Goal: Task Accomplishment & Management: Manage account settings

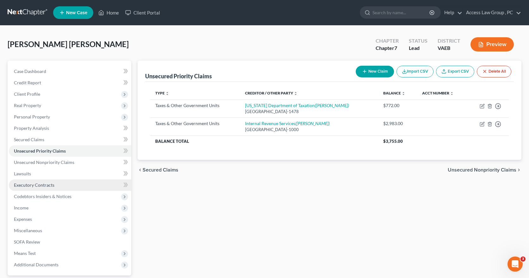
click at [22, 185] on span "Executory Contracts" at bounding box center [34, 185] width 40 height 5
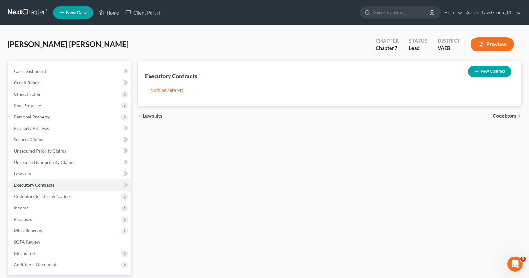
click at [493, 72] on button "New Contract" at bounding box center [489, 72] width 43 height 12
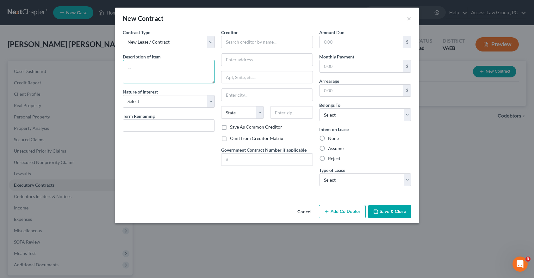
click at [152, 75] on textarea at bounding box center [169, 71] width 92 height 23
click at [211, 43] on select "New Lease / Contract New Timeshare" at bounding box center [169, 42] width 92 height 13
click at [123, 36] on select "New Lease / Contract New Timeshare" at bounding box center [169, 42] width 92 height 13
click at [151, 72] on textarea at bounding box center [169, 71] width 92 height 23
type textarea "Residential Lease Agreement"
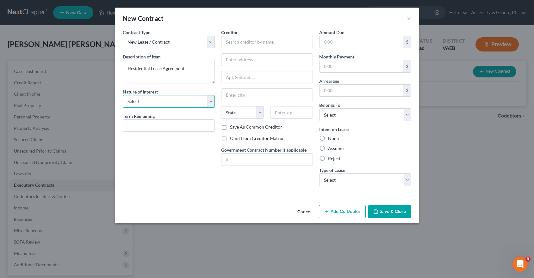
click at [213, 104] on select "Select Purchaser Agent Lessor Lessee" at bounding box center [169, 101] width 92 height 13
select select "3"
click at [123, 95] on select "Select Purchaser Agent Lessor Lessee" at bounding box center [169, 101] width 92 height 13
click at [149, 129] on input "text" at bounding box center [168, 126] width 91 height 12
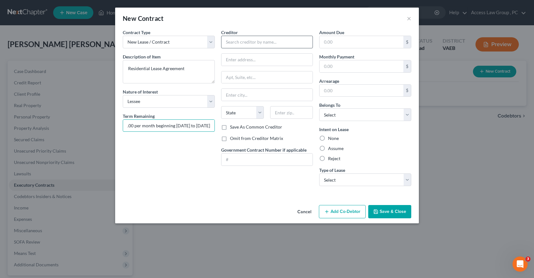
type input "$600.00 per month beginning June 1, 2025 to June 1, 2026"
click at [229, 37] on input "text" at bounding box center [267, 42] width 92 height 13
type input "Andre Leaphart"
click at [231, 60] on input "text" at bounding box center [266, 60] width 91 height 12
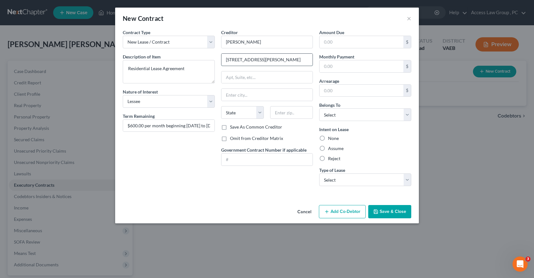
type input "12 Argall Place"
type input "Newport News"
select select "48"
type input "23608"
click at [230, 139] on label "Omit from Creditor Matrix" at bounding box center [256, 138] width 53 height 6
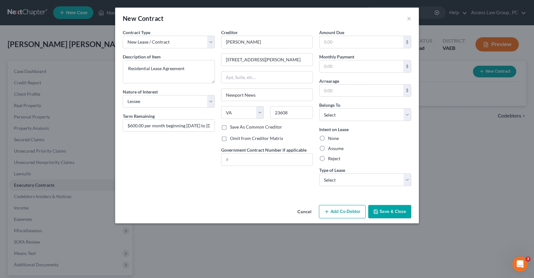
click at [233, 139] on input "Omit from Creditor Matrix" at bounding box center [235, 137] width 4 height 4
checkbox input "true"
click at [326, 41] on input "text" at bounding box center [362, 42] width 84 height 12
type input "600.00"
click at [340, 68] on input "text" at bounding box center [362, 66] width 84 height 12
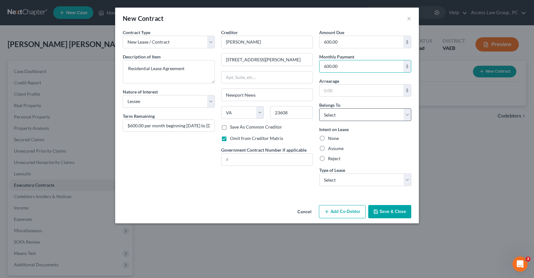
type input "600.00"
click at [408, 117] on select "Select Debtor 1 Only Debtor 2 Only Debtor 1 And Debtor 2 Only At Least One Of T…" at bounding box center [365, 115] width 92 height 13
select select "0"
click at [319, 109] on select "Select Debtor 1 Only Debtor 2 Only Debtor 1 And Debtor 2 Only At Least One Of T…" at bounding box center [365, 115] width 92 height 13
click at [328, 148] on label "Assume" at bounding box center [336, 149] width 16 height 6
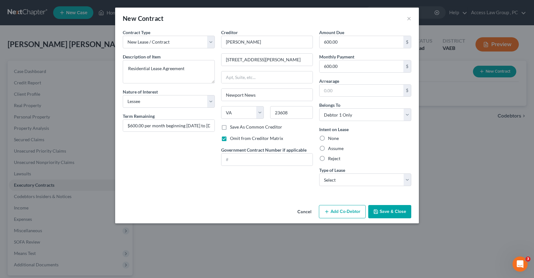
click at [331, 148] on input "Assume" at bounding box center [333, 148] width 4 height 4
radio input "true"
click at [408, 178] on select "Select Real Estate Car Other" at bounding box center [365, 180] width 92 height 13
select select "0"
click at [319, 174] on select "Select Real Estate Car Other" at bounding box center [365, 180] width 92 height 13
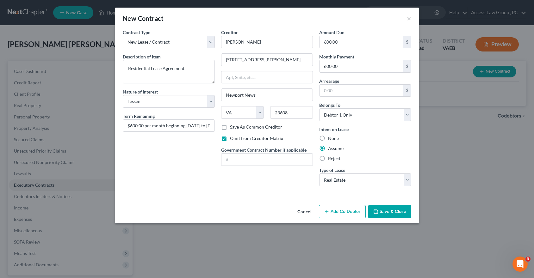
click at [402, 210] on button "Save & Close" at bounding box center [389, 211] width 43 height 13
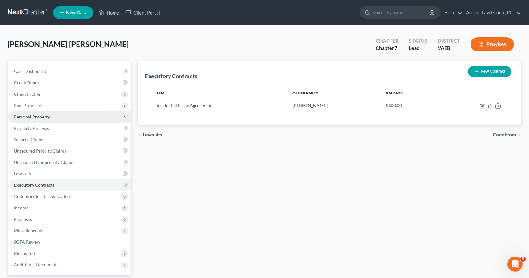
click at [25, 117] on span "Personal Property" at bounding box center [32, 116] width 36 height 5
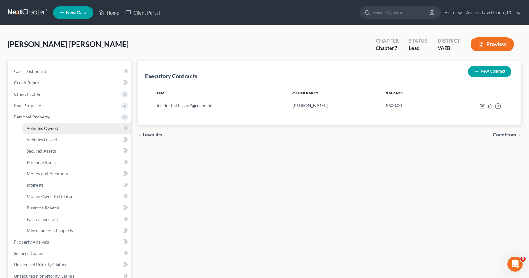
click at [34, 130] on span "Vehicles Owned" at bounding box center [43, 128] width 32 height 5
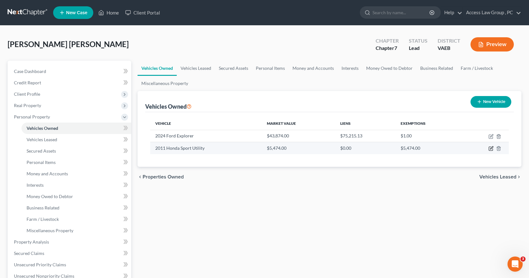
click at [490, 149] on icon "button" at bounding box center [491, 148] width 5 height 5
select select "0"
select select "15"
select select "3"
select select "0"
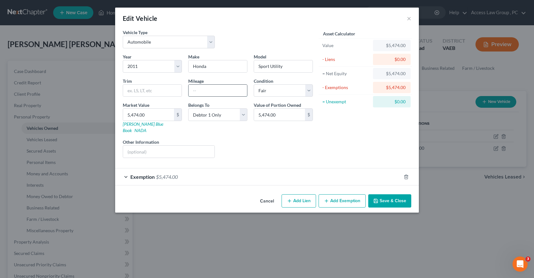
click at [198, 90] on input "text" at bounding box center [218, 91] width 59 height 12
type input "175,000"
click at [382, 199] on button "Save & Close" at bounding box center [389, 201] width 43 height 13
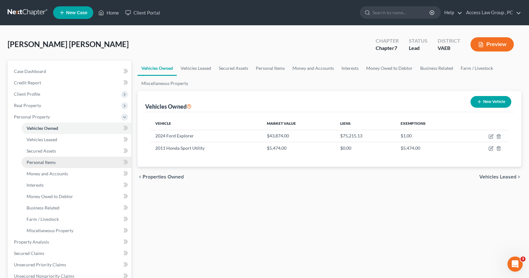
click at [47, 163] on span "Personal Items" at bounding box center [41, 162] width 29 height 5
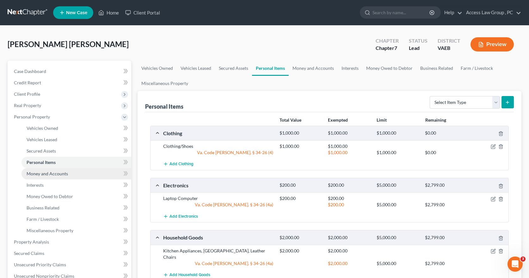
click at [37, 177] on link "Money and Accounts" at bounding box center [77, 173] width 110 height 11
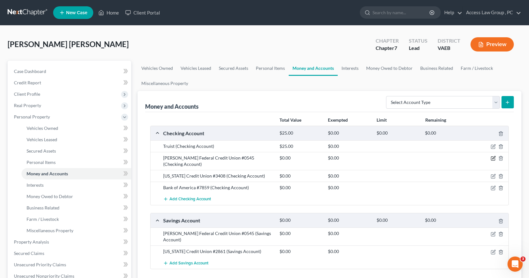
click at [491, 159] on icon "button" at bounding box center [493, 159] width 4 height 4
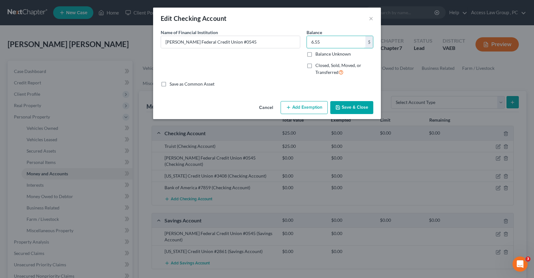
type input "6.55"
click at [302, 106] on button "Add Exemption" at bounding box center [304, 107] width 47 height 13
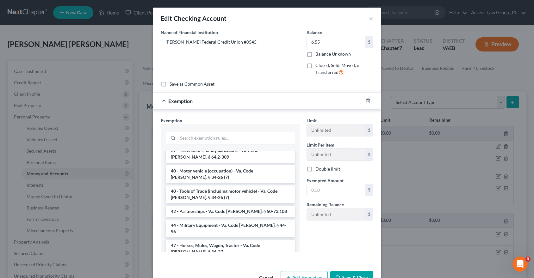
scroll to position [900, 0]
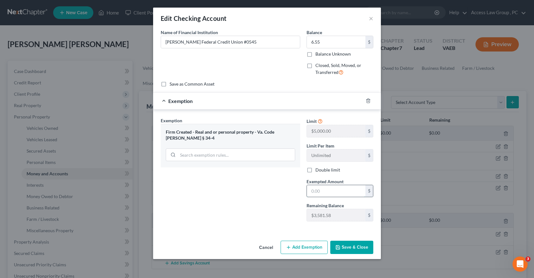
click at [310, 190] on input "text" at bounding box center [336, 191] width 59 height 12
type input "6.55"
click at [363, 248] on button "Save & Close" at bounding box center [351, 247] width 43 height 13
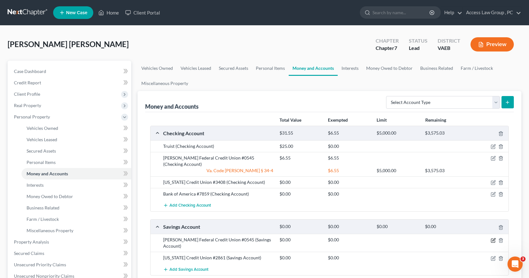
click at [495, 238] on icon "button" at bounding box center [493, 240] width 5 height 5
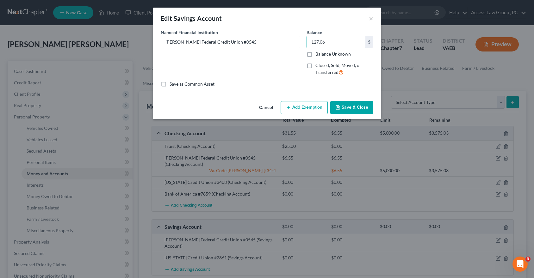
type input "127.06"
click at [307, 107] on button "Add Exemption" at bounding box center [304, 107] width 47 height 13
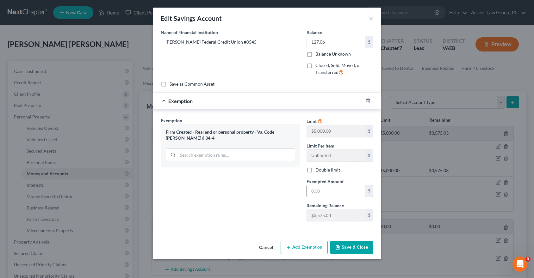
click at [312, 191] on input "text" at bounding box center [336, 191] width 59 height 12
type input "127.06"
click at [357, 248] on button "Save & Close" at bounding box center [351, 247] width 43 height 13
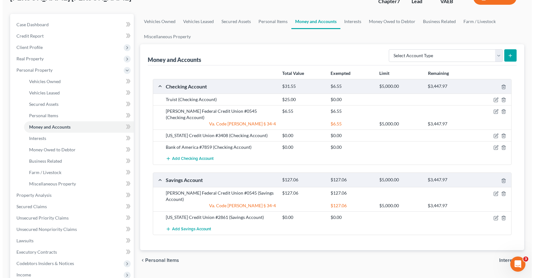
scroll to position [63, 0]
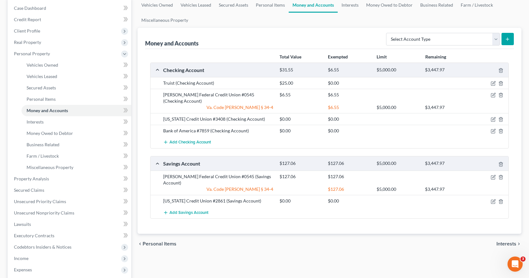
click at [229, 198] on div "Virginia Credit Union #2861 (Savings Account)" at bounding box center [218, 201] width 116 height 6
click at [492, 199] on icon "button" at bounding box center [493, 201] width 5 height 5
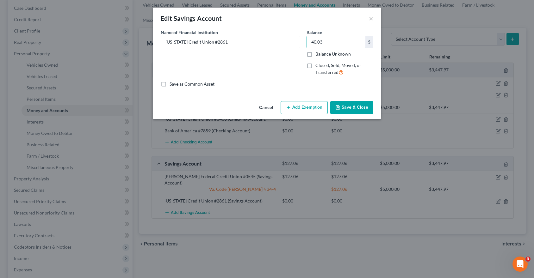
type input "40.03"
click at [303, 108] on button "Add Exemption" at bounding box center [304, 107] width 47 height 13
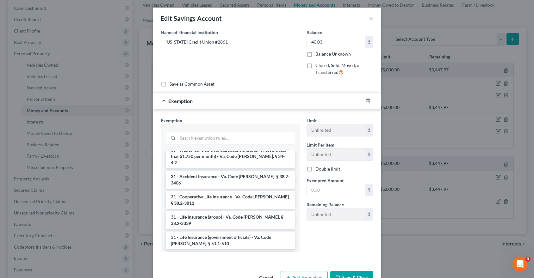
scroll to position [900, 0]
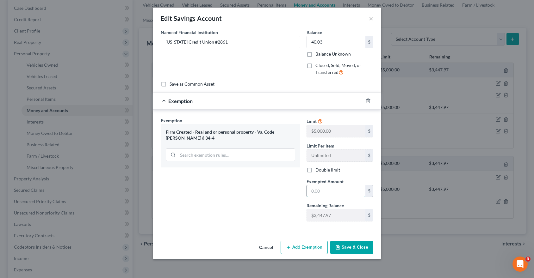
click at [310, 189] on input "text" at bounding box center [336, 191] width 59 height 12
type input "40.03"
click at [363, 248] on button "Save & Close" at bounding box center [351, 247] width 43 height 13
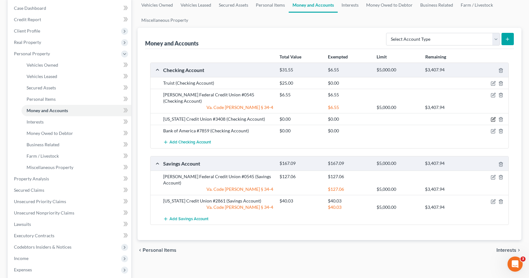
click at [495, 117] on icon "button" at bounding box center [493, 119] width 5 height 5
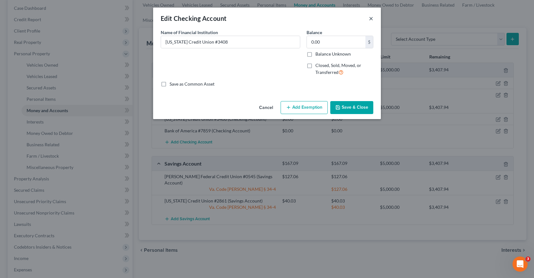
click at [371, 18] on button "×" at bounding box center [371, 19] width 4 height 8
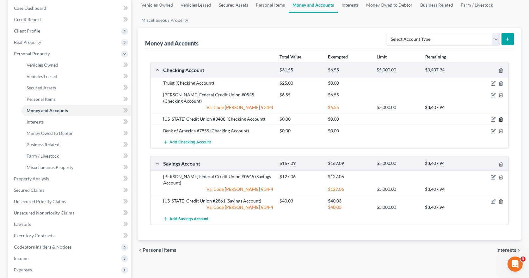
click at [501, 120] on line "button" at bounding box center [501, 120] width 0 height 1
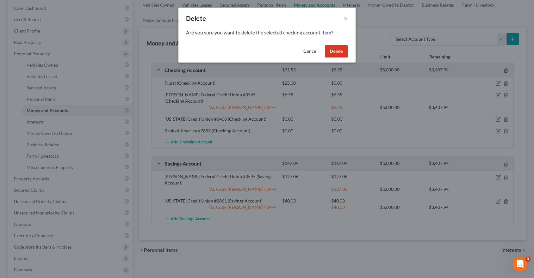
click at [345, 52] on button "Delete" at bounding box center [336, 51] width 23 height 13
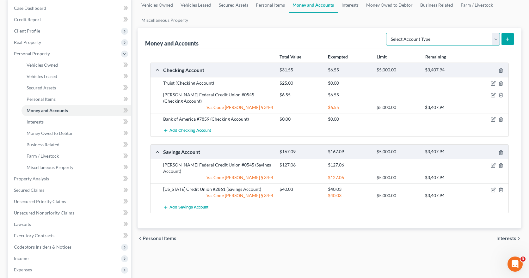
click at [495, 39] on select "Select Account Type Brokerage Cash on Hand Certificates of Deposit Checking Acc…" at bounding box center [443, 39] width 114 height 13
select select "checking"
click at [388, 33] on select "Select Account Type Brokerage Cash on Hand Certificates of Deposit Checking Acc…" at bounding box center [443, 39] width 114 height 13
click at [507, 38] on icon "submit" at bounding box center [507, 39] width 5 height 5
click at [509, 38] on icon "submit" at bounding box center [507, 39] width 5 height 5
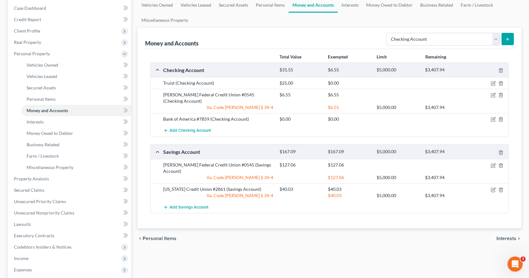
click at [511, 44] on button "submit" at bounding box center [508, 39] width 12 height 12
click at [171, 128] on span "Add Checking Account" at bounding box center [190, 130] width 41 height 5
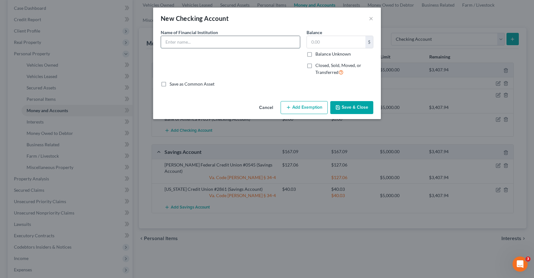
click at [201, 40] on input "text" at bounding box center [230, 42] width 139 height 12
type input "Virginia Credit Union #2861"
click at [324, 39] on input "text" at bounding box center [336, 42] width 59 height 12
type input "40.03"
click at [237, 44] on input "Virginia Credit Union #2861" at bounding box center [230, 42] width 139 height 12
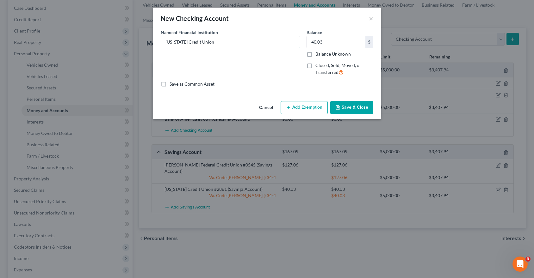
type input "Virginia Credit Union #3408"
type input "27.14"
click at [306, 111] on button "Add Exemption" at bounding box center [304, 107] width 47 height 13
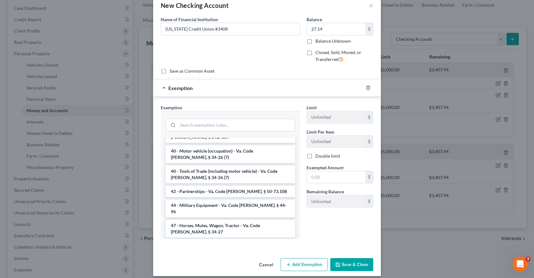
scroll to position [19, 0]
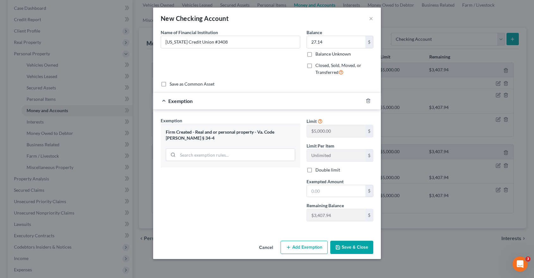
scroll to position [0, 0]
click at [329, 183] on span "Exempted Amount" at bounding box center [325, 181] width 37 height 5
click at [325, 191] on input "text" at bounding box center [336, 191] width 59 height 12
type input "27.14"
click at [368, 247] on button "Save & Close" at bounding box center [351, 247] width 43 height 13
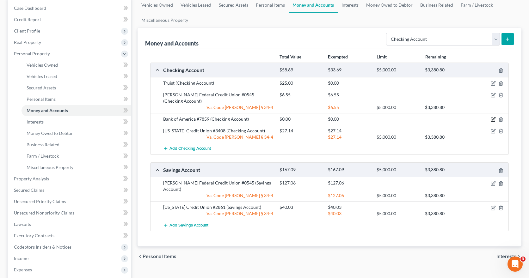
click at [495, 118] on icon "button" at bounding box center [494, 119] width 3 height 3
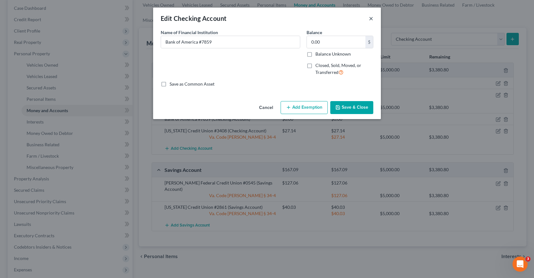
click at [372, 17] on button "×" at bounding box center [371, 19] width 4 height 8
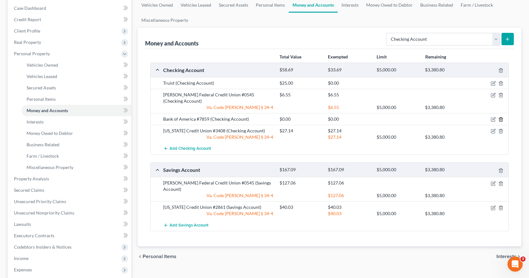
click at [501, 117] on icon "button" at bounding box center [501, 119] width 5 height 5
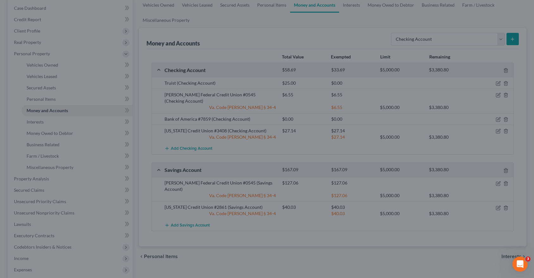
click at [358, 52] on div "Delete × Are you sure you want to delete the selected checking account item? Ca…" at bounding box center [267, 139] width 534 height 278
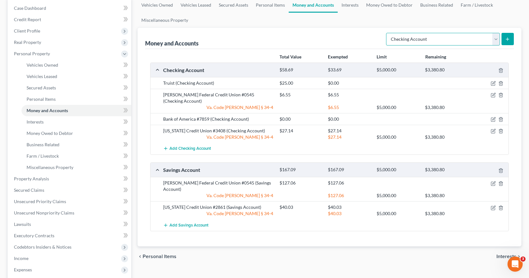
click at [497, 39] on select "Select Account Type Brokerage Cash on Hand Certificates of Deposit Checking Acc…" at bounding box center [443, 39] width 114 height 13
click at [388, 33] on select "Select Account Type Brokerage Cash on Hand Certificates of Deposit Checking Acc…" at bounding box center [443, 39] width 114 height 13
click at [508, 39] on line "submit" at bounding box center [508, 39] width 0 height 3
click at [509, 39] on icon "submit" at bounding box center [507, 39] width 5 height 5
click at [186, 146] on span "Add Checking Account" at bounding box center [190, 148] width 41 height 5
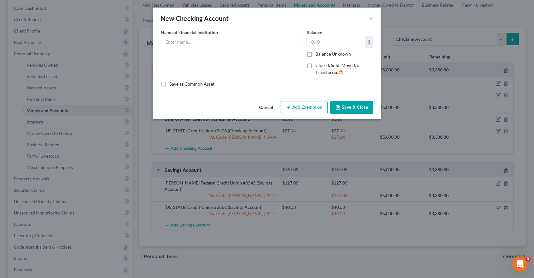
click at [188, 45] on input "text" at bounding box center [230, 42] width 139 height 12
type input "Bank of America #7859"
click at [313, 42] on input "text" at bounding box center [336, 42] width 59 height 12
type input "947.07"
click at [309, 106] on button "Add Exemption" at bounding box center [304, 107] width 47 height 13
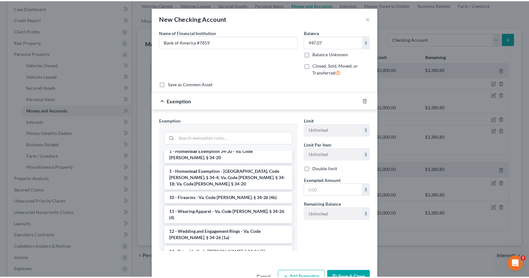
scroll to position [900, 0]
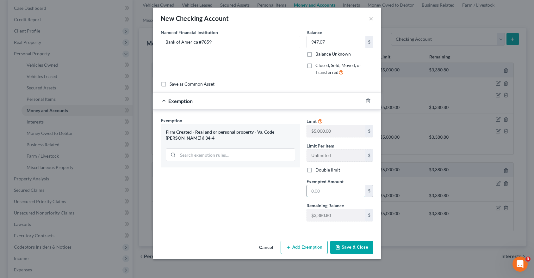
click at [315, 193] on input "text" at bounding box center [336, 191] width 59 height 12
type input "947.07"
click at [363, 246] on button "Save & Close" at bounding box center [351, 247] width 43 height 13
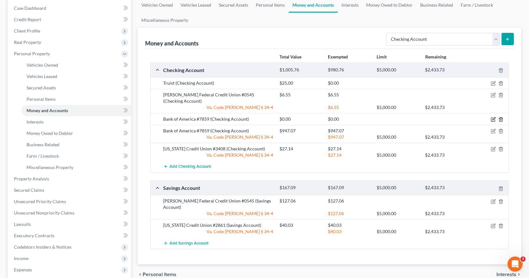
drag, startPoint x: 493, startPoint y: 113, endPoint x: 501, endPoint y: 113, distance: 7.6
click at [501, 116] on div at bounding box center [489, 119] width 39 height 6
click at [501, 117] on icon "button" at bounding box center [501, 119] width 5 height 5
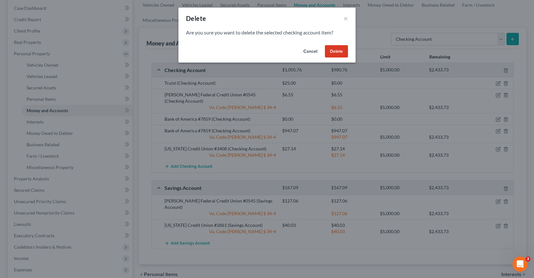
click at [333, 53] on button "Delete" at bounding box center [336, 51] width 23 height 13
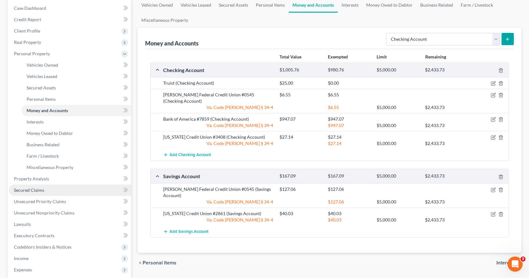
click at [35, 190] on span "Secured Claims" at bounding box center [29, 190] width 30 height 5
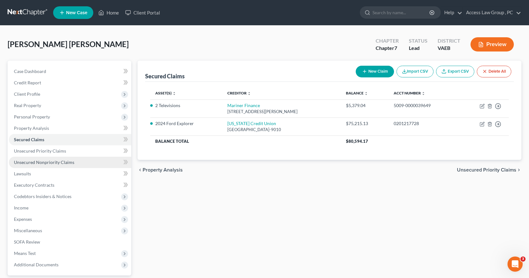
click at [50, 163] on span "Unsecured Nonpriority Claims" at bounding box center [44, 162] width 60 height 5
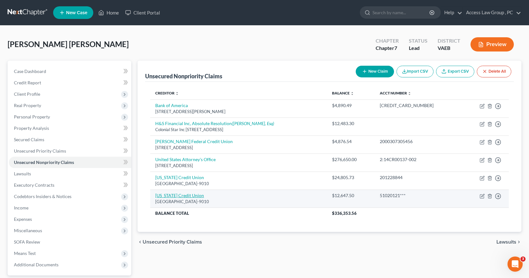
click at [184, 196] on link "Virginia Credit Union" at bounding box center [179, 195] width 49 height 5
select select "48"
select select "14"
select select "0"
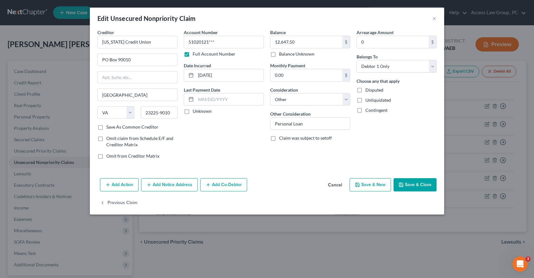
click at [417, 186] on button "Save & Close" at bounding box center [415, 184] width 43 height 13
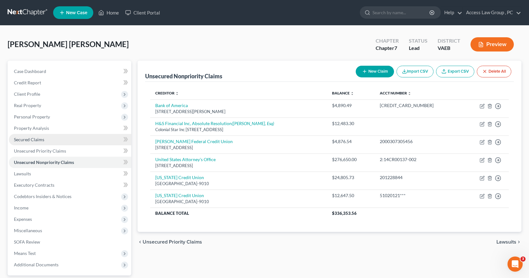
click at [36, 139] on span "Secured Claims" at bounding box center [29, 139] width 30 height 5
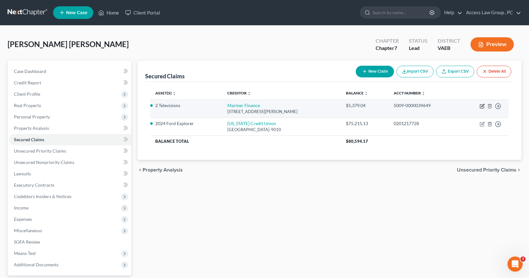
click at [483, 105] on icon "button" at bounding box center [482, 106] width 5 height 5
select select "48"
select select "17"
select select "2"
select select "0"
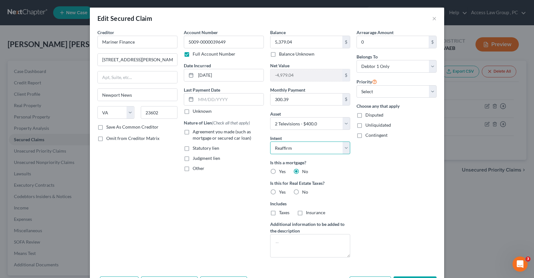
click at [343, 146] on select "Select Surrender Redeem Reaffirm Avoid Other" at bounding box center [310, 148] width 80 height 13
select select "0"
click at [270, 142] on select "Select Surrender Redeem Reaffirm Avoid Other" at bounding box center [310, 148] width 80 height 13
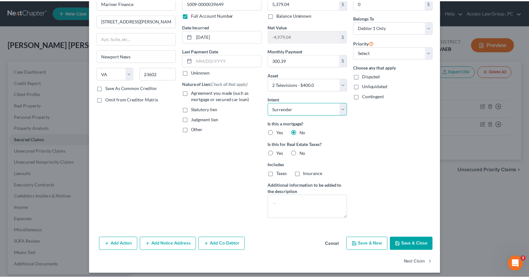
scroll to position [42, 0]
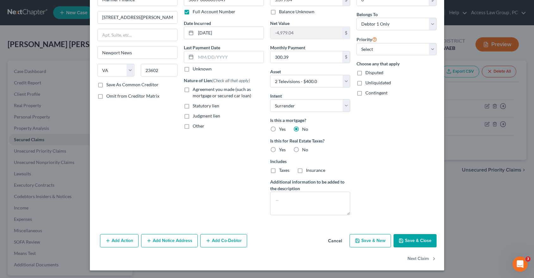
click at [413, 240] on button "Save & Close" at bounding box center [415, 240] width 43 height 13
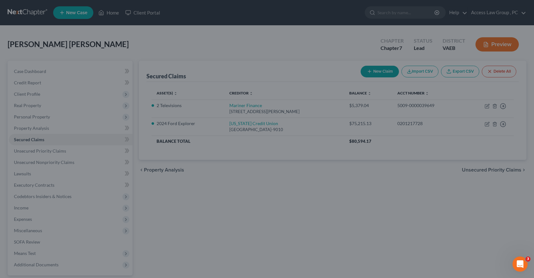
select select "17"
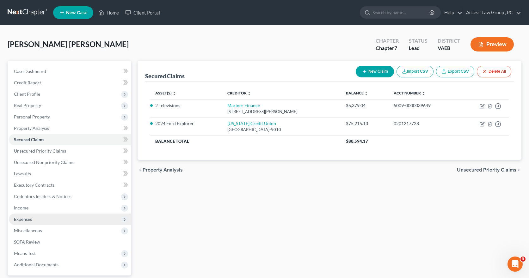
click at [29, 220] on span "Expenses" at bounding box center [23, 219] width 18 height 5
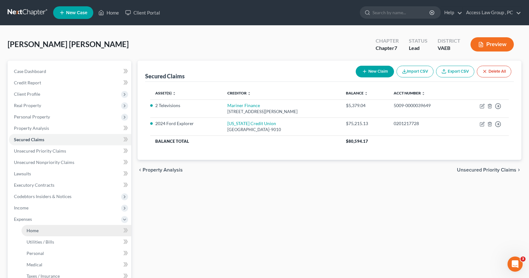
click at [40, 231] on link "Home" at bounding box center [77, 230] width 110 height 11
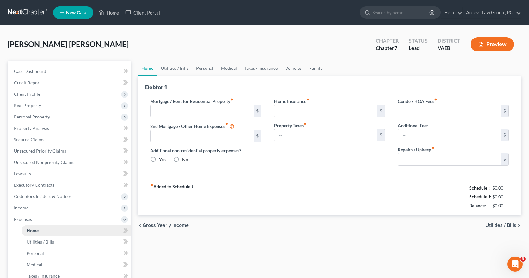
type input "0.00"
radio input "true"
type input "0.00"
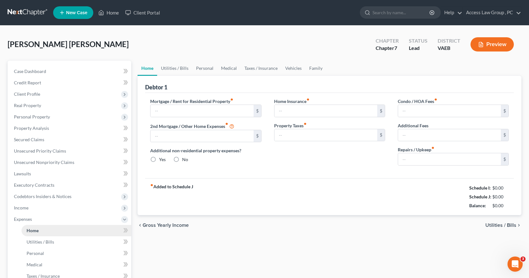
type input "0.00"
click at [168, 110] on input "text" at bounding box center [202, 111] width 103 height 12
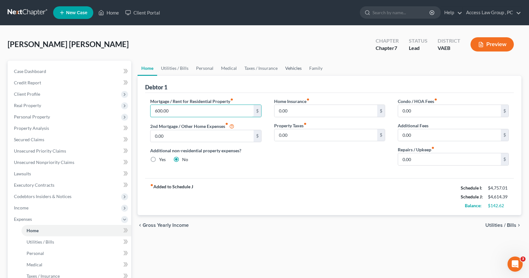
type input "600.00"
click at [296, 69] on link "Vehicles" at bounding box center [294, 68] width 24 height 15
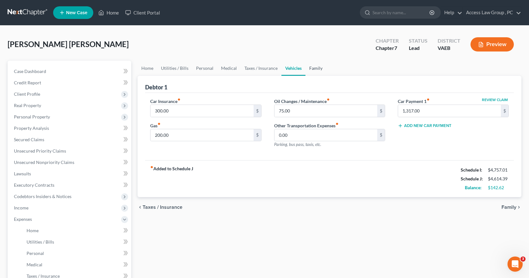
click at [313, 67] on link "Family" at bounding box center [316, 68] width 21 height 15
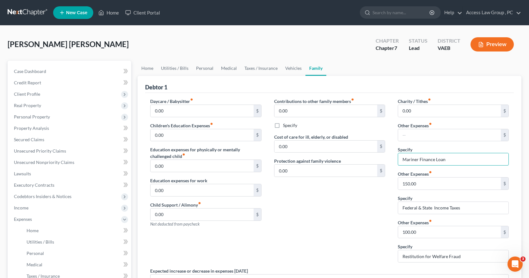
drag, startPoint x: 451, startPoint y: 159, endPoint x: 401, endPoint y: 170, distance: 51.3
click at [401, 170] on div "Charity / Tithes fiber_manual_record 0.00 $ Other Expenses fiber_manual_record …" at bounding box center [454, 183] width 124 height 170
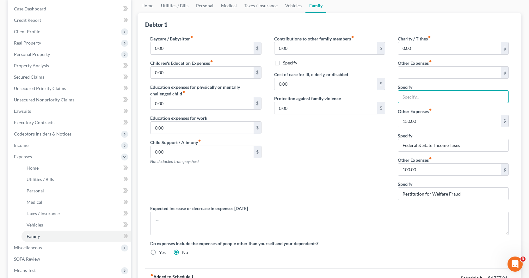
scroll to position [63, 0]
click at [429, 118] on input "150.00" at bounding box center [449, 121] width 103 height 12
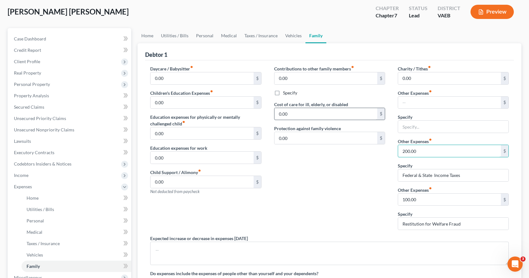
scroll to position [32, 0]
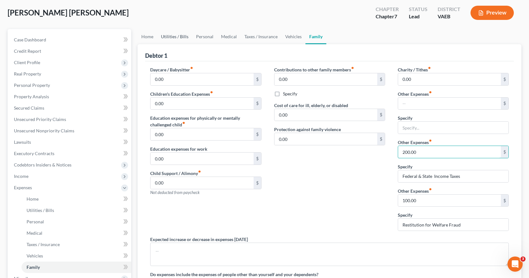
type input "200.00"
click at [170, 37] on link "Utilities / Bills" at bounding box center [174, 36] width 35 height 15
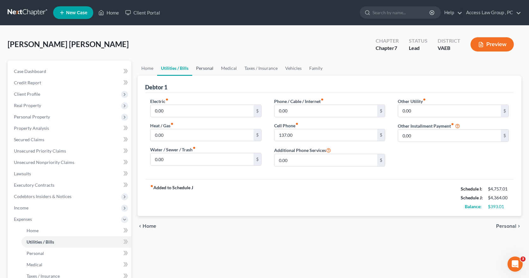
click at [206, 67] on link "Personal" at bounding box center [204, 68] width 25 height 15
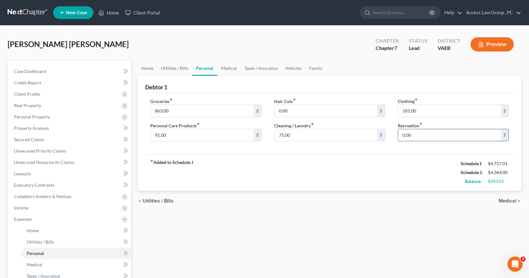
click at [402, 135] on input "0.00" at bounding box center [449, 135] width 103 height 12
type input "50.00"
click at [234, 67] on link "Medical" at bounding box center [228, 68] width 23 height 15
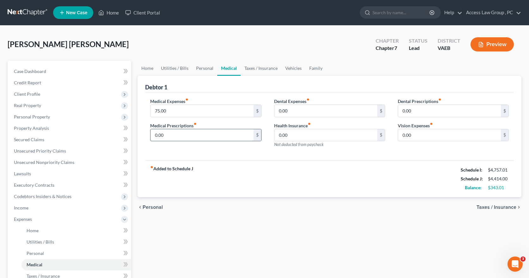
click at [165, 136] on input "0.00" at bounding box center [202, 135] width 103 height 12
type input "25.00"
click at [248, 68] on link "Taxes / Insurance" at bounding box center [261, 68] width 41 height 15
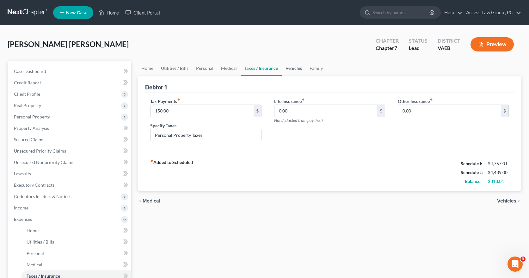
click at [290, 70] on link "Vehicles" at bounding box center [294, 68] width 24 height 15
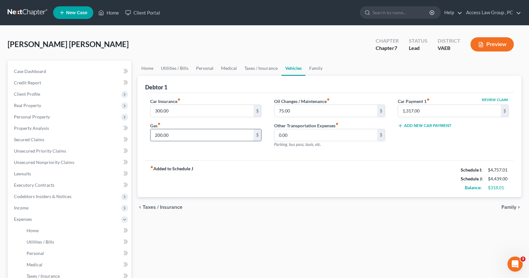
click at [158, 135] on input "200.00" at bounding box center [202, 135] width 103 height 12
type input "300.00"
click at [299, 111] on input "75.00" at bounding box center [326, 111] width 103 height 12
type input "125.00"
click at [320, 158] on div "Car Insurance fiber_manual_record 300.00 $ Gas fiber_manual_record 300.00 $ Oil…" at bounding box center [329, 127] width 369 height 68
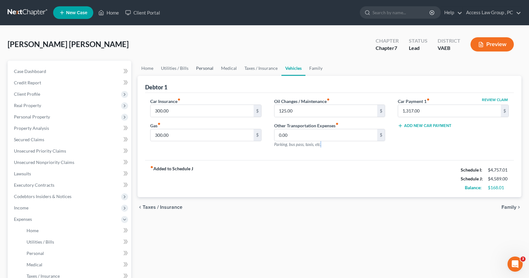
click at [210, 70] on link "Personal" at bounding box center [204, 68] width 25 height 15
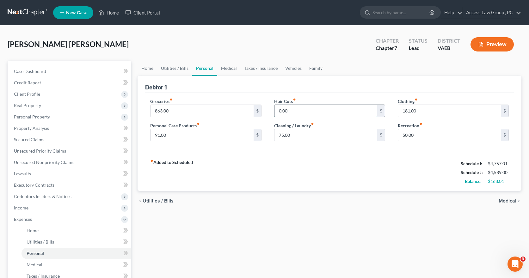
click at [291, 112] on input "0.00" at bounding box center [326, 111] width 103 height 12
type input "25.00"
click at [233, 68] on link "Medical" at bounding box center [228, 68] width 23 height 15
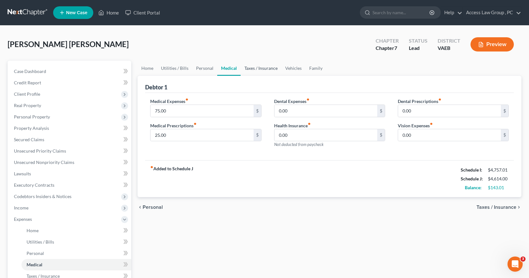
click at [265, 68] on link "Taxes / Insurance" at bounding box center [261, 68] width 41 height 15
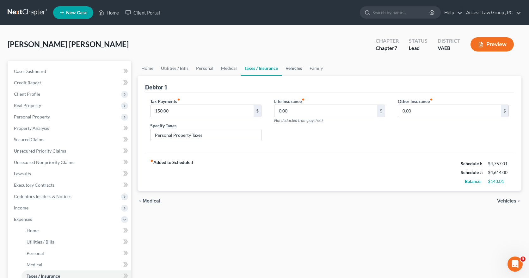
click at [290, 68] on link "Vehicles" at bounding box center [294, 68] width 24 height 15
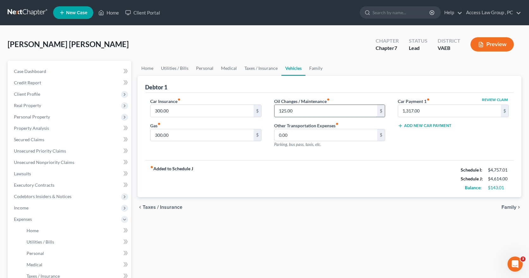
click at [301, 111] on input "125.00" at bounding box center [326, 111] width 103 height 12
type input "150.00"
click at [315, 69] on link "Family" at bounding box center [316, 68] width 21 height 15
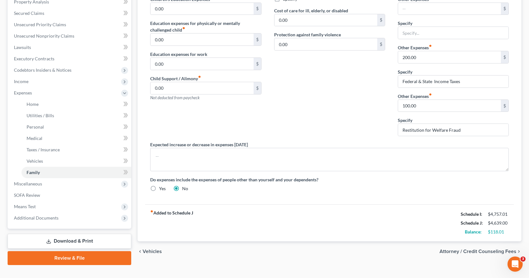
scroll to position [95, 0]
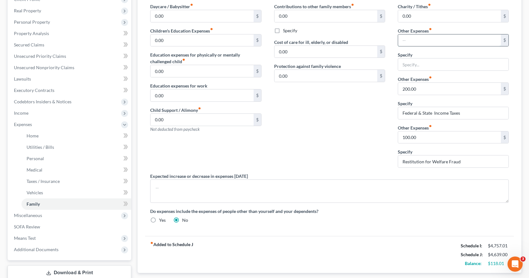
click at [404, 40] on input "text" at bounding box center [449, 40] width 103 height 12
type input "0"
type input "75.00"
click at [409, 64] on input "text" at bounding box center [453, 65] width 110 height 12
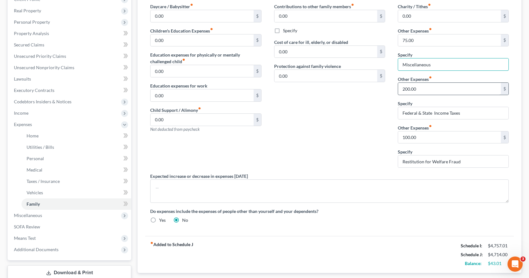
type input "Miscellaneous"
click at [438, 89] on input "200.00" at bounding box center [449, 89] width 103 height 12
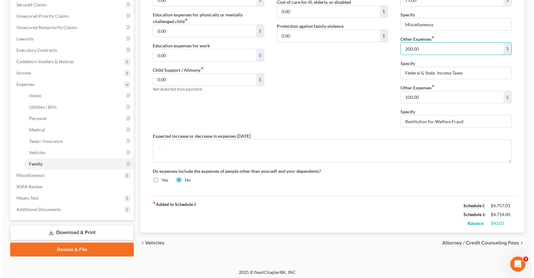
scroll to position [138, 0]
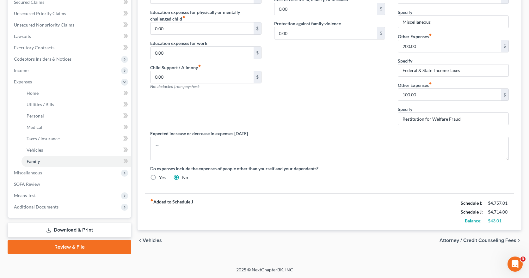
click at [453, 241] on span "Attorney / Credit Counseling Fees" at bounding box center [478, 240] width 77 height 5
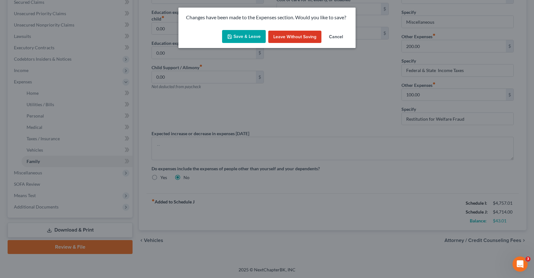
click at [244, 38] on button "Save & Leave" at bounding box center [244, 36] width 44 height 13
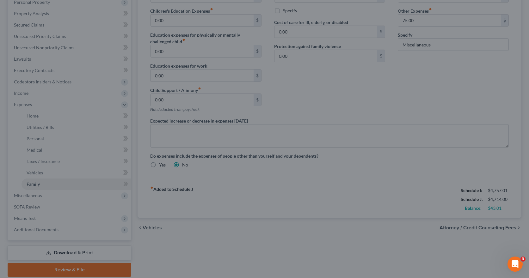
select select "0"
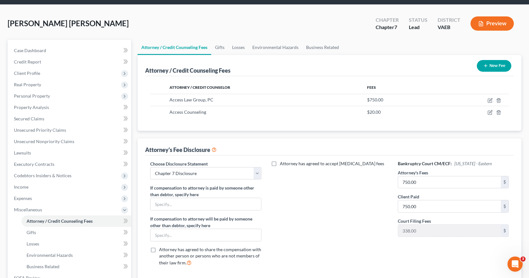
scroll to position [95, 0]
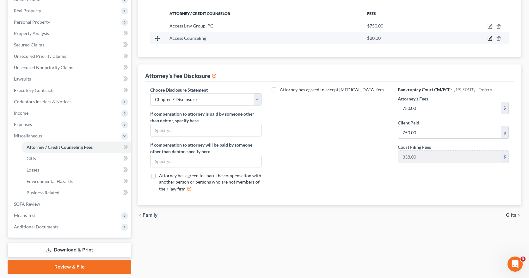
click at [489, 40] on icon "button" at bounding box center [490, 38] width 5 height 5
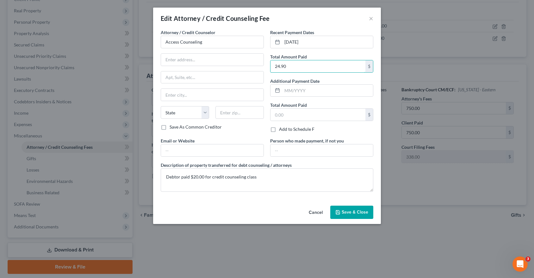
type input "24.90"
click at [353, 212] on span "Save & Close" at bounding box center [355, 212] width 27 height 5
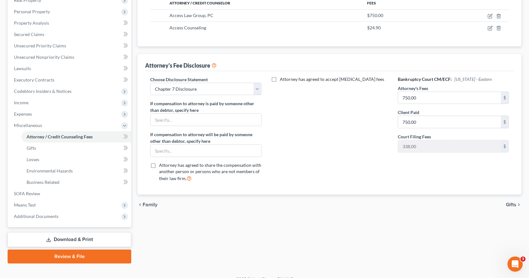
scroll to position [115, 0]
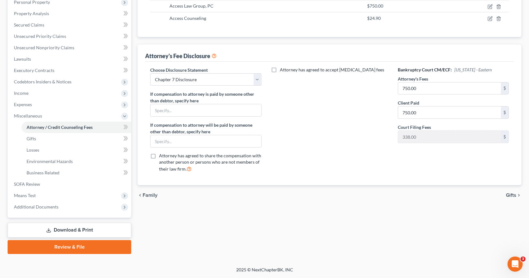
click at [90, 229] on link "Download & Print" at bounding box center [70, 230] width 124 height 15
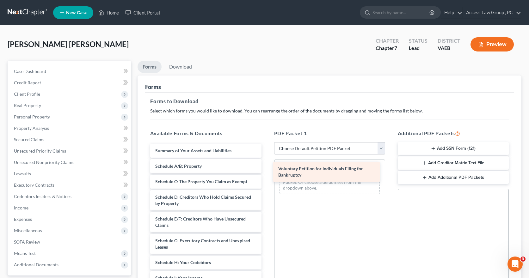
drag, startPoint x: 235, startPoint y: 149, endPoint x: 358, endPoint y: 167, distance: 124.4
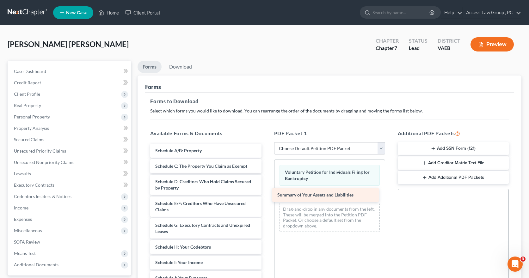
drag, startPoint x: 233, startPoint y: 149, endPoint x: 355, endPoint y: 193, distance: 130.1
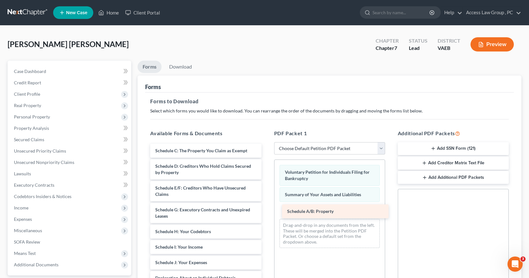
drag, startPoint x: 220, startPoint y: 151, endPoint x: 352, endPoint y: 212, distance: 145.3
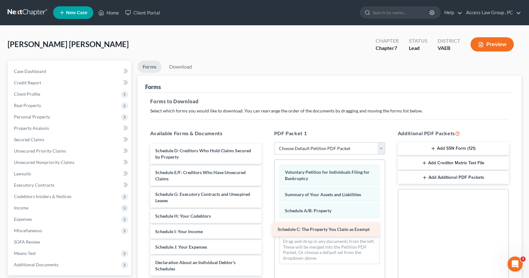
drag, startPoint x: 237, startPoint y: 150, endPoint x: 359, endPoint y: 229, distance: 145.6
click at [266, 229] on div "Schedule C: The Property You Claim as Exempt Schedule C: The Property You Claim…" at bounding box center [205, 277] width 121 height 266
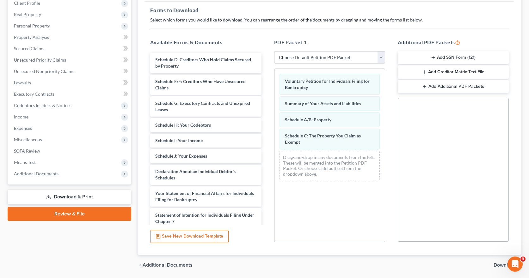
scroll to position [95, 0]
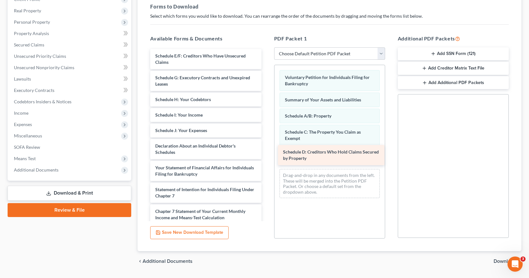
drag, startPoint x: 222, startPoint y: 55, endPoint x: 350, endPoint y: 151, distance: 160.2
click at [266, 151] on div "Schedule D: Creditors Who Hold Claims Secured by Property Schedule D: Creditors…" at bounding box center [205, 171] width 121 height 244
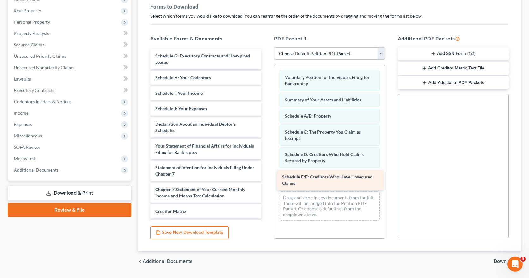
drag, startPoint x: 222, startPoint y: 57, endPoint x: 349, endPoint y: 178, distance: 175.5
click at [266, 178] on div "Schedule E/F: Creditors Who Have Unsecured Claims Schedule E/F: Creditors Who H…" at bounding box center [205, 160] width 121 height 222
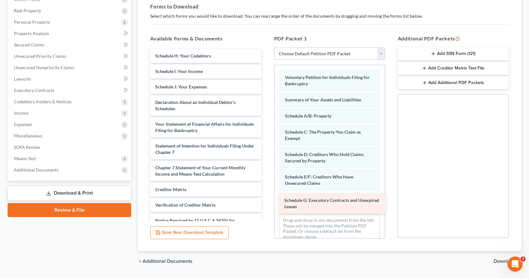
drag, startPoint x: 221, startPoint y: 58, endPoint x: 350, endPoint y: 202, distance: 193.8
click at [266, 202] on div "Schedule G: Executory Contracts and Unexpired Leases Schedule G: Executory Cont…" at bounding box center [205, 149] width 121 height 201
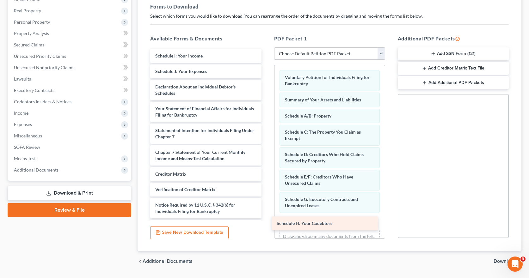
drag, startPoint x: 203, startPoint y: 54, endPoint x: 325, endPoint y: 222, distance: 207.1
click at [266, 222] on div "Schedule H: Your Codebtors Schedule H: Your Codebtors Schedule I: Your Income S…" at bounding box center [205, 141] width 121 height 185
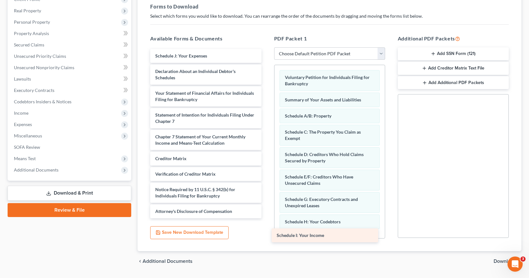
drag, startPoint x: 206, startPoint y: 59, endPoint x: 328, endPoint y: 239, distance: 216.9
click at [266, 219] on div "Schedule I: Your Income Schedule I: Your Income Schedule J: Your Expenses Decla…" at bounding box center [205, 134] width 121 height 170
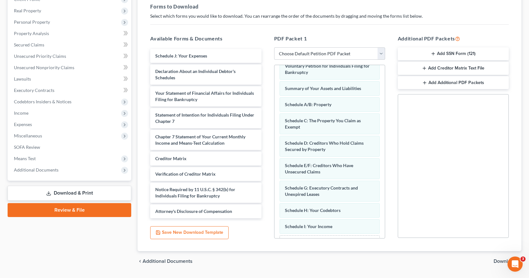
scroll to position [43, 0]
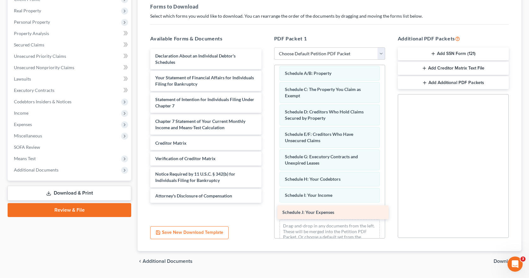
drag, startPoint x: 184, startPoint y: 58, endPoint x: 311, endPoint y: 215, distance: 201.8
click at [266, 203] on div "Schedule J: Your Expenses Schedule J: Your Expenses Declaration About an Indivi…" at bounding box center [205, 126] width 121 height 154
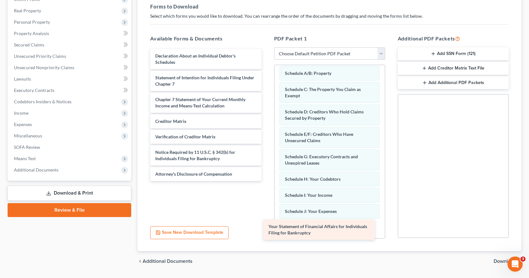
drag, startPoint x: 209, startPoint y: 78, endPoint x: 323, endPoint y: 227, distance: 187.2
click at [266, 181] on div "Your Statement of Financial Affairs for Individuals Filing for Bankruptcy Decla…" at bounding box center [205, 115] width 121 height 132
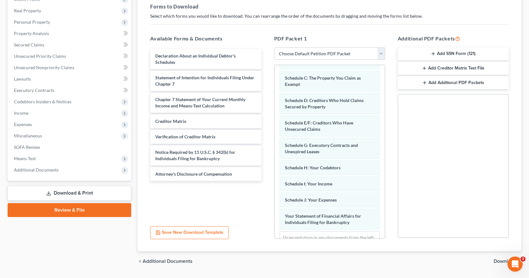
scroll to position [81, 0]
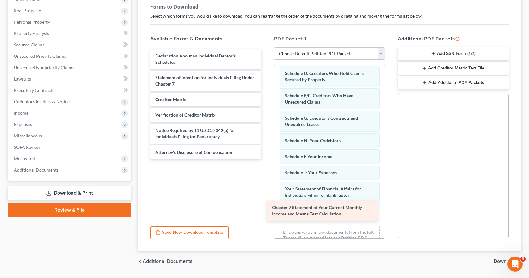
drag, startPoint x: 214, startPoint y: 102, endPoint x: 331, endPoint y: 210, distance: 159.2
click at [266, 159] on div "Chapter 7 Statement of Your Current Monthly Income and Means-Test Calculation D…" at bounding box center [205, 104] width 121 height 110
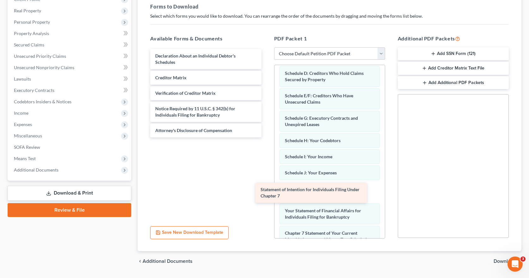
drag, startPoint x: 214, startPoint y: 77, endPoint x: 320, endPoint y: 189, distance: 153.8
click at [266, 138] on div "Statement of Intention for Individuals Filing Under Chapter 7 Declaration About…" at bounding box center [205, 93] width 121 height 89
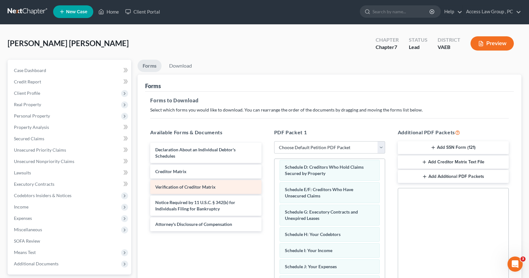
scroll to position [0, 0]
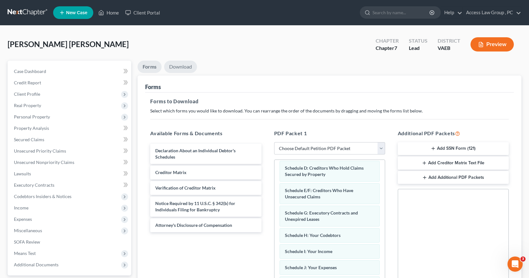
click at [181, 67] on link "Download" at bounding box center [180, 67] width 33 height 12
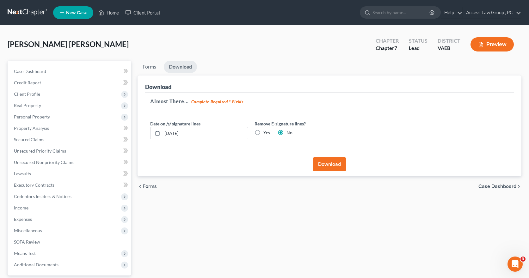
drag, startPoint x: 259, startPoint y: 132, endPoint x: 271, endPoint y: 140, distance: 14.4
click at [264, 133] on label "Yes" at bounding box center [267, 133] width 7 height 6
click at [266, 133] on input "Yes" at bounding box center [268, 132] width 4 height 4
radio input "true"
radio input "false"
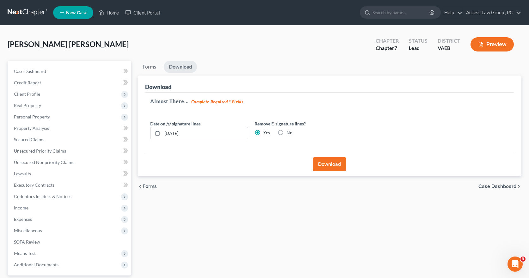
click at [327, 164] on button "Download" at bounding box center [329, 165] width 33 height 14
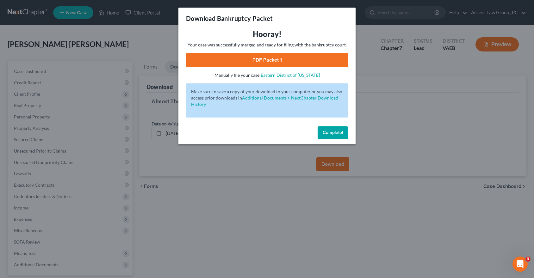
click at [329, 134] on span "Complete!" at bounding box center [333, 132] width 20 height 5
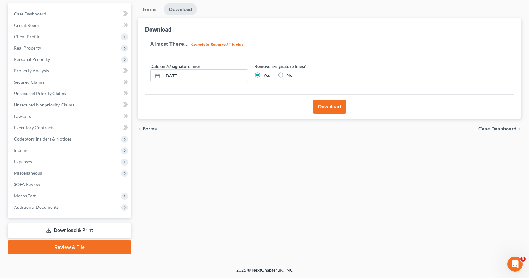
scroll to position [58, 0]
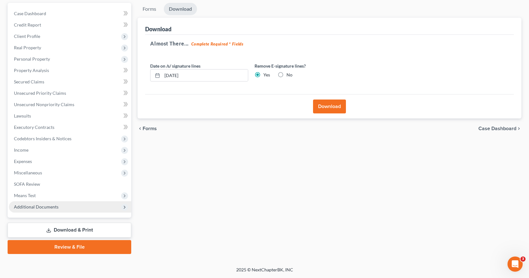
click at [39, 208] on span "Additional Documents" at bounding box center [36, 206] width 45 height 5
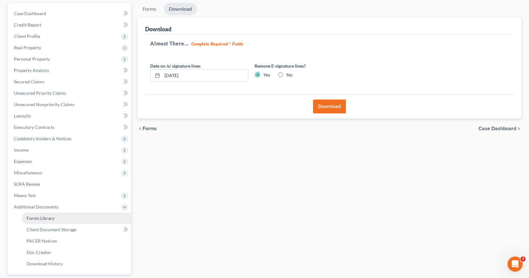
click at [45, 218] on span "Forms Library" at bounding box center [41, 218] width 28 height 5
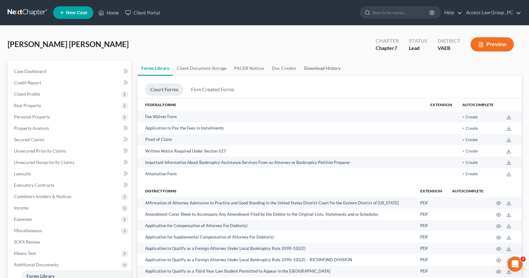
click at [321, 69] on link "Download History" at bounding box center [323, 68] width 44 height 15
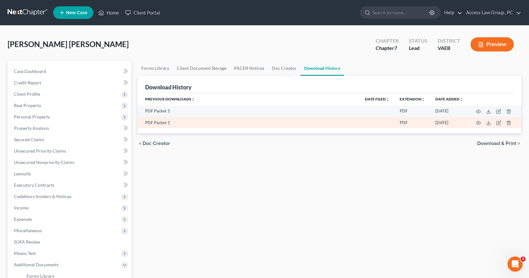
click at [481, 122] on td at bounding box center [495, 122] width 53 height 11
click at [479, 123] on icon "button" at bounding box center [478, 123] width 5 height 5
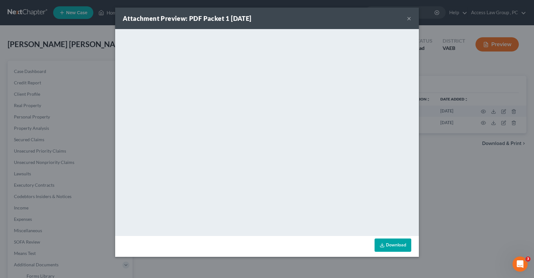
click at [392, 245] on link "Download" at bounding box center [393, 245] width 37 height 13
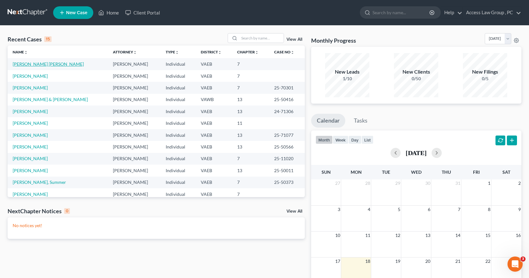
click at [46, 64] on link "[PERSON_NAME] [PERSON_NAME]" at bounding box center [48, 63] width 71 height 5
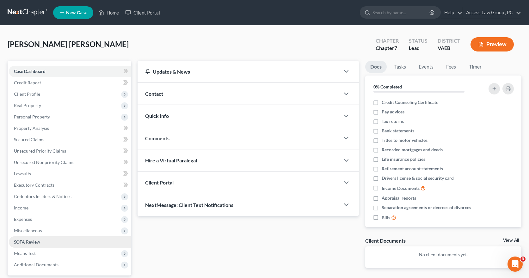
click at [28, 242] on span "SOFA Review" at bounding box center [27, 242] width 26 height 5
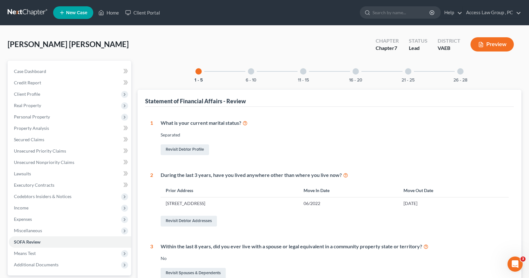
click at [355, 70] on div at bounding box center [356, 71] width 6 height 6
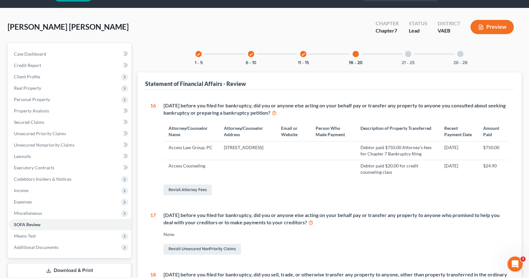
scroll to position [32, 0]
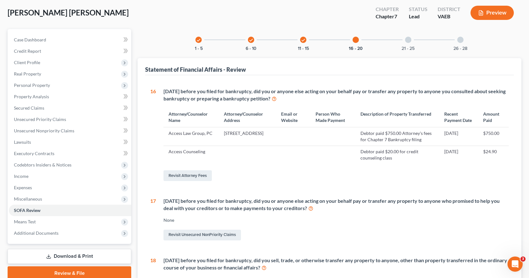
click at [356, 38] on div at bounding box center [356, 40] width 6 height 6
click at [488, 159] on td "$24.90" at bounding box center [493, 155] width 31 height 18
click at [357, 41] on div at bounding box center [356, 40] width 6 height 6
click at [301, 40] on div "check" at bounding box center [303, 40] width 6 height 6
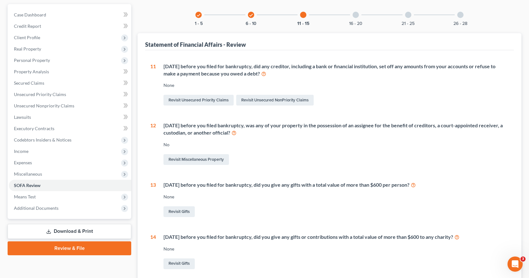
scroll to position [42, 0]
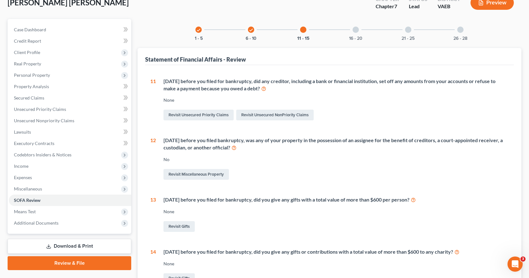
click at [358, 32] on div at bounding box center [356, 30] width 6 height 6
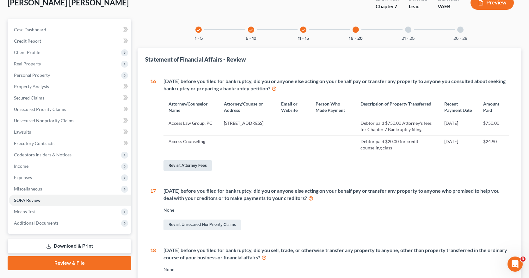
click at [196, 171] on link "Revisit Attorney Fees" at bounding box center [188, 165] width 48 height 11
select select "0"
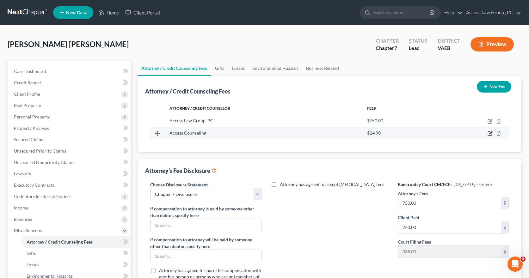
click at [490, 134] on icon "button" at bounding box center [490, 133] width 3 height 3
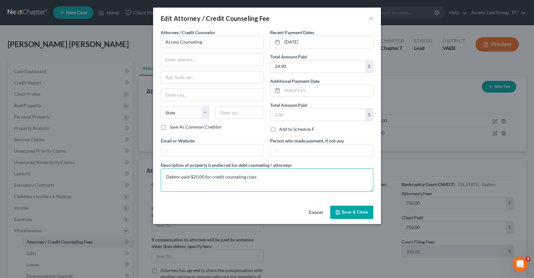
click at [195, 177] on textarea "Debtor paid $20.00 for credit counseling class" at bounding box center [267, 180] width 213 height 23
type textarea "Debtor paid $24.90 for credit counseling class"
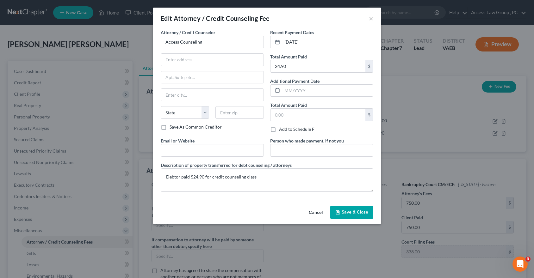
click at [355, 212] on span "Save & Close" at bounding box center [355, 212] width 27 height 5
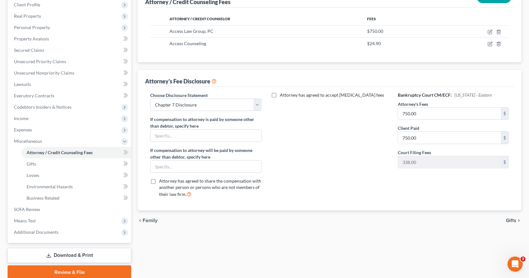
scroll to position [95, 0]
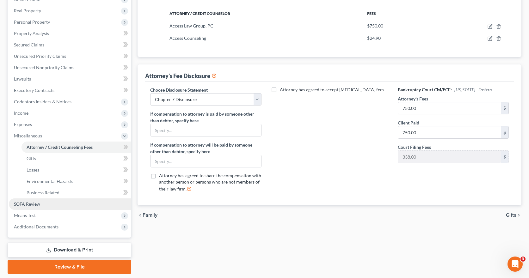
click at [27, 204] on span "SOFA Review" at bounding box center [27, 204] width 26 height 5
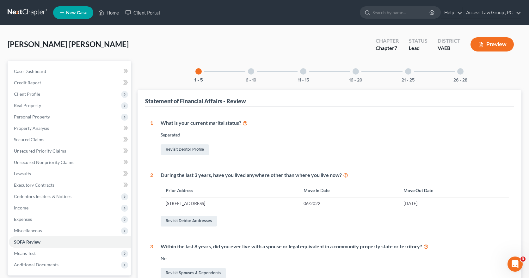
click at [301, 70] on div at bounding box center [303, 71] width 6 height 6
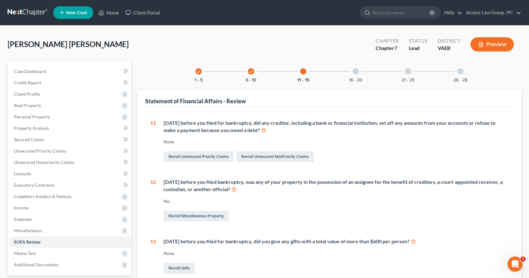
click at [355, 69] on div at bounding box center [356, 71] width 6 height 6
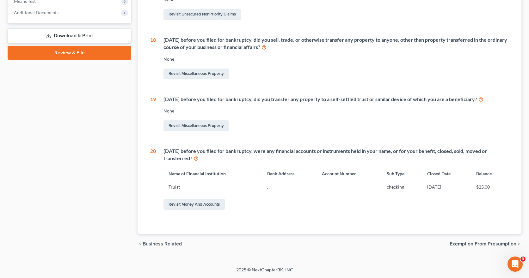
scroll to position [259, 0]
click at [197, 203] on link "Revisit Money and Accounts" at bounding box center [194, 204] width 61 height 11
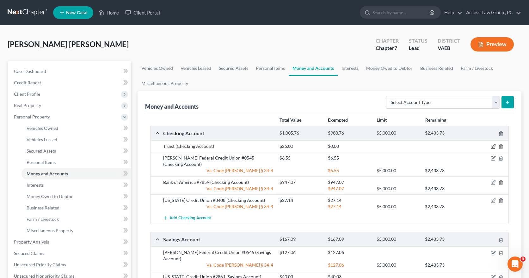
click at [493, 146] on icon "button" at bounding box center [493, 146] width 5 height 5
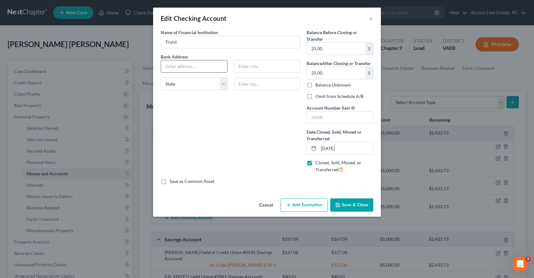
click at [182, 67] on input "text" at bounding box center [194, 66] width 66 height 12
type input "397 Denbigh Blvd"
type input "Newport News"
select select "48"
type input "23608"
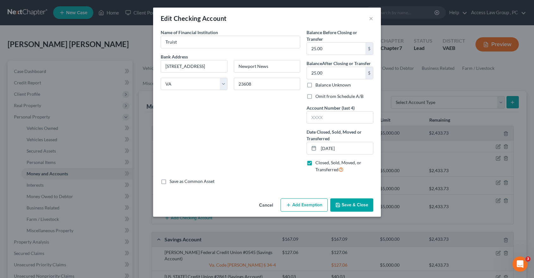
click at [343, 204] on button "Save & Close" at bounding box center [351, 205] width 43 height 13
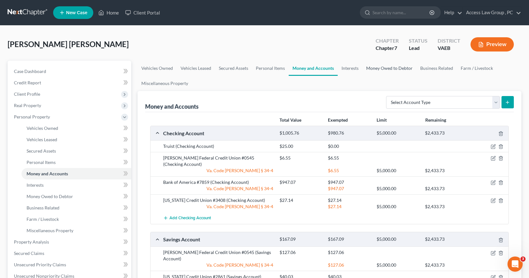
click at [381, 69] on link "Money Owed to Debtor" at bounding box center [390, 68] width 54 height 15
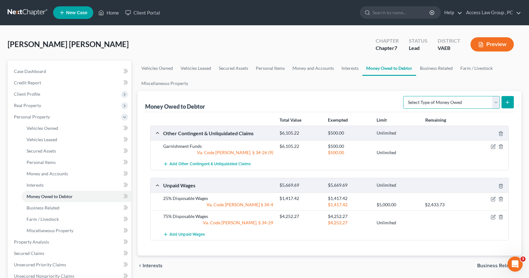
click at [497, 103] on select "Select Type of Money Owed Accounts Receivable Alimony Child Support Claims Agai…" at bounding box center [451, 102] width 97 height 13
click at [349, 68] on link "Interests" at bounding box center [350, 68] width 25 height 15
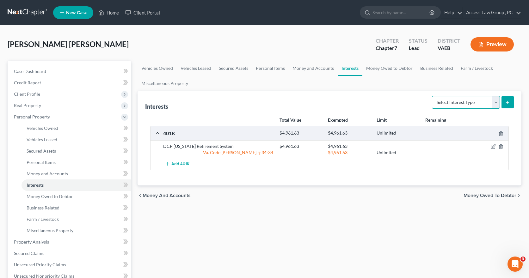
click at [495, 103] on select "Select Interest Type 401K Annuity Bond Education IRA Government Bond Government…" at bounding box center [466, 102] width 68 height 13
click at [322, 68] on link "Money and Accounts" at bounding box center [313, 68] width 49 height 15
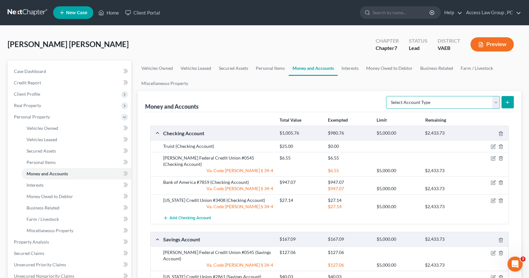
click at [496, 103] on select "Select Account Type Brokerage Cash on Hand Certificates of Deposit Checking Acc…" at bounding box center [443, 102] width 114 height 13
click at [350, 67] on link "Interests" at bounding box center [350, 68] width 25 height 15
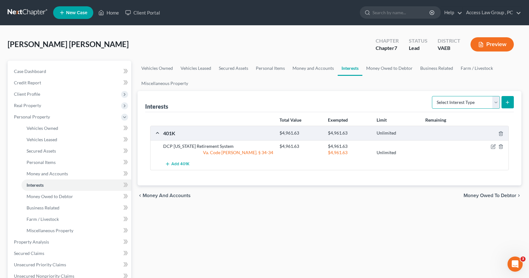
click at [496, 101] on select "Select Interest Type 401K Annuity Bond Education IRA Government Bond Government…" at bounding box center [466, 102] width 68 height 13
click at [394, 68] on link "Money Owed to Debtor" at bounding box center [390, 68] width 54 height 15
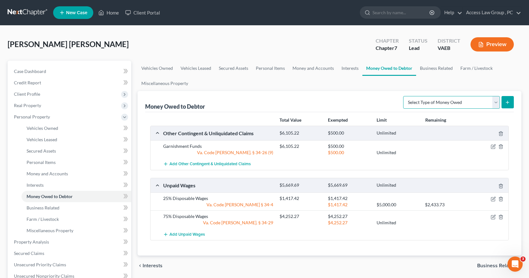
click at [499, 103] on select "Select Type of Money Owed Accounts Receivable Alimony Child Support Claims Agai…" at bounding box center [451, 102] width 97 height 13
click at [231, 68] on link "Secured Assets" at bounding box center [233, 68] width 37 height 15
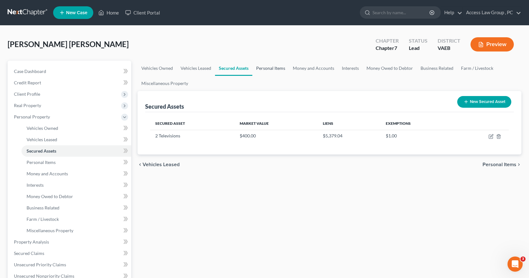
click at [270, 70] on link "Personal Items" at bounding box center [270, 68] width 37 height 15
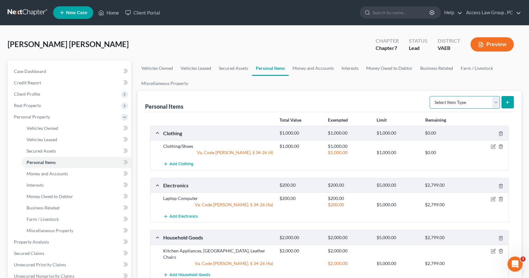
click at [497, 101] on select "Select Item Type Clothing Collectibles Of Value Electronics Firearms Household …" at bounding box center [465, 102] width 70 height 13
click at [317, 67] on link "Money and Accounts" at bounding box center [313, 68] width 49 height 15
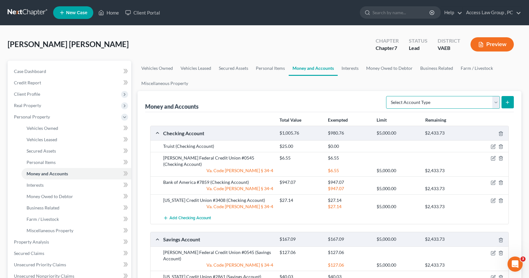
click at [498, 103] on select "Select Account Type Brokerage Cash on Hand Certificates of Deposit Checking Acc…" at bounding box center [443, 102] width 114 height 13
select select "security_deposits"
click at [388, 96] on select "Select Account Type Brokerage Cash on Hand Certificates of Deposit Checking Acc…" at bounding box center [443, 102] width 114 height 13
click at [509, 103] on icon "submit" at bounding box center [507, 102] width 5 height 5
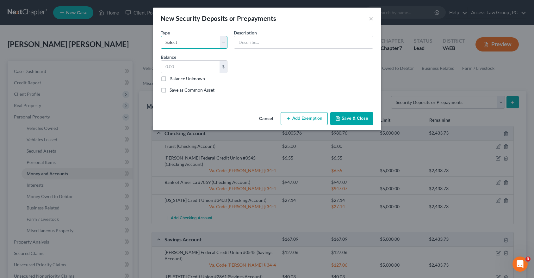
click at [226, 43] on select "Select Electric Gas Heating Oil Security Deposit On Rental Unit Prepaid Rent Te…" at bounding box center [194, 42] width 67 height 13
select select "3"
click at [161, 36] on select "Select Electric Gas Heating Oil Security Deposit On Rental Unit Prepaid Rent Te…" at bounding box center [194, 42] width 67 height 13
click at [186, 67] on input "text" at bounding box center [190, 67] width 59 height 12
type input "600.00"
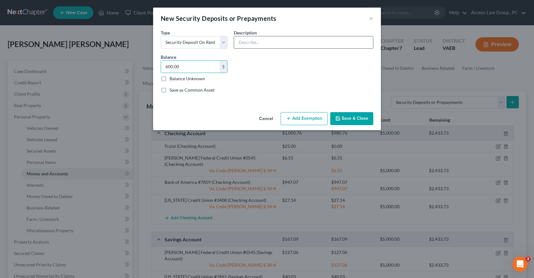
click at [252, 44] on input "text" at bounding box center [303, 42] width 139 height 12
type input "Security Deposit for Landlord"
click at [308, 120] on button "Add Exemption" at bounding box center [304, 118] width 47 height 13
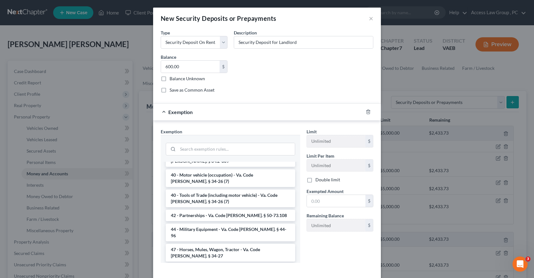
scroll to position [30, 0]
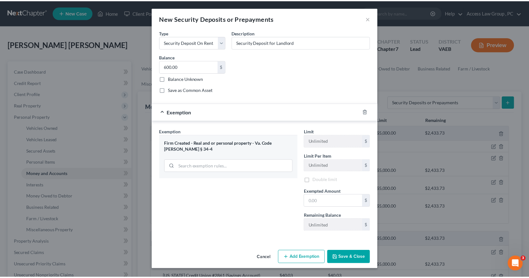
scroll to position [0, 0]
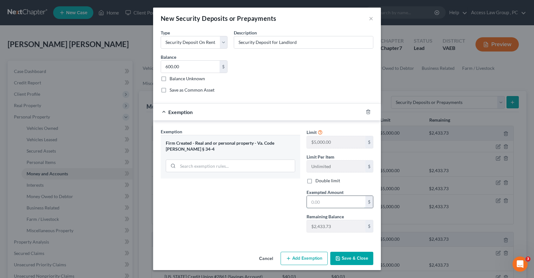
click at [321, 203] on input "text" at bounding box center [336, 202] width 59 height 12
click at [344, 205] on input "600.00" at bounding box center [336, 202] width 59 height 12
type input "600.00"
click at [357, 260] on button "Save & Close" at bounding box center [351, 258] width 43 height 13
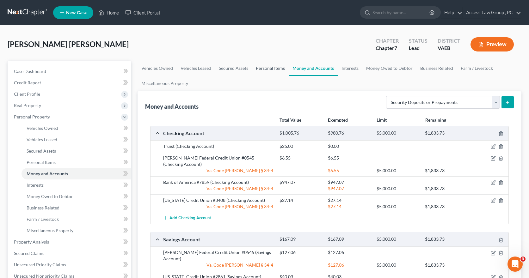
click at [268, 67] on link "Personal Items" at bounding box center [270, 68] width 37 height 15
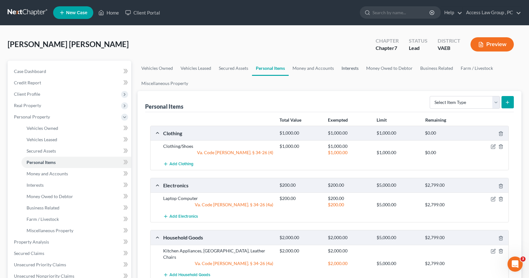
click at [354, 68] on link "Interests" at bounding box center [350, 68] width 25 height 15
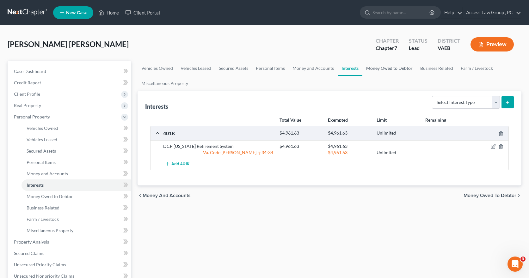
click at [377, 68] on link "Money Owed to Debtor" at bounding box center [390, 68] width 54 height 15
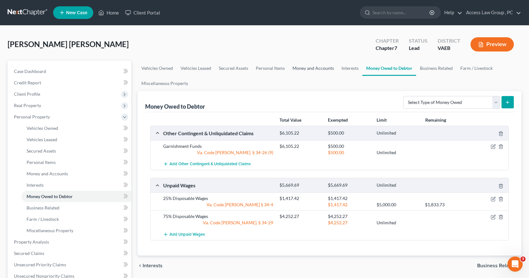
click at [302, 69] on link "Money and Accounts" at bounding box center [313, 68] width 49 height 15
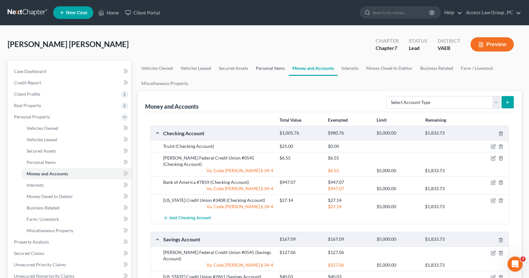
click at [256, 69] on link "Personal Items" at bounding box center [270, 68] width 37 height 15
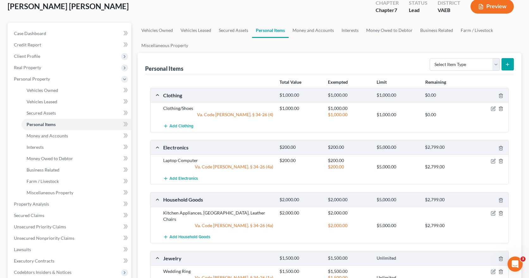
scroll to position [32, 0]
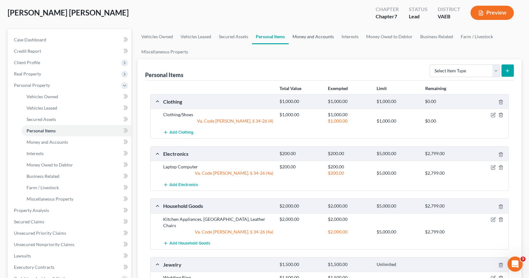
click at [313, 36] on link "Money and Accounts" at bounding box center [313, 36] width 49 height 15
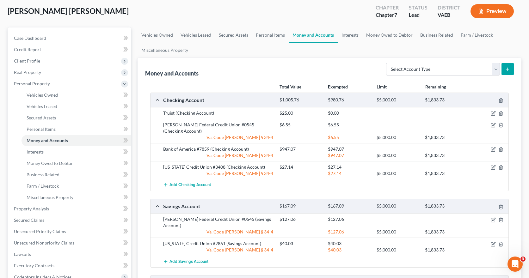
scroll to position [32, 0]
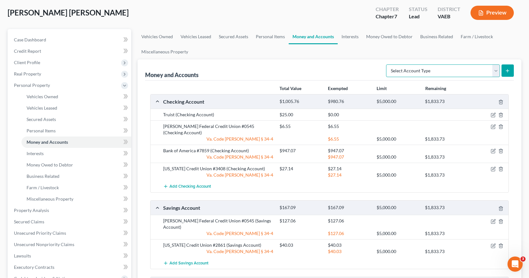
click at [496, 71] on select "Select Account Type Brokerage Cash on Hand Certificates of Deposit Checking Acc…" at bounding box center [443, 71] width 114 height 13
click at [352, 37] on link "Interests" at bounding box center [350, 36] width 25 height 15
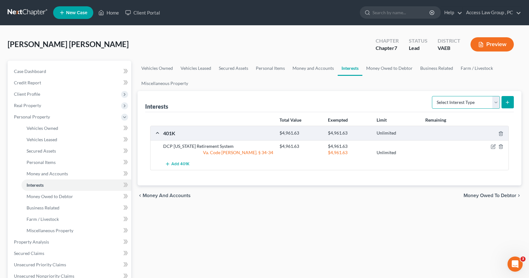
click at [497, 103] on select "Select Interest Type 401K Annuity Bond Education IRA Government Bond Government…" at bounding box center [466, 102] width 68 height 13
click at [383, 70] on link "Money Owed to Debtor" at bounding box center [390, 68] width 54 height 15
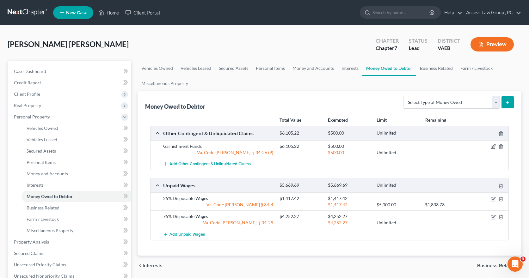
click at [493, 146] on icon "button" at bounding box center [493, 146] width 5 height 5
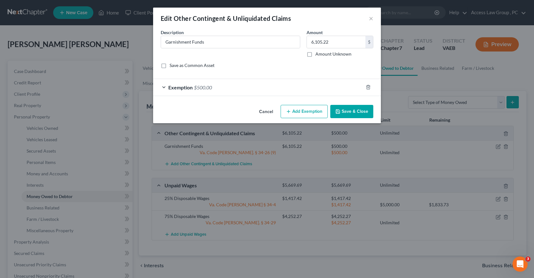
click at [304, 112] on button "Add Exemption" at bounding box center [304, 111] width 47 height 13
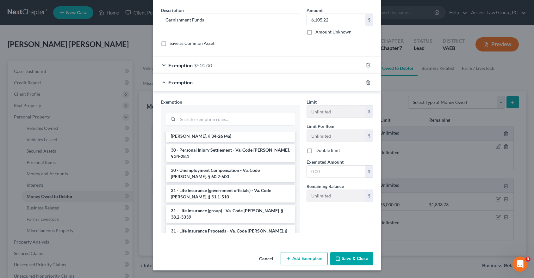
scroll to position [900, 0]
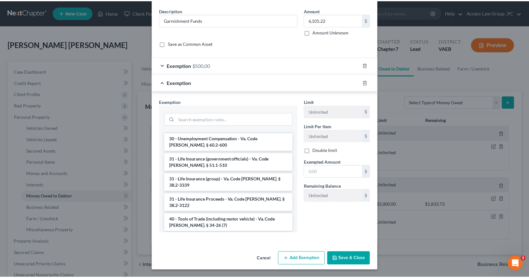
scroll to position [0, 0]
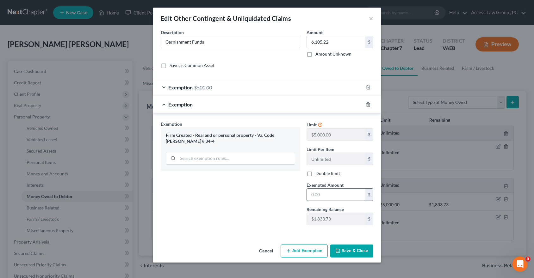
click at [313, 196] on input "text" at bounding box center [336, 195] width 59 height 12
type input "1,833.73"
click at [352, 253] on button "Save & Close" at bounding box center [351, 251] width 43 height 13
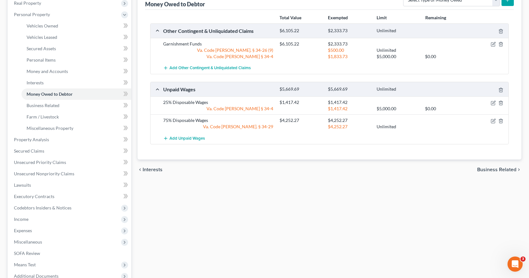
scroll to position [127, 0]
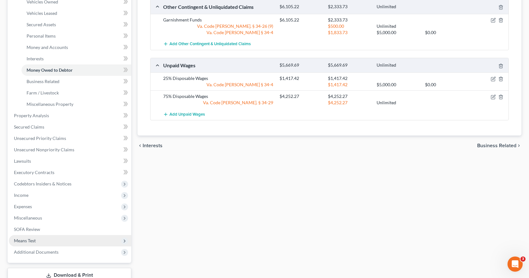
click at [30, 242] on span "Means Test" at bounding box center [25, 240] width 22 height 5
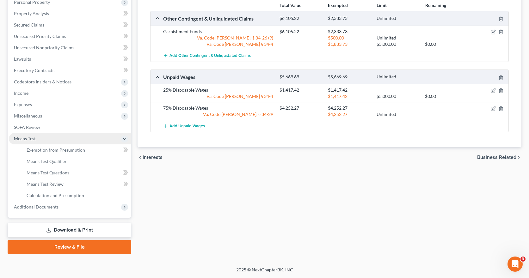
scroll to position [115, 0]
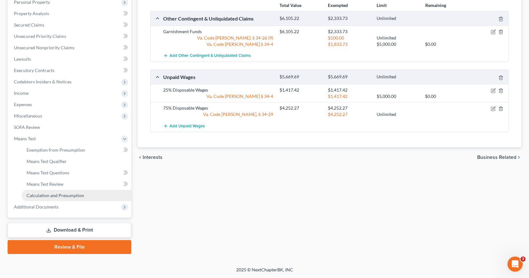
click at [65, 196] on span "Calculation and Presumption" at bounding box center [56, 195] width 58 height 5
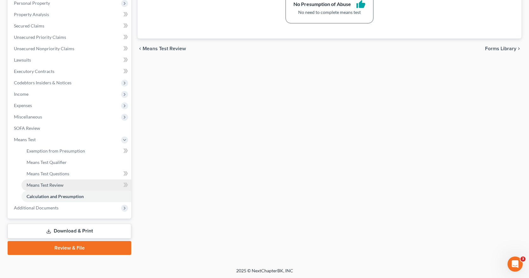
scroll to position [115, 0]
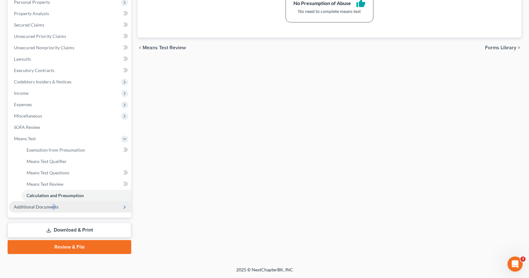
click at [53, 207] on span "Additional Documents" at bounding box center [36, 206] width 45 height 5
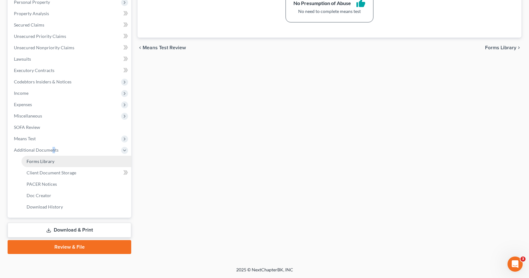
click at [54, 161] on link "Forms Library" at bounding box center [77, 161] width 110 height 11
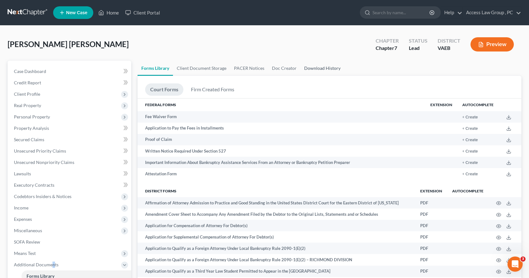
click at [327, 67] on link "Download History" at bounding box center [323, 68] width 44 height 15
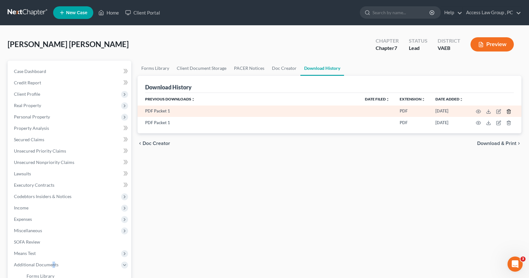
click at [509, 112] on line "button" at bounding box center [509, 111] width 0 height 1
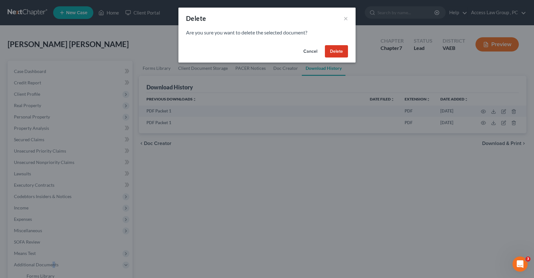
click at [339, 53] on button "Delete" at bounding box center [336, 51] width 23 height 13
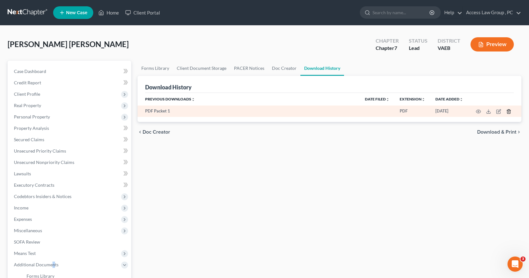
click at [509, 111] on line "button" at bounding box center [509, 111] width 0 height 1
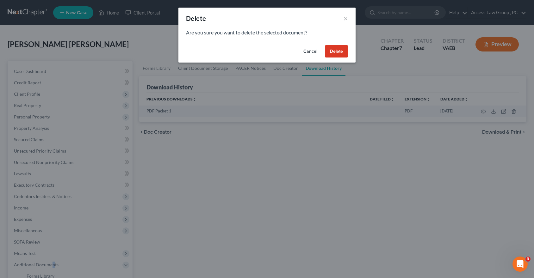
click at [334, 52] on button "Delete" at bounding box center [336, 51] width 23 height 13
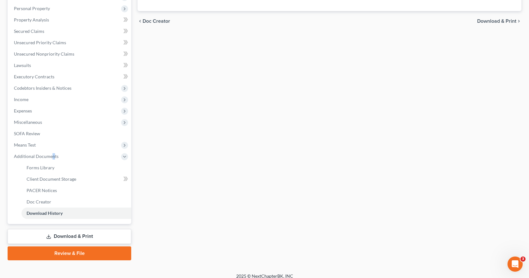
scroll to position [115, 0]
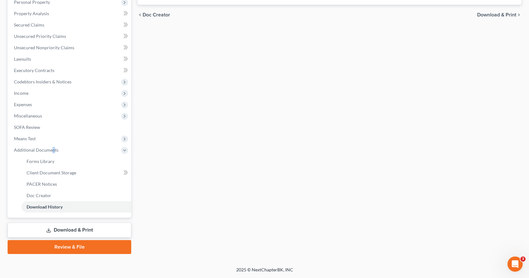
click at [65, 246] on link "Review & File" at bounding box center [70, 247] width 124 height 14
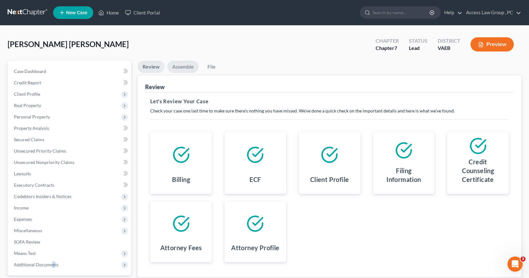
click at [178, 66] on link "Assemble" at bounding box center [182, 67] width 31 height 12
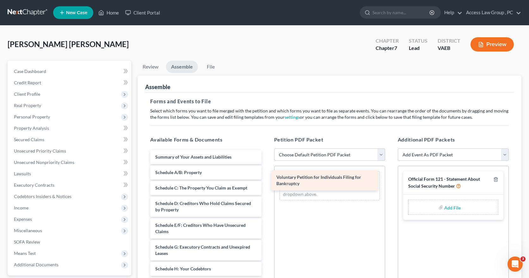
drag, startPoint x: 216, startPoint y: 160, endPoint x: 337, endPoint y: 181, distance: 122.9
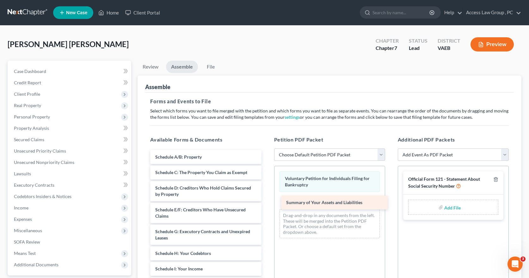
drag, startPoint x: 199, startPoint y: 152, endPoint x: 330, endPoint y: 196, distance: 138.4
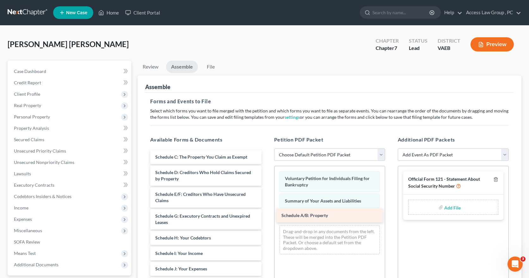
drag, startPoint x: 213, startPoint y: 156, endPoint x: 339, endPoint y: 215, distance: 139.2
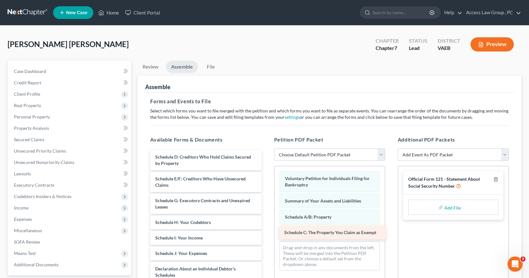
drag, startPoint x: 201, startPoint y: 156, endPoint x: 329, endPoint y: 228, distance: 147.5
click at [266, 231] on div "Schedule C: The Property You Claim as Exempt Schedule C: The Property You Claim…" at bounding box center [205, 283] width 121 height 266
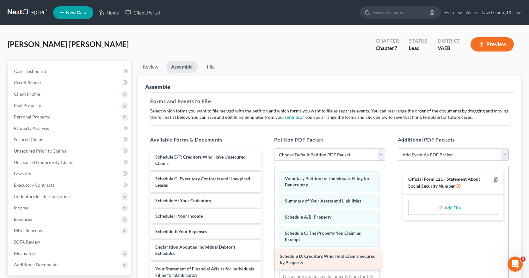
drag, startPoint x: 219, startPoint y: 155, endPoint x: 343, endPoint y: 254, distance: 159.4
click at [266, 254] on div "Schedule D: Creditors Who Hold Claims Secured by Property Schedule D: Creditors…" at bounding box center [205, 272] width 121 height 244
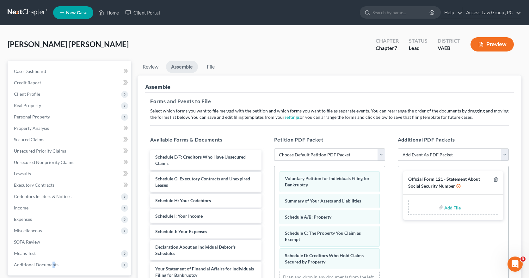
scroll to position [63, 0]
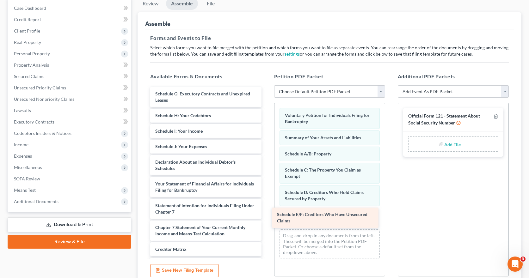
drag, startPoint x: 214, startPoint y: 96, endPoint x: 337, endPoint y: 213, distance: 170.5
click at [266, 216] on div "Schedule E/F: Creditors Who Have Unsecured Claims Schedule E/F: Creditors Who H…" at bounding box center [205, 198] width 121 height 222
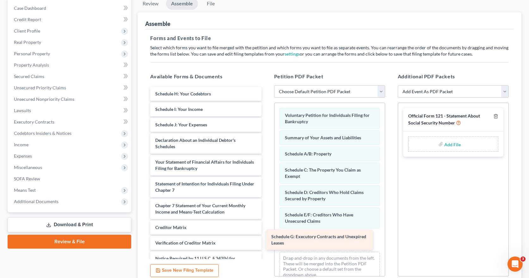
drag, startPoint x: 206, startPoint y: 96, endPoint x: 322, endPoint y: 239, distance: 184.2
click at [266, 239] on div "Schedule G: Executory Contracts and Unexpired Leases Schedule G: Executory Cont…" at bounding box center [205, 187] width 121 height 201
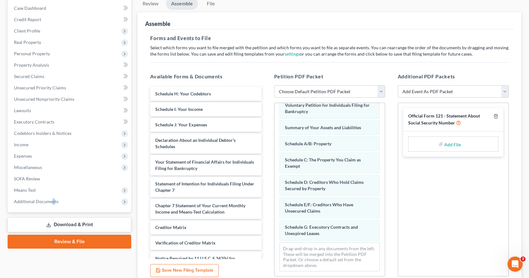
scroll to position [10, 0]
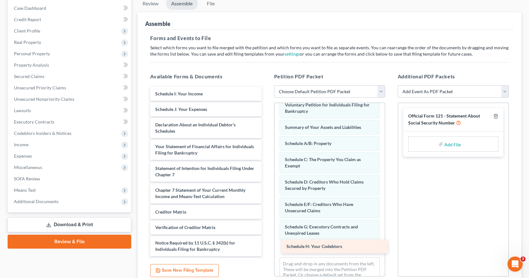
drag, startPoint x: 199, startPoint y: 92, endPoint x: 330, endPoint y: 245, distance: 201.5
click at [266, 245] on div "Schedule H: Your Codebtors Schedule H: Your Codebtors Schedule I: Your Income S…" at bounding box center [205, 179] width 121 height 185
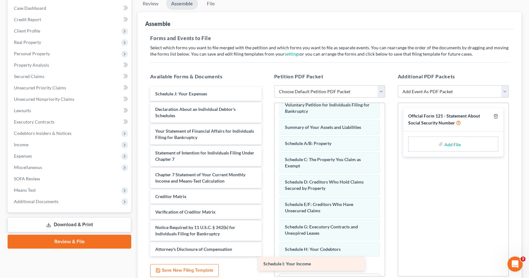
drag, startPoint x: 215, startPoint y: 94, endPoint x: 323, endPoint y: 264, distance: 201.7
click at [266, 257] on div "Schedule I: Your Income Schedule I: Your Income Schedule J: Your Expenses Decla…" at bounding box center [205, 172] width 121 height 170
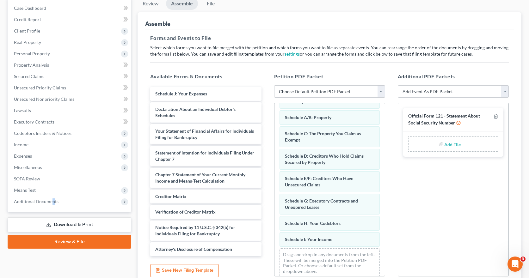
scroll to position [43, 0]
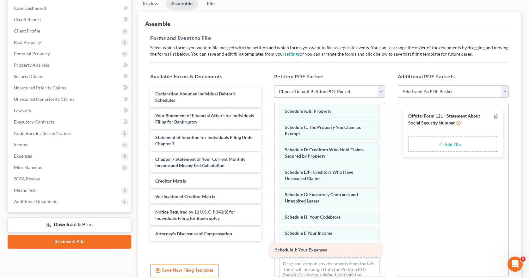
drag, startPoint x: 181, startPoint y: 94, endPoint x: 301, endPoint y: 250, distance: 197.0
click at [266, 241] on div "Schedule J: Your Expenses Schedule J: Your Expenses Declaration About an Indivi…" at bounding box center [205, 164] width 121 height 154
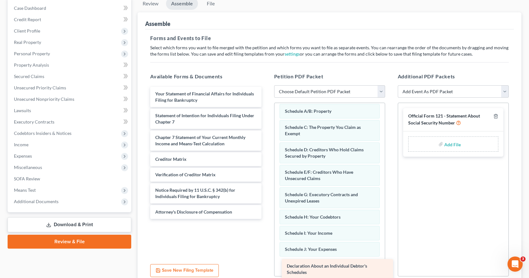
drag, startPoint x: 163, startPoint y: 94, endPoint x: 295, endPoint y: 266, distance: 216.9
click at [266, 219] on div "Declaration About an Individual Debtor's Schedules Declaration About an Individ…" at bounding box center [205, 153] width 121 height 132
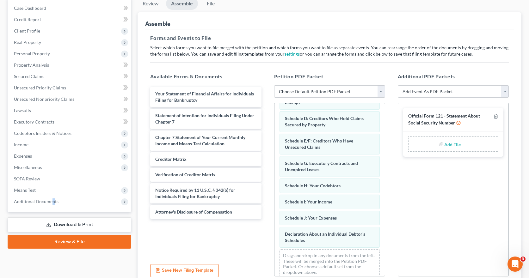
scroll to position [81, 0]
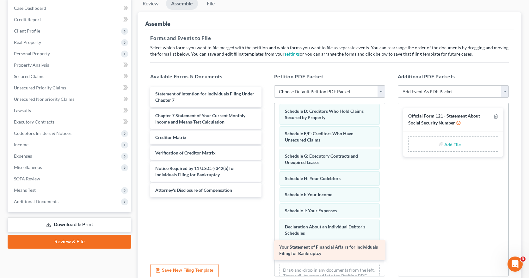
drag, startPoint x: 181, startPoint y: 94, endPoint x: 305, endPoint y: 247, distance: 197.1
click at [266, 197] on div "Your Statement of Financial Affairs for Individuals Filing for Bankruptcy Your …" at bounding box center [205, 142] width 121 height 110
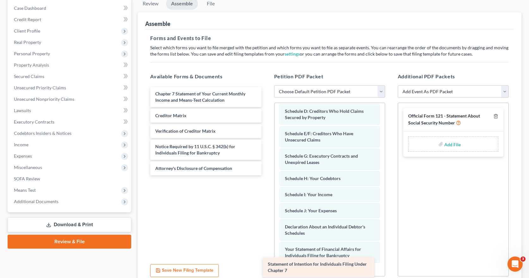
drag, startPoint x: 210, startPoint y: 94, endPoint x: 324, endPoint y: 265, distance: 205.4
click at [266, 176] on div "Statement of Intention for Individuals Filing Under Chapter 7 Statement of Inte…" at bounding box center [205, 131] width 121 height 89
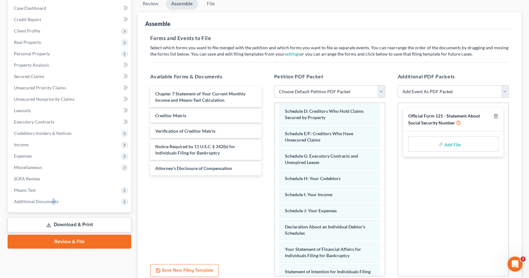
scroll to position [126, 0]
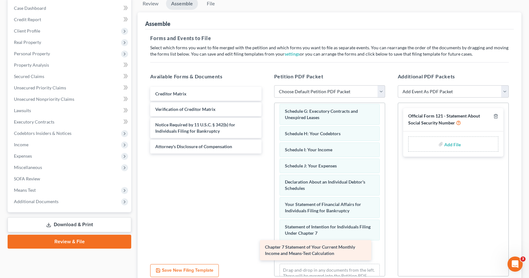
drag, startPoint x: 218, startPoint y: 93, endPoint x: 328, endPoint y: 246, distance: 188.7
click at [266, 154] on div "Chapter 7 Statement of Your Current Monthly Income and Means-Test Calculation C…" at bounding box center [205, 120] width 121 height 67
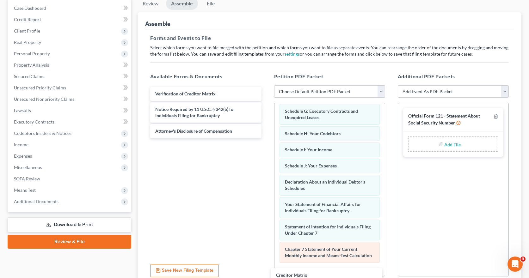
drag, startPoint x: 209, startPoint y: 93, endPoint x: 356, endPoint y: 269, distance: 229.8
click at [266, 138] on div "Creditor Matrix Creditor Matrix Verification of Creditor Matrix Notice Required…" at bounding box center [205, 112] width 121 height 51
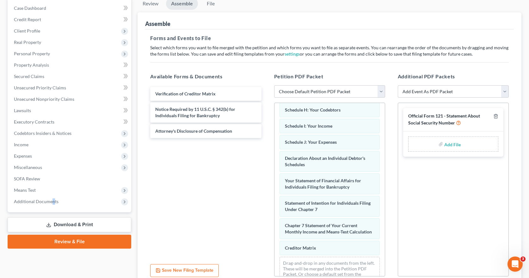
scroll to position [171, 0]
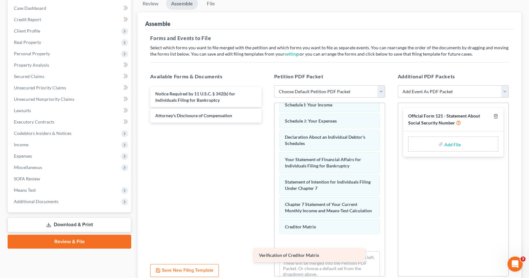
drag, startPoint x: 213, startPoint y: 95, endPoint x: 317, endPoint y: 257, distance: 192.4
click at [266, 123] on div "Verification of Creditor Matrix Verification of Creditor Matrix Notice Required…" at bounding box center [205, 105] width 121 height 36
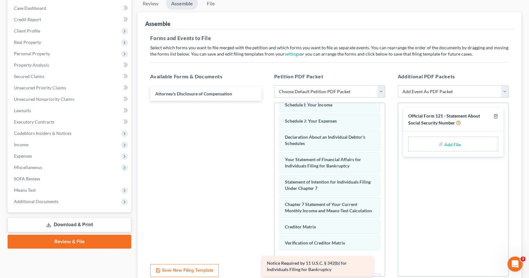
drag, startPoint x: 227, startPoint y: 95, endPoint x: 339, endPoint y: 264, distance: 202.8
click at [266, 101] on div "Notice Required by 11 U.S.C. § 342(b) for Individuals Filing for Bankruptcy Not…" at bounding box center [205, 94] width 121 height 14
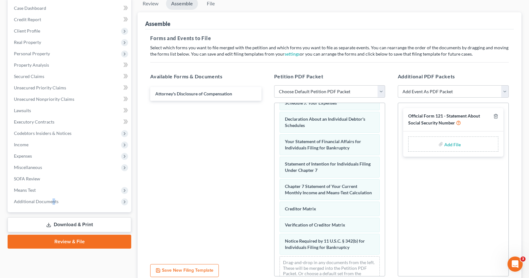
scroll to position [210, 0]
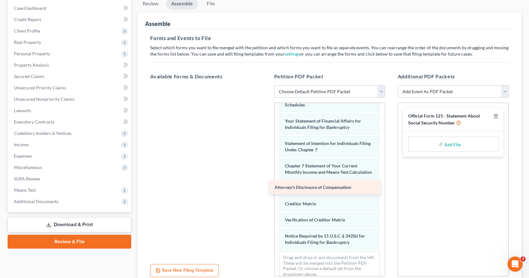
drag, startPoint x: 223, startPoint y: 95, endPoint x: 343, endPoint y: 189, distance: 151.7
click at [266, 85] on div "Attorney's Disclosure of Compensation Attorney's Disclosure of Compensation" at bounding box center [205, 85] width 121 height 0
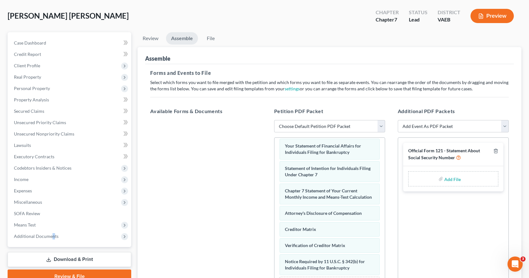
scroll to position [0, 0]
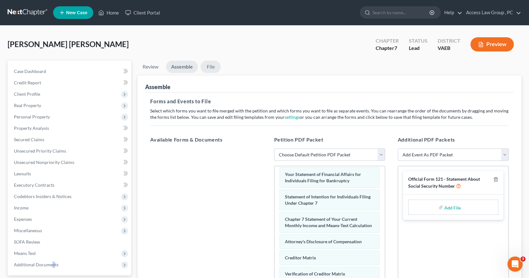
click at [210, 65] on link "File" at bounding box center [211, 67] width 20 height 12
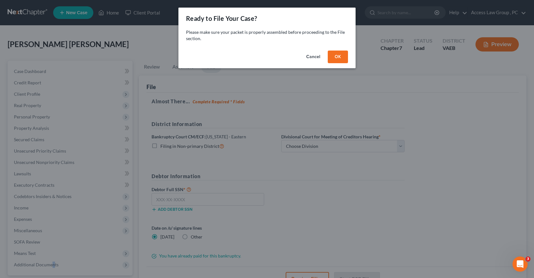
click at [340, 54] on button "OK" at bounding box center [338, 57] width 20 height 13
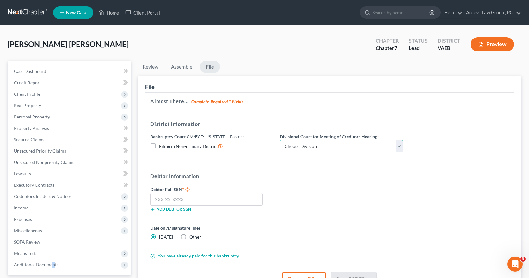
click at [401, 147] on select "Choose Division [GEOGRAPHIC_DATA] [GEOGRAPHIC_DATA] News [GEOGRAPHIC_DATA] [GEO…" at bounding box center [341, 146] width 123 height 13
select select "1"
click at [280, 140] on select "Choose Division [GEOGRAPHIC_DATA] [GEOGRAPHIC_DATA] News [GEOGRAPHIC_DATA] [GEO…" at bounding box center [341, 146] width 123 height 13
click at [169, 198] on input "text" at bounding box center [206, 199] width 113 height 13
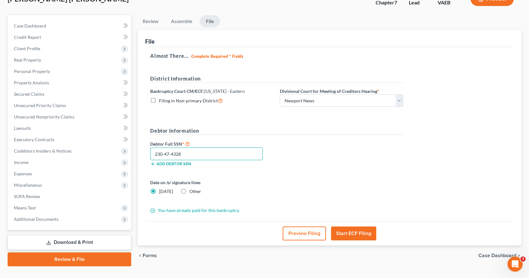
scroll to position [58, 0]
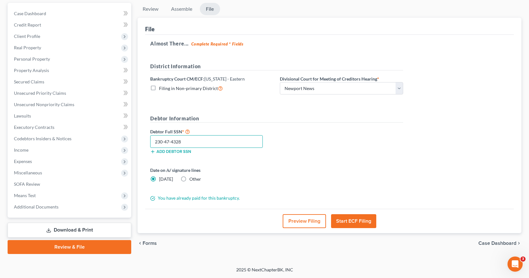
type input "230-47-4328"
click at [363, 220] on button "Start ECF Filing" at bounding box center [353, 222] width 45 height 14
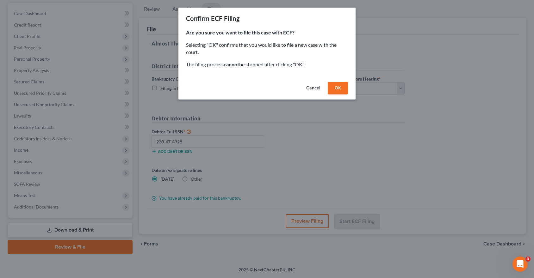
click at [339, 89] on button "OK" at bounding box center [338, 88] width 20 height 13
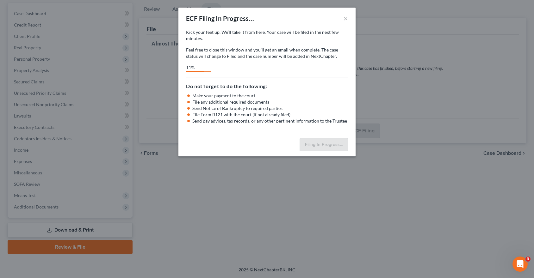
select select "1"
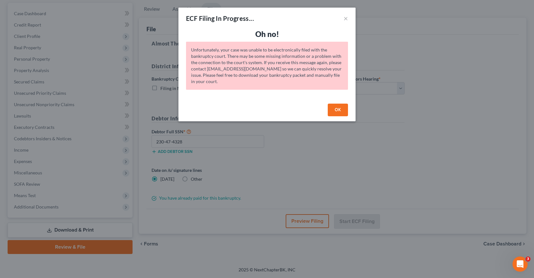
click at [339, 111] on button "OK" at bounding box center [338, 110] width 20 height 13
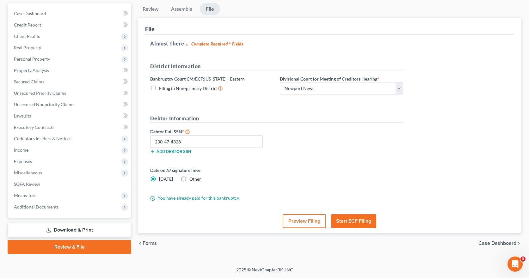
drag, startPoint x: 352, startPoint y: 222, endPoint x: 358, endPoint y: 222, distance: 6.6
click at [358, 222] on button "Start ECF Filing" at bounding box center [353, 222] width 45 height 14
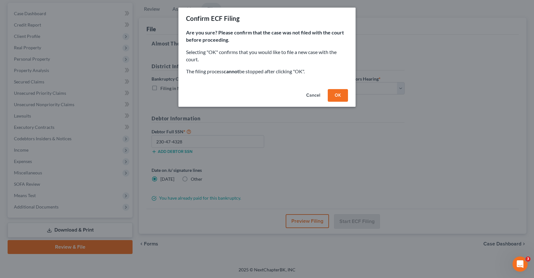
click at [343, 95] on button "OK" at bounding box center [338, 95] width 20 height 13
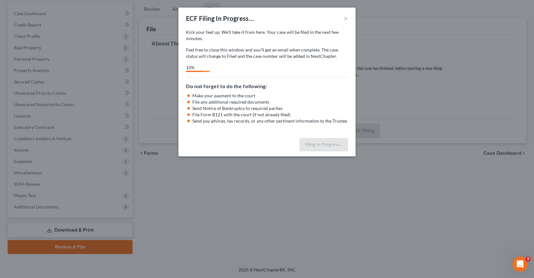
select select "1"
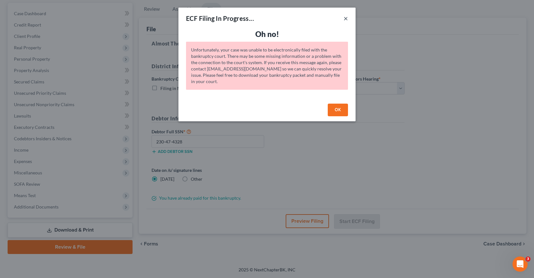
click at [345, 19] on button "×" at bounding box center [346, 19] width 4 height 8
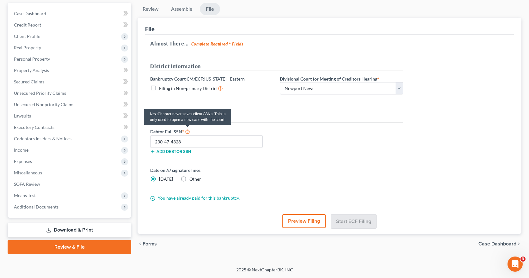
click at [187, 131] on icon at bounding box center [187, 131] width 5 height 6
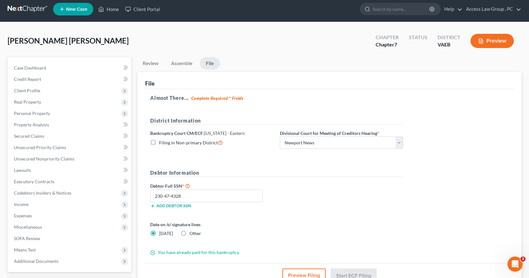
scroll to position [0, 0]
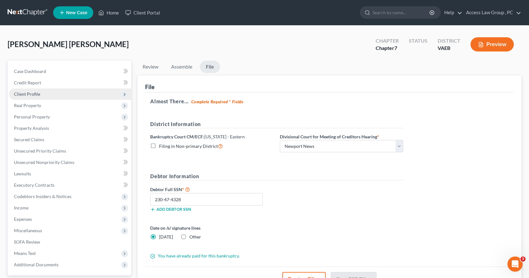
click at [24, 95] on span "Client Profile" at bounding box center [27, 93] width 26 height 5
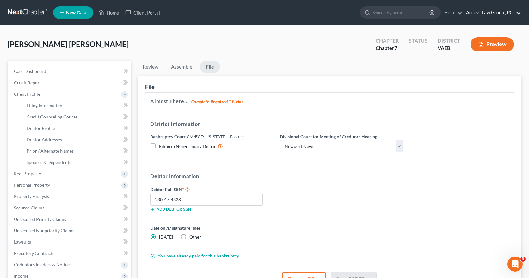
click at [488, 14] on link "Access Law Group , PC" at bounding box center [492, 12] width 58 height 11
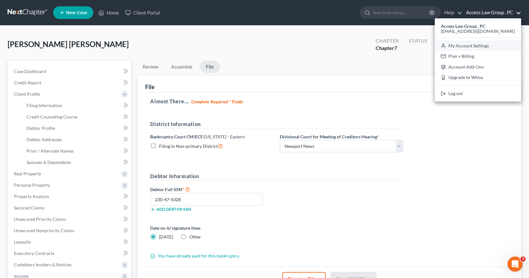
click at [481, 46] on link "My Account Settings" at bounding box center [478, 45] width 86 height 11
select select "24"
select select "48"
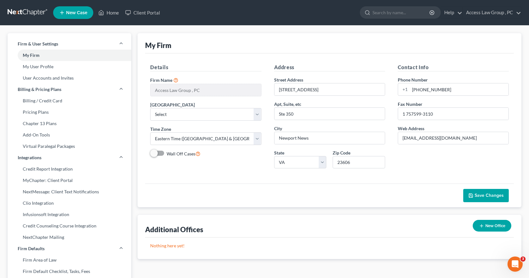
click at [502, 199] on button "Save Changes" at bounding box center [487, 195] width 46 height 13
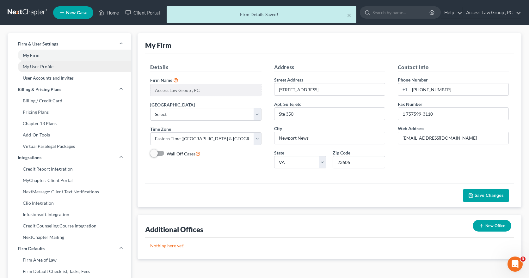
click at [45, 67] on link "My User Profile" at bounding box center [70, 66] width 124 height 11
select select "48"
select select "83"
select select "attorney"
select select "0"
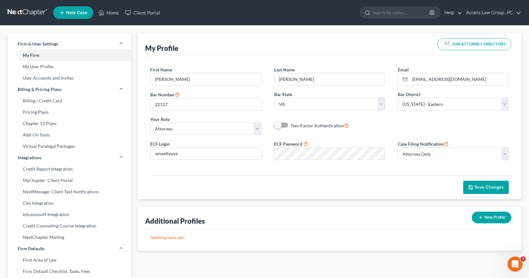
click at [483, 186] on span "Save Changes" at bounding box center [489, 187] width 29 height 5
click at [37, 66] on link "My User Profile" at bounding box center [70, 66] width 124 height 11
click at [43, 78] on link "User Accounts and Invites" at bounding box center [70, 77] width 124 height 11
select select "0"
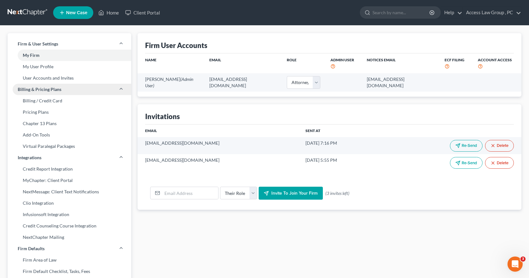
click at [41, 89] on span "Billing & Pricing Plans" at bounding box center [40, 89] width 44 height 6
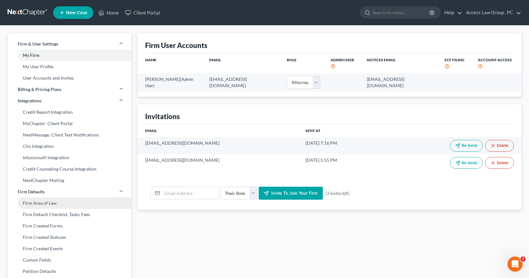
click at [36, 203] on link "Firm Area of Law" at bounding box center [70, 203] width 124 height 11
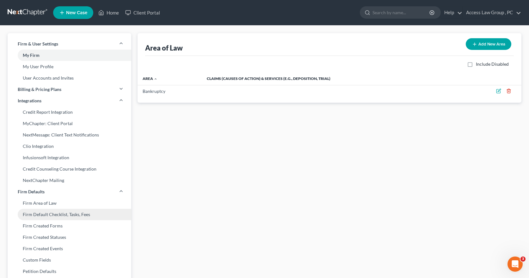
click at [36, 213] on link "Firm Default Checklist, Tasks, Fees" at bounding box center [70, 214] width 124 height 11
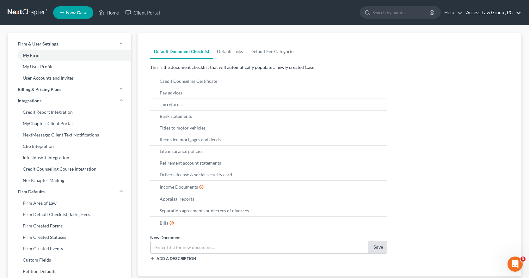
click at [494, 13] on link "Access Law Group , PC" at bounding box center [492, 12] width 58 height 11
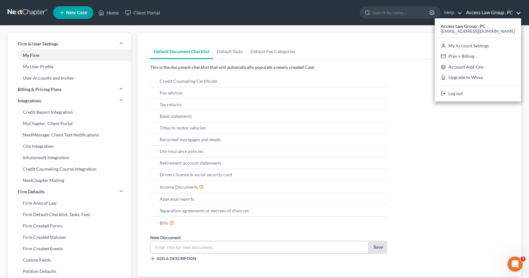
click at [76, 12] on span "New Case" at bounding box center [76, 12] width 21 height 5
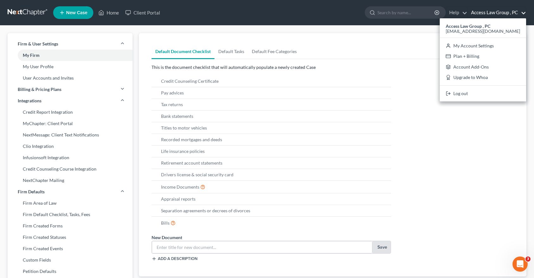
select select "83"
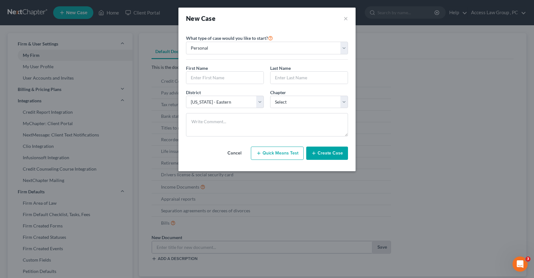
click at [240, 154] on button "Cancel" at bounding box center [235, 153] width 28 height 13
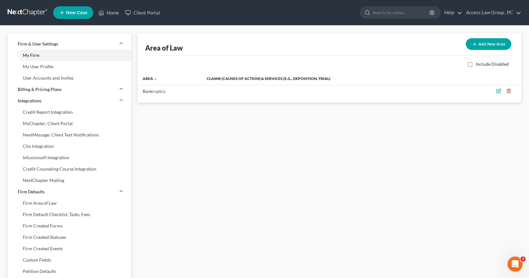
select select "0"
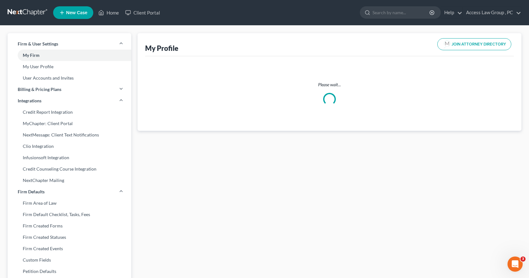
select select "48"
select select "83"
select select "attorney"
select select "0"
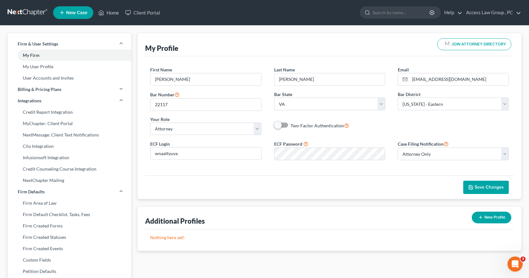
select select "83"
select select "24"
select select "48"
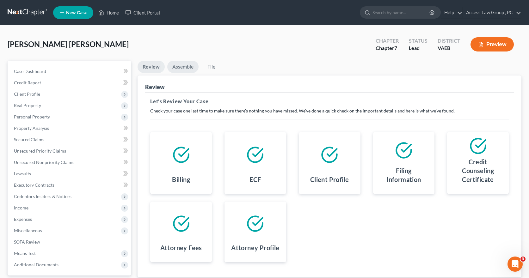
click at [182, 67] on link "Assemble" at bounding box center [182, 67] width 31 height 12
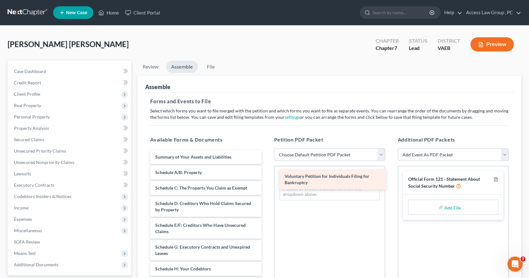
drag, startPoint x: 211, startPoint y: 156, endPoint x: 340, endPoint y: 176, distance: 130.8
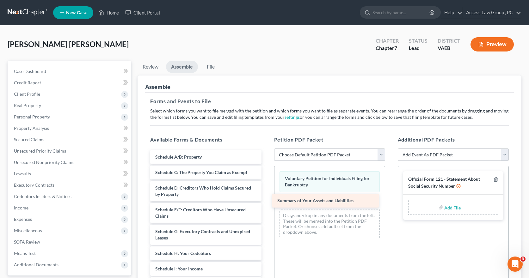
drag, startPoint x: 211, startPoint y: 155, endPoint x: 333, endPoint y: 199, distance: 129.7
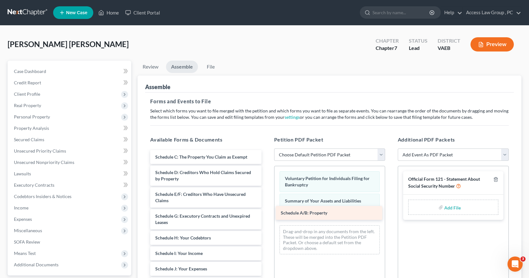
drag, startPoint x: 223, startPoint y: 157, endPoint x: 348, endPoint y: 213, distance: 137.5
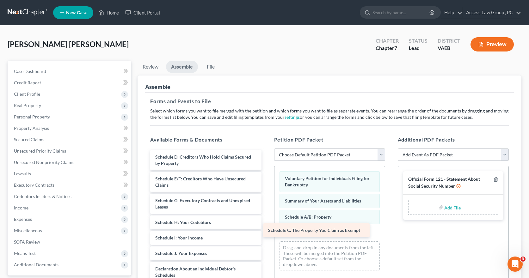
drag, startPoint x: 228, startPoint y: 158, endPoint x: 341, endPoint y: 232, distance: 134.7
click at [266, 232] on div "Schedule C: The Property You Claim as Exempt Schedule C: The Property You Claim…" at bounding box center [205, 283] width 121 height 266
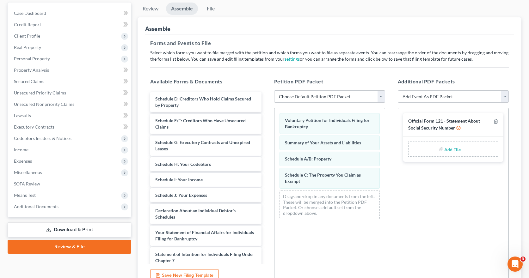
scroll to position [63, 0]
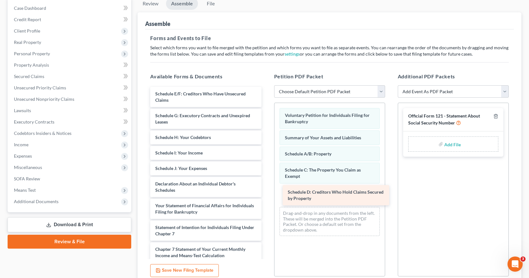
drag, startPoint x: 230, startPoint y: 95, endPoint x: 363, endPoint y: 193, distance: 165.1
click at [266, 193] on div "Schedule D: Creditors Who Hold Claims Secured by Property Schedule D: Creditors…" at bounding box center [205, 209] width 121 height 244
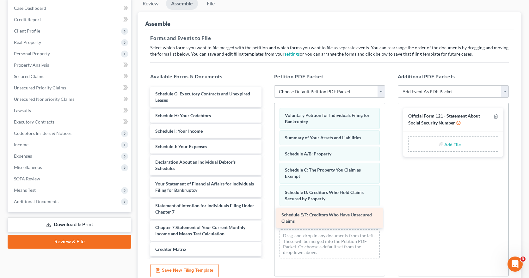
drag, startPoint x: 226, startPoint y: 93, endPoint x: 352, endPoint y: 214, distance: 175.0
click at [266, 214] on div "Schedule E/F: Creditors Who Have Unsecured Claims Schedule E/F: Creditors Who H…" at bounding box center [205, 198] width 121 height 222
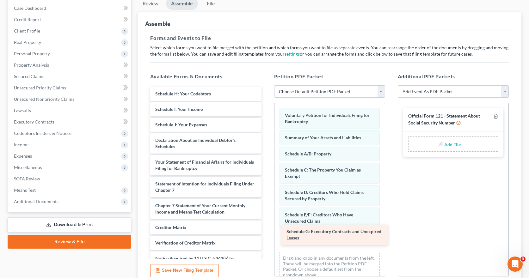
drag, startPoint x: 223, startPoint y: 94, endPoint x: 354, endPoint y: 231, distance: 190.0
click at [266, 231] on div "Schedule G: Executory Contracts and Unexpired Leases Schedule G: Executory Cont…" at bounding box center [205, 187] width 121 height 201
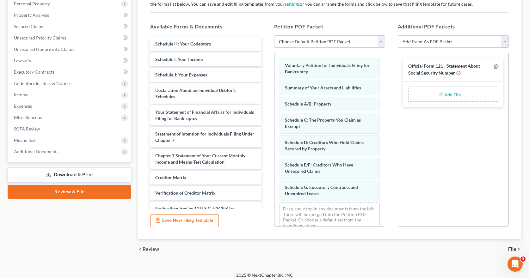
scroll to position [119, 0]
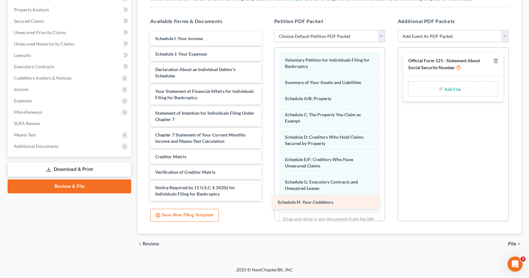
drag, startPoint x: 205, startPoint y: 38, endPoint x: 327, endPoint y: 202, distance: 204.6
click at [266, 202] on div "Schedule H: Your Codebtors Schedule H: Your Codebtors Schedule I: Your Income S…" at bounding box center [205, 124] width 121 height 185
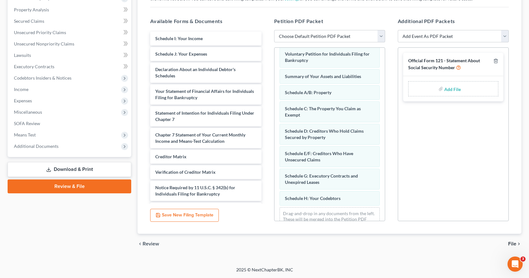
scroll to position [27, 0]
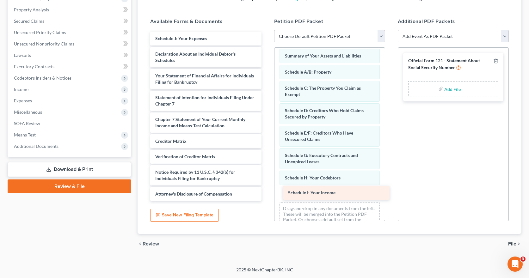
drag, startPoint x: 198, startPoint y: 37, endPoint x: 331, endPoint y: 191, distance: 203.7
click at [266, 191] on div "Schedule I: Your Income Schedule I: Your Income Schedule J: Your Expenses Decla…" at bounding box center [205, 117] width 121 height 170
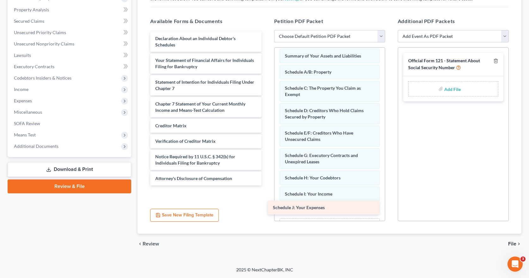
drag, startPoint x: 227, startPoint y: 40, endPoint x: 345, endPoint y: 210, distance: 206.2
click at [266, 186] on div "Schedule J: Your Expenses Schedule J: Your Expenses Declaration About an Indivi…" at bounding box center [205, 109] width 121 height 154
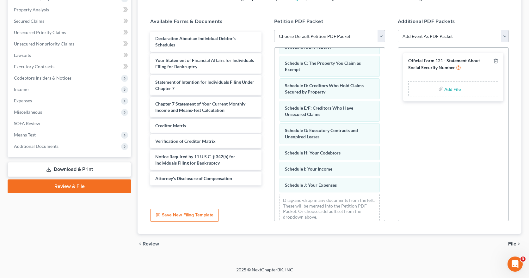
scroll to position [59, 0]
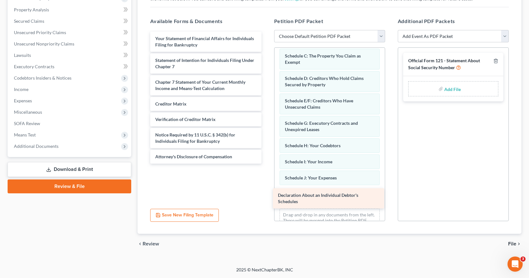
drag, startPoint x: 203, startPoint y: 39, endPoint x: 326, endPoint y: 196, distance: 199.2
click at [266, 164] on div "Declaration About an Individual Debtor's Schedules Declaration About an Individ…" at bounding box center [205, 98] width 121 height 132
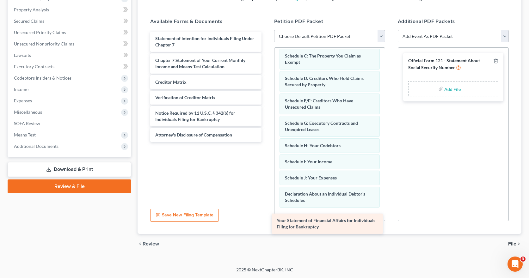
drag, startPoint x: 239, startPoint y: 37, endPoint x: 361, endPoint y: 218, distance: 218.4
click at [266, 142] on div "Your Statement of Financial Affairs for Individuals Filing for Bankruptcy Your …" at bounding box center [205, 87] width 121 height 110
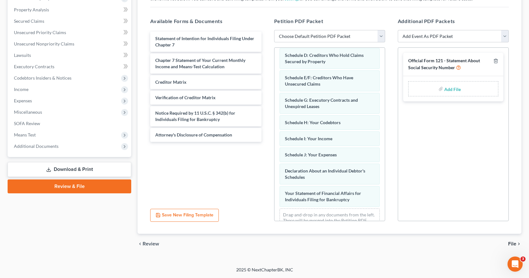
scroll to position [104, 0]
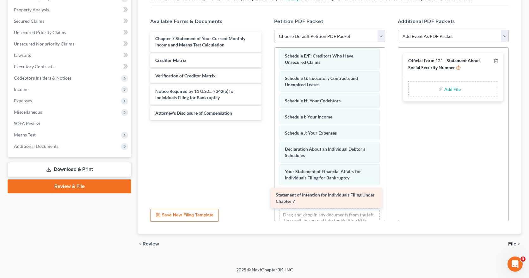
drag, startPoint x: 235, startPoint y: 37, endPoint x: 355, endPoint y: 194, distance: 197.6
click at [266, 120] on div "Statement of Intention for Individuals Filing Under Chapter 7 Statement of Inte…" at bounding box center [205, 76] width 121 height 89
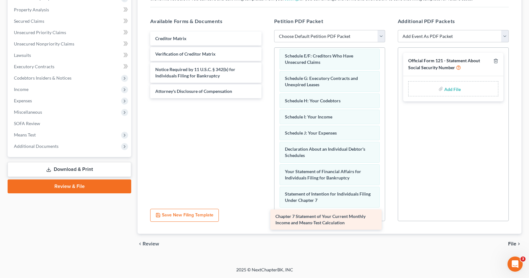
drag, startPoint x: 234, startPoint y: 42, endPoint x: 354, endPoint y: 220, distance: 214.5
click at [266, 98] on div "Chapter 7 Statement of Your Current Monthly Income and Means-Test Calculation C…" at bounding box center [205, 65] width 121 height 67
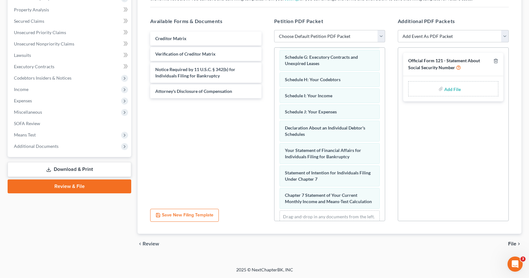
scroll to position [155, 0]
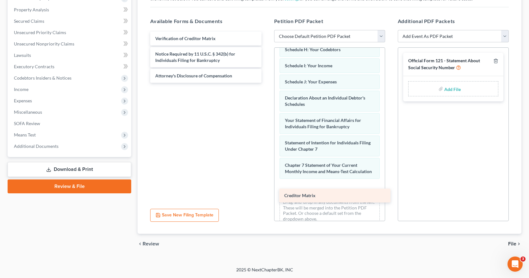
drag, startPoint x: 199, startPoint y: 38, endPoint x: 328, endPoint y: 196, distance: 203.5
click at [266, 83] on div "Creditor Matrix Creditor Matrix Verification of Creditor Matrix Notice Required…" at bounding box center [205, 57] width 121 height 51
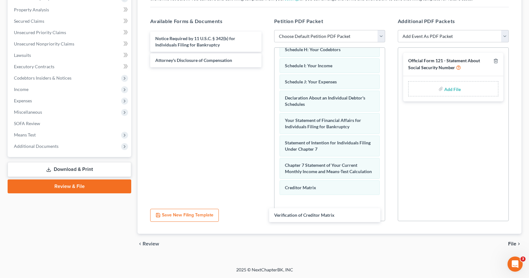
drag, startPoint x: 240, startPoint y: 38, endPoint x: 352, endPoint y: 207, distance: 202.4
click at [266, 67] on div "Verification of Creditor Matrix Verification of Creditor Matrix Notice Required…" at bounding box center [205, 50] width 121 height 36
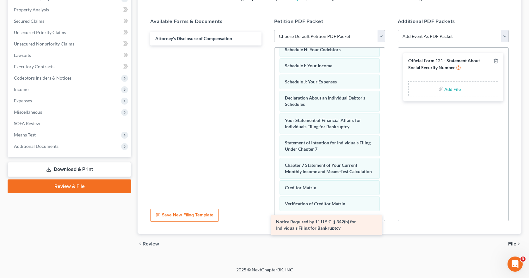
drag, startPoint x: 225, startPoint y: 43, endPoint x: 346, endPoint y: 227, distance: 219.7
click at [266, 46] on div "Notice Required by 11 U.S.C. § 342(b) for Individuals Filing for Bankruptcy Not…" at bounding box center [205, 39] width 121 height 14
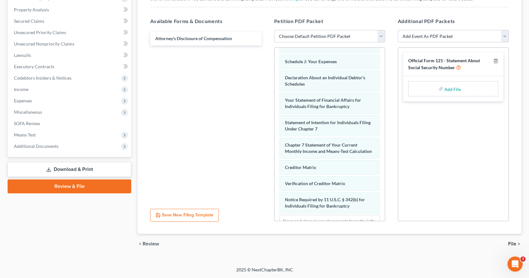
scroll to position [210, 0]
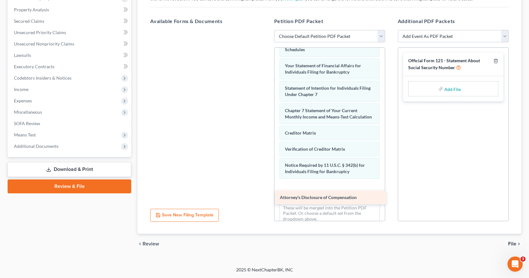
drag, startPoint x: 224, startPoint y: 40, endPoint x: 349, endPoint y: 199, distance: 202.2
click at [266, 30] on div "Attorney's Disclosure of Compensation Attorney's Disclosure of Compensation" at bounding box center [205, 30] width 121 height 0
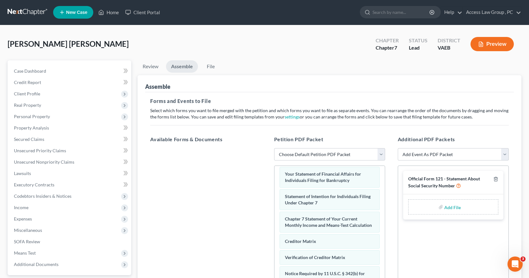
scroll to position [0, 0]
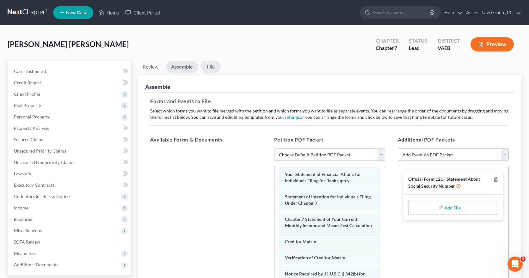
click at [212, 65] on link "File" at bounding box center [211, 67] width 20 height 12
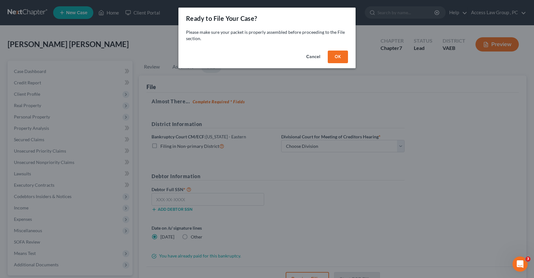
click at [341, 54] on button "OK" at bounding box center [338, 57] width 20 height 13
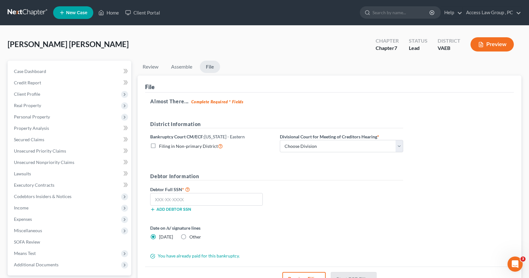
click at [203, 147] on span "Filing in Non-primary District" at bounding box center [188, 146] width 59 height 5
click at [166, 147] on input "Filing in Non-primary District" at bounding box center [164, 145] width 4 height 4
checkbox input "true"
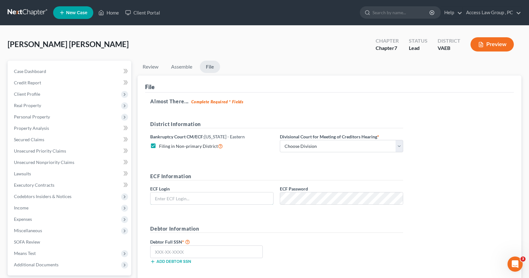
type input "wnaattyuva"
click at [400, 147] on select "Choose Division [GEOGRAPHIC_DATA] [GEOGRAPHIC_DATA] News [GEOGRAPHIC_DATA] [GEO…" at bounding box center [341, 146] width 123 height 13
select select "1"
click at [280, 140] on select "Choose Division [GEOGRAPHIC_DATA] [GEOGRAPHIC_DATA] News [GEOGRAPHIC_DATA] [GEO…" at bounding box center [341, 146] width 123 height 13
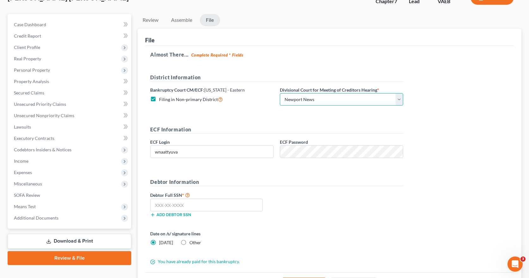
scroll to position [63, 0]
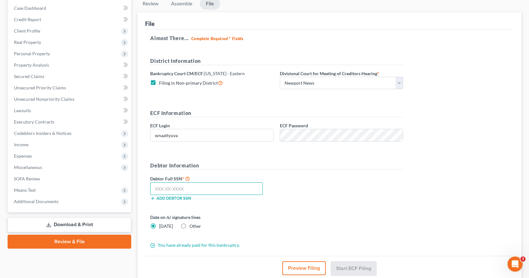
click at [180, 184] on input "text" at bounding box center [206, 189] width 113 height 13
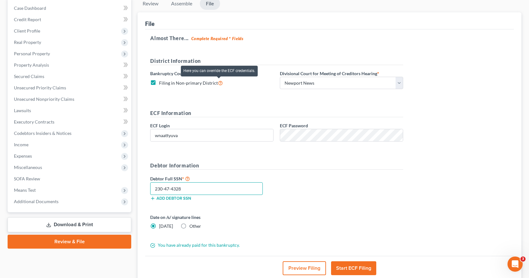
type input "230-47-4328"
click at [220, 83] on icon at bounding box center [220, 83] width 5 height 6
click at [166, 83] on input "Filing in Non-primary District" at bounding box center [164, 81] width 4 height 4
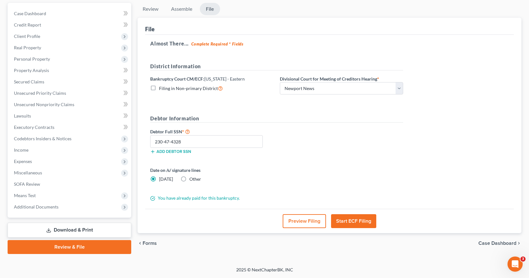
scroll to position [58, 0]
click at [219, 88] on icon at bounding box center [220, 88] width 5 height 6
click at [166, 88] on input "Filing in Non-primary District" at bounding box center [164, 87] width 4 height 4
checkbox input "true"
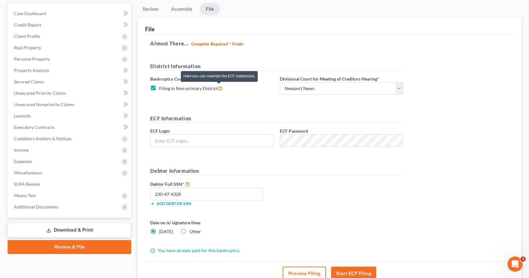
type input "wnaattyuva"
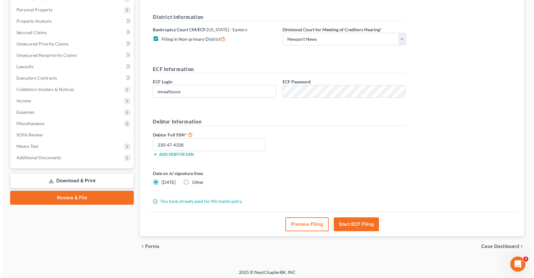
scroll to position [110, 0]
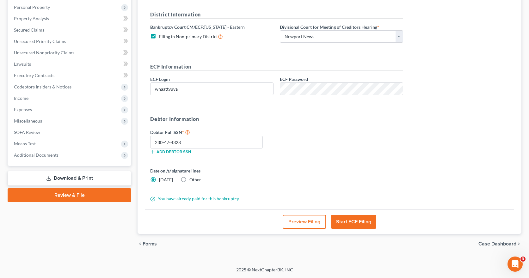
click at [364, 220] on button "Start ECF Filing" at bounding box center [353, 222] width 45 height 14
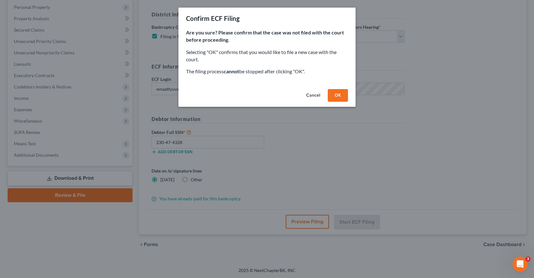
click at [339, 95] on button "OK" at bounding box center [338, 95] width 20 height 13
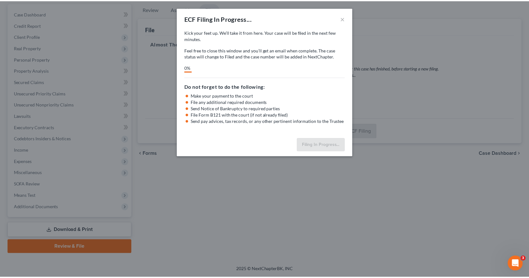
scroll to position [58, 0]
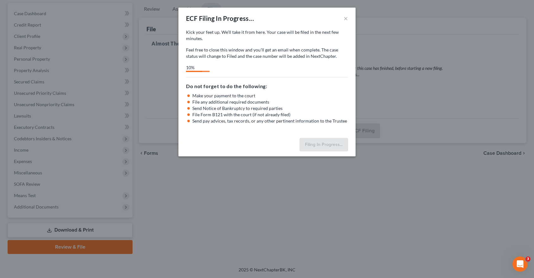
select select "1"
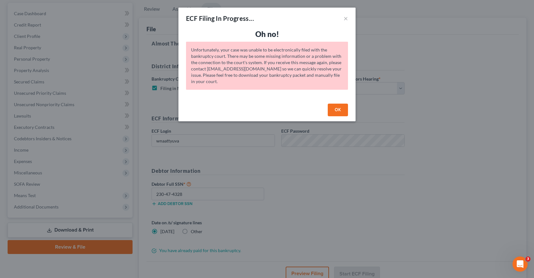
click at [335, 110] on button "OK" at bounding box center [338, 110] width 20 height 13
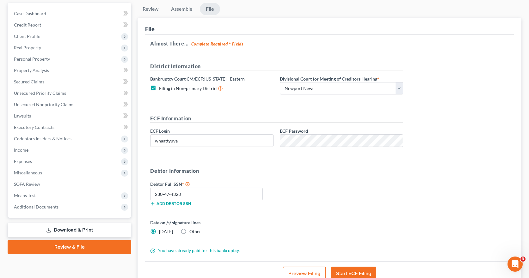
click at [159, 86] on label "Filing in Non-primary District" at bounding box center [191, 88] width 64 height 7
click at [162, 86] on input "Filing in Non-primary District" at bounding box center [164, 87] width 4 height 4
checkbox input "false"
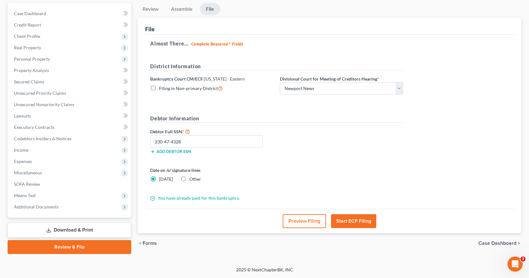
click at [367, 221] on button "Start ECF Filing" at bounding box center [353, 222] width 45 height 14
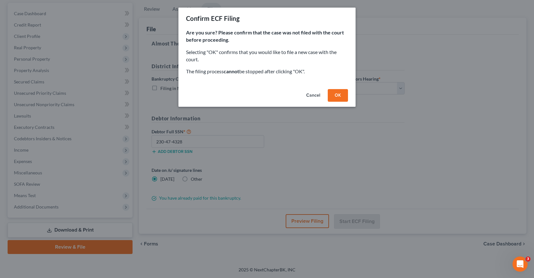
click at [341, 94] on button "OK" at bounding box center [338, 95] width 20 height 13
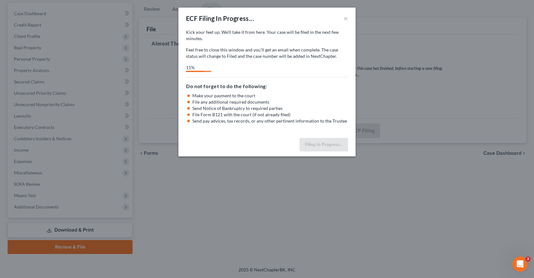
select select "1"
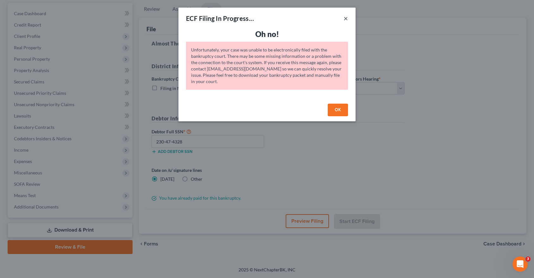
click at [347, 19] on button "×" at bounding box center [346, 19] width 4 height 8
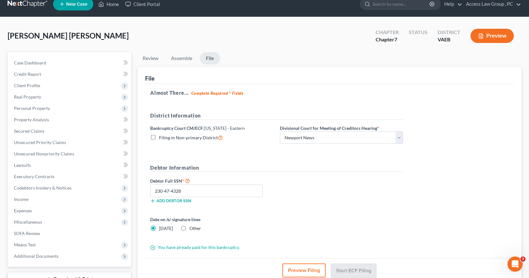
scroll to position [0, 0]
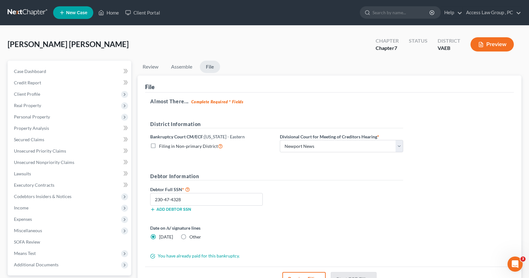
click at [486, 44] on button "Preview" at bounding box center [492, 44] width 43 height 14
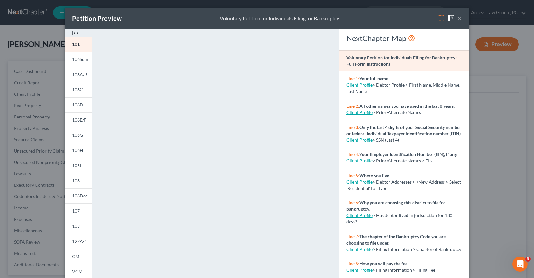
click at [458, 17] on button "×" at bounding box center [460, 19] width 4 height 8
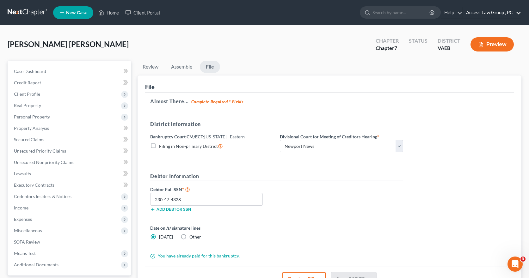
click at [518, 12] on link "Access Law Group , PC" at bounding box center [492, 12] width 58 height 11
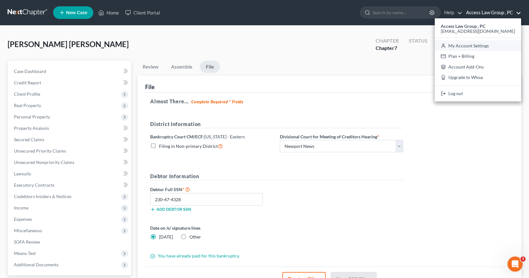
click at [483, 46] on link "My Account Settings" at bounding box center [478, 45] width 86 height 11
select select "83"
select select "24"
select select "48"
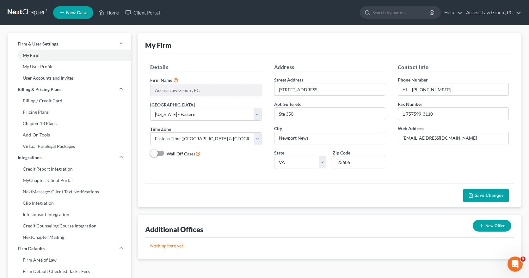
click at [489, 194] on span "Save Changes" at bounding box center [489, 195] width 29 height 5
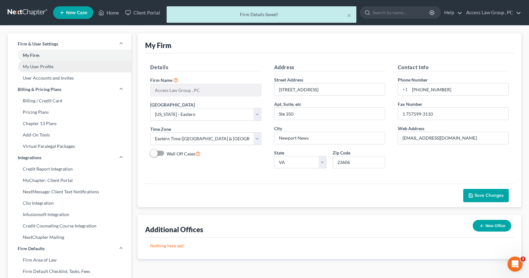
click at [27, 68] on link "My User Profile" at bounding box center [70, 66] width 124 height 11
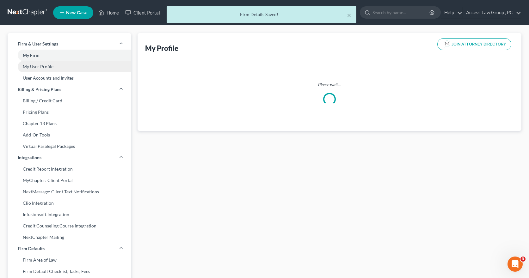
select select "48"
select select "83"
select select "attorney"
select select "0"
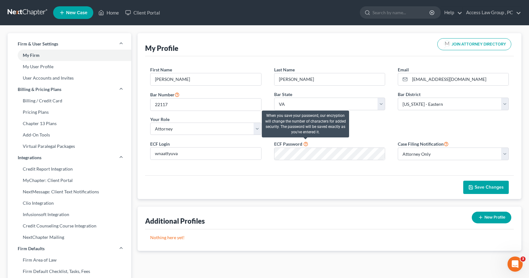
click at [306, 143] on icon at bounding box center [305, 144] width 5 height 6
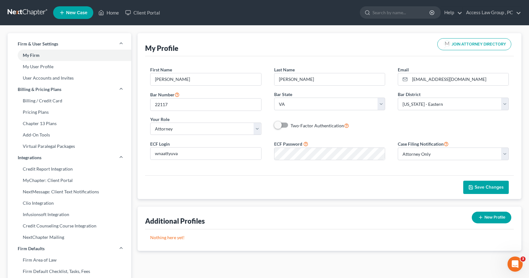
click at [485, 188] on span "Save Changes" at bounding box center [489, 187] width 29 height 5
click at [265, 152] on div "ECF Login wnaattyuva ECF Password Case Filing Notification Select Attorney Only…" at bounding box center [329, 152] width 371 height 25
click at [496, 187] on span "Save Changes" at bounding box center [489, 187] width 29 height 5
click at [115, 12] on link "Home" at bounding box center [108, 12] width 27 height 11
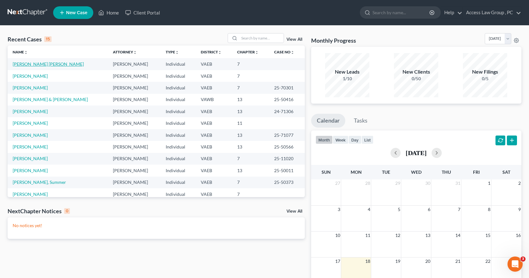
click at [30, 63] on link "[PERSON_NAME] [PERSON_NAME]" at bounding box center [48, 63] width 71 height 5
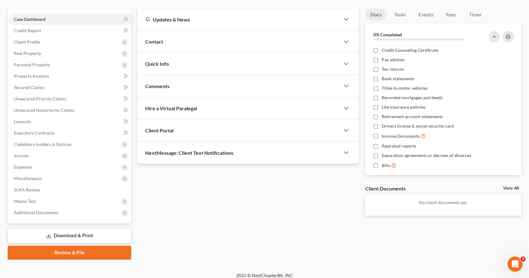
scroll to position [58, 0]
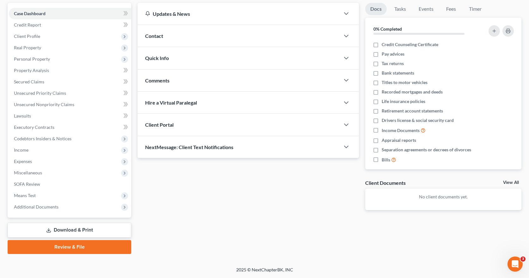
click at [70, 247] on link "Review & File" at bounding box center [70, 247] width 124 height 14
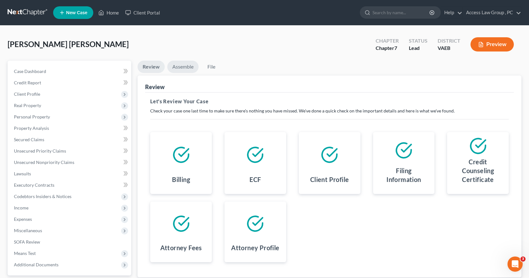
click at [187, 67] on link "Assemble" at bounding box center [182, 67] width 31 height 12
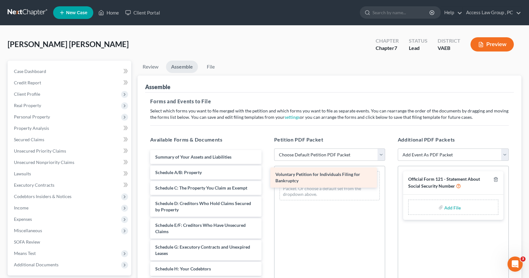
drag, startPoint x: 226, startPoint y: 158, endPoint x: 346, endPoint y: 175, distance: 121.5
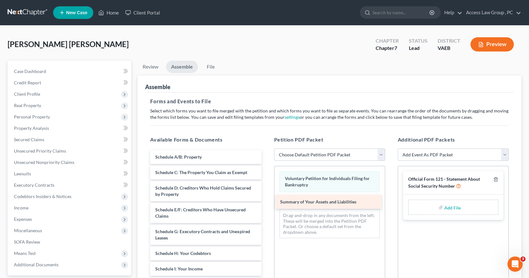
drag, startPoint x: 215, startPoint y: 157, endPoint x: 338, endPoint y: 202, distance: 131.2
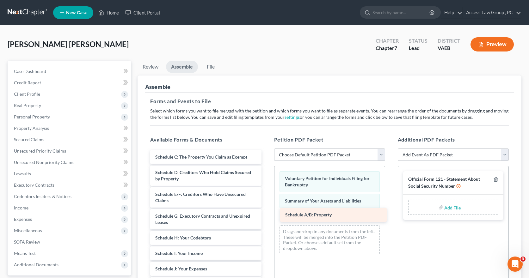
drag, startPoint x: 229, startPoint y: 159, endPoint x: 359, endPoint y: 217, distance: 142.3
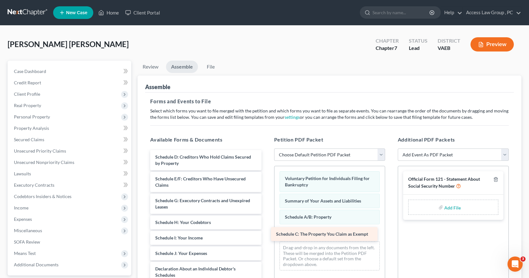
drag, startPoint x: 222, startPoint y: 154, endPoint x: 343, endPoint y: 231, distance: 143.4
click at [266, 231] on div "Schedule C: The Property You Claim as Exempt Schedule C: The Property You Claim…" at bounding box center [205, 283] width 121 height 266
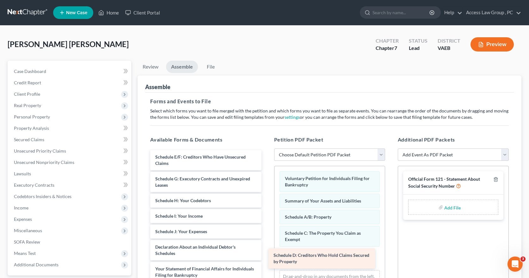
drag, startPoint x: 227, startPoint y: 156, endPoint x: 346, endPoint y: 254, distance: 153.9
click at [266, 254] on div "Schedule D: Creditors Who Hold Claims Secured by Property Schedule D: Creditors…" at bounding box center [205, 272] width 121 height 244
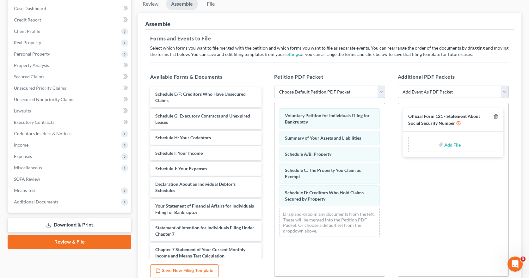
scroll to position [63, 0]
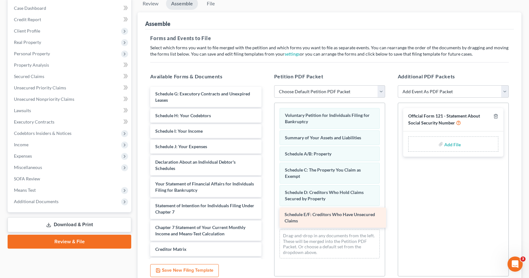
drag, startPoint x: 226, startPoint y: 92, endPoint x: 355, endPoint y: 213, distance: 177.1
click at [266, 213] on div "Schedule E/F: Creditors Who Have Unsecured Claims Schedule E/F: Creditors Who H…" at bounding box center [205, 198] width 121 height 222
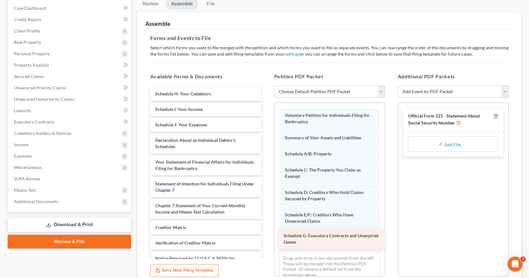
drag, startPoint x: 229, startPoint y: 97, endPoint x: 358, endPoint y: 239, distance: 191.5
click at [266, 239] on div "Schedule G: Executory Contracts and Unexpired Leases Schedule G: Executory Cont…" at bounding box center [205, 187] width 121 height 201
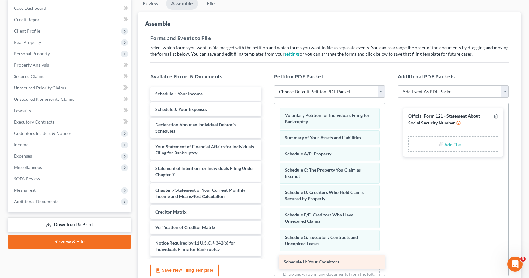
drag, startPoint x: 215, startPoint y: 93, endPoint x: 344, endPoint y: 261, distance: 211.7
click at [266, 261] on div "Schedule H: Your Codebtors Schedule H: Your Codebtors Schedule I: Your Income S…" at bounding box center [205, 179] width 121 height 185
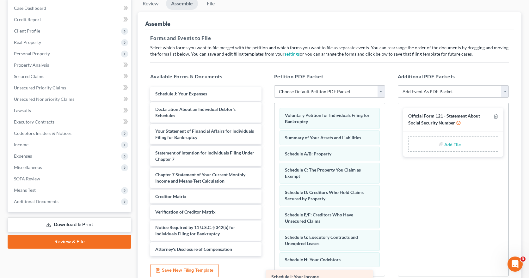
drag, startPoint x: 229, startPoint y: 93, endPoint x: 346, endPoint y: 275, distance: 216.2
click at [266, 257] on div "Schedule I: Your Income Schedule I: Your Income Schedule J: Your Expenses Decla…" at bounding box center [205, 172] width 121 height 170
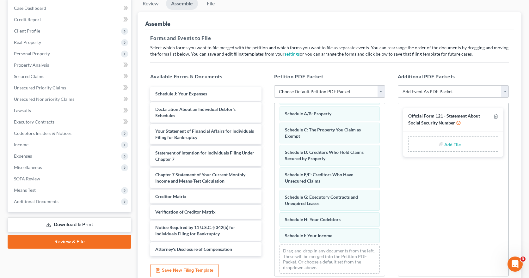
scroll to position [43, 0]
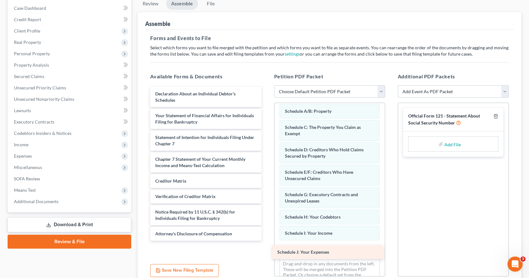
drag, startPoint x: 211, startPoint y: 94, endPoint x: 333, endPoint y: 252, distance: 200.1
click at [266, 241] on div "Schedule J: Your Expenses Schedule J: Your Expenses Declaration About an Indivi…" at bounding box center [205, 164] width 121 height 154
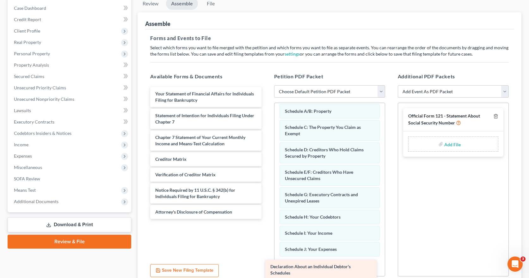
drag, startPoint x: 228, startPoint y: 96, endPoint x: 344, endPoint y: 269, distance: 208.1
click at [266, 219] on div "Declaration About an Individual Debtor's Schedules Declaration About an Individ…" at bounding box center [205, 153] width 121 height 132
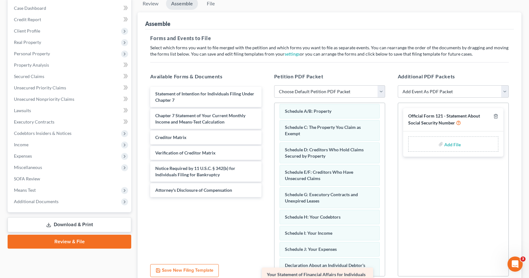
drag, startPoint x: 229, startPoint y: 96, endPoint x: 341, endPoint y: 276, distance: 212.1
click at [266, 197] on div "Your Statement of Financial Affairs for Individuals Filing for Bankruptcy Your …" at bounding box center [205, 142] width 121 height 110
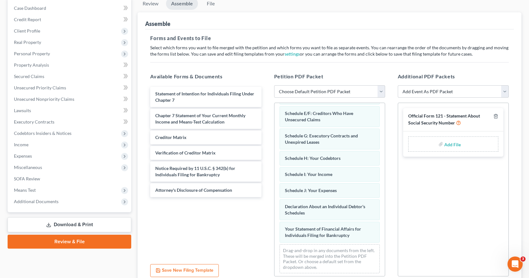
scroll to position [104, 0]
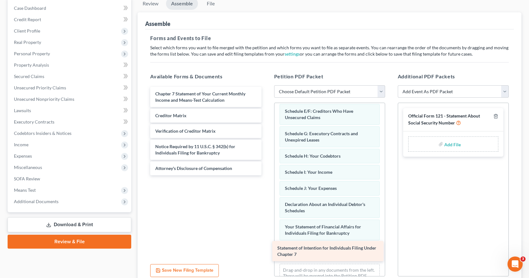
drag, startPoint x: 224, startPoint y: 98, endPoint x: 349, endPoint y: 249, distance: 196.0
click at [266, 176] on div "Statement of Intention for Individuals Filing Under Chapter 7 Statement of Inte…" at bounding box center [205, 131] width 121 height 89
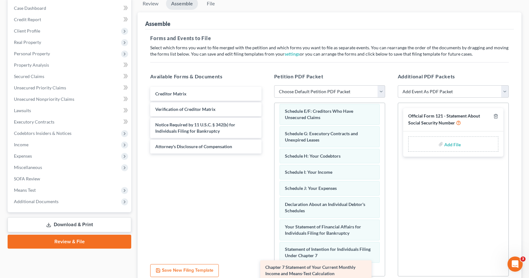
drag, startPoint x: 214, startPoint y: 95, endPoint x: 324, endPoint y: 269, distance: 205.7
click at [266, 154] on div "Chapter 7 Statement of Your Current Monthly Income and Means-Test Calculation C…" at bounding box center [205, 120] width 121 height 67
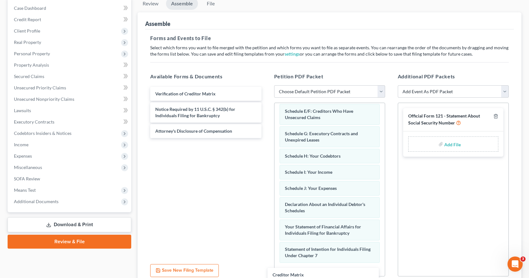
drag, startPoint x: 216, startPoint y: 96, endPoint x: 335, endPoint y: 277, distance: 216.9
click at [266, 138] on div "Creditor Matrix Creditor Matrix Verification of Creditor Matrix Notice Required…" at bounding box center [205, 112] width 121 height 51
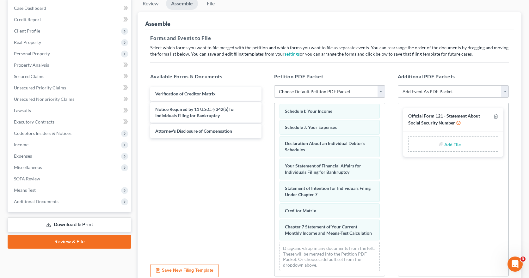
scroll to position [171, 0]
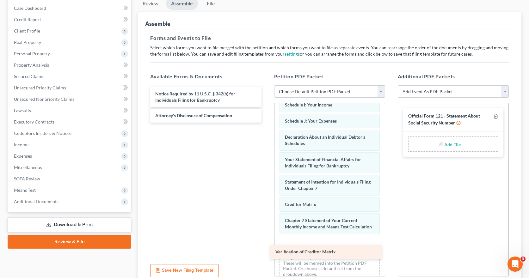
drag, startPoint x: 226, startPoint y: 94, endPoint x: 347, endPoint y: 251, distance: 198.3
click at [266, 123] on div "Verification of Creditor Matrix Verification of Creditor Matrix Notice Required…" at bounding box center [205, 105] width 121 height 36
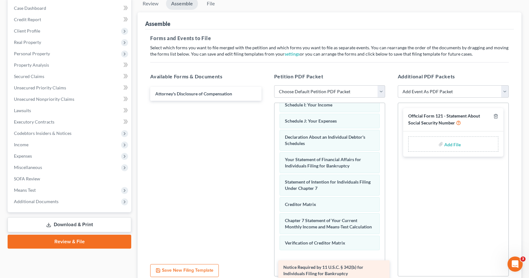
drag, startPoint x: 188, startPoint y: 97, endPoint x: 316, endPoint y: 269, distance: 213.9
click at [266, 101] on div "Notice Required by 11 U.S.C. § 342(b) for Individuals Filing for Bankruptcy Not…" at bounding box center [205, 94] width 121 height 14
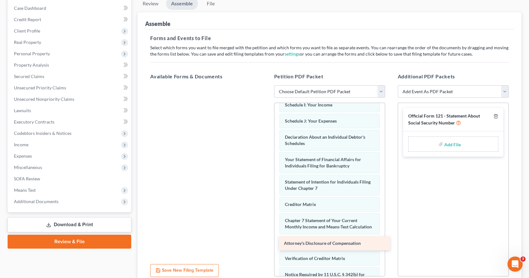
drag, startPoint x: 221, startPoint y: 92, endPoint x: 350, endPoint y: 241, distance: 197.2
click at [266, 85] on div "Attorney's Disclosure of Compensation Attorney's Disclosure of Compensation" at bounding box center [205, 85] width 121 height 0
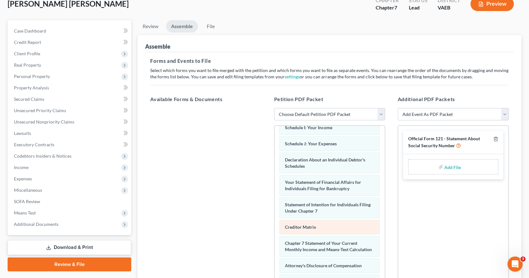
scroll to position [0, 0]
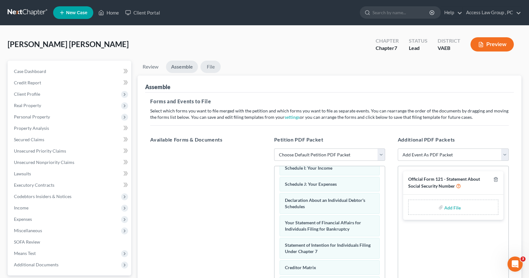
click at [214, 67] on link "File" at bounding box center [211, 67] width 20 height 12
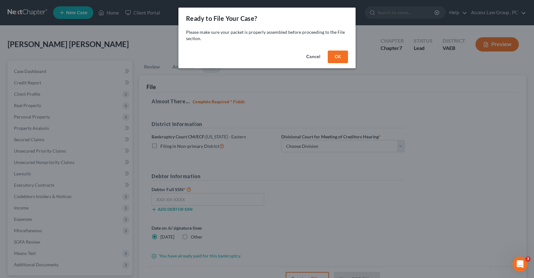
click at [339, 55] on button "OK" at bounding box center [338, 57] width 20 height 13
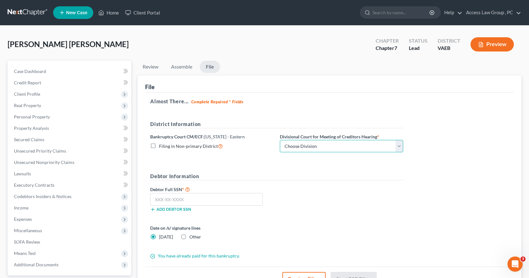
click at [400, 146] on select "Choose Division [GEOGRAPHIC_DATA] [GEOGRAPHIC_DATA] News [GEOGRAPHIC_DATA] [GEO…" at bounding box center [341, 146] width 123 height 13
select select "1"
click at [280, 140] on select "Choose Division [GEOGRAPHIC_DATA] [GEOGRAPHIC_DATA] News [GEOGRAPHIC_DATA] [GEO…" at bounding box center [341, 146] width 123 height 13
click at [187, 202] on input "text" at bounding box center [206, 199] width 113 height 13
click at [183, 201] on input "text" at bounding box center [206, 199] width 113 height 13
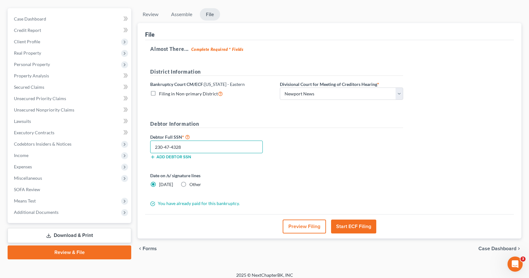
scroll to position [58, 0]
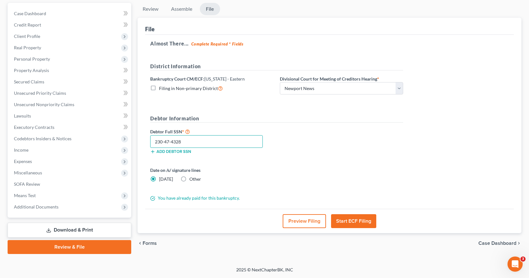
type input "230-47-4328"
click at [360, 221] on button "Start ECF Filing" at bounding box center [353, 222] width 45 height 14
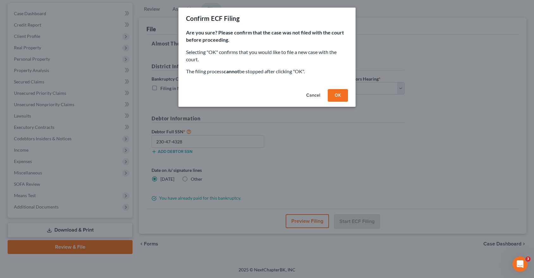
click at [337, 93] on button "OK" at bounding box center [338, 95] width 20 height 13
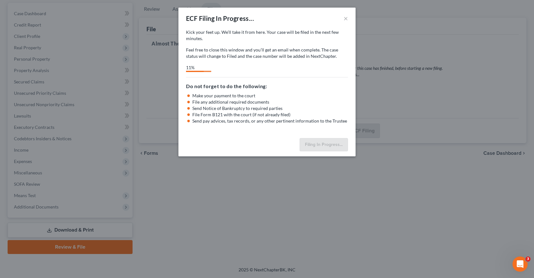
select select "1"
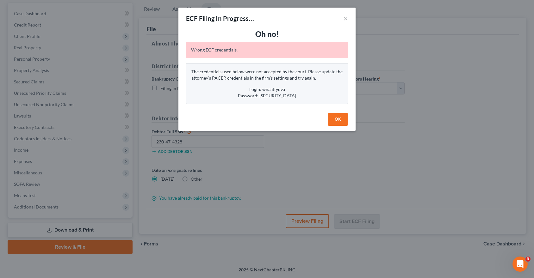
click at [345, 123] on button "OK" at bounding box center [338, 119] width 20 height 13
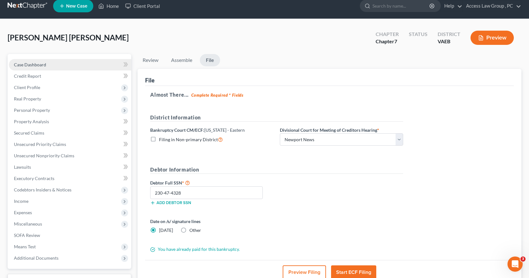
scroll to position [0, 0]
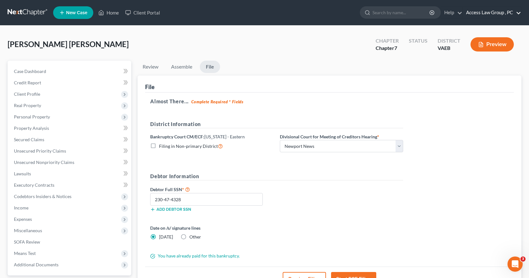
click at [486, 12] on link "Access Law Group , PC" at bounding box center [492, 12] width 58 height 11
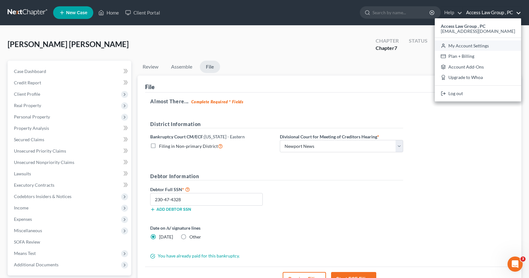
click at [469, 45] on link "My Account Settings" at bounding box center [478, 45] width 86 height 11
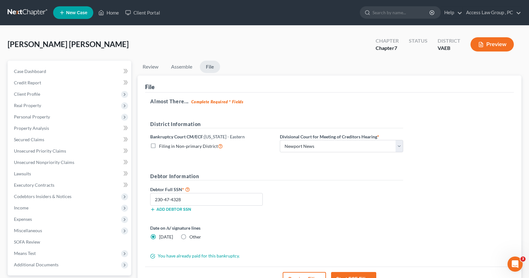
select select "83"
select select "24"
select select "48"
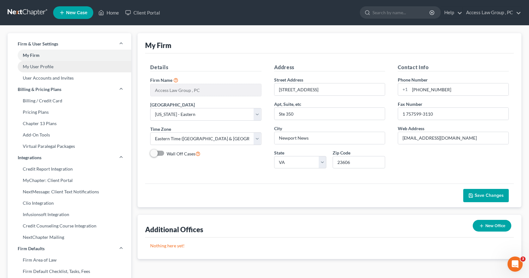
click at [33, 66] on link "My User Profile" at bounding box center [70, 66] width 124 height 11
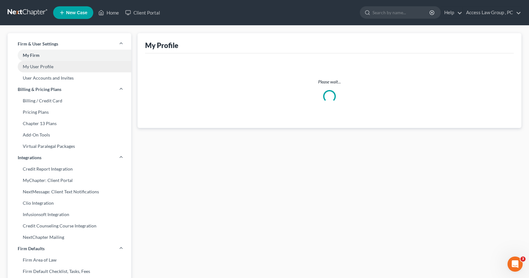
select select "48"
select select "83"
select select "attorney"
select select "0"
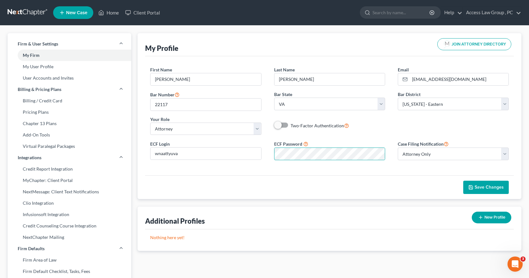
click at [253, 162] on div "ECF Login wnaattyuva ECF Password Case Filing Notification Select Attorney Only…" at bounding box center [329, 152] width 371 height 25
click at [498, 187] on span "Save Changes" at bounding box center [489, 187] width 29 height 5
click at [115, 12] on link "Home" at bounding box center [108, 12] width 27 height 11
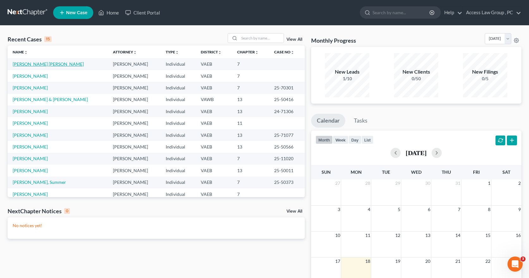
click at [42, 66] on link "[PERSON_NAME] [PERSON_NAME]" at bounding box center [48, 63] width 71 height 5
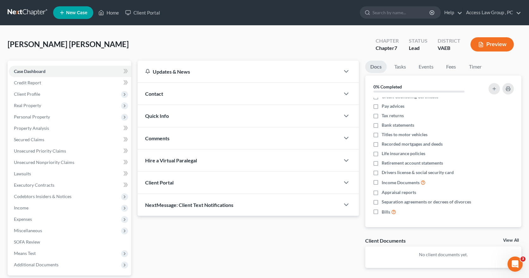
scroll to position [58, 0]
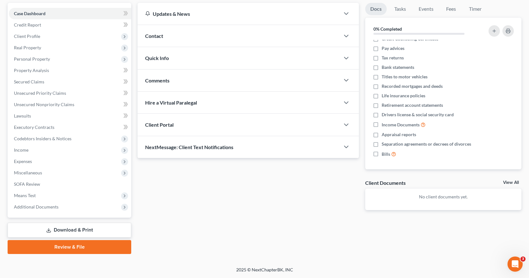
click at [93, 246] on link "Review & File" at bounding box center [70, 247] width 124 height 14
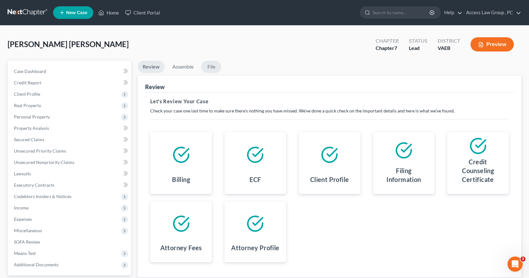
click at [211, 67] on link "File" at bounding box center [211, 67] width 20 height 12
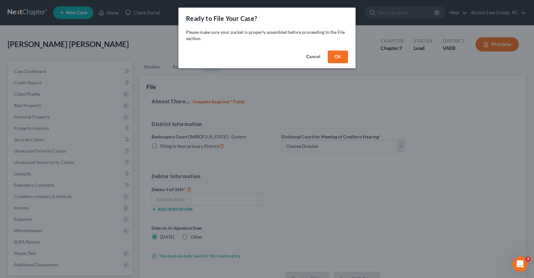
click at [343, 57] on button "OK" at bounding box center [338, 57] width 20 height 13
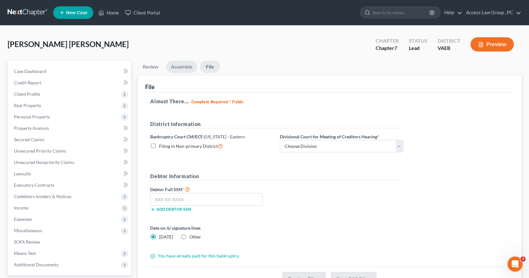
click at [183, 68] on link "Assemble" at bounding box center [181, 67] width 31 height 12
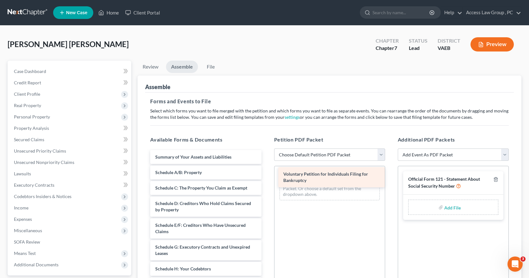
drag, startPoint x: 211, startPoint y: 160, endPoint x: 337, endPoint y: 176, distance: 127.5
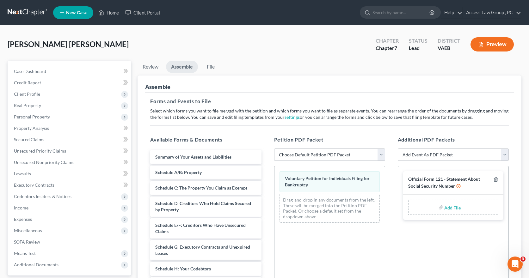
drag, startPoint x: 223, startPoint y: 137, endPoint x: 233, endPoint y: 143, distance: 11.6
click at [233, 143] on h5 "Available Forms & Documents" at bounding box center [205, 140] width 111 height 8
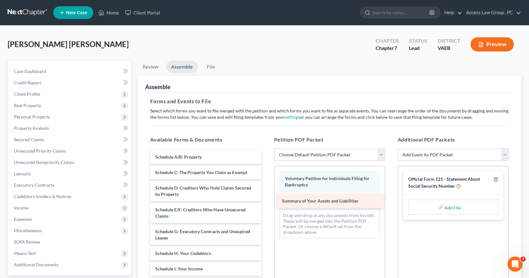
drag, startPoint x: 218, startPoint y: 158, endPoint x: 345, endPoint y: 202, distance: 134.0
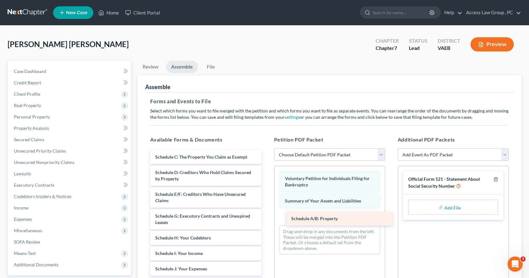
drag, startPoint x: 211, startPoint y: 157, endPoint x: 347, endPoint y: 219, distance: 149.1
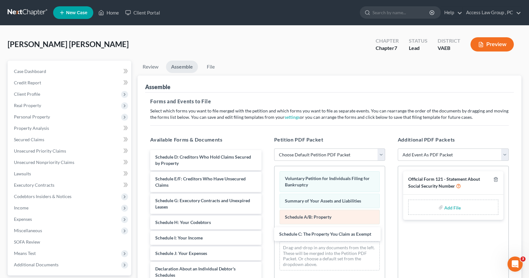
drag, startPoint x: 232, startPoint y: 157, endPoint x: 335, endPoint y: 222, distance: 122.0
click at [266, 234] on div "Schedule C: The Property You Claim as Exempt Schedule C: The Property You Claim…" at bounding box center [205, 283] width 121 height 266
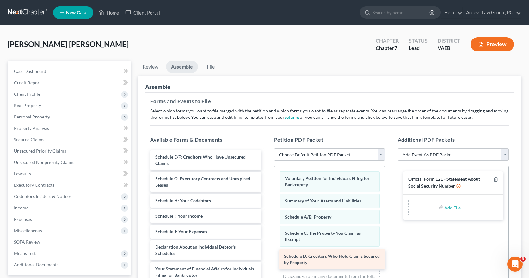
drag, startPoint x: 242, startPoint y: 155, endPoint x: 371, endPoint y: 254, distance: 162.6
click at [266, 254] on div "Schedule D: Creditors Who Hold Claims Secured by Property Schedule D: Creditors…" at bounding box center [205, 272] width 121 height 244
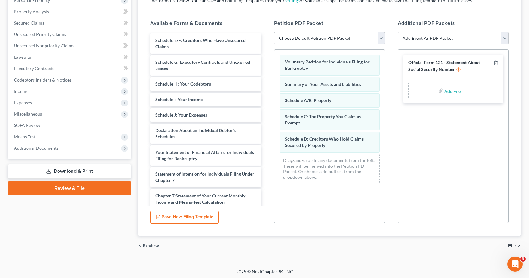
scroll to position [119, 0]
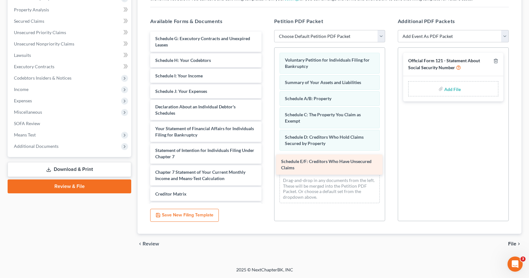
drag, startPoint x: 227, startPoint y: 41, endPoint x: 353, endPoint y: 165, distance: 176.1
click at [266, 165] on div "Schedule E/F: Creditors Who Have Unsecured Claims Schedule E/F: Creditors Who H…" at bounding box center [205, 143] width 121 height 222
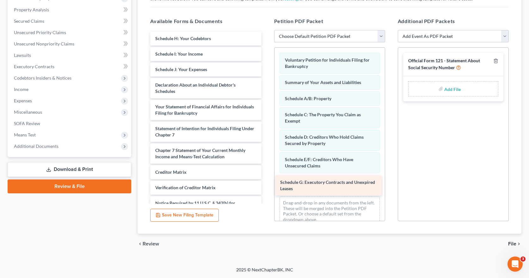
drag, startPoint x: 240, startPoint y: 40, endPoint x: 366, endPoint y: 180, distance: 188.0
click at [266, 180] on div "Schedule G: Executory Contracts and Unexpired Leases Schedule G: Executory Cont…" at bounding box center [205, 132] width 121 height 201
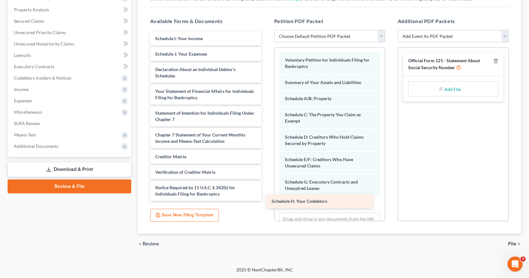
drag, startPoint x: 229, startPoint y: 39, endPoint x: 345, endPoint y: 202, distance: 200.3
click at [266, 202] on div "Schedule H: Your Codebtors Schedule H: Your Codebtors Schedule I: Your Income S…" at bounding box center [205, 124] width 121 height 185
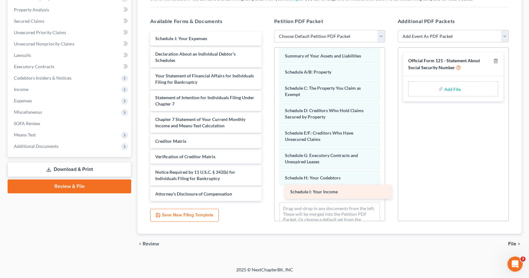
drag, startPoint x: 203, startPoint y: 38, endPoint x: 338, endPoint y: 191, distance: 204.5
click at [266, 191] on div "Schedule I: Your Income Schedule I: Your Income Schedule J: Your Expenses Decla…" at bounding box center [205, 117] width 121 height 170
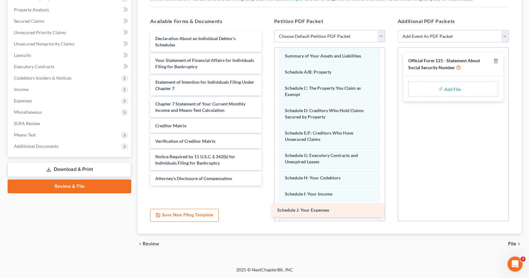
drag, startPoint x: 227, startPoint y: 39, endPoint x: 349, endPoint y: 211, distance: 210.8
click at [266, 186] on div "Schedule J: Your Expenses Schedule J: Your Expenses Declaration About an Indivi…" at bounding box center [205, 109] width 121 height 154
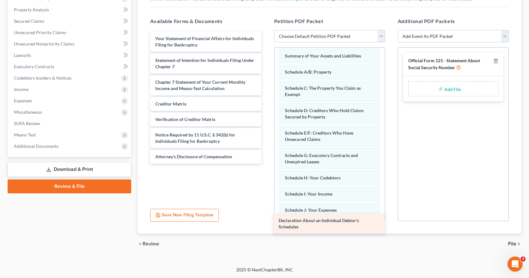
drag, startPoint x: 233, startPoint y: 41, endPoint x: 357, endPoint y: 223, distance: 220.4
click at [266, 164] on div "Declaration About an Individual Debtor's Schedules Declaration About an Individ…" at bounding box center [205, 98] width 121 height 132
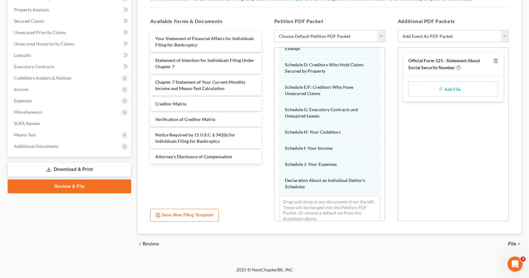
scroll to position [81, 0]
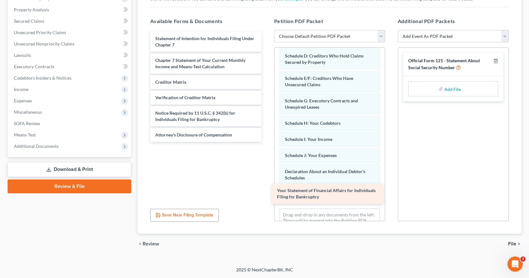
drag, startPoint x: 215, startPoint y: 38, endPoint x: 336, endPoint y: 191, distance: 194.7
click at [266, 142] on div "Your Statement of Financial Affairs for Individuals Filing for Bankruptcy Your …" at bounding box center [205, 87] width 121 height 110
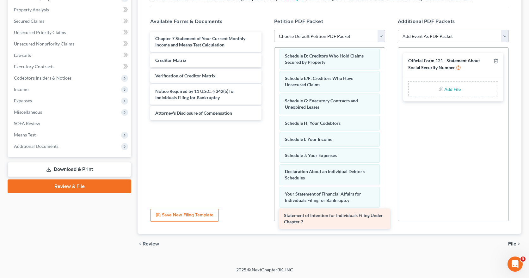
drag, startPoint x: 216, startPoint y: 41, endPoint x: 344, endPoint y: 218, distance: 218.2
click at [266, 120] on div "Statement of Intention for Individuals Filing Under Chapter 7 Statement of Inte…" at bounding box center [205, 76] width 121 height 89
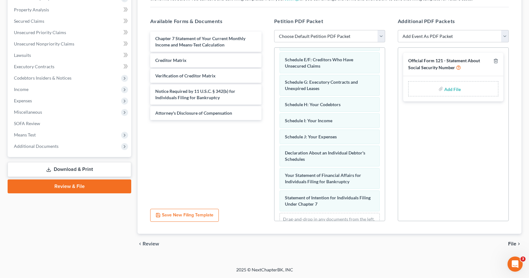
scroll to position [126, 0]
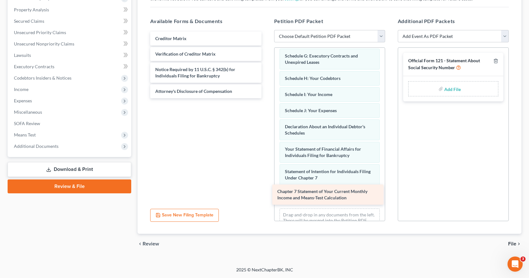
drag, startPoint x: 216, startPoint y: 39, endPoint x: 338, endPoint y: 192, distance: 195.7
click at [266, 98] on div "Chapter 7 Statement of Your Current Monthly Income and Means-Test Calculation C…" at bounding box center [205, 65] width 121 height 67
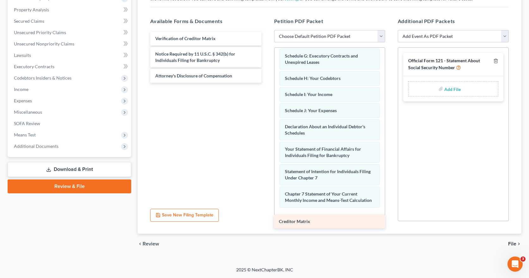
drag, startPoint x: 226, startPoint y: 39, endPoint x: 352, endPoint y: 223, distance: 223.4
click at [266, 83] on div "Creditor Matrix Creditor Matrix Verification of Creditor Matrix Notice Required…" at bounding box center [205, 57] width 121 height 51
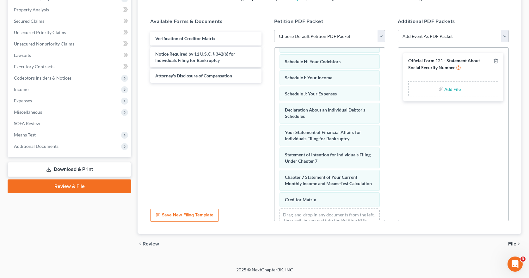
scroll to position [171, 0]
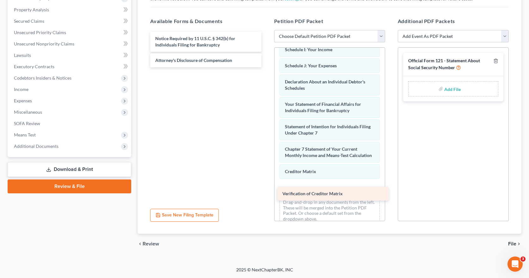
drag, startPoint x: 223, startPoint y: 38, endPoint x: 348, endPoint y: 194, distance: 200.1
click at [266, 67] on div "Verification of Creditor Matrix Verification of Creditor Matrix Notice Required…" at bounding box center [205, 50] width 121 height 36
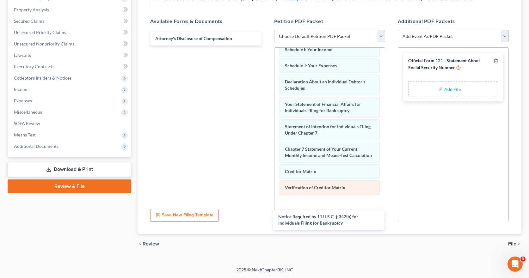
drag, startPoint x: 235, startPoint y: 40, endPoint x: 354, endPoint y: 202, distance: 200.0
click at [266, 46] on div "Notice Required by 11 U.S.C. § 342(b) for Individuals Filing for Bankruptcy Not…" at bounding box center [205, 39] width 121 height 14
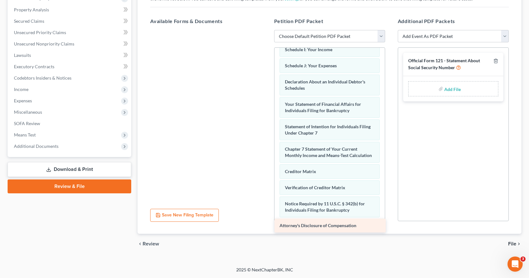
drag, startPoint x: 225, startPoint y: 40, endPoint x: 349, endPoint y: 227, distance: 224.7
click at [266, 30] on div "Attorney's Disclosure of Compensation Attorney's Disclosure of Compensation" at bounding box center [205, 30] width 121 height 0
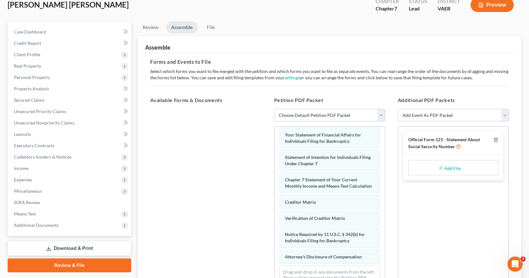
scroll to position [24, 0]
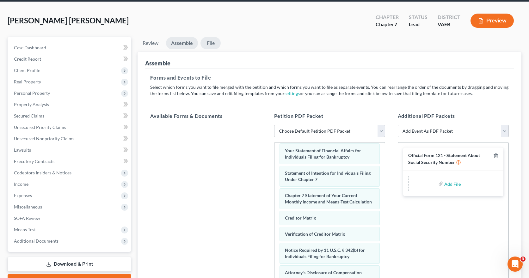
click at [210, 44] on link "File" at bounding box center [211, 43] width 20 height 12
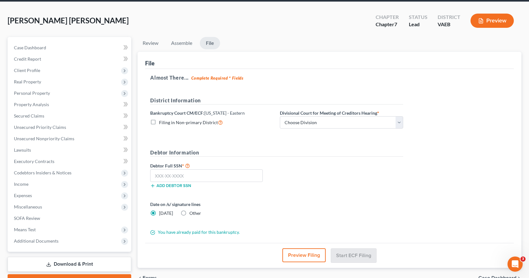
click at [159, 121] on label "Filing in Non-primary District" at bounding box center [191, 122] width 64 height 7
click at [162, 121] on input "Filing in Non-primary District" at bounding box center [164, 121] width 4 height 4
checkbox input "true"
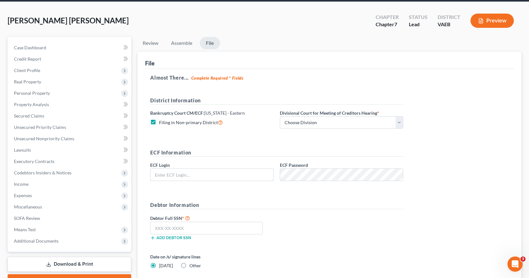
type input "wnaattyuva"
click at [398, 122] on select "Choose Division [GEOGRAPHIC_DATA] [GEOGRAPHIC_DATA] News [GEOGRAPHIC_DATA] [GEO…" at bounding box center [341, 122] width 123 height 13
select select "1"
click at [280, 116] on select "Choose Division [GEOGRAPHIC_DATA] [GEOGRAPHIC_DATA] News [GEOGRAPHIC_DATA] [GEO…" at bounding box center [341, 122] width 123 height 13
drag, startPoint x: 187, startPoint y: 227, endPoint x: 158, endPoint y: 229, distance: 29.2
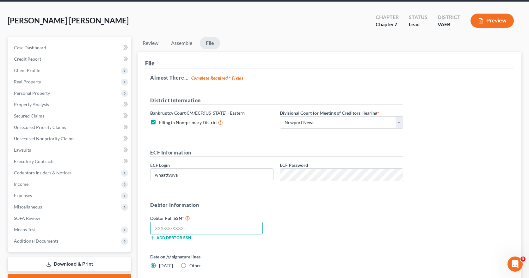
click at [158, 229] on input "text" at bounding box center [206, 228] width 113 height 13
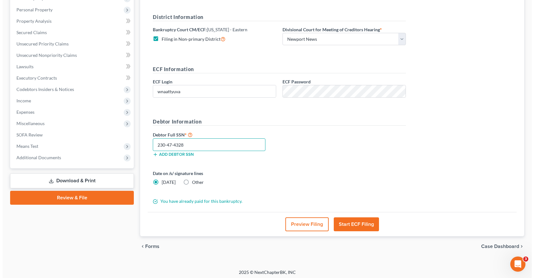
scroll to position [110, 0]
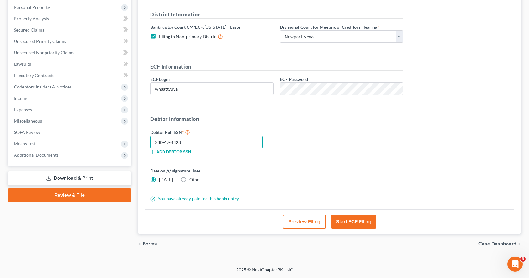
type input "230-47-4328"
click at [364, 221] on button "Start ECF Filing" at bounding box center [353, 222] width 45 height 14
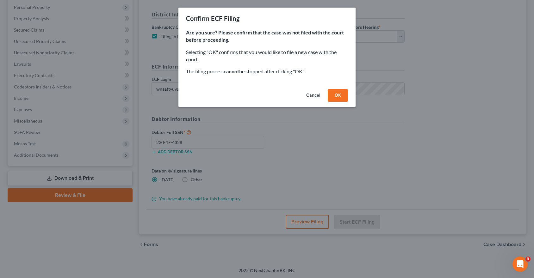
click at [342, 96] on button "OK" at bounding box center [338, 95] width 20 height 13
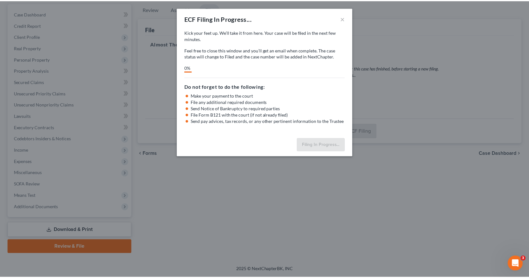
scroll to position [58, 0]
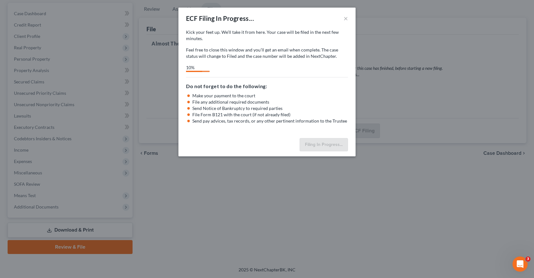
select select "1"
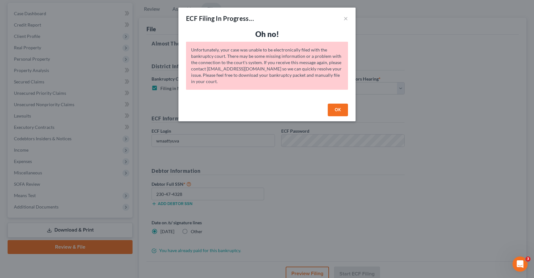
click at [345, 110] on button "OK" at bounding box center [338, 110] width 20 height 13
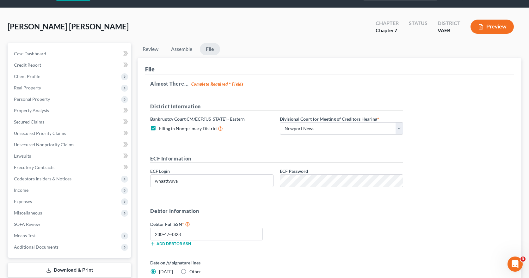
scroll to position [0, 0]
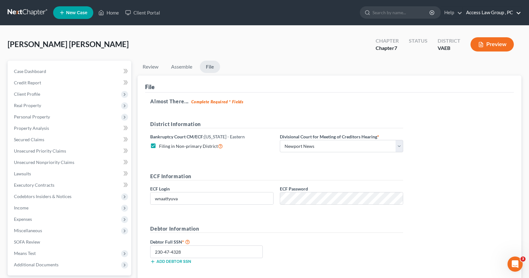
click at [491, 12] on link "Access Law Group , PC" at bounding box center [492, 12] width 58 height 11
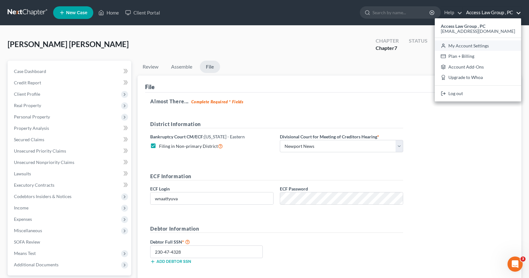
click at [470, 46] on link "My Account Settings" at bounding box center [478, 45] width 86 height 11
select select "83"
select select "24"
select select "48"
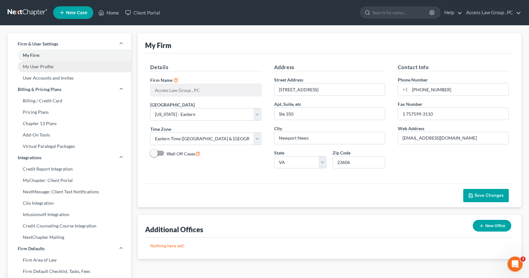
click at [36, 68] on link "My User Profile" at bounding box center [70, 66] width 124 height 11
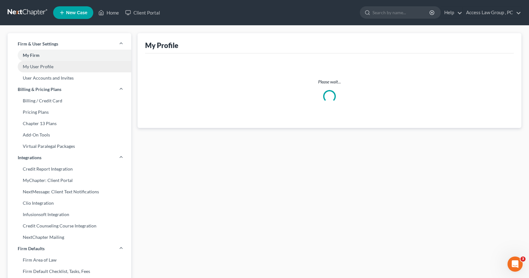
select select "48"
select select "83"
select select "attorney"
select select "0"
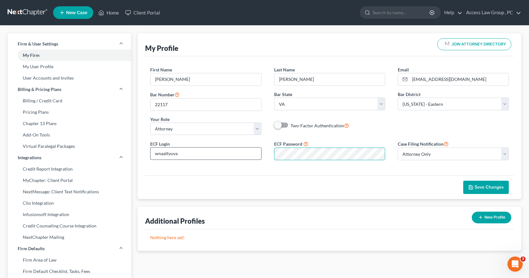
click at [260, 153] on div "ECF Login wnaattyuva ECF Password Case Filing Notification Select Attorney Only…" at bounding box center [329, 152] width 371 height 25
click at [481, 184] on button "Save Changes" at bounding box center [487, 187] width 46 height 13
click at [111, 11] on link "Home" at bounding box center [108, 12] width 27 height 11
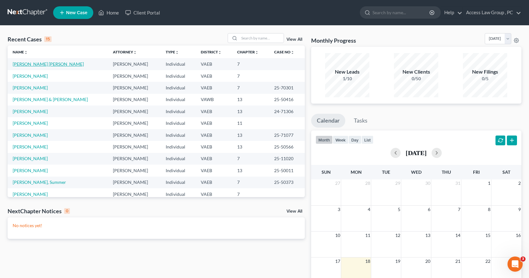
click at [20, 65] on link "[PERSON_NAME] [PERSON_NAME]" at bounding box center [48, 63] width 71 height 5
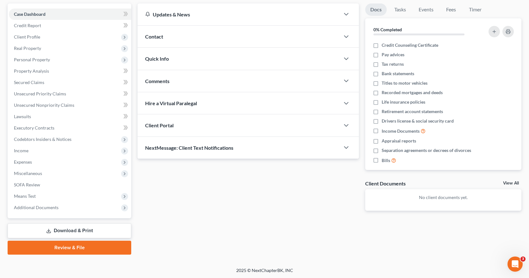
scroll to position [58, 0]
click at [71, 249] on link "Review & File" at bounding box center [70, 247] width 124 height 14
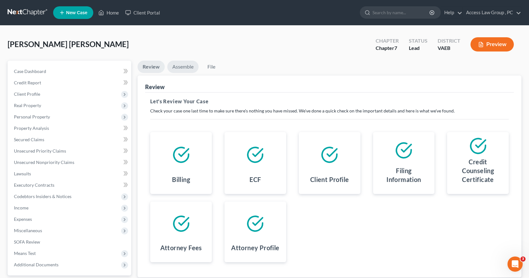
click at [185, 66] on link "Assemble" at bounding box center [182, 67] width 31 height 12
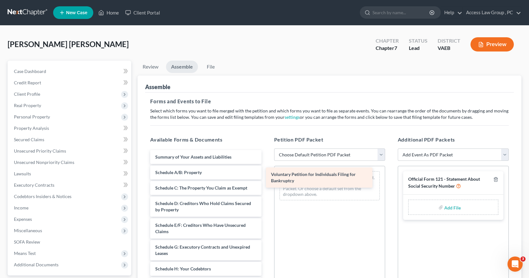
drag, startPoint x: 209, startPoint y: 158, endPoint x: 324, endPoint y: 175, distance: 116.8
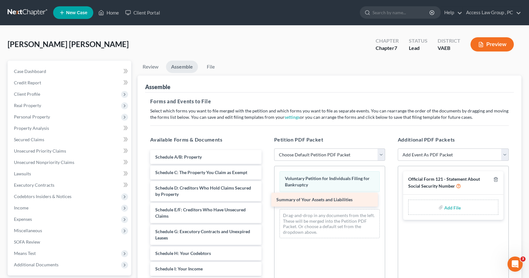
drag, startPoint x: 211, startPoint y: 157, endPoint x: 332, endPoint y: 199, distance: 127.8
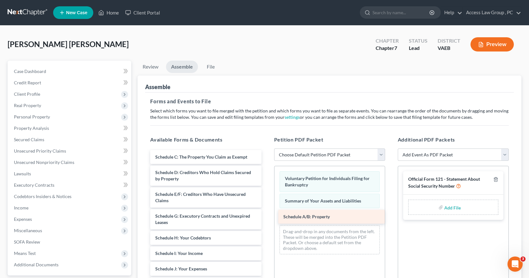
drag, startPoint x: 211, startPoint y: 159, endPoint x: 339, endPoint y: 219, distance: 141.3
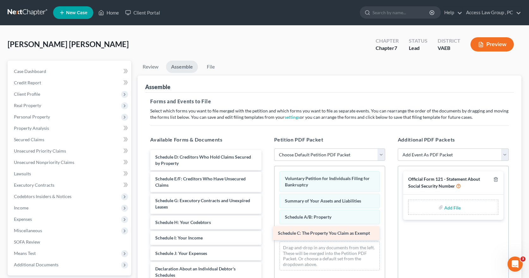
drag, startPoint x: 192, startPoint y: 156, endPoint x: 317, endPoint y: 231, distance: 145.5
click at [266, 231] on div "Schedule C: The Property You Claim as Exempt Schedule C: The Property You Claim…" at bounding box center [205, 283] width 121 height 266
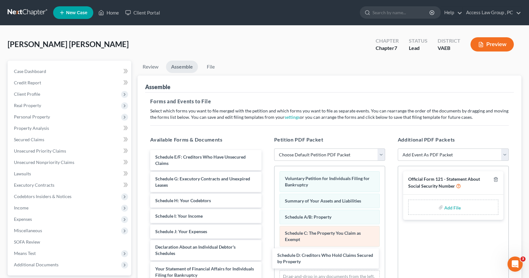
drag, startPoint x: 213, startPoint y: 158, endPoint x: 296, endPoint y: 241, distance: 117.2
click at [266, 256] on div "Schedule D: Creditors Who Hold Claims Secured by Property Schedule D: Creditors…" at bounding box center [205, 272] width 121 height 244
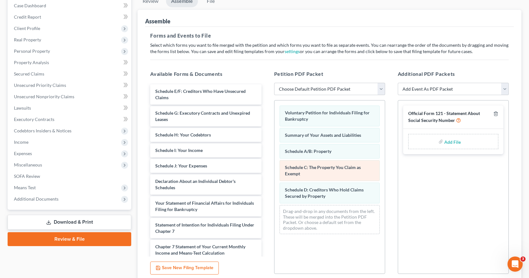
scroll to position [95, 0]
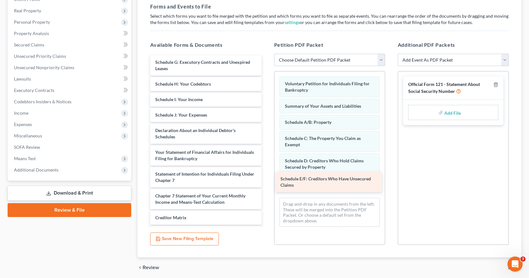
drag, startPoint x: 220, startPoint y: 62, endPoint x: 346, endPoint y: 179, distance: 172.2
click at [266, 179] on div "Schedule E/F: Creditors Who Have Unsecured Claims Schedule E/F: Creditors Who H…" at bounding box center [205, 166] width 121 height 222
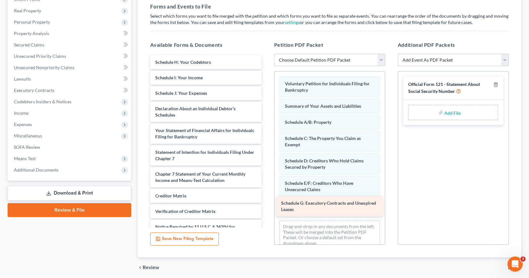
drag, startPoint x: 212, startPoint y: 64, endPoint x: 337, endPoint y: 204, distance: 188.7
click at [266, 204] on div "Schedule G: Executory Contracts and Unexpired Leases Schedule G: Executory Cont…" at bounding box center [205, 155] width 121 height 201
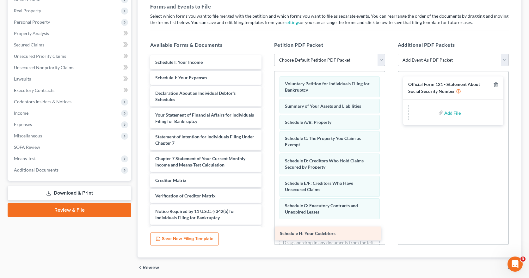
drag, startPoint x: 208, startPoint y: 63, endPoint x: 333, endPoint y: 234, distance: 211.8
click at [266, 234] on div "Schedule H: Your Codebtors Schedule H: Your Codebtors Schedule I: Your Income S…" at bounding box center [205, 147] width 121 height 185
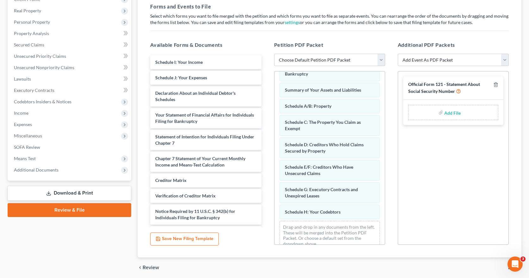
scroll to position [27, 0]
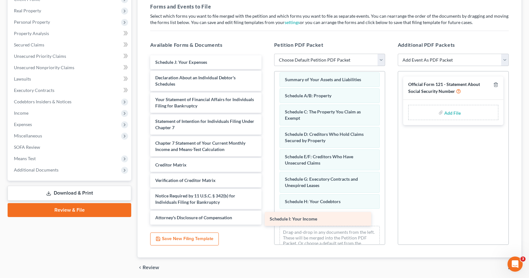
drag, startPoint x: 209, startPoint y: 62, endPoint x: 327, endPoint y: 216, distance: 194.0
click at [266, 216] on div "Schedule I: Your Income Schedule I: Your Income Schedule J: Your Expenses Decla…" at bounding box center [205, 140] width 121 height 170
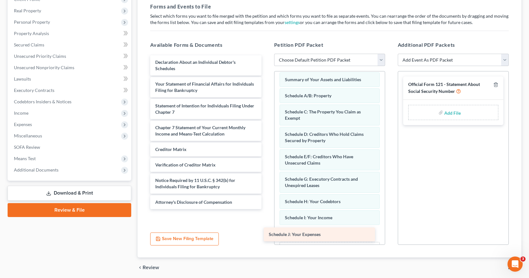
drag, startPoint x: 191, startPoint y: 62, endPoint x: 308, endPoint y: 232, distance: 206.0
click at [266, 209] on div "Schedule J: Your Expenses Schedule J: Your Expenses Declaration About an Indivi…" at bounding box center [205, 132] width 121 height 154
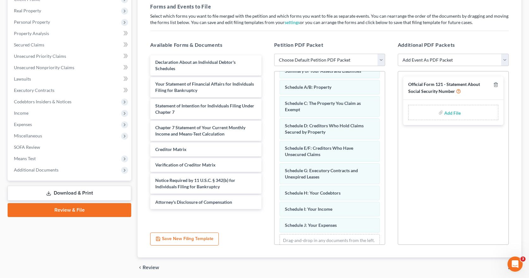
scroll to position [59, 0]
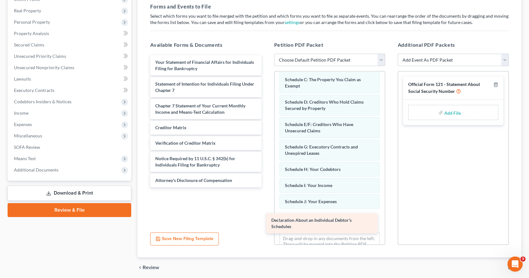
drag, startPoint x: 199, startPoint y: 65, endPoint x: 315, endPoint y: 223, distance: 196.2
click at [266, 188] on div "Declaration About an Individual Debtor's Schedules Declaration About an Individ…" at bounding box center [205, 121] width 121 height 132
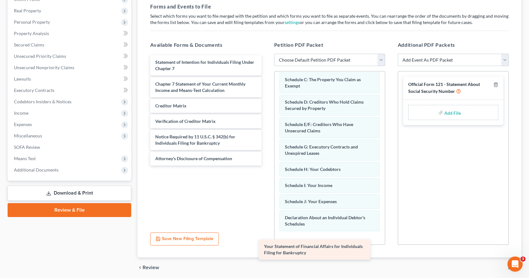
drag, startPoint x: 190, startPoint y: 64, endPoint x: 308, endPoint y: 241, distance: 212.8
click at [266, 166] on div "Your Statement of Financial Affairs for Individuals Filing for Bankruptcy Your …" at bounding box center [205, 110] width 121 height 110
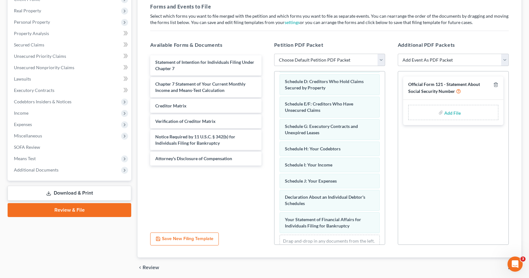
scroll to position [104, 0]
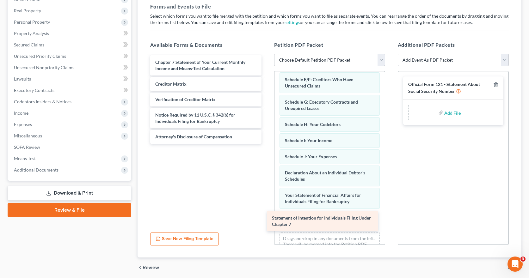
drag, startPoint x: 223, startPoint y: 62, endPoint x: 336, endPoint y: 214, distance: 189.3
click at [266, 144] on div "Statement of Intention for Individuals Filing Under Chapter 7 Statement of Inte…" at bounding box center [205, 99] width 121 height 89
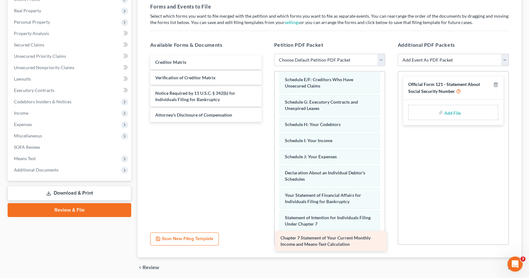
drag, startPoint x: 219, startPoint y: 65, endPoint x: 344, endPoint y: 240, distance: 215.5
click at [266, 122] on div "Chapter 7 Statement of Your Current Monthly Income and Means-Test Calculation C…" at bounding box center [205, 88] width 121 height 67
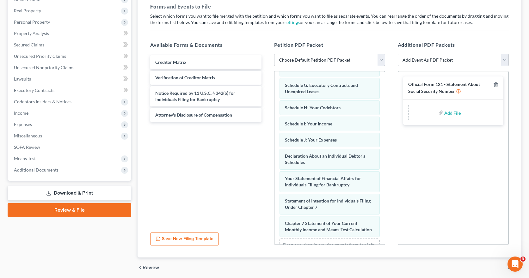
scroll to position [155, 0]
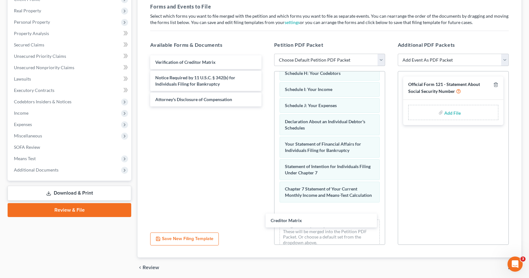
drag, startPoint x: 215, startPoint y: 63, endPoint x: 327, endPoint y: 211, distance: 185.4
click at [266, 107] on div "Creditor Matrix Creditor Matrix Verification of Creditor Matrix Notice Required…" at bounding box center [205, 80] width 121 height 51
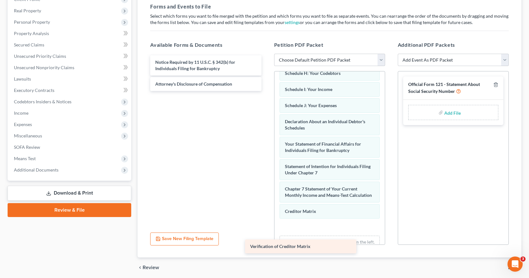
drag, startPoint x: 200, startPoint y: 63, endPoint x: 311, endPoint y: 240, distance: 209.2
click at [266, 91] on div "Verification of Creditor Matrix Verification of Creditor Matrix Notice Required…" at bounding box center [205, 73] width 121 height 36
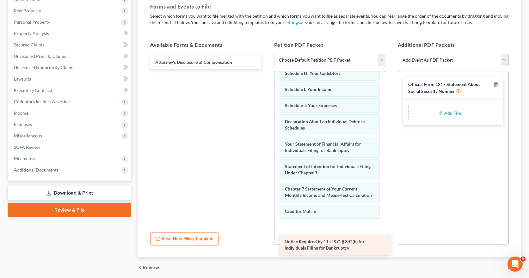
drag, startPoint x: 223, startPoint y: 65, endPoint x: 352, endPoint y: 240, distance: 217.3
click at [266, 69] on div "Notice Required by 11 U.S.C. § 342(b) for Individuals Filing for Bankruptcy Not…" at bounding box center [205, 62] width 121 height 14
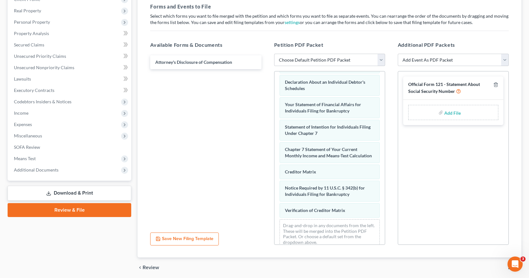
scroll to position [210, 0]
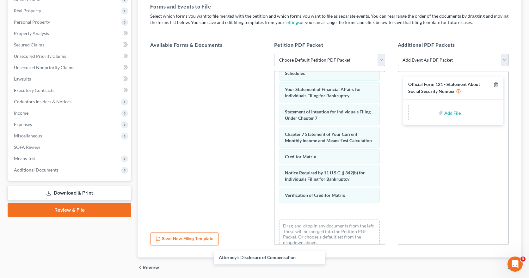
drag, startPoint x: 206, startPoint y: 62, endPoint x: 319, endPoint y: 248, distance: 217.6
click at [308, 278] on html "Home New Case Client Portal Access Law Group , PC debtrelief@theaccesslawgroup.…" at bounding box center [264, 103] width 529 height 397
click at [321, 239] on div "Drag-and-drop in any documents from the left. These will be merged into the Pet…" at bounding box center [330, 235] width 100 height 29
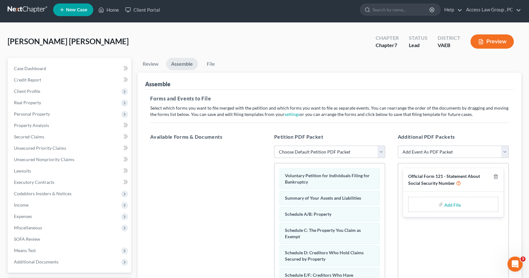
scroll to position [0, 0]
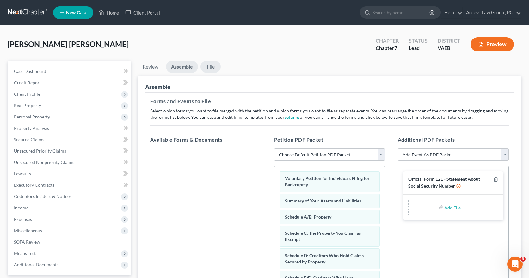
click at [209, 67] on link "File" at bounding box center [211, 67] width 20 height 12
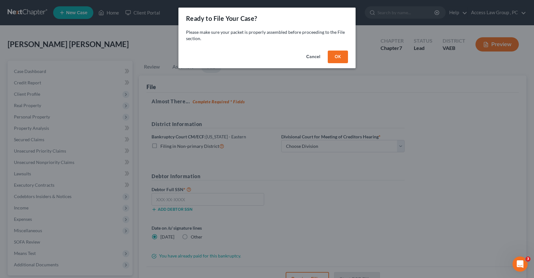
click at [339, 55] on button "OK" at bounding box center [338, 57] width 20 height 13
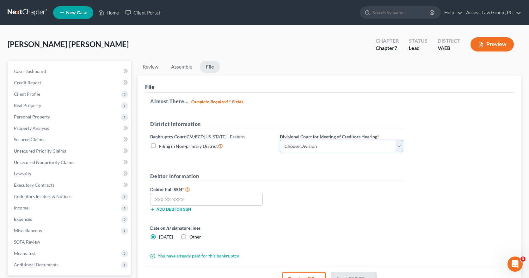
click at [401, 147] on select "Choose Division [GEOGRAPHIC_DATA] [GEOGRAPHIC_DATA] News [GEOGRAPHIC_DATA] [GEO…" at bounding box center [341, 146] width 123 height 13
select select "1"
click at [280, 140] on select "Choose Division [GEOGRAPHIC_DATA] [GEOGRAPHIC_DATA] News [GEOGRAPHIC_DATA] [GEO…" at bounding box center [341, 146] width 123 height 13
click at [159, 145] on label "Filing in Non-primary District" at bounding box center [191, 146] width 64 height 7
click at [162, 145] on input "Filing in Non-primary District" at bounding box center [164, 145] width 4 height 4
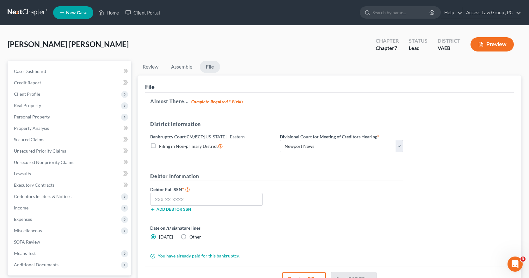
checkbox input "true"
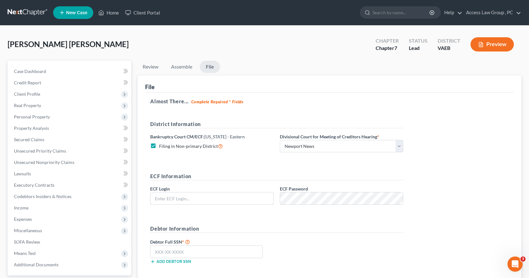
type input "wnaattyuva"
drag, startPoint x: 161, startPoint y: 254, endPoint x: 160, endPoint y: 258, distance: 3.9
click at [160, 258] on input "text" at bounding box center [206, 252] width 113 height 13
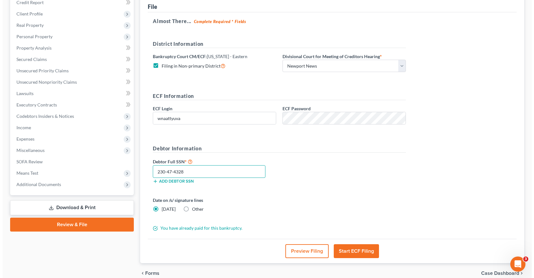
scroll to position [95, 0]
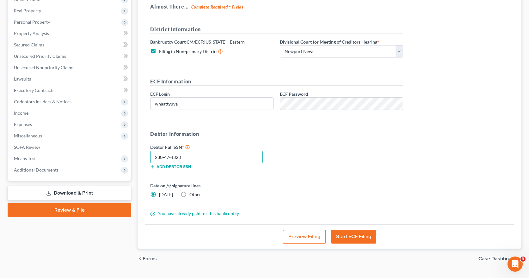
type input "230-47-4328"
click at [365, 236] on button "Start ECF Filing" at bounding box center [353, 237] width 45 height 14
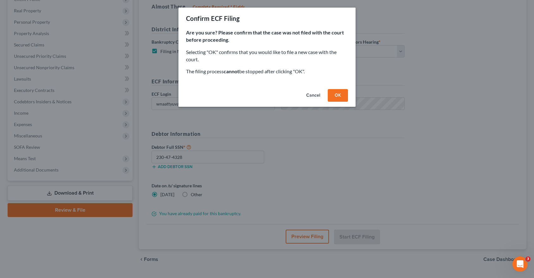
click at [337, 101] on button "OK" at bounding box center [338, 95] width 20 height 13
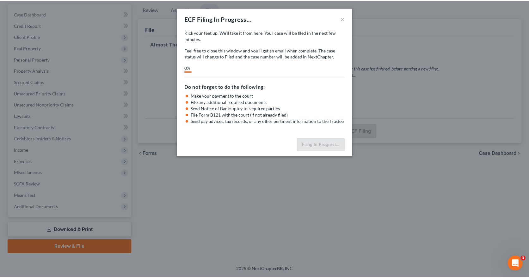
scroll to position [58, 0]
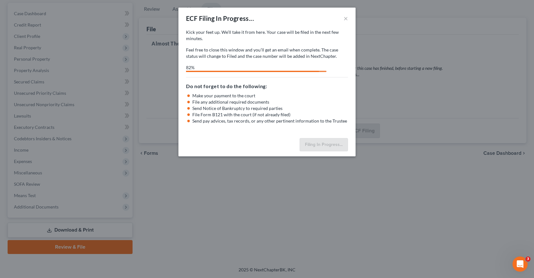
select select "1"
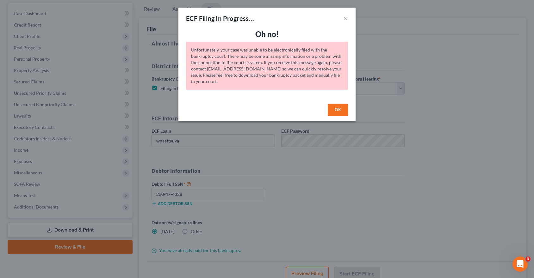
click at [343, 110] on button "OK" at bounding box center [338, 110] width 20 height 13
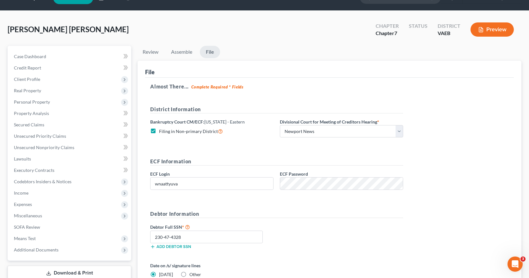
scroll to position [0, 0]
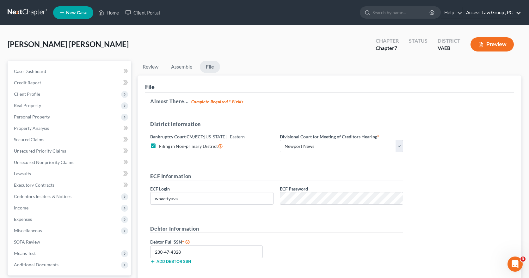
click at [482, 12] on link "Access Law Group , PC" at bounding box center [492, 12] width 58 height 11
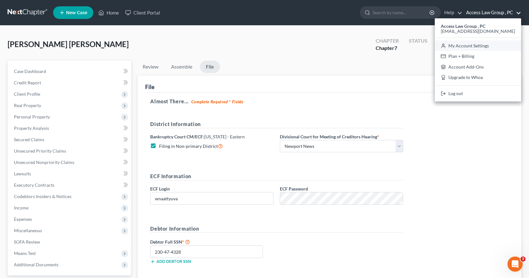
click at [462, 48] on link "My Account Settings" at bounding box center [478, 45] width 86 height 11
select select "83"
select select "24"
select select "48"
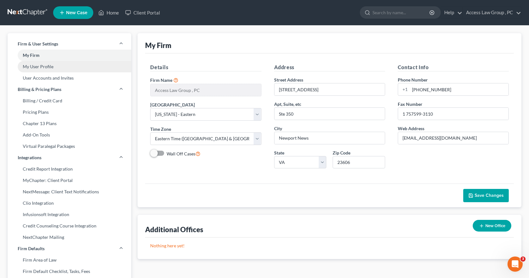
click at [44, 66] on link "My User Profile" at bounding box center [70, 66] width 124 height 11
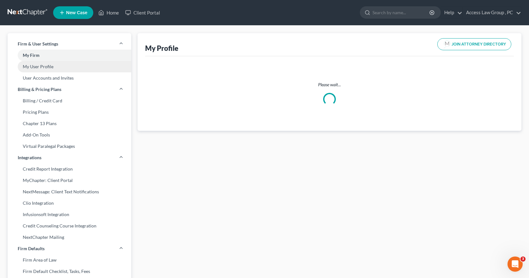
select select "48"
select select "83"
select select "attorney"
select select "0"
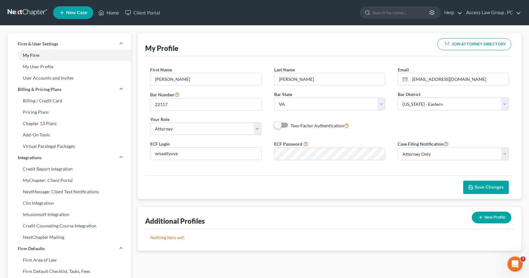
click at [496, 187] on span "Save Changes" at bounding box center [489, 187] width 29 height 5
click at [110, 12] on link "Home" at bounding box center [108, 12] width 27 height 11
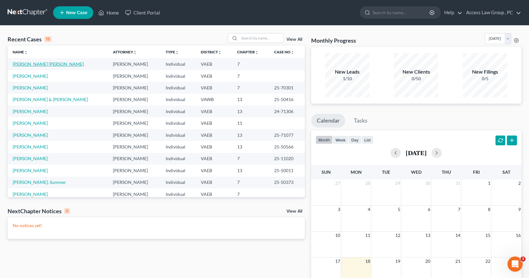
click at [20, 64] on link "[PERSON_NAME] [PERSON_NAME]" at bounding box center [48, 63] width 71 height 5
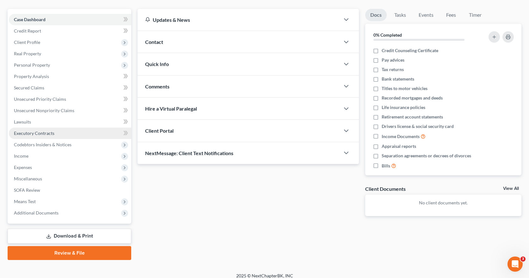
scroll to position [58, 0]
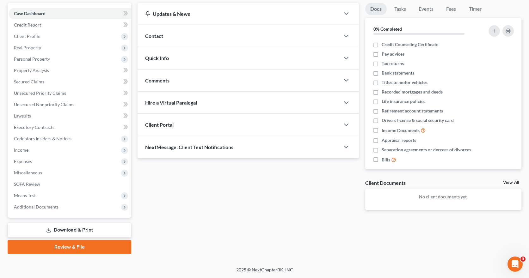
click at [64, 247] on link "Review & File" at bounding box center [70, 247] width 124 height 14
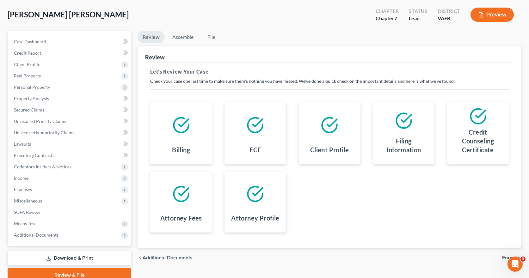
scroll to position [58, 0]
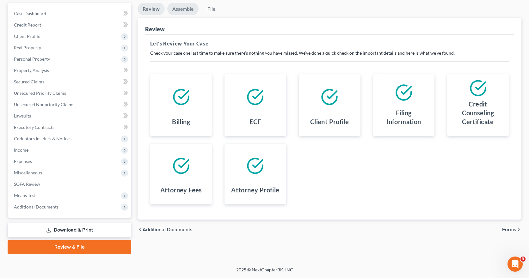
click at [177, 9] on link "Assemble" at bounding box center [182, 9] width 31 height 12
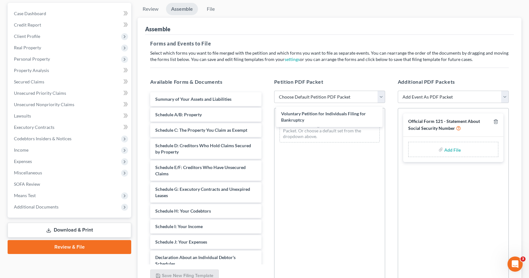
drag, startPoint x: 205, startPoint y: 96, endPoint x: 307, endPoint y: 106, distance: 102.6
click at [266, 110] on div "Voluntary Petition for Individuals Filing for Bankruptcy Voluntary Petition for…" at bounding box center [205, 248] width 121 height 313
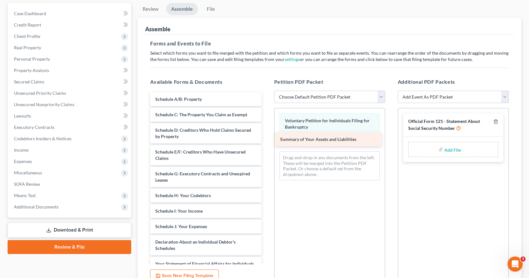
drag, startPoint x: 218, startPoint y: 97, endPoint x: 339, endPoint y: 135, distance: 126.6
click at [266, 138] on div "Summary of Your Assets and Liabilities Summary of Your Assets and Liabilities S…" at bounding box center [205, 240] width 121 height 297
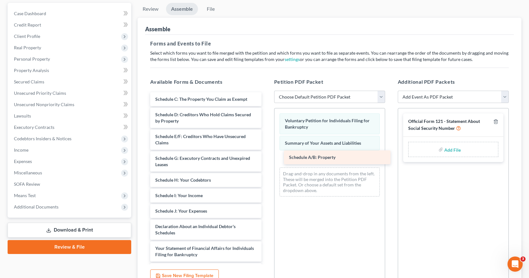
drag, startPoint x: 217, startPoint y: 99, endPoint x: 351, endPoint y: 157, distance: 146.0
click at [266, 157] on div "Schedule A/B: Property Schedule A/B: Property Schedule C: The Property You Clai…" at bounding box center [205, 233] width 121 height 282
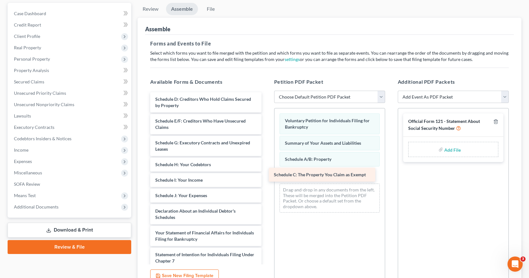
drag, startPoint x: 231, startPoint y: 99, endPoint x: 350, endPoint y: 175, distance: 140.7
click at [266, 175] on div "Schedule C: The Property You Claim as Exempt Schedule C: The Property You Claim…" at bounding box center [205, 225] width 121 height 266
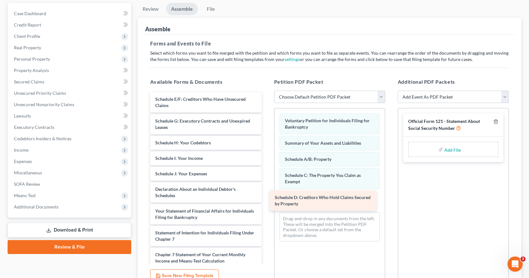
drag, startPoint x: 207, startPoint y: 99, endPoint x: 327, endPoint y: 197, distance: 154.9
click at [266, 197] on div "Schedule D: Creditors Who Hold Claims Secured by Property Schedule D: Creditors…" at bounding box center [205, 214] width 121 height 244
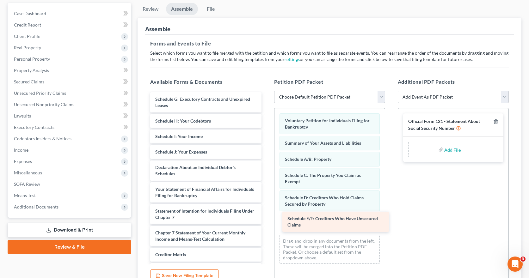
drag, startPoint x: 208, startPoint y: 101, endPoint x: 340, endPoint y: 221, distance: 178.5
click at [266, 221] on div "Schedule E/F: Creditors Who Have Unsecured Claims Schedule E/F: Creditors Who H…" at bounding box center [205, 203] width 121 height 222
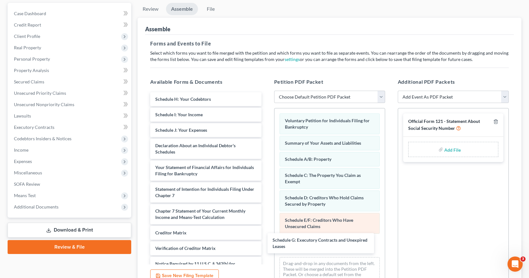
drag, startPoint x: 224, startPoint y: 102, endPoint x: 374, endPoint y: 234, distance: 199.8
click at [266, 244] on div "Schedule G: Executory Contracts and Unexpired Leases Schedule G: Executory Cont…" at bounding box center [205, 192] width 121 height 201
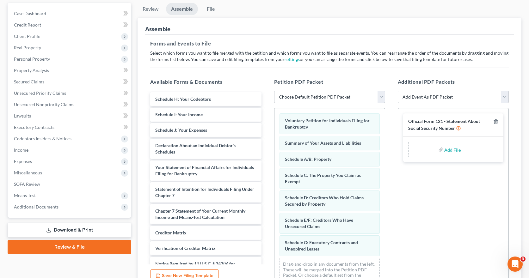
scroll to position [10, 0]
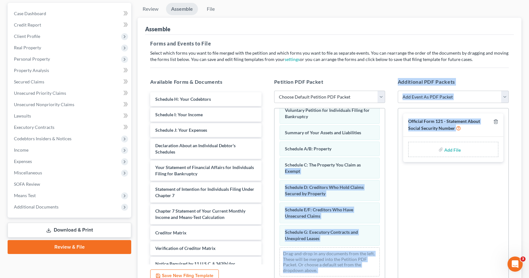
drag, startPoint x: 385, startPoint y: 177, endPoint x: 392, endPoint y: 239, distance: 61.8
click at [392, 239] on div "Available Forms & Documents Schedule H: Your Codebtors Schedule I: Your Income …" at bounding box center [329, 180] width 371 height 215
click at [416, 207] on div "Official Form 121 - Statement About Social Security Number Add File" at bounding box center [453, 195] width 111 height 174
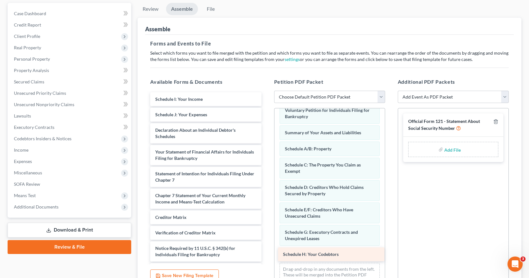
drag, startPoint x: 210, startPoint y: 99, endPoint x: 338, endPoint y: 254, distance: 201.2
click at [266, 254] on div "Schedule H: Your Codebtors Schedule H: Your Codebtors Schedule I: Your Income S…" at bounding box center [205, 184] width 121 height 185
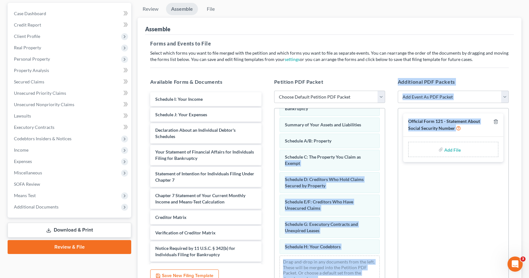
scroll to position [27, 0]
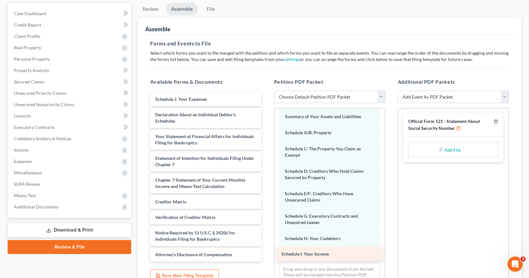
drag, startPoint x: 202, startPoint y: 97, endPoint x: 328, endPoint y: 252, distance: 199.9
click at [266, 252] on div "Schedule I: Your Income Schedule I: Your Income Schedule J: Your Expenses Decla…" at bounding box center [205, 177] width 121 height 170
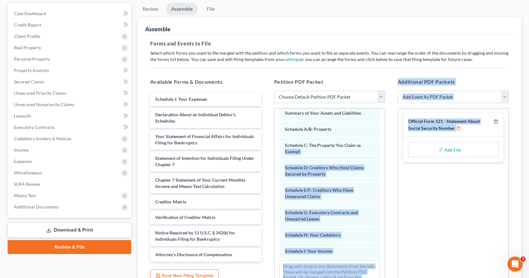
scroll to position [43, 0]
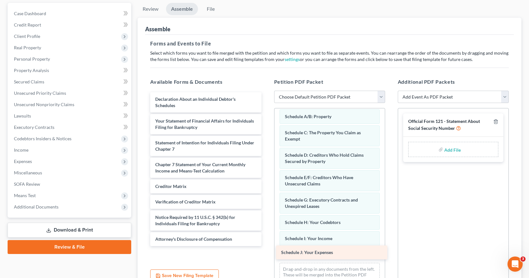
drag, startPoint x: 205, startPoint y: 99, endPoint x: 331, endPoint y: 252, distance: 198.5
click at [266, 246] on div "Schedule J: Your Expenses Schedule J: Your Expenses Declaration About an Indivi…" at bounding box center [205, 169] width 121 height 154
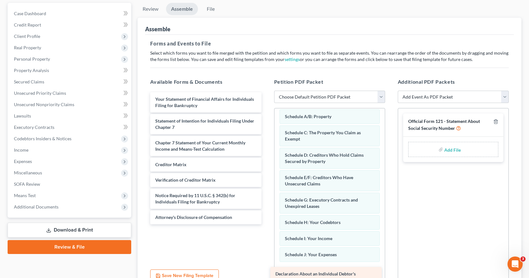
drag, startPoint x: 217, startPoint y: 99, endPoint x: 338, endPoint y: 274, distance: 212.3
click at [266, 225] on div "Declaration About an Individual Debtor's Schedules Declaration About an Individ…" at bounding box center [205, 158] width 121 height 132
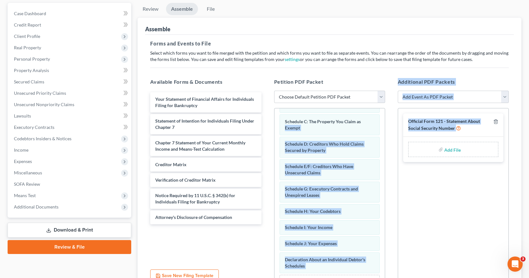
scroll to position [81, 0]
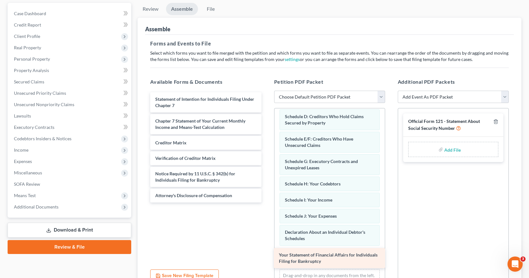
drag, startPoint x: 208, startPoint y: 99, endPoint x: 332, endPoint y: 255, distance: 199.1
click at [266, 203] on div "Your Statement of Financial Affairs for Individuals Filing for Bankruptcy Your …" at bounding box center [205, 147] width 121 height 110
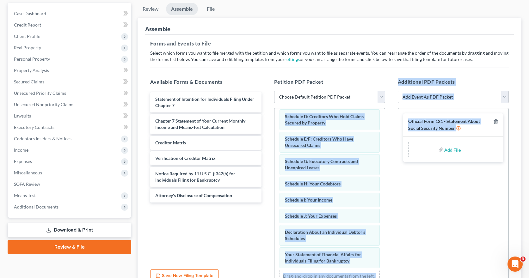
scroll to position [104, 0]
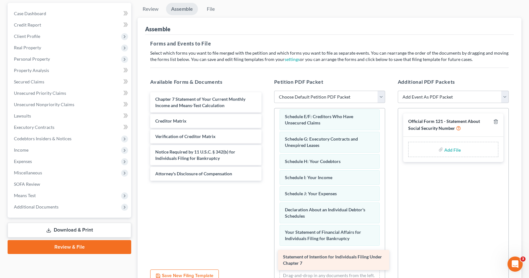
drag, startPoint x: 210, startPoint y: 97, endPoint x: 338, endPoint y: 255, distance: 203.1
click at [266, 181] on div "Statement of Intention for Individuals Filing Under Chapter 7 Statement of Inte…" at bounding box center [205, 136] width 121 height 89
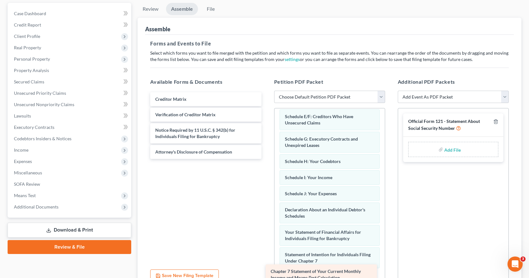
drag, startPoint x: 231, startPoint y: 103, endPoint x: 347, endPoint y: 277, distance: 209.1
click at [266, 159] on div "Chapter 7 Statement of Your Current Monthly Income and Means-Test Calculation C…" at bounding box center [205, 125] width 121 height 67
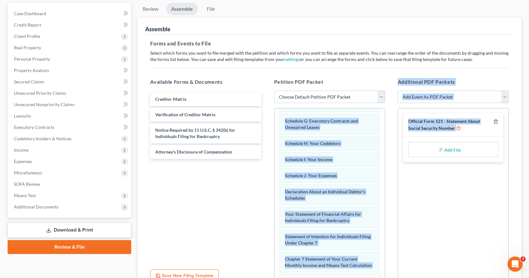
scroll to position [155, 0]
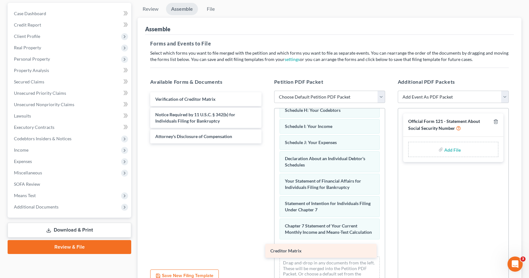
drag, startPoint x: 218, startPoint y: 100, endPoint x: 333, endPoint y: 252, distance: 190.6
click at [266, 144] on div "Creditor Matrix Creditor Matrix Verification of Creditor Matrix Notice Required…" at bounding box center [205, 117] width 121 height 51
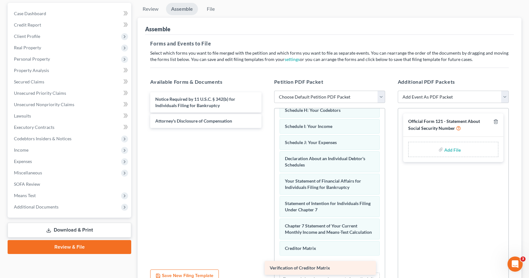
drag, startPoint x: 218, startPoint y: 99, endPoint x: 333, endPoint y: 268, distance: 204.1
click at [266, 128] on div "Verification of Creditor Matrix Verification of Creditor Matrix Notice Required…" at bounding box center [205, 110] width 121 height 36
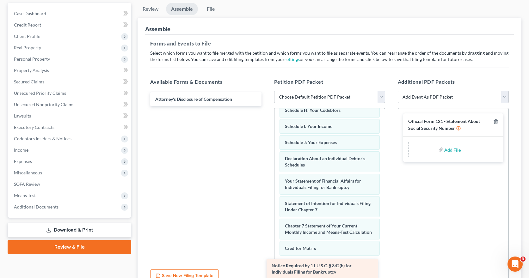
drag, startPoint x: 222, startPoint y: 101, endPoint x: 338, endPoint y: 268, distance: 203.4
click at [266, 106] on div "Notice Required by 11 U.S.C. § 342(b) for Individuals Filing for Bankruptcy Not…" at bounding box center [205, 99] width 121 height 14
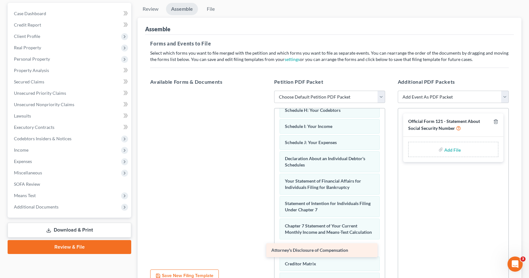
drag, startPoint x: 229, startPoint y: 99, endPoint x: 346, endPoint y: 251, distance: 190.7
click at [266, 91] on div "Attorney's Disclosure of Compensation Attorney's Disclosure of Compensation" at bounding box center [205, 91] width 121 height 0
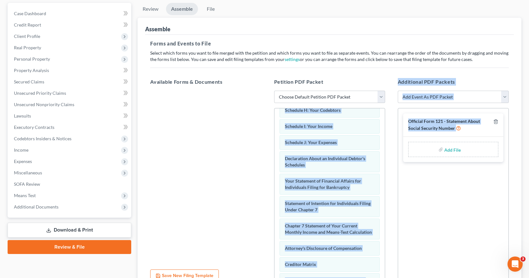
scroll to position [226, 0]
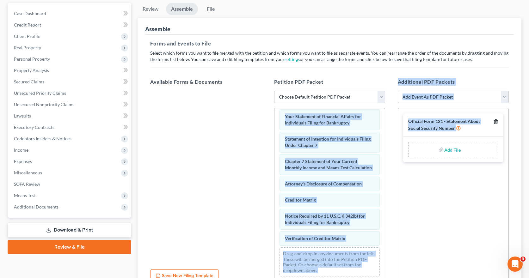
click at [496, 121] on polyline "button" at bounding box center [496, 121] width 4 height 0
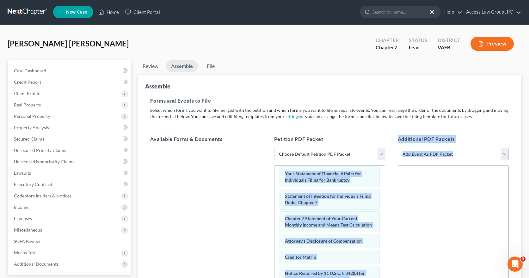
scroll to position [0, 0]
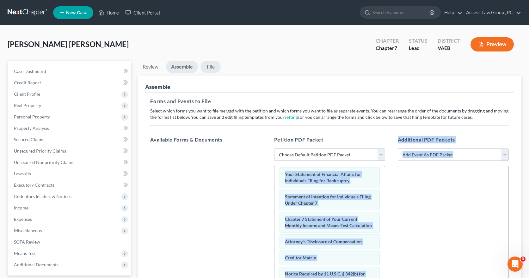
click at [213, 67] on link "File" at bounding box center [211, 67] width 20 height 12
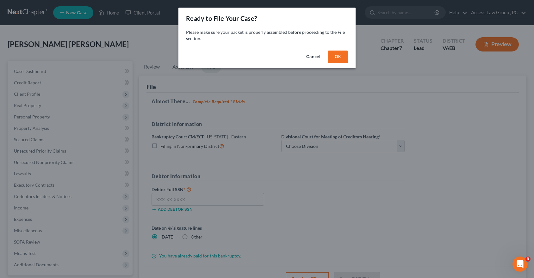
click at [342, 55] on button "OK" at bounding box center [338, 57] width 20 height 13
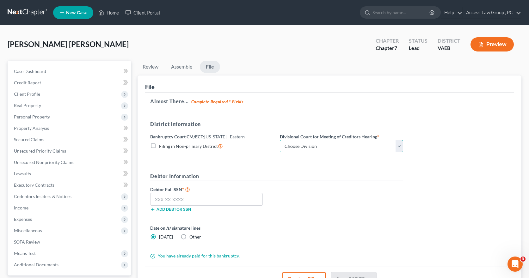
click at [399, 147] on select "Choose Division [GEOGRAPHIC_DATA] [GEOGRAPHIC_DATA] News [GEOGRAPHIC_DATA] [GEO…" at bounding box center [341, 146] width 123 height 13
select select "1"
click at [280, 140] on select "Choose Division [GEOGRAPHIC_DATA] [GEOGRAPHIC_DATA] News [GEOGRAPHIC_DATA] [GEO…" at bounding box center [341, 146] width 123 height 13
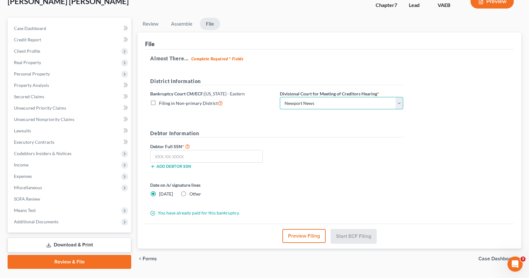
scroll to position [58, 0]
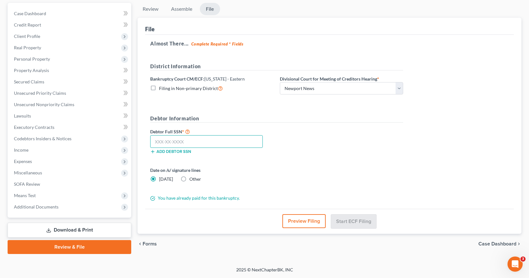
click at [196, 141] on input "text" at bounding box center [206, 141] width 113 height 13
click at [159, 87] on label "Filing in Non-primary District" at bounding box center [191, 88] width 64 height 7
click at [162, 87] on input "Filing in Non-primary District" at bounding box center [164, 87] width 4 height 4
checkbox input "true"
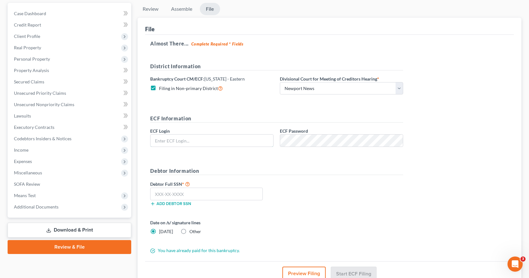
type input "wnaattyuva"
click at [196, 193] on input "text" at bounding box center [206, 194] width 113 height 13
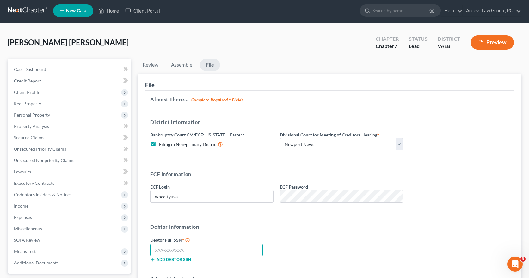
scroll to position [0, 0]
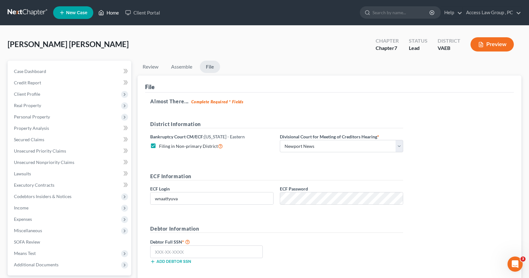
click at [110, 12] on link "Home" at bounding box center [108, 12] width 27 height 11
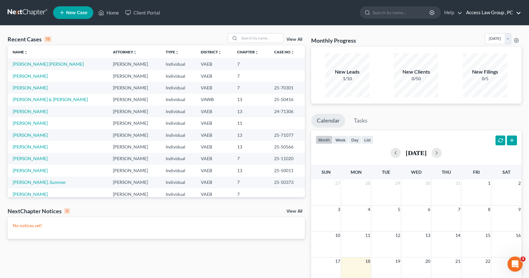
click at [485, 13] on link "Access Law Group , PC" at bounding box center [492, 12] width 58 height 11
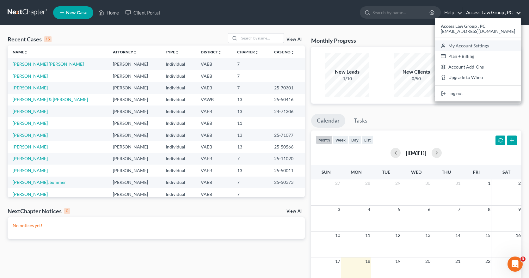
click at [482, 45] on link "My Account Settings" at bounding box center [478, 45] width 86 height 11
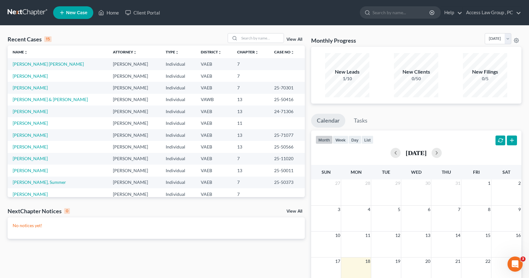
select select "83"
select select "24"
select select "48"
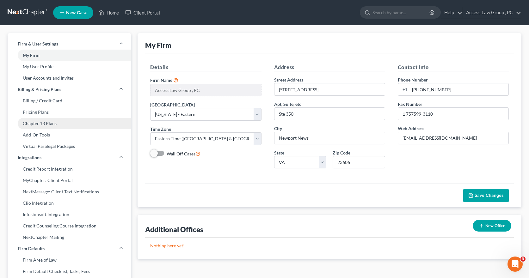
click at [44, 123] on link "Chapter 13 Plans" at bounding box center [70, 123] width 124 height 11
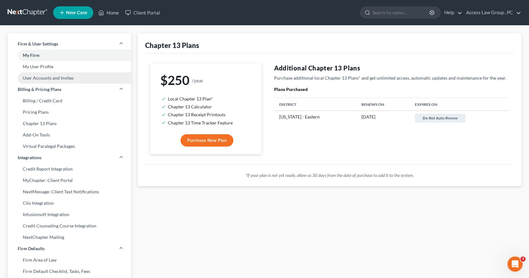
click at [44, 78] on link "User Accounts and Invites" at bounding box center [70, 77] width 124 height 11
select select "0"
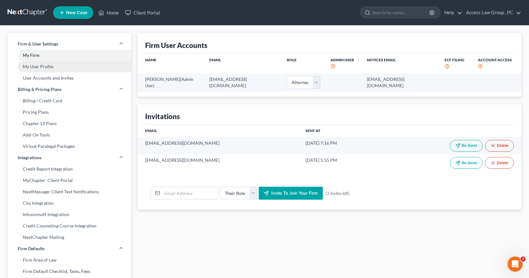
click at [48, 66] on link "My User Profile" at bounding box center [70, 66] width 124 height 11
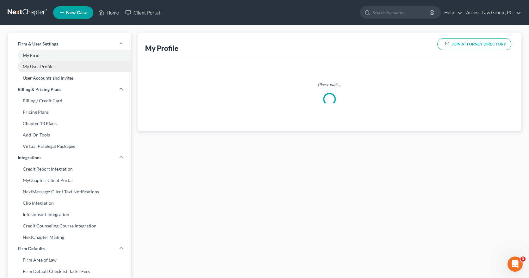
select select "48"
select select "83"
select select "attorney"
select select "0"
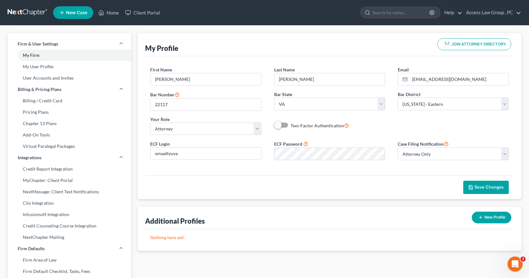
click at [498, 216] on button "New Profile" at bounding box center [492, 218] width 40 height 12
select select "83"
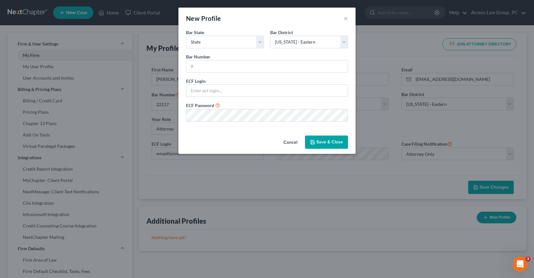
type input "wnaattyuva"
click at [344, 17] on button "×" at bounding box center [346, 19] width 4 height 8
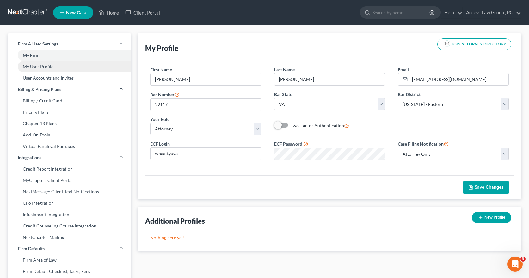
click at [53, 67] on link "My User Profile" at bounding box center [70, 66] width 124 height 11
click at [43, 78] on link "User Accounts and Invites" at bounding box center [70, 77] width 124 height 11
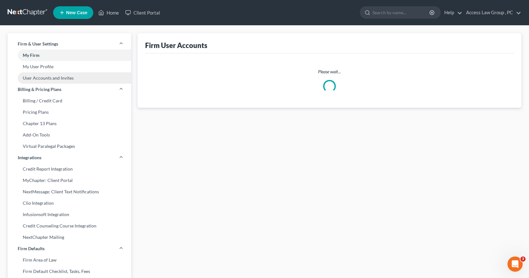
select select "0"
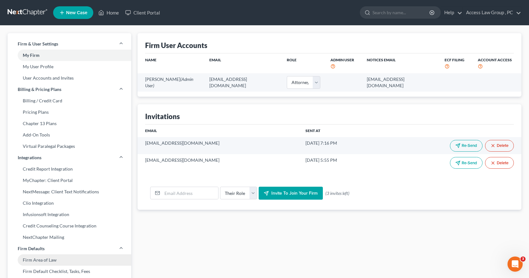
click at [35, 259] on link "Firm Area of Law" at bounding box center [70, 260] width 124 height 11
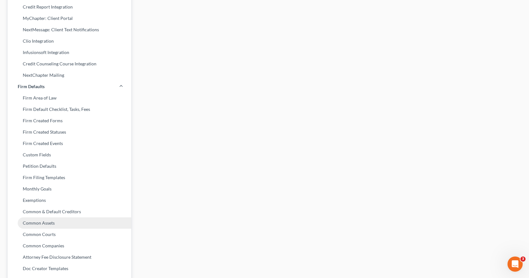
scroll to position [202, 0]
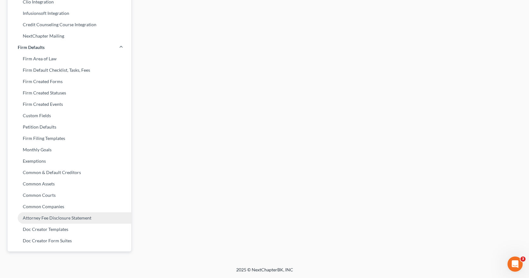
click at [74, 218] on link "Attorney Fee Disclosure Statement" at bounding box center [70, 218] width 124 height 11
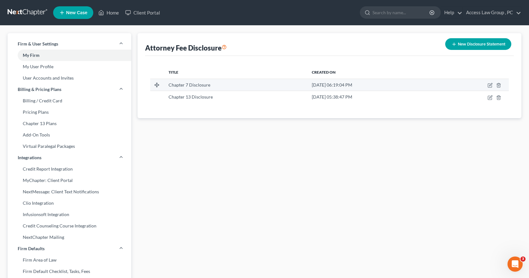
click at [352, 86] on div "[DATE] 06:19:04 PM" at bounding box center [373, 85] width 123 height 6
click at [489, 85] on icon "button" at bounding box center [490, 85] width 5 height 5
select select "83"
click at [465, 44] on button "New Disclosure Statement" at bounding box center [478, 44] width 66 height 12
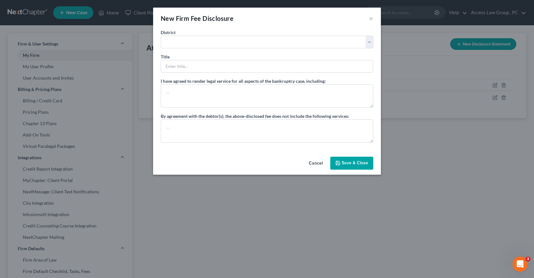
click at [359, 164] on button "Save & Close" at bounding box center [351, 163] width 43 height 13
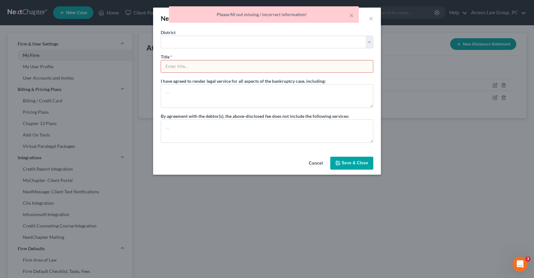
click at [220, 67] on input "text" at bounding box center [267, 66] width 212 height 12
click at [278, 43] on select "Alabama - Middle Alabama - Northern Alabama - Southern Alaska Arizona Arkansas …" at bounding box center [267, 42] width 213 height 13
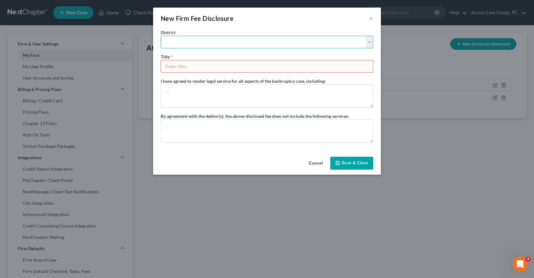
select select "83"
click at [161, 36] on select "Alabama - Middle Alabama - Northern Alabama - Southern Alaska Arizona Arkansas …" at bounding box center [267, 42] width 213 height 13
click at [216, 65] on input "text" at bounding box center [267, 66] width 212 height 12
click at [353, 163] on button "Save & Close" at bounding box center [351, 163] width 43 height 13
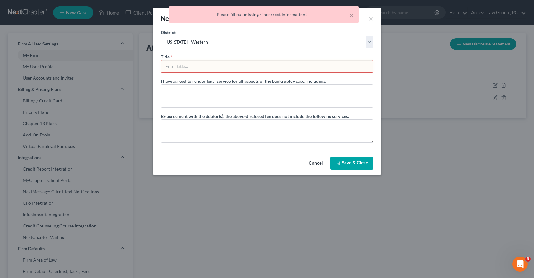
click at [214, 67] on input "text" at bounding box center [267, 66] width 212 height 12
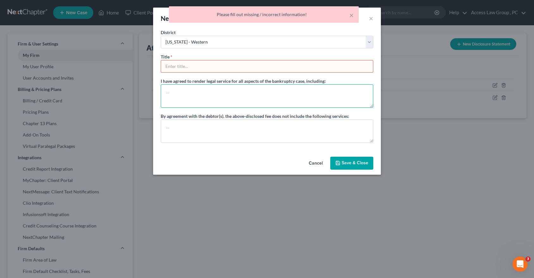
click at [222, 95] on textarea at bounding box center [267, 95] width 213 height 23
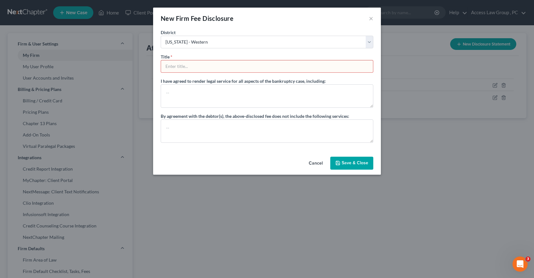
click at [230, 66] on input "text" at bounding box center [267, 66] width 212 height 12
click at [371, 41] on select "Alabama - Middle Alabama - Northern Alabama - Southern Alaska Arizona Arkansas …" at bounding box center [267, 42] width 213 height 13
click at [161, 36] on select "Alabama - Middle Alabama - Northern Alabama - Southern Alaska Arizona Arkansas …" at bounding box center [267, 42] width 213 height 13
click at [192, 66] on input "text" at bounding box center [267, 66] width 212 height 12
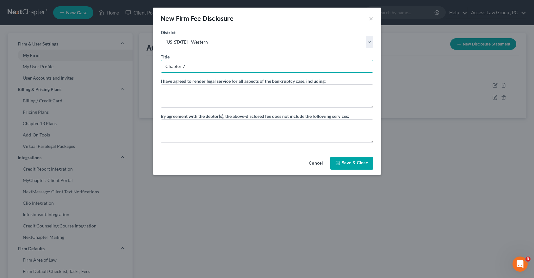
type input "Chapter 7"
click at [349, 163] on button "Save & Close" at bounding box center [351, 163] width 43 height 13
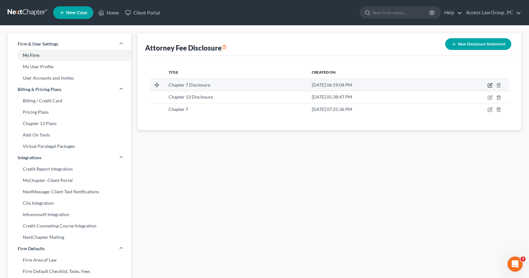
click at [489, 84] on icon "button" at bounding box center [490, 85] width 5 height 5
select select "83"
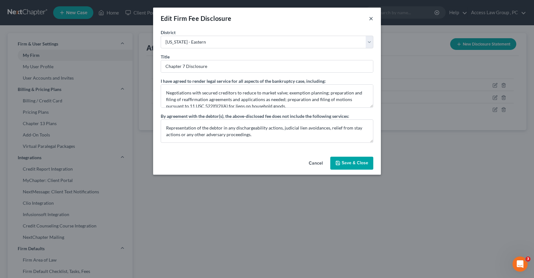
click at [371, 19] on button "×" at bounding box center [371, 19] width 4 height 8
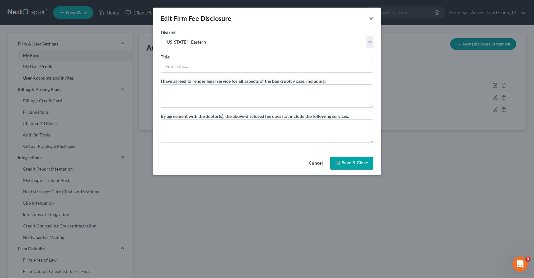
select select "?"
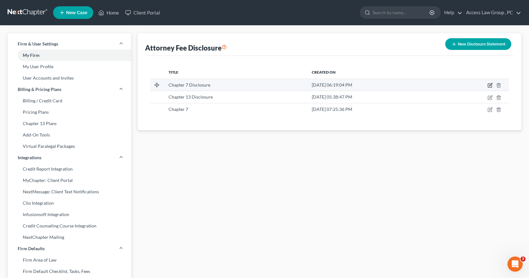
click at [491, 84] on icon "button" at bounding box center [490, 84] width 3 height 3
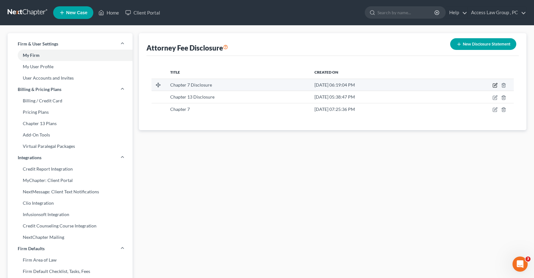
select select "83"
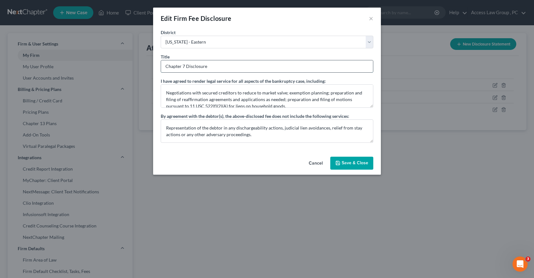
drag, startPoint x: 218, startPoint y: 66, endPoint x: 164, endPoint y: 67, distance: 54.4
click at [164, 67] on input "Chapter 7 Disclosure" at bounding box center [267, 66] width 212 height 12
click at [349, 162] on button "Save & Close" at bounding box center [351, 163] width 43 height 13
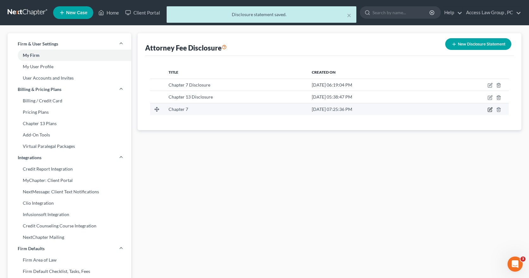
click at [491, 108] on icon "button" at bounding box center [490, 109] width 5 height 5
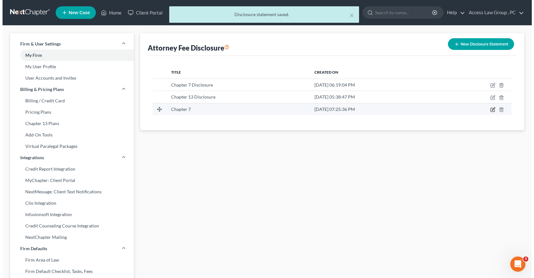
select select "83"
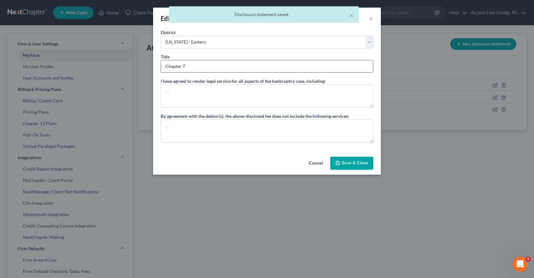
drag, startPoint x: 209, startPoint y: 63, endPoint x: 163, endPoint y: 65, distance: 46.9
click at [163, 65] on input "Chapter 7" at bounding box center [267, 66] width 212 height 12
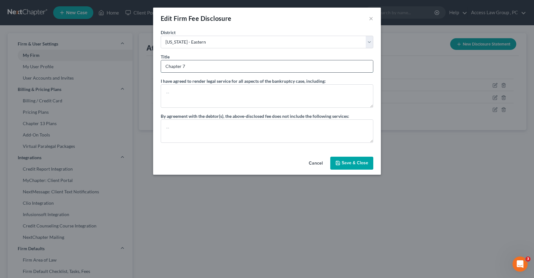
paste input "Disclosure"
type input "Chapter 7 Disclosure"
click at [358, 163] on button "Save & Close" at bounding box center [351, 163] width 43 height 13
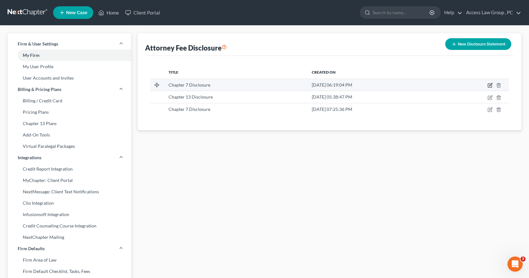
click at [489, 85] on icon "button" at bounding box center [490, 85] width 5 height 5
select select "83"
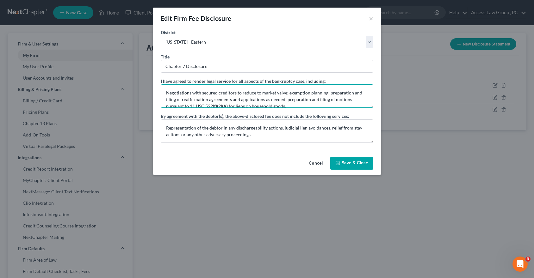
scroll to position [7, 0]
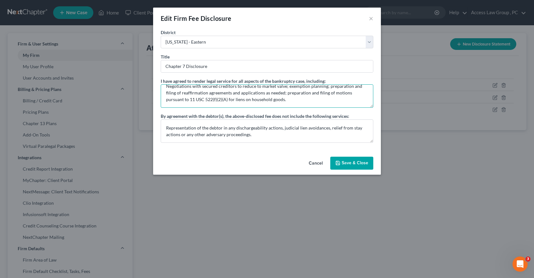
drag, startPoint x: 164, startPoint y: 90, endPoint x: 341, endPoint y: 108, distance: 178.1
click at [341, 108] on div "I have agreed to render legal service for all aspects of the bankruptcy case, i…" at bounding box center [267, 110] width 213 height 65
click at [347, 164] on button "Save & Close" at bounding box center [351, 163] width 43 height 13
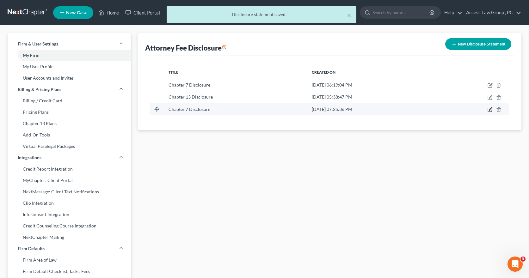
click at [492, 108] on icon "button" at bounding box center [490, 109] width 3 height 3
select select "83"
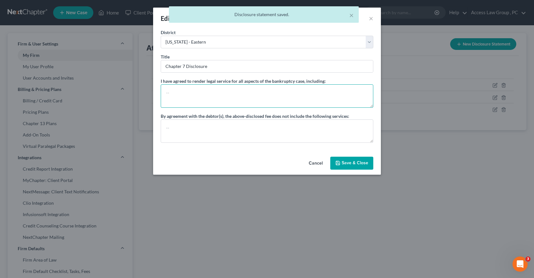
click at [176, 92] on textarea at bounding box center [267, 95] width 213 height 23
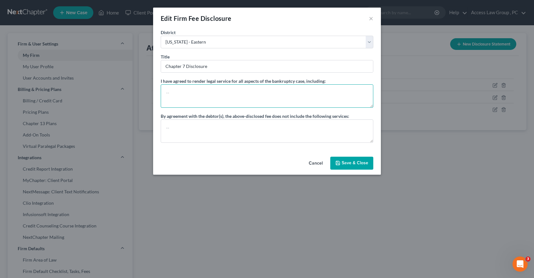
paste textarea "Negotiations with secured creditors to reduce to market valve; exemption planni…"
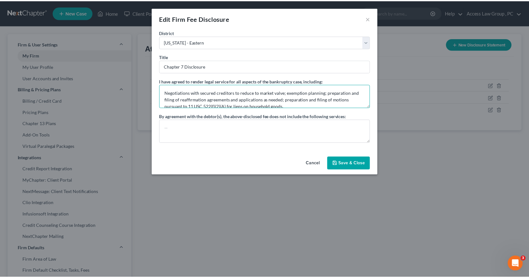
scroll to position [1, 0]
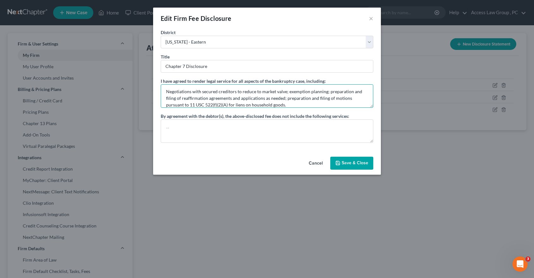
type textarea "Negotiations with secured creditors to reduce to market valve; exemption planni…"
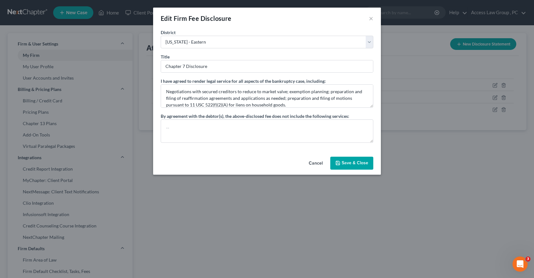
click at [350, 162] on button "Save & Close" at bounding box center [351, 163] width 43 height 13
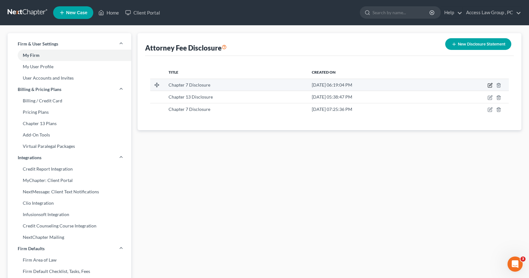
click at [491, 84] on icon "button" at bounding box center [490, 85] width 5 height 5
select select "83"
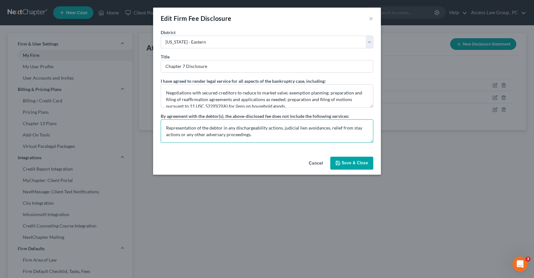
drag, startPoint x: 164, startPoint y: 126, endPoint x: 277, endPoint y: 141, distance: 113.9
click at [277, 141] on textarea "Representation of the debtor in any dischargeability actions, judicial lien avo…" at bounding box center [267, 131] width 213 height 23
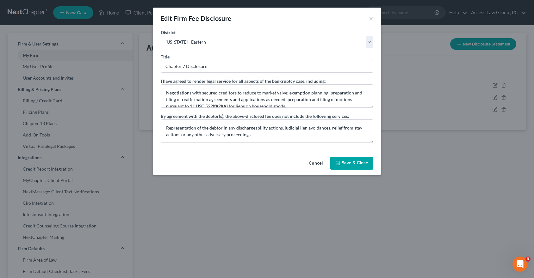
click at [343, 162] on button "Save & Close" at bounding box center [351, 163] width 43 height 13
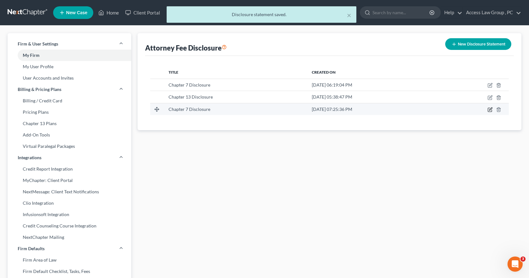
click at [491, 108] on icon "button" at bounding box center [490, 109] width 3 height 3
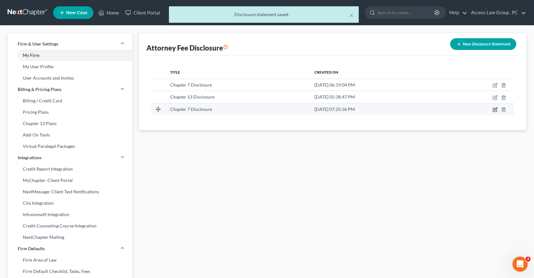
select select "83"
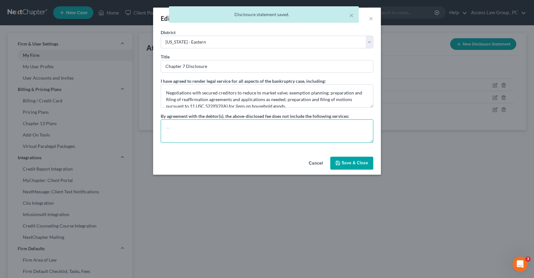
click at [169, 127] on textarea at bounding box center [267, 131] width 213 height 23
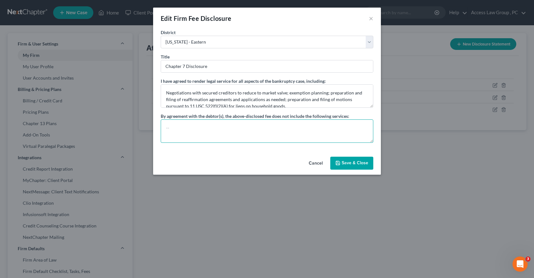
paste textarea "Representation of the debtor in any dischargeability actions, judicial lien avo…"
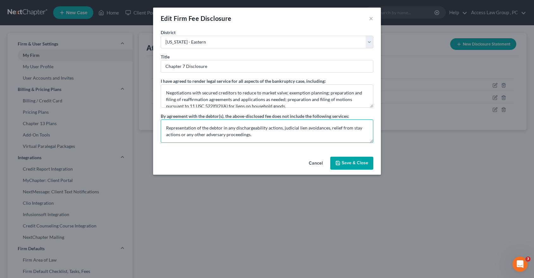
type textarea "Representation of the debtor in any dischargeability actions, judicial lien avo…"
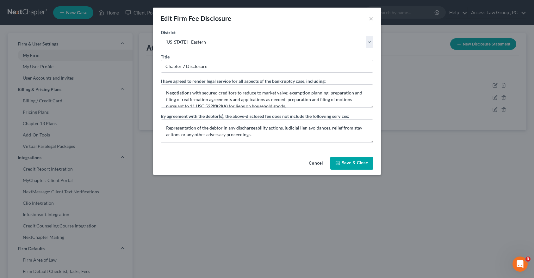
click at [360, 164] on button "Save & Close" at bounding box center [351, 163] width 43 height 13
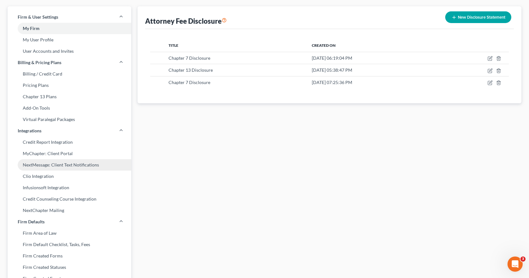
scroll to position [0, 0]
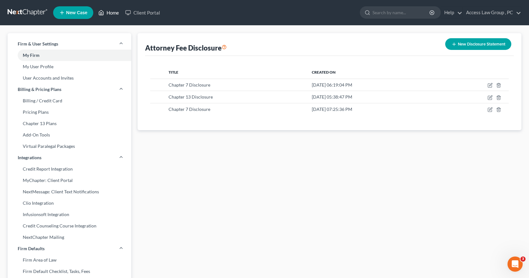
click at [110, 12] on link "Home" at bounding box center [108, 12] width 27 height 11
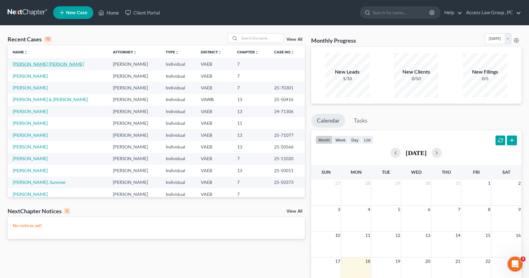
click at [41, 65] on link "[PERSON_NAME] [PERSON_NAME]" at bounding box center [48, 63] width 71 height 5
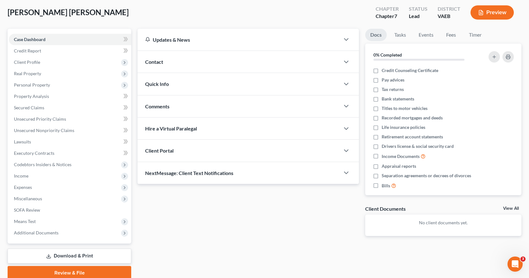
scroll to position [58, 0]
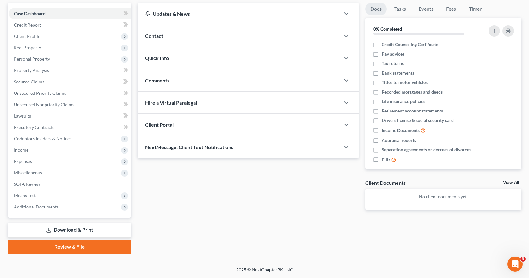
click at [71, 248] on link "Review & File" at bounding box center [70, 247] width 124 height 14
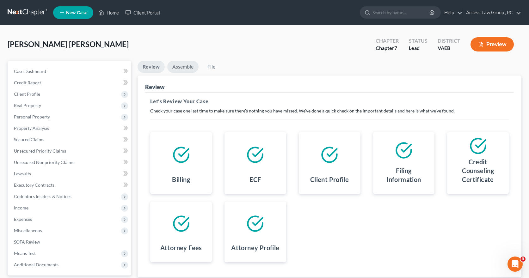
click at [185, 68] on link "Assemble" at bounding box center [182, 67] width 31 height 12
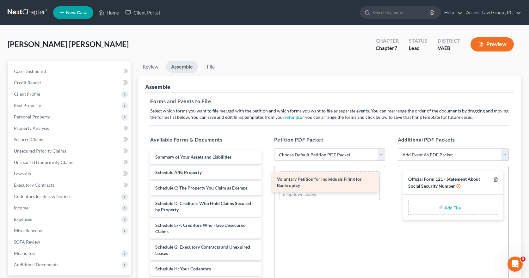
drag, startPoint x: 211, startPoint y: 157, endPoint x: 333, endPoint y: 179, distance: 123.8
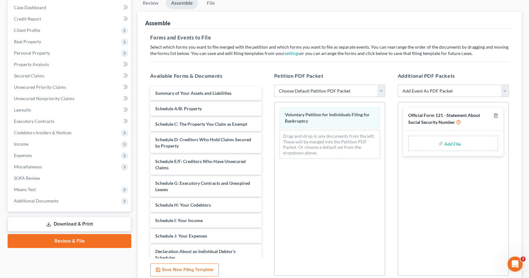
scroll to position [55, 0]
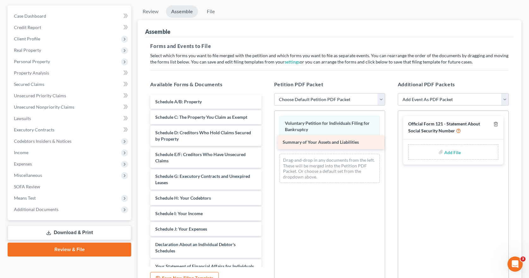
drag, startPoint x: 187, startPoint y: 102, endPoint x: 315, endPoint y: 143, distance: 133.8
click at [266, 143] on div "Summary of Your Assets and Liabilities Summary of Your Assets and Liabilities S…" at bounding box center [205, 243] width 121 height 297
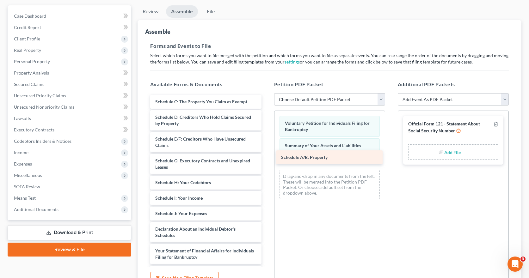
drag, startPoint x: 203, startPoint y: 100, endPoint x: 329, endPoint y: 156, distance: 137.7
click at [266, 156] on div "Schedule A/B: Property Schedule A/B: Property Schedule C: The Property You Clai…" at bounding box center [205, 236] width 121 height 282
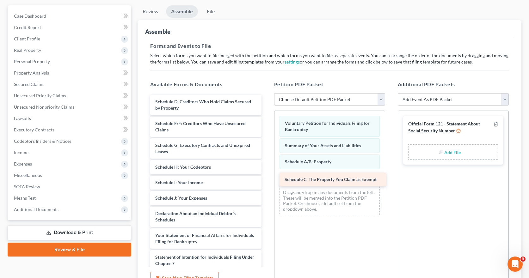
drag, startPoint x: 207, startPoint y: 102, endPoint x: 336, endPoint y: 179, distance: 151.0
click at [266, 179] on div "Schedule C: The Property You Claim as Exempt Schedule C: The Property You Claim…" at bounding box center [205, 228] width 121 height 266
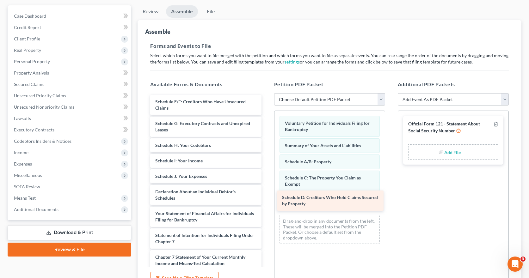
drag, startPoint x: 221, startPoint y: 106, endPoint x: 348, endPoint y: 202, distance: 159.0
click at [266, 202] on div "Schedule D: Creditors Who Hold Claims Secured by Property Schedule D: Creditors…" at bounding box center [205, 217] width 121 height 244
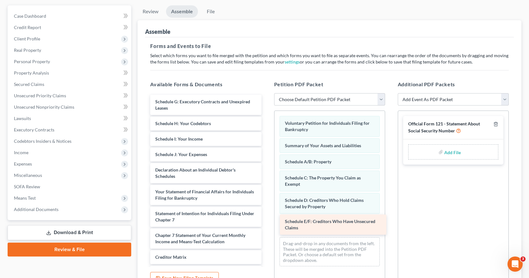
drag, startPoint x: 198, startPoint y: 103, endPoint x: 327, endPoint y: 223, distance: 176.7
click at [266, 223] on div "Schedule E/F: Creditors Who Have Unsecured Claims Schedule E/F: Creditors Who H…" at bounding box center [205, 206] width 121 height 222
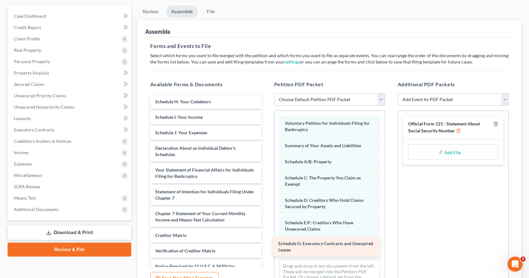
drag, startPoint x: 205, startPoint y: 103, endPoint x: 328, endPoint y: 246, distance: 188.0
click at [266, 246] on div "Schedule G: Executory Contracts and Unexpired Leases Schedule G: Executory Cont…" at bounding box center [205, 195] width 121 height 201
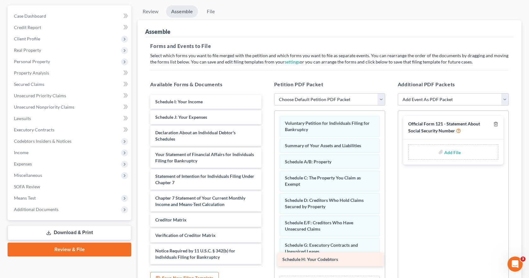
drag, startPoint x: 210, startPoint y: 102, endPoint x: 337, endPoint y: 259, distance: 202.7
click at [266, 259] on div "Schedule H: Your Codebtors Schedule H: Your Codebtors Schedule I: Your Income S…" at bounding box center [205, 187] width 121 height 185
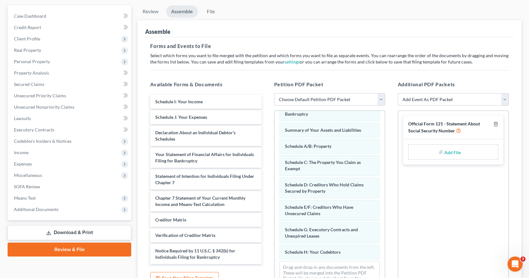
scroll to position [27, 0]
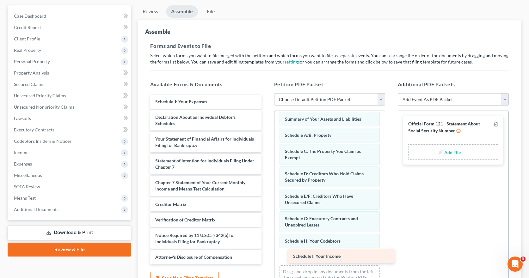
drag, startPoint x: 186, startPoint y: 101, endPoint x: 324, endPoint y: 255, distance: 207.3
click at [266, 255] on div "Schedule I: Your Income Schedule I: Your Income Schedule J: Your Expenses Decla…" at bounding box center [205, 180] width 121 height 170
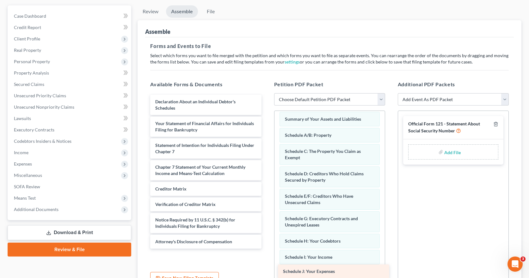
drag, startPoint x: 201, startPoint y: 102, endPoint x: 329, endPoint y: 272, distance: 212.6
click at [266, 249] on div "Schedule J: Your Expenses Schedule J: Your Expenses Declaration About an Indivi…" at bounding box center [205, 172] width 121 height 154
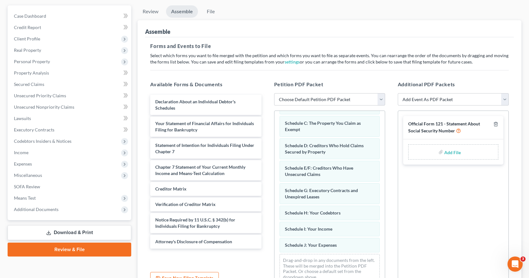
scroll to position [59, 0]
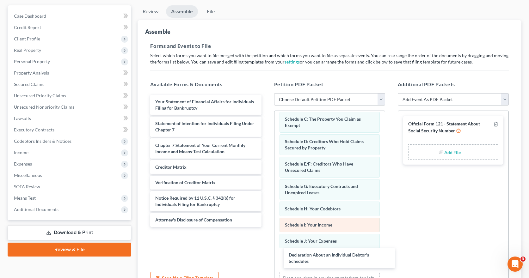
drag, startPoint x: 174, startPoint y: 103, endPoint x: 296, endPoint y: 232, distance: 176.6
click at [266, 227] on div "Declaration About an Individual Debtor's Schedules Declaration About an Individ…" at bounding box center [205, 161] width 121 height 132
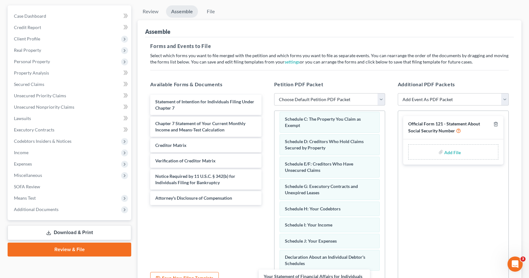
drag, startPoint x: 188, startPoint y: 104, endPoint x: 297, endPoint y: 279, distance: 206.2
click at [297, 278] on html "Home New Case Client Portal Access Law Group , PC debtrelief@theaccesslawgroup.…" at bounding box center [264, 143] width 529 height 397
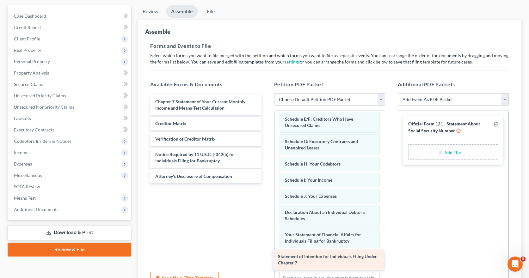
drag, startPoint x: 204, startPoint y: 103, endPoint x: 327, endPoint y: 259, distance: 197.8
click at [266, 184] on div "Statement of Intention for Individuals Filing Under Chapter 7 Statement of Inte…" at bounding box center [205, 139] width 121 height 89
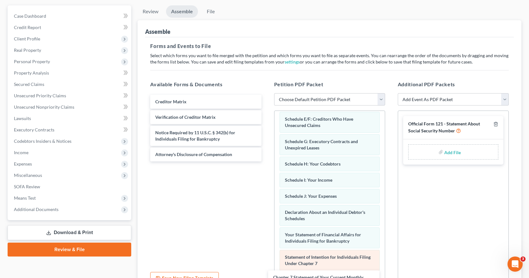
drag, startPoint x: 192, startPoint y: 105, endPoint x: 332, endPoint y: 261, distance: 209.5
click at [310, 278] on html "Home New Case Client Portal Access Law Group , PC debtrelief@theaccesslawgroup.…" at bounding box center [264, 143] width 529 height 397
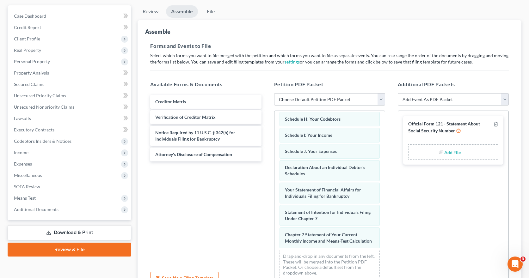
scroll to position [155, 0]
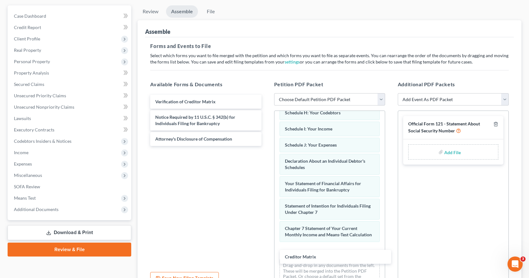
drag, startPoint x: 169, startPoint y: 101, endPoint x: 279, endPoint y: 238, distance: 176.3
click at [266, 146] on div "Creditor Matrix Creditor Matrix Verification of Creditor Matrix Notice Required…" at bounding box center [205, 120] width 121 height 51
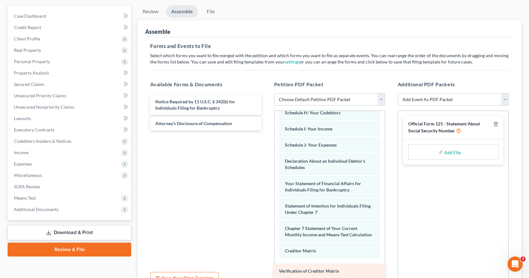
drag, startPoint x: 215, startPoint y: 99, endPoint x: 339, endPoint y: 268, distance: 209.4
click at [266, 131] on div "Verification of Creditor Matrix Verification of Creditor Matrix Notice Required…" at bounding box center [205, 113] width 121 height 36
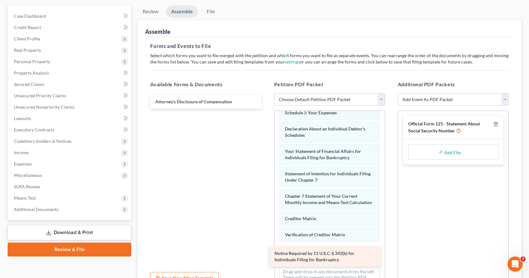
drag, startPoint x: 208, startPoint y: 101, endPoint x: 327, endPoint y: 252, distance: 193.1
click at [266, 109] on div "Notice Required by 11 U.S.C. § 342(b) for Individuals Filing for Bankruptcy Not…" at bounding box center [205, 102] width 121 height 14
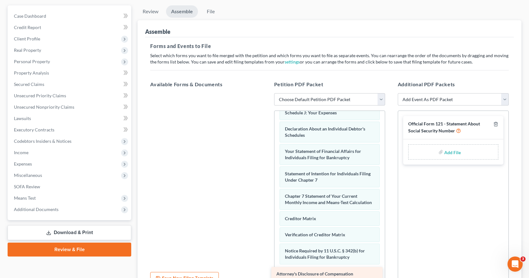
drag, startPoint x: 214, startPoint y: 101, endPoint x: 335, endPoint y: 273, distance: 210.8
click at [266, 93] on div "Attorney's Disclosure of Compensation Attorney's Disclosure of Compensation" at bounding box center [205, 93] width 121 height 0
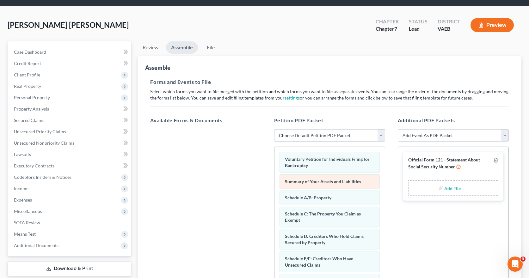
scroll to position [0, 0]
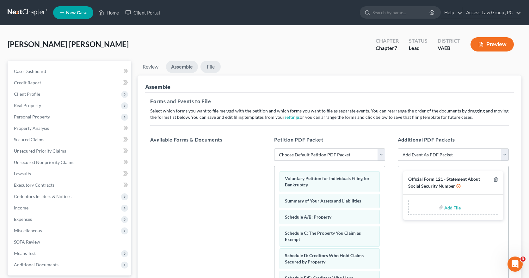
click at [212, 65] on link "File" at bounding box center [211, 67] width 20 height 12
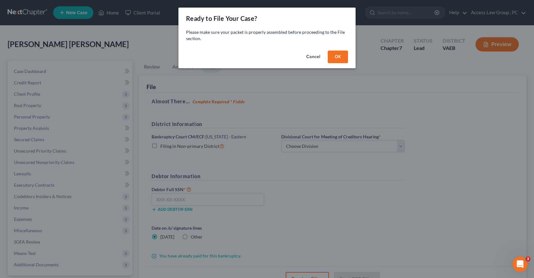
click at [329, 62] on button "OK" at bounding box center [338, 57] width 20 height 13
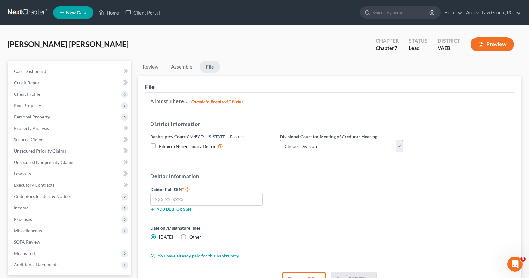
click at [401, 146] on select "Choose Division [GEOGRAPHIC_DATA] [GEOGRAPHIC_DATA] News [GEOGRAPHIC_DATA] [GEO…" at bounding box center [341, 146] width 123 height 13
select select "1"
click at [280, 140] on select "Choose Division [GEOGRAPHIC_DATA] [GEOGRAPHIC_DATA] News [GEOGRAPHIC_DATA] [GEO…" at bounding box center [341, 146] width 123 height 13
click at [220, 145] on icon at bounding box center [220, 146] width 5 height 6
click at [166, 145] on input "Filing in Non-primary District" at bounding box center [164, 145] width 4 height 4
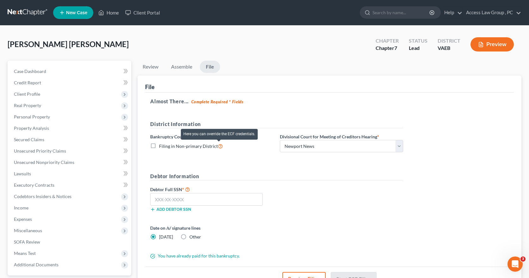
checkbox input "true"
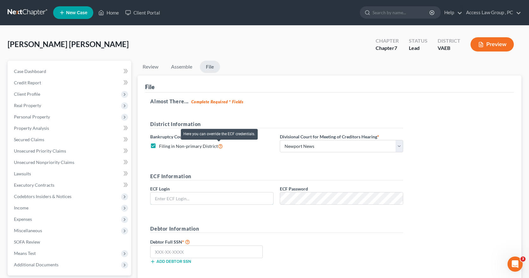
type input "wnaattyuva"
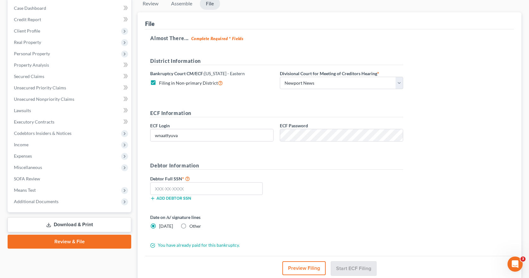
scroll to position [95, 0]
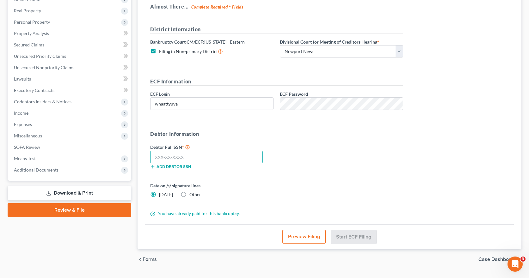
click at [194, 156] on input "text" at bounding box center [206, 157] width 113 height 13
click at [401, 52] on select "Choose Division [GEOGRAPHIC_DATA] [GEOGRAPHIC_DATA] News [GEOGRAPHIC_DATA] [GEO…" at bounding box center [341, 51] width 123 height 13
click at [280, 45] on select "Choose Division [GEOGRAPHIC_DATA] [GEOGRAPHIC_DATA] News [GEOGRAPHIC_DATA] [GEO…" at bounding box center [341, 51] width 123 height 13
click at [195, 159] on input "text" at bounding box center [206, 157] width 113 height 13
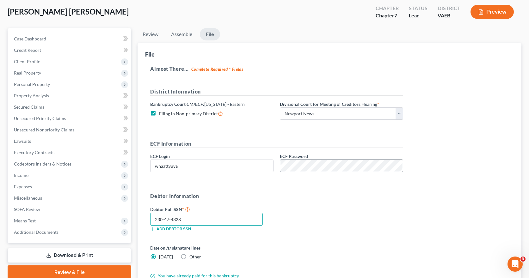
scroll to position [0, 0]
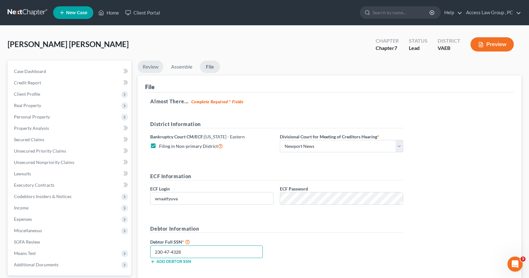
type input "230-47-4328"
click at [152, 67] on link "Review" at bounding box center [151, 67] width 26 height 12
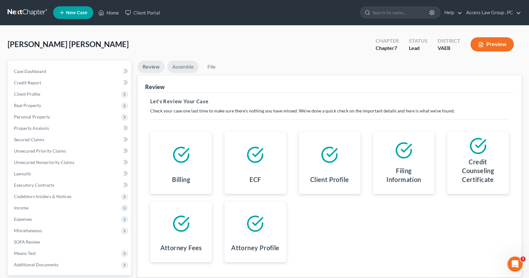
click at [182, 66] on link "Assemble" at bounding box center [182, 67] width 31 height 12
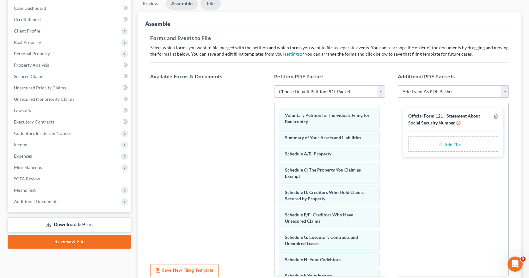
click at [212, 5] on link "File" at bounding box center [211, 3] width 20 height 12
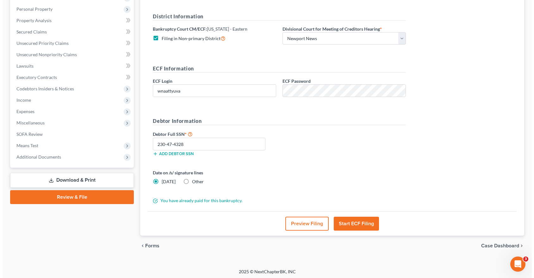
scroll to position [110, 0]
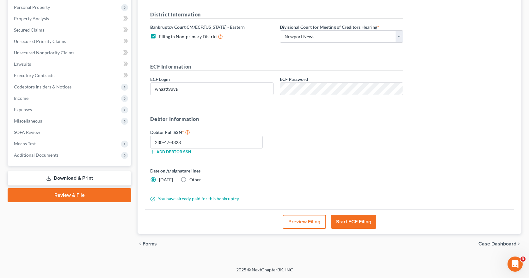
click at [354, 220] on button "Start ECF Filing" at bounding box center [353, 222] width 45 height 14
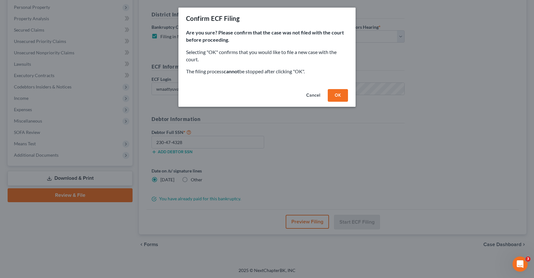
click at [339, 97] on button "OK" at bounding box center [338, 95] width 20 height 13
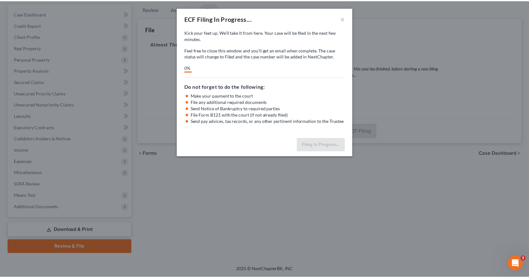
scroll to position [58, 0]
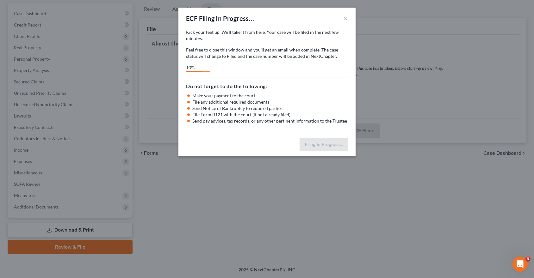
select select "1"
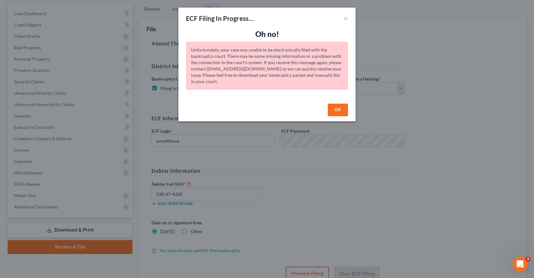
drag, startPoint x: 338, startPoint y: 112, endPoint x: 342, endPoint y: 113, distance: 4.7
click at [340, 110] on button "OK" at bounding box center [338, 110] width 20 height 13
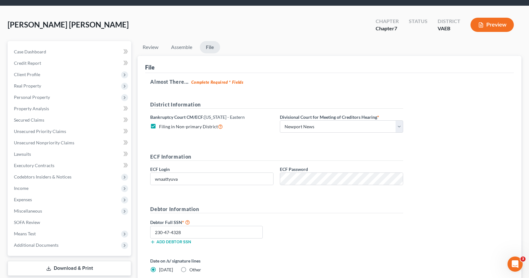
scroll to position [0, 0]
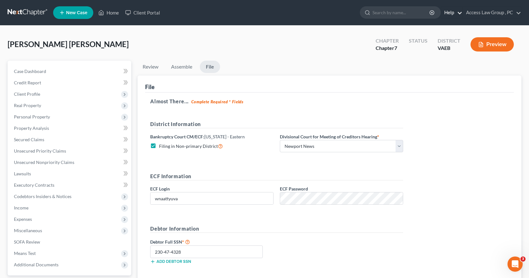
click at [450, 12] on link "Help" at bounding box center [451, 12] width 21 height 11
click at [491, 13] on link "Access Law Group , PC" at bounding box center [492, 12] width 58 height 11
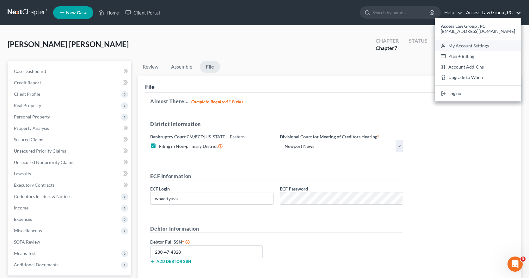
click at [476, 44] on link "My Account Settings" at bounding box center [478, 45] width 86 height 11
select select "83"
select select "24"
select select "48"
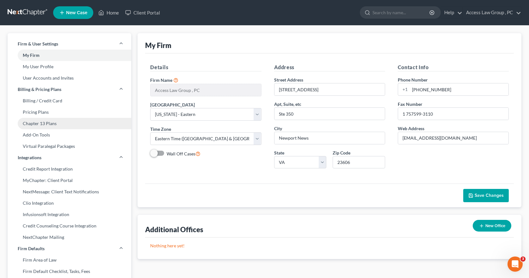
click at [42, 124] on link "Chapter 13 Plans" at bounding box center [70, 123] width 124 height 11
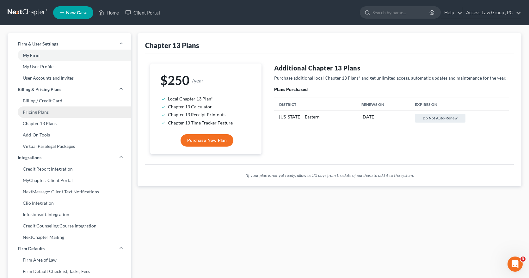
click at [38, 111] on link "Pricing Plans" at bounding box center [70, 112] width 124 height 11
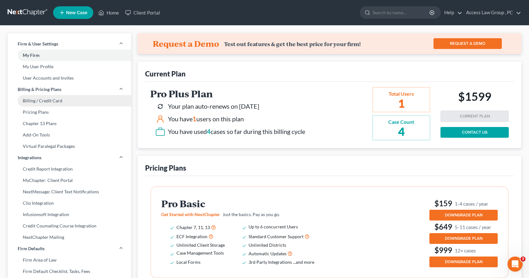
click at [47, 101] on link "Billing / Credit Card" at bounding box center [70, 100] width 124 height 11
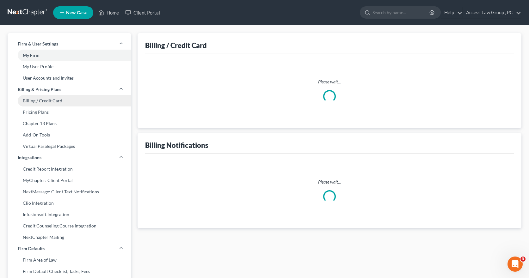
select select "48"
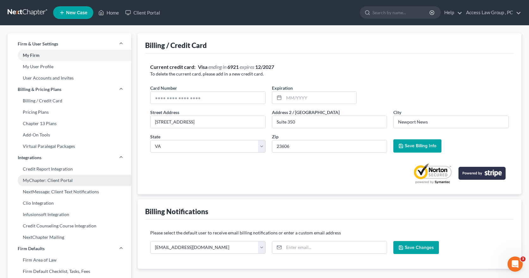
click at [59, 180] on link "MyChapter: Client Portal" at bounding box center [70, 180] width 124 height 11
select select
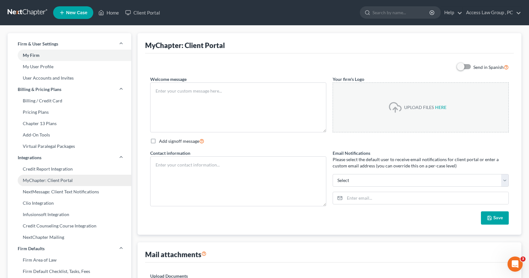
type textarea "Hello! Welcome to MyChapter. We are here to help make the bankruptcy filing pro…"
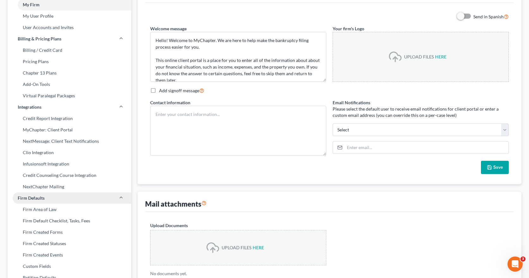
scroll to position [63, 0]
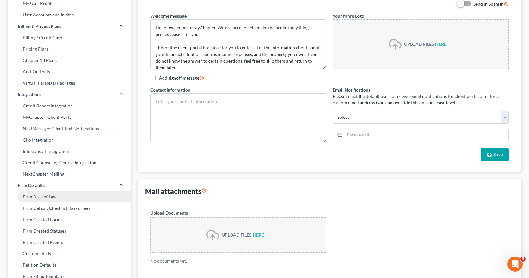
click at [40, 198] on link "Firm Area of Law" at bounding box center [70, 196] width 124 height 11
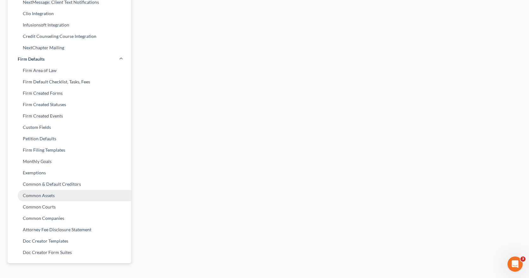
scroll to position [202, 0]
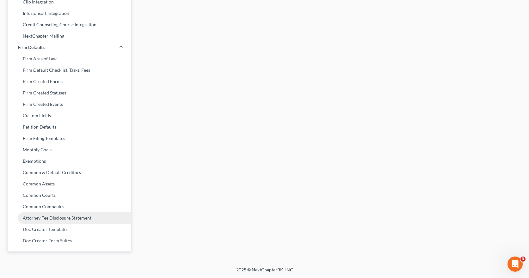
click at [55, 218] on link "Attorney Fee Disclosure Statement" at bounding box center [70, 218] width 124 height 11
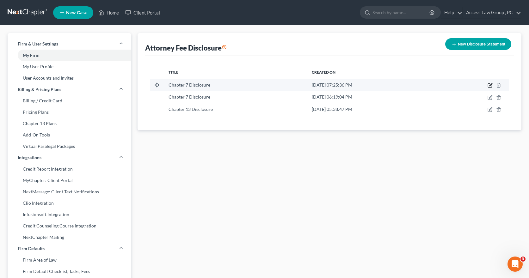
click at [491, 84] on icon "button" at bounding box center [490, 84] width 3 height 3
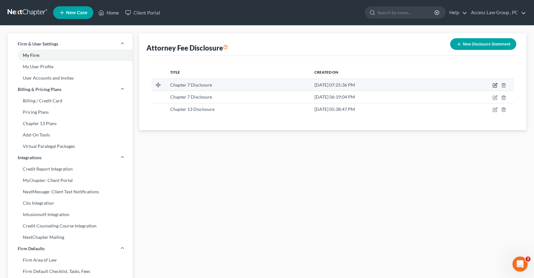
select select "83"
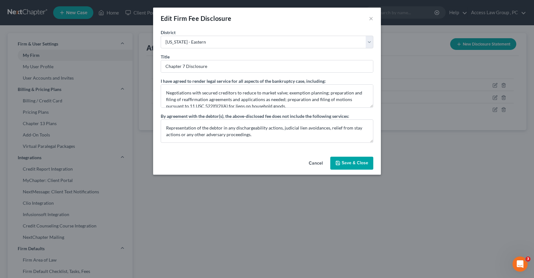
click at [365, 163] on button "Save & Close" at bounding box center [351, 163] width 43 height 13
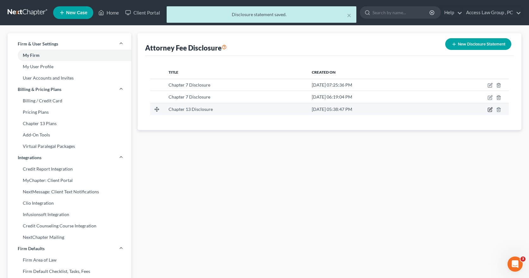
click at [490, 109] on icon "button" at bounding box center [490, 109] width 5 height 5
select select "83"
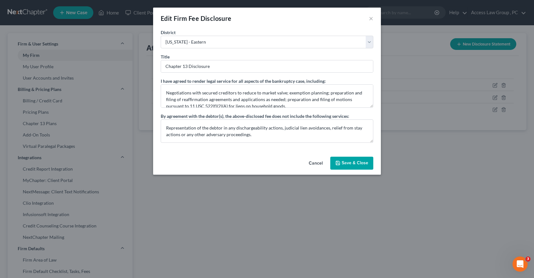
click at [364, 161] on button "Save & Close" at bounding box center [351, 163] width 43 height 13
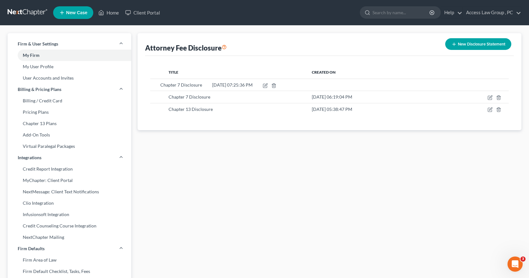
click at [158, 84] on tbody "Chapter 7 Disclosure Aug 18, 2025, 07:25:36 PM Chapter 7 Disclosure Aug 18, 202…" at bounding box center [329, 97] width 359 height 36
click at [157, 85] on line at bounding box center [157, 85] width 0 height 4
click at [424, 85] on div "[DATE] 07:25:36 PM" at bounding box center [373, 85] width 123 height 6
click at [43, 135] on link "Add-On Tools" at bounding box center [70, 134] width 124 height 11
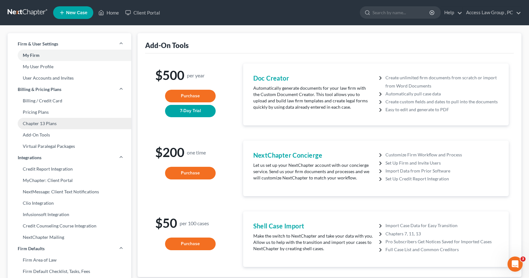
click at [49, 124] on link "Chapter 13 Plans" at bounding box center [70, 123] width 124 height 11
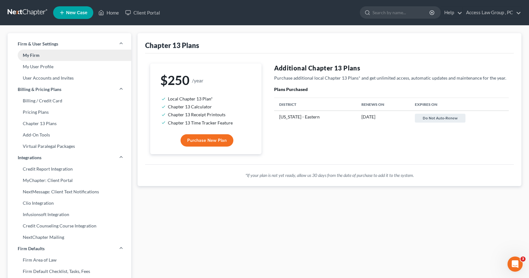
click at [38, 54] on link "My Firm" at bounding box center [70, 55] width 124 height 11
select select "83"
select select "24"
select select "48"
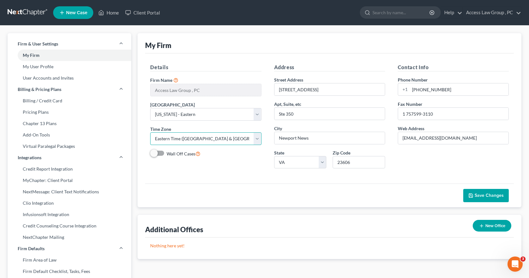
click at [261, 139] on select "Select Alaska America/ Adak America/ Anchorage America/ Boise America/ Detroit …" at bounding box center [205, 139] width 111 height 13
click at [150, 133] on select "Select Alaska America/ Adak America/ Anchorage America/ Boise America/ Detroit …" at bounding box center [205, 139] width 111 height 13
click at [498, 194] on span "Save Changes" at bounding box center [489, 195] width 29 height 5
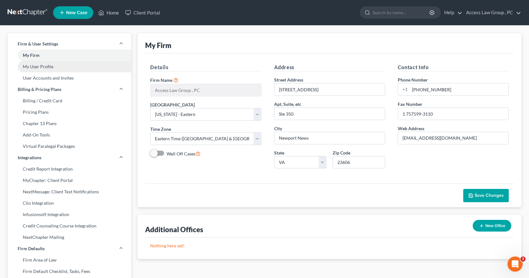
click at [42, 67] on link "My User Profile" at bounding box center [70, 66] width 124 height 11
select select "48"
select select "83"
select select "attorney"
select select "0"
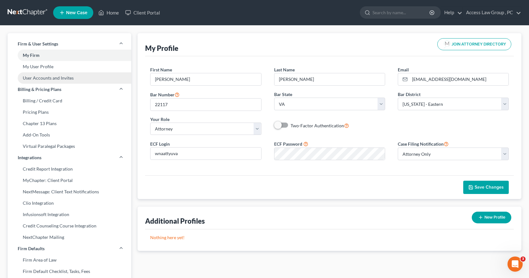
click at [47, 78] on link "User Accounts and Invites" at bounding box center [70, 77] width 124 height 11
select select "0"
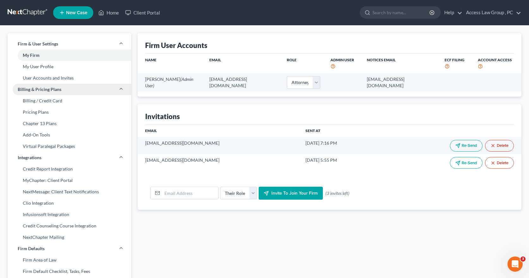
click at [40, 90] on span "Billing & Pricing Plans" at bounding box center [40, 89] width 44 height 6
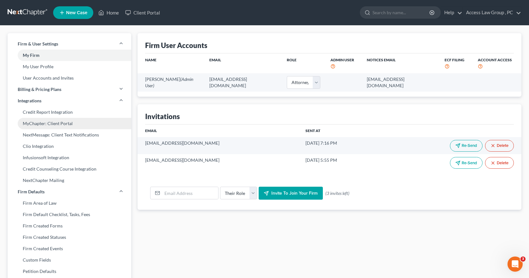
click at [40, 122] on link "MyChapter: Client Portal" at bounding box center [70, 123] width 124 height 11
select select
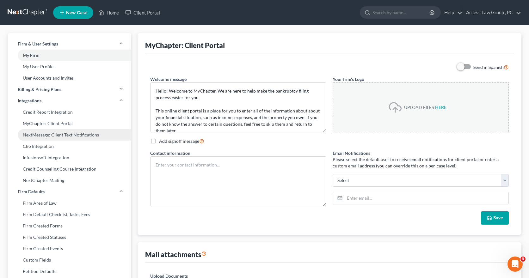
click at [39, 133] on link "NextMessage: Client Text Notifications" at bounding box center [70, 134] width 124 height 11
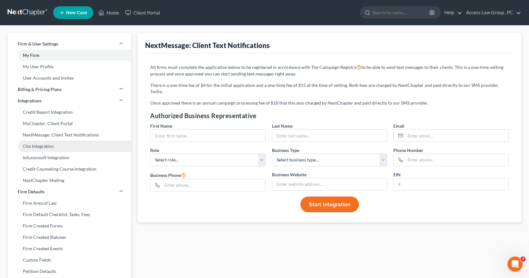
click at [34, 145] on link "Clio Integration" at bounding box center [70, 146] width 124 height 11
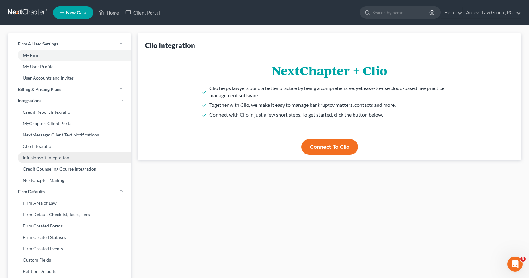
click at [39, 159] on link "Infusionsoft Integration" at bounding box center [70, 157] width 124 height 11
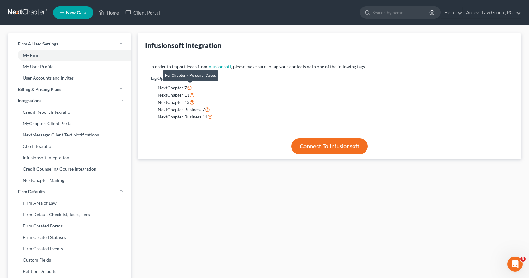
click at [191, 87] on icon at bounding box center [189, 87] width 5 height 6
click at [190, 87] on icon at bounding box center [189, 87] width 5 height 6
click at [320, 145] on button "Connect to Infusionsoft" at bounding box center [329, 147] width 77 height 16
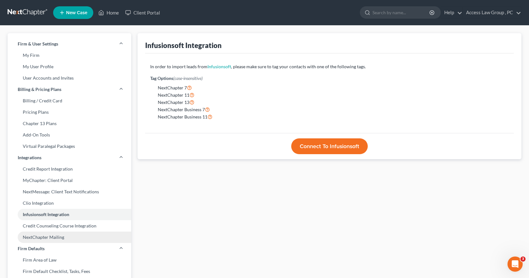
click at [67, 238] on link "NextChapter Mailing" at bounding box center [70, 237] width 124 height 11
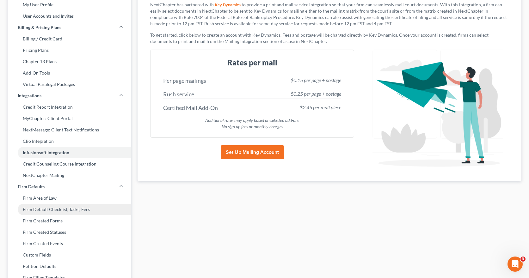
scroll to position [63, 0]
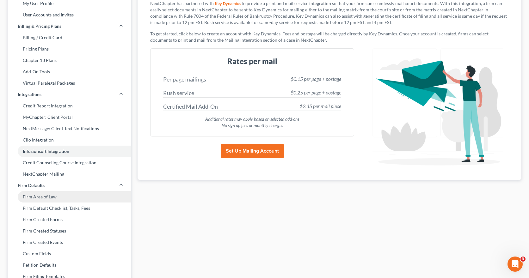
click at [50, 196] on link "Firm Area of Law" at bounding box center [70, 196] width 124 height 11
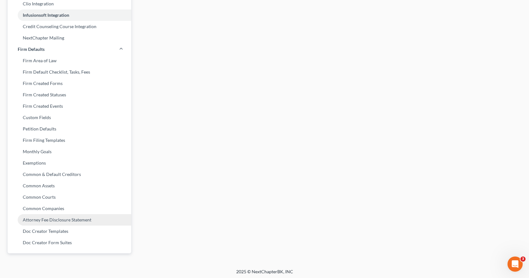
scroll to position [202, 0]
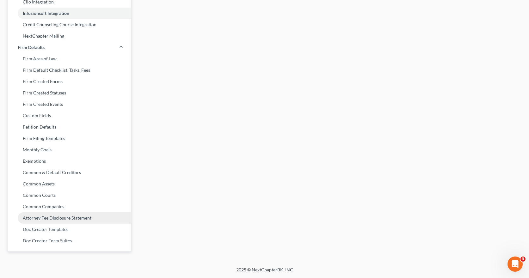
click at [69, 218] on link "Attorney Fee Disclosure Statement" at bounding box center [70, 218] width 124 height 11
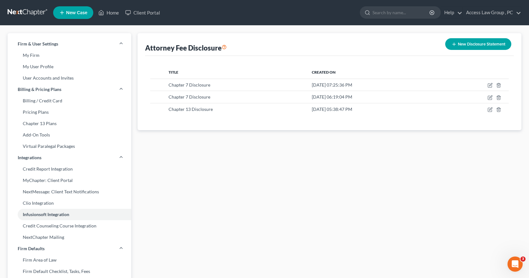
click at [225, 47] on icon at bounding box center [224, 47] width 5 height 6
click at [489, 11] on link "Access Law Group , PC" at bounding box center [492, 12] width 58 height 11
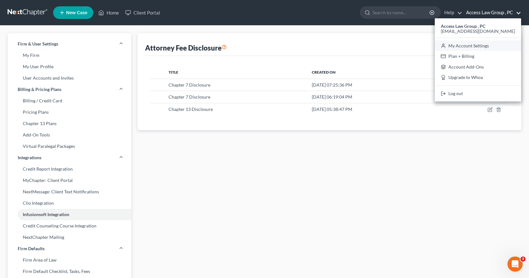
click at [475, 46] on link "My Account Settings" at bounding box center [478, 45] width 86 height 11
select select "24"
select select "48"
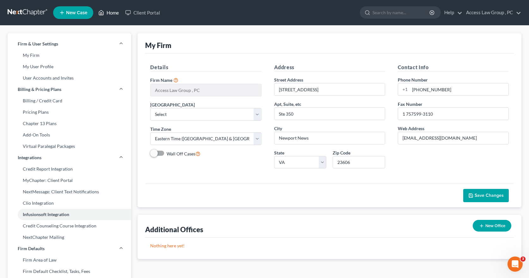
click at [116, 9] on link "Home" at bounding box center [108, 12] width 27 height 11
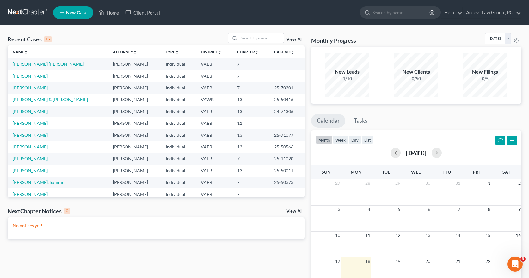
click at [39, 76] on link "[PERSON_NAME]" at bounding box center [30, 75] width 35 height 5
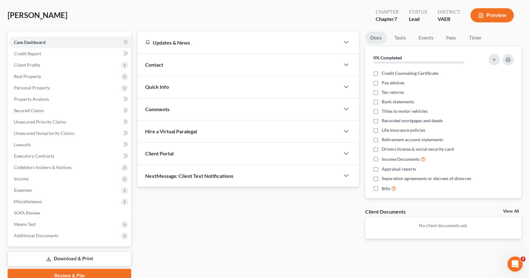
scroll to position [58, 0]
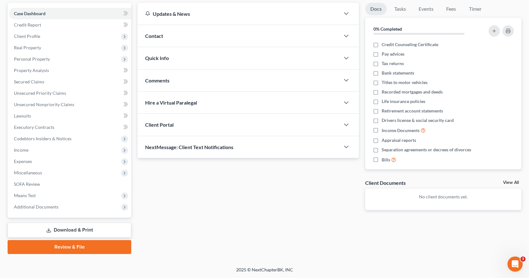
click at [74, 229] on link "Download & Print" at bounding box center [70, 230] width 124 height 15
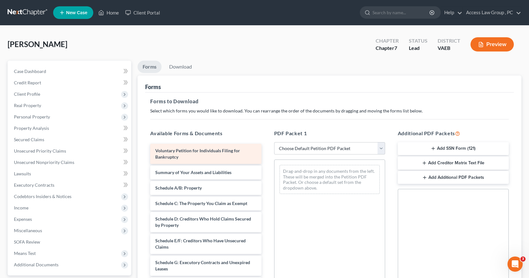
click at [221, 151] on span "Voluntary Petition for Individuals Filing for Bankruptcy" at bounding box center [197, 154] width 85 height 12
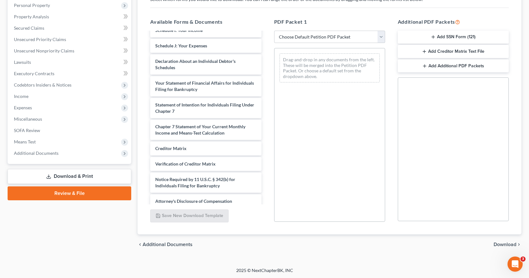
scroll to position [112, 0]
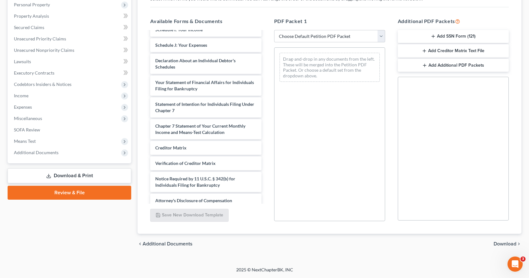
click at [73, 191] on link "Review & File" at bounding box center [70, 193] width 124 height 14
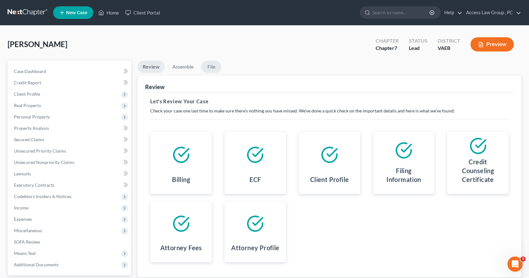
click at [212, 68] on link "File" at bounding box center [211, 67] width 20 height 12
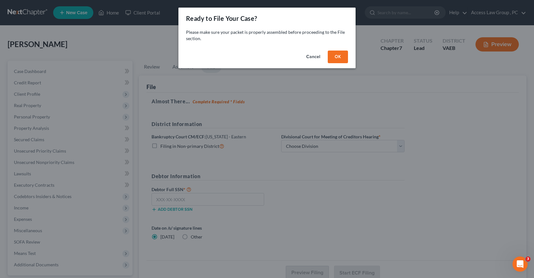
click at [343, 57] on button "OK" at bounding box center [338, 57] width 20 height 13
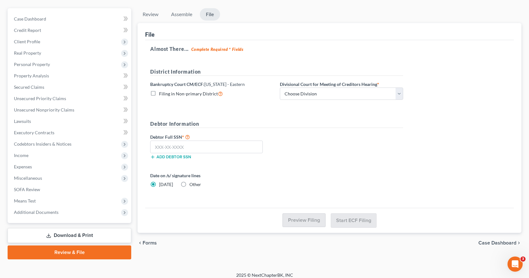
scroll to position [58, 0]
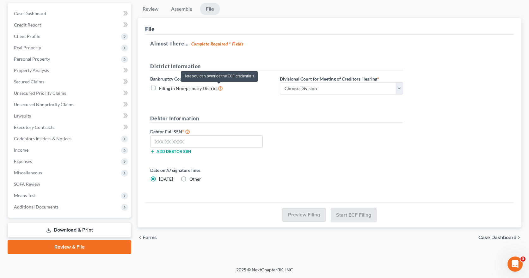
click at [221, 88] on icon at bounding box center [220, 88] width 5 height 6
click at [166, 88] on input "Filing in Non-primary District" at bounding box center [164, 87] width 4 height 4
checkbox input "true"
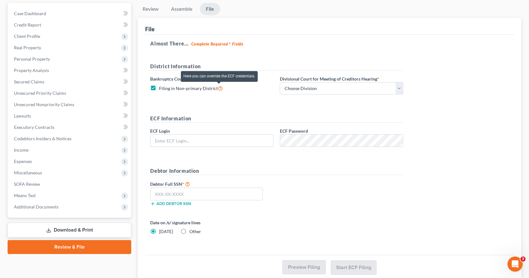
type input "wnaattyuva"
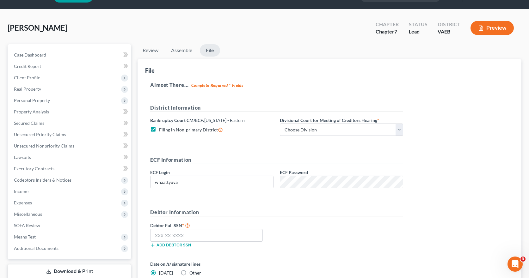
scroll to position [0, 0]
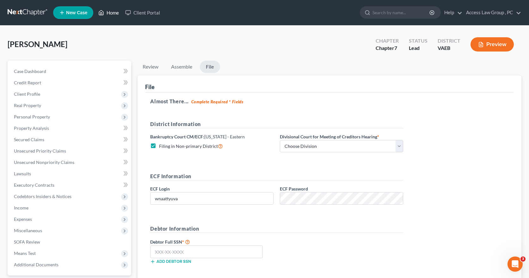
click at [112, 12] on link "Home" at bounding box center [108, 12] width 27 height 11
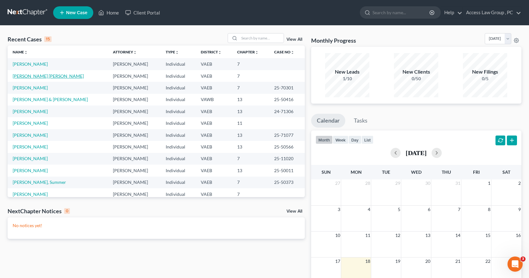
click at [26, 75] on link "[PERSON_NAME] [PERSON_NAME]" at bounding box center [48, 75] width 71 height 5
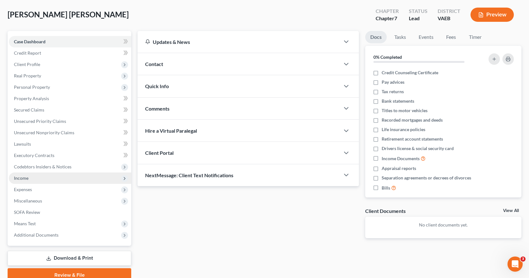
scroll to position [58, 0]
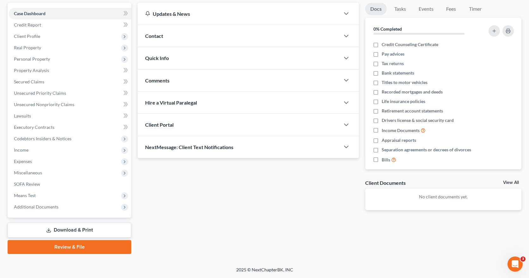
click at [74, 229] on link "Download & Print" at bounding box center [70, 230] width 124 height 15
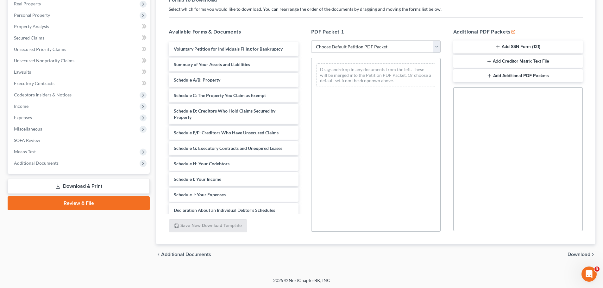
scroll to position [103, 0]
click at [95, 201] on link "Review & File" at bounding box center [79, 203] width 142 height 14
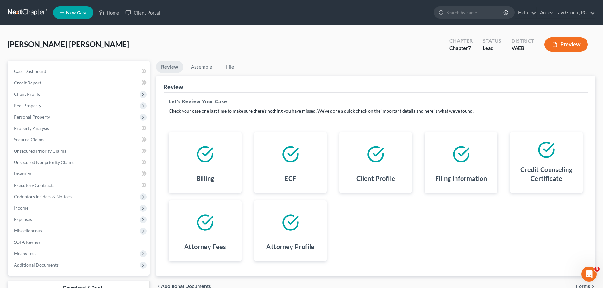
click at [534, 47] on button "Preview" at bounding box center [565, 44] width 43 height 14
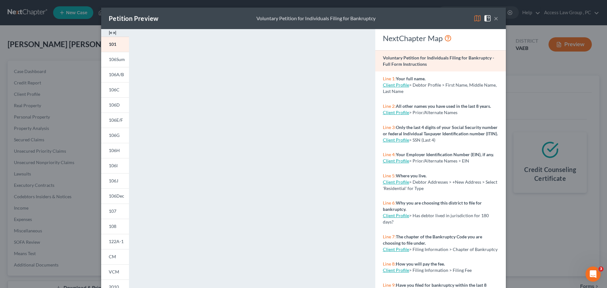
click at [494, 19] on button "×" at bounding box center [496, 19] width 4 height 8
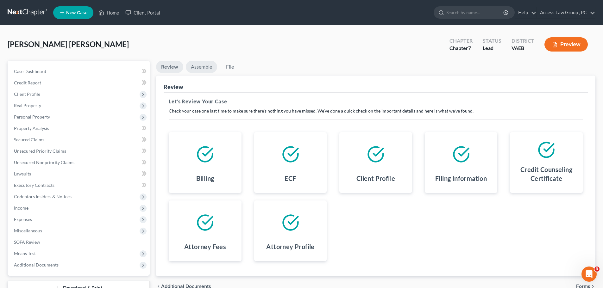
click at [205, 67] on link "Assemble" at bounding box center [201, 67] width 31 height 12
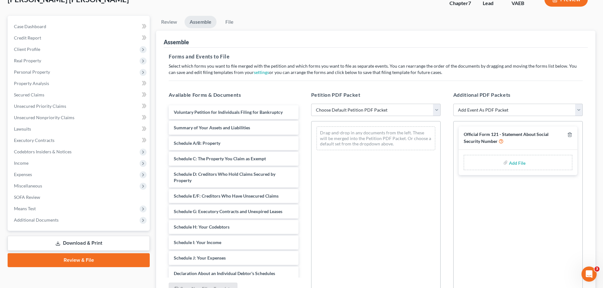
scroll to position [14, 0]
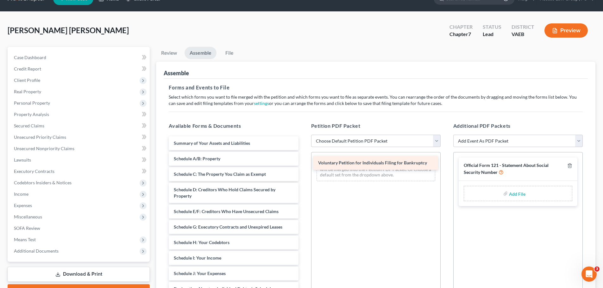
drag, startPoint x: 224, startPoint y: 143, endPoint x: 368, endPoint y: 163, distance: 145.6
click at [303, 163] on div "Voluntary Petition for Individuals Filing for Bankruptcy Voluntary Petition for…" at bounding box center [234, 279] width 140 height 287
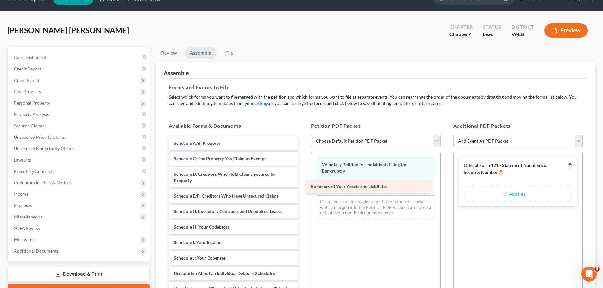
drag, startPoint x: 260, startPoint y: 143, endPoint x: 397, endPoint y: 186, distance: 143.6
click at [303, 186] on div "Summary of Your Assets and Liabilities Summary of Your Assets and Liabilities S…" at bounding box center [234, 272] width 140 height 272
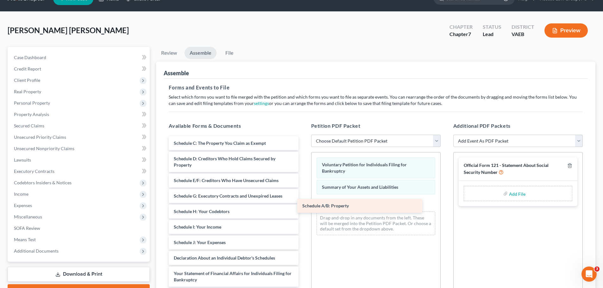
drag, startPoint x: 245, startPoint y: 141, endPoint x: 373, endPoint y: 204, distance: 142.9
click at [303, 204] on div "Schedule A/B: Property Schedule A/B: Property Schedule C: The Property You Clai…" at bounding box center [234, 264] width 140 height 256
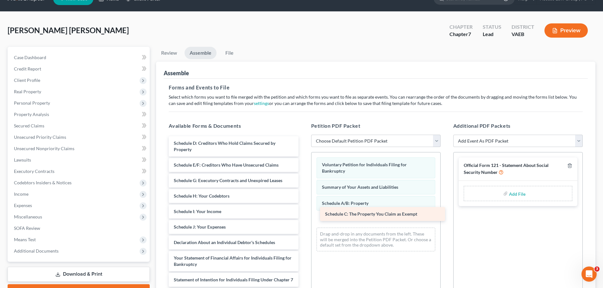
drag, startPoint x: 232, startPoint y: 141, endPoint x: 382, endPoint y: 212, distance: 166.1
click at [303, 212] on div "Schedule C: The Property You Claim as Exempt Schedule C: The Property You Claim…" at bounding box center [234, 256] width 140 height 241
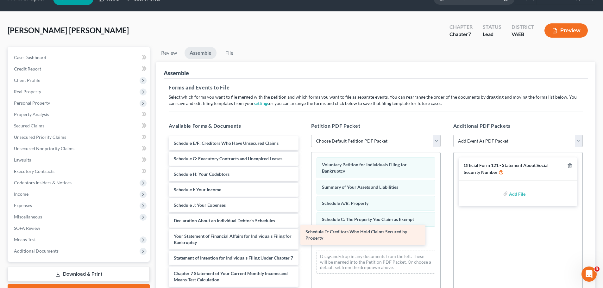
drag, startPoint x: 243, startPoint y: 146, endPoint x: 374, endPoint y: 235, distance: 158.4
click at [303, 235] on div "Schedule D: Creditors Who Hold Claims Secured by Property Schedule D: Creditors…" at bounding box center [234, 245] width 140 height 219
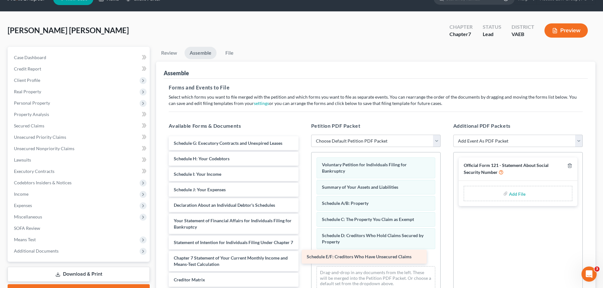
drag, startPoint x: 231, startPoint y: 145, endPoint x: 363, endPoint y: 258, distance: 174.1
click at [303, 258] on div "Schedule E/F: Creditors Who Have Unsecured Claims Schedule E/F: Creditors Who H…" at bounding box center [234, 237] width 140 height 203
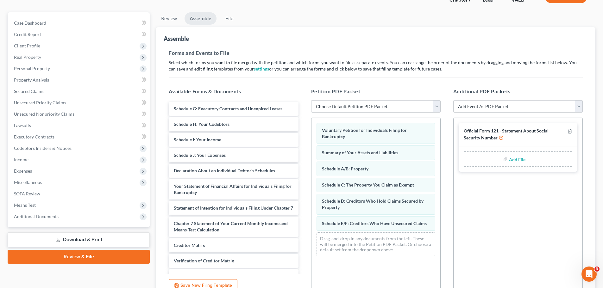
scroll to position [109, 0]
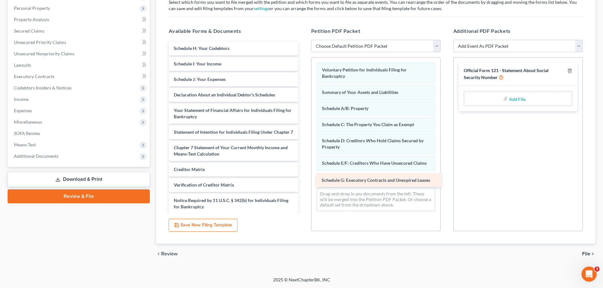
drag, startPoint x: 235, startPoint y: 48, endPoint x: 382, endPoint y: 179, distance: 196.5
click at [303, 179] on div "Schedule G: Executory Contracts and Unexpired Leases Schedule G: Executory Cont…" at bounding box center [234, 135] width 140 height 188
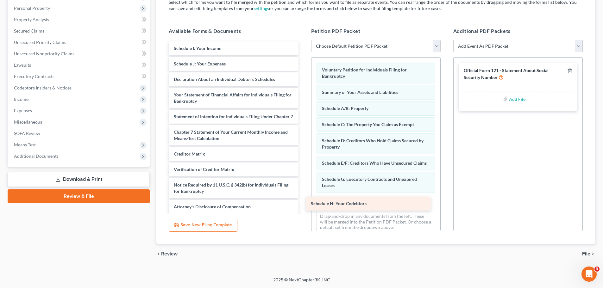
drag, startPoint x: 250, startPoint y: 47, endPoint x: 387, endPoint y: 202, distance: 207.1
click at [303, 202] on div "Schedule H: Your Codebtors Schedule H: Your Codebtors Schedule I: Your Income S…" at bounding box center [234, 127] width 140 height 172
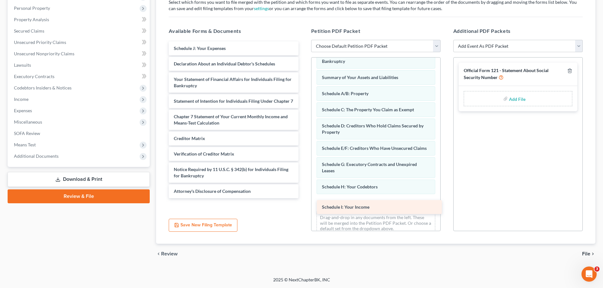
drag, startPoint x: 230, startPoint y: 47, endPoint x: 378, endPoint y: 205, distance: 216.9
click at [303, 198] on div "Schedule I: Your Income Schedule I: Your Income Schedule J: Your Expenses Decla…" at bounding box center [234, 119] width 140 height 157
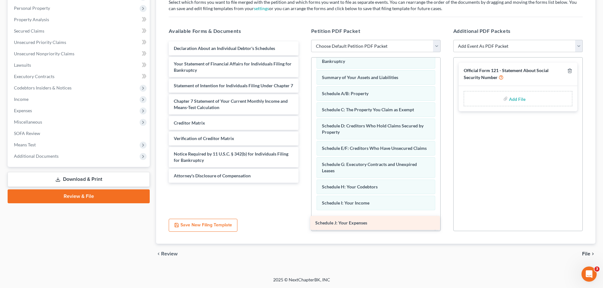
drag, startPoint x: 244, startPoint y: 51, endPoint x: 385, endPoint y: 226, distance: 224.7
click at [303, 183] on div "Schedule J: Your Expenses Schedule J: Your Expenses Declaration About an Indivi…" at bounding box center [234, 111] width 140 height 141
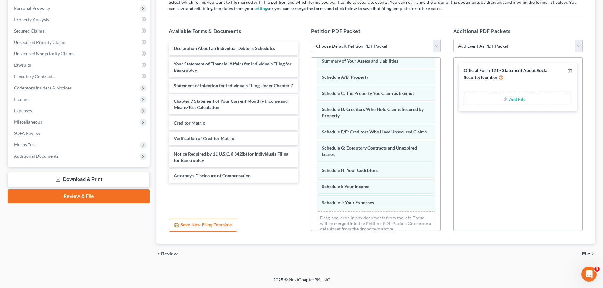
scroll to position [47, 0]
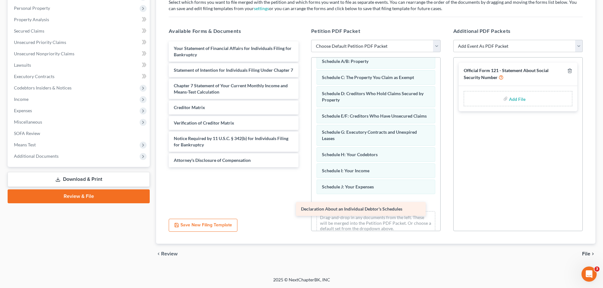
drag, startPoint x: 251, startPoint y: 47, endPoint x: 378, endPoint y: 207, distance: 205.2
click at [303, 167] on div "Declaration About an Individual Debtor's Schedules Declaration About an Individ…" at bounding box center [234, 104] width 140 height 126
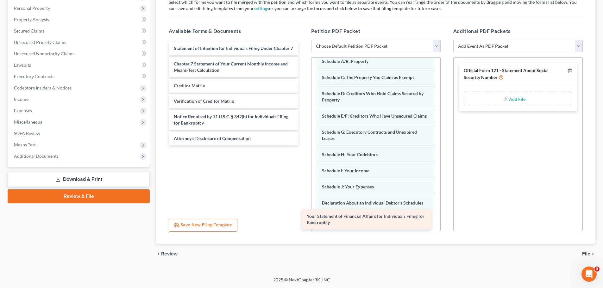
drag, startPoint x: 266, startPoint y: 50, endPoint x: 401, endPoint y: 218, distance: 215.6
click at [303, 146] on div "Your Statement of Financial Affairs for Individuals Filing for Bankruptcy Your …" at bounding box center [234, 93] width 140 height 104
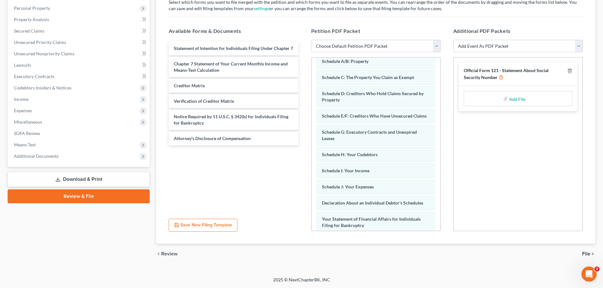
scroll to position [86, 0]
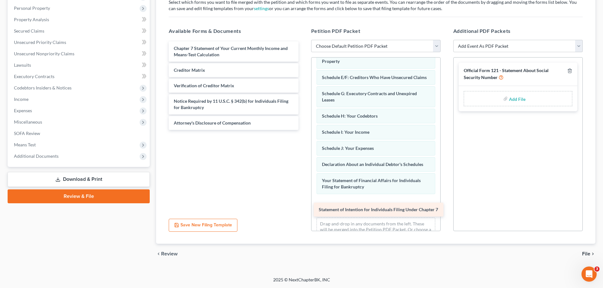
drag, startPoint x: 256, startPoint y: 49, endPoint x: 401, endPoint y: 210, distance: 216.9
click at [303, 130] on div "Statement of Intention for Individuals Filing Under Chapter 7 Statement of Inte…" at bounding box center [234, 85] width 140 height 89
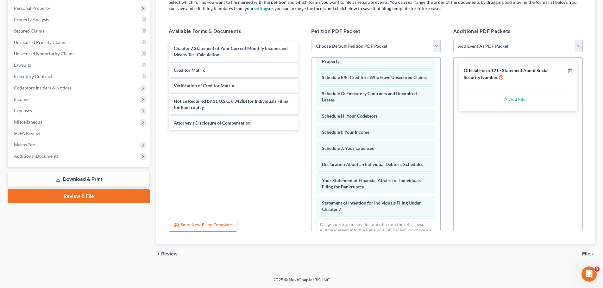
scroll to position [108, 0]
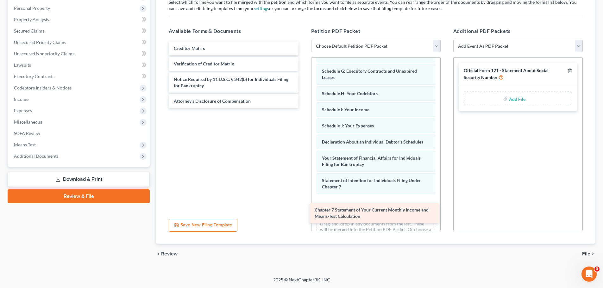
drag, startPoint x: 262, startPoint y: 48, endPoint x: 403, endPoint y: 210, distance: 214.4
click at [303, 108] on div "Chapter 7 Statement of Your Current Monthly Income and Means-Test Calculation C…" at bounding box center [234, 74] width 140 height 67
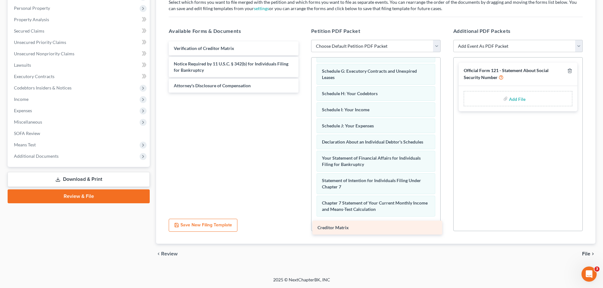
drag, startPoint x: 250, startPoint y: 49, endPoint x: 394, endPoint y: 229, distance: 229.8
click at [303, 93] on div "Creditor Matrix Creditor Matrix Verification of Creditor Matrix Notice Required…" at bounding box center [234, 66] width 140 height 51
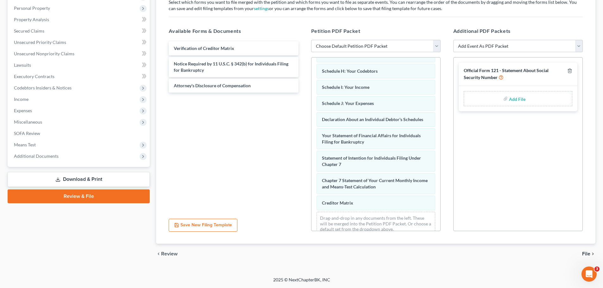
scroll to position [147, 0]
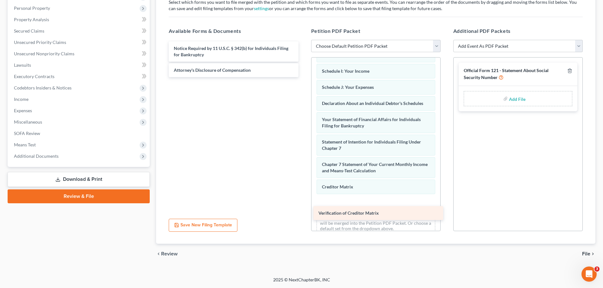
drag, startPoint x: 233, startPoint y: 46, endPoint x: 377, endPoint y: 210, distance: 218.4
click at [303, 77] on div "Verification of Creditor Matrix Verification of Creditor Matrix Notice Required…" at bounding box center [234, 59] width 140 height 36
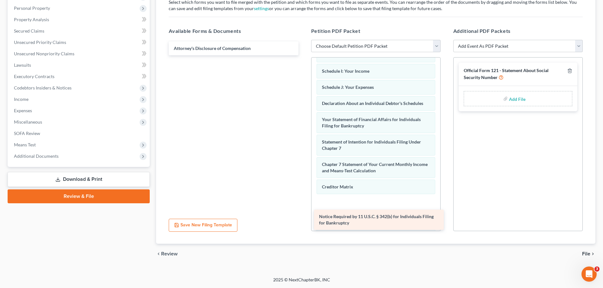
drag, startPoint x: 265, startPoint y: 51, endPoint x: 408, endPoint y: 206, distance: 211.2
click at [303, 55] on div "Notice Required by 11 U.S.C. § 342(b) for Individuals Filing for Bankruptcy Not…" at bounding box center [234, 48] width 140 height 14
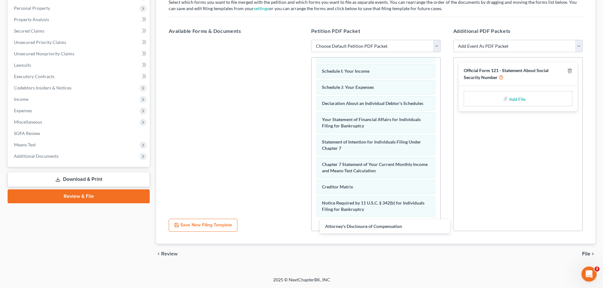
drag, startPoint x: 251, startPoint y: 46, endPoint x: 404, endPoint y: 224, distance: 234.5
click at [303, 40] on div "Attorney's Disclosure of Compensation Attorney's Disclosure of Compensation" at bounding box center [234, 40] width 140 height 0
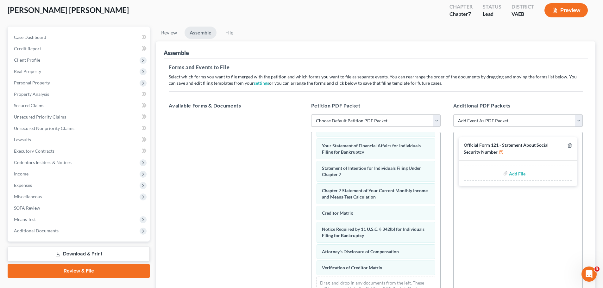
scroll to position [0, 0]
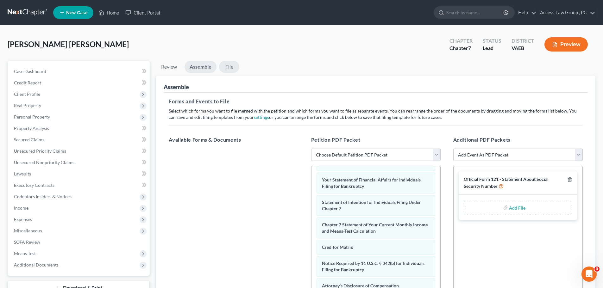
click at [230, 67] on link "File" at bounding box center [229, 67] width 20 height 12
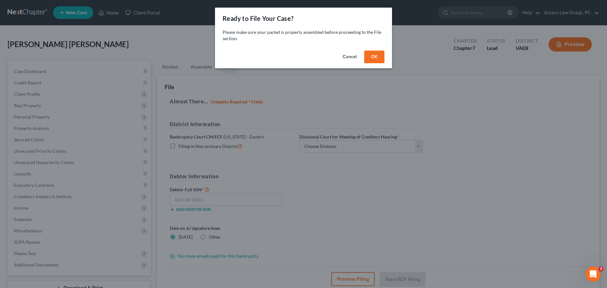
click at [377, 57] on button "OK" at bounding box center [374, 57] width 20 height 13
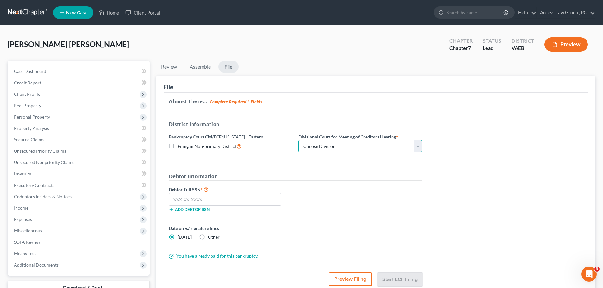
click at [418, 146] on select "Choose Division [GEOGRAPHIC_DATA] [GEOGRAPHIC_DATA] News [GEOGRAPHIC_DATA] [GEO…" at bounding box center [359, 146] width 123 height 13
select select "1"
click at [298, 140] on select "Choose Division [GEOGRAPHIC_DATA] [GEOGRAPHIC_DATA] News [GEOGRAPHIC_DATA] [GEO…" at bounding box center [359, 146] width 123 height 13
click at [225, 196] on input "text" at bounding box center [225, 199] width 113 height 13
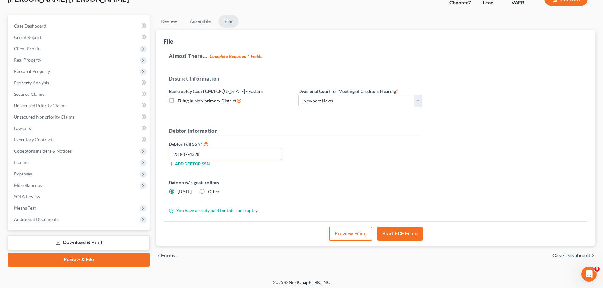
scroll to position [48, 0]
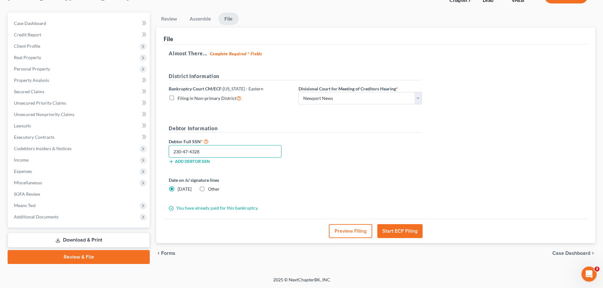
type input "230-47-4328"
click at [408, 231] on button "Start ECF Filing" at bounding box center [399, 231] width 45 height 14
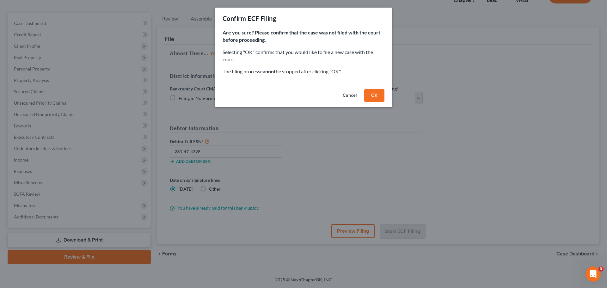
click at [378, 95] on button "OK" at bounding box center [374, 95] width 20 height 13
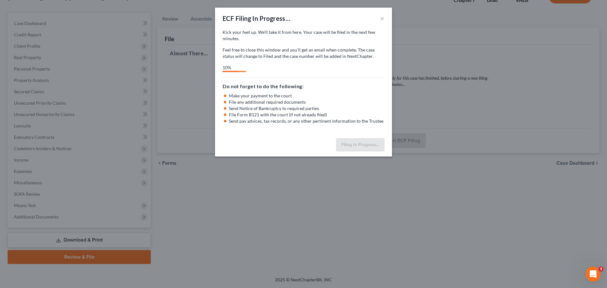
select select "1"
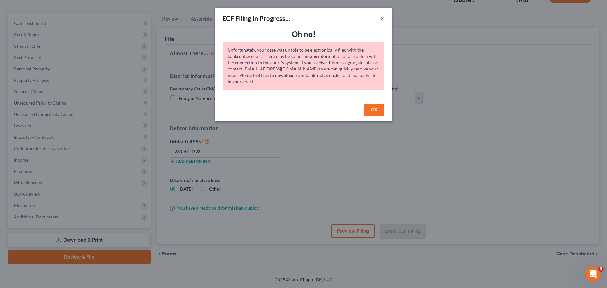
click at [382, 19] on button "×" at bounding box center [382, 19] width 4 height 8
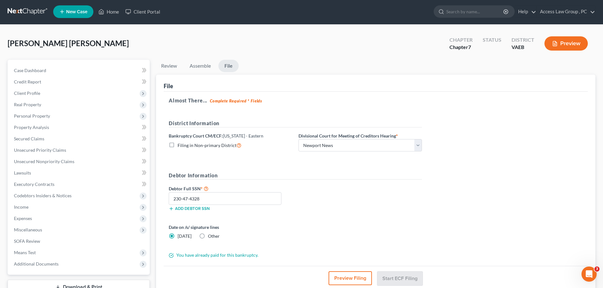
scroll to position [0, 0]
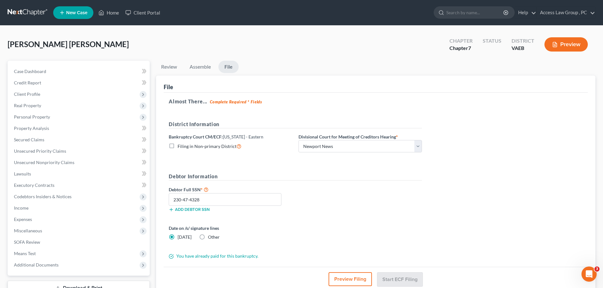
click at [178, 146] on label "Filing in Non-primary District" at bounding box center [210, 146] width 64 height 7
click at [180, 146] on input "Filing in Non-primary District" at bounding box center [182, 145] width 4 height 4
checkbox input "true"
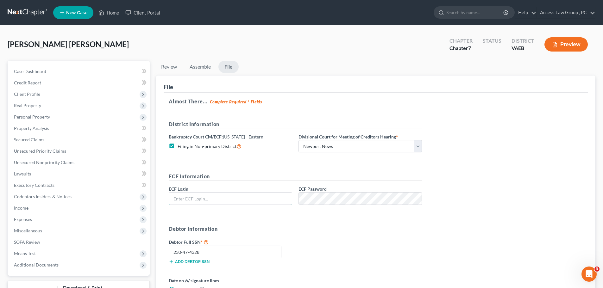
type input "wnaattyuva"
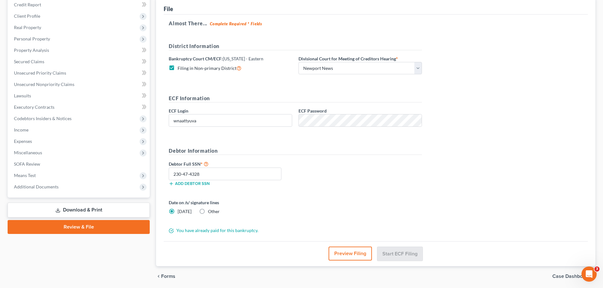
scroll to position [95, 0]
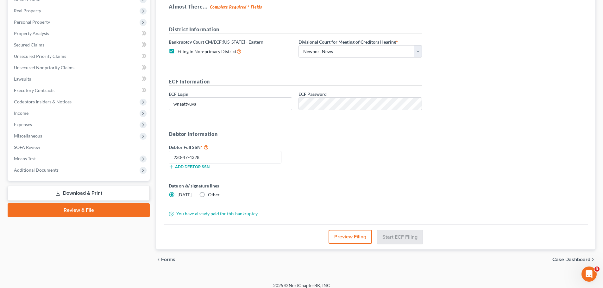
click at [362, 240] on button "Preview Filing" at bounding box center [349, 237] width 43 height 14
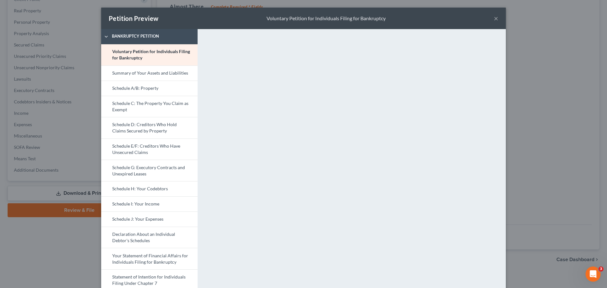
click at [495, 21] on button "×" at bounding box center [496, 19] width 4 height 8
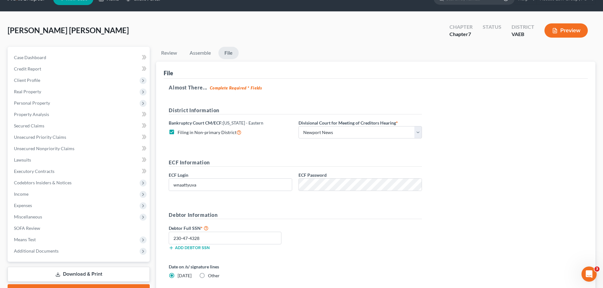
scroll to position [0, 0]
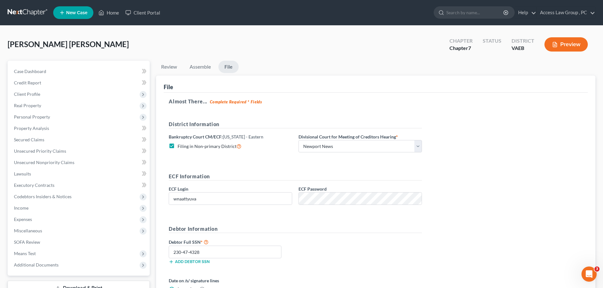
click at [229, 65] on link "File" at bounding box center [228, 67] width 20 height 12
click at [533, 12] on link "Help" at bounding box center [525, 12] width 21 height 11
click at [529, 48] on link "Training Videos" at bounding box center [511, 47] width 50 height 11
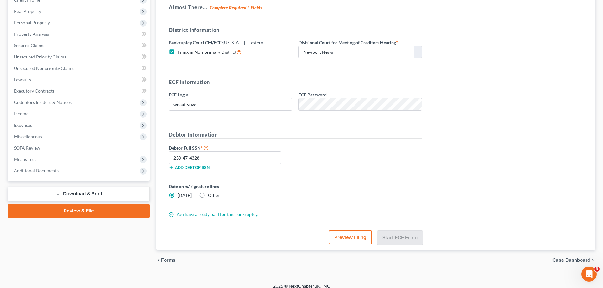
scroll to position [95, 0]
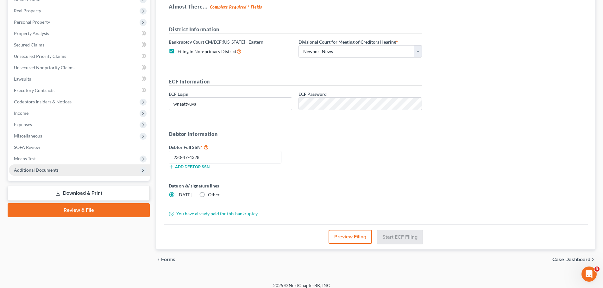
click at [60, 171] on span "Additional Documents" at bounding box center [79, 170] width 141 height 11
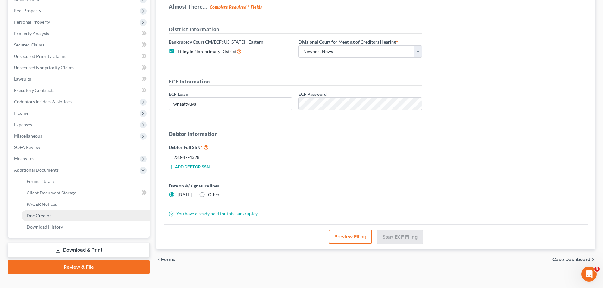
click at [49, 217] on span "Doc Creator" at bounding box center [39, 215] width 25 height 5
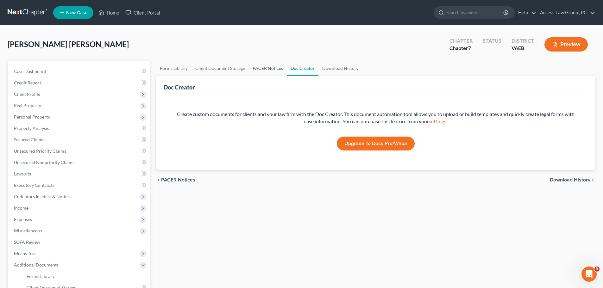
click at [270, 69] on link "PACER Notices" at bounding box center [268, 68] width 38 height 15
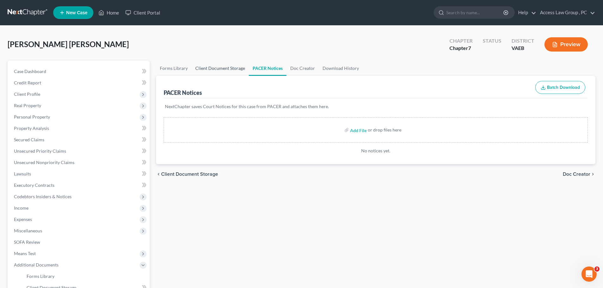
click at [218, 70] on link "Client Document Storage" at bounding box center [219, 68] width 57 height 15
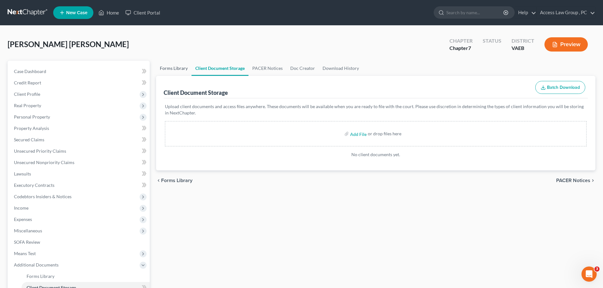
click at [175, 70] on link "Forms Library" at bounding box center [173, 68] width 35 height 15
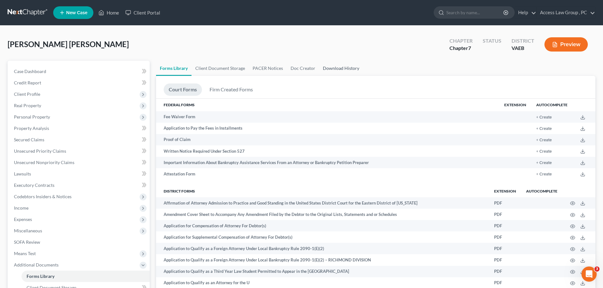
click at [339, 68] on link "Download History" at bounding box center [341, 68] width 44 height 15
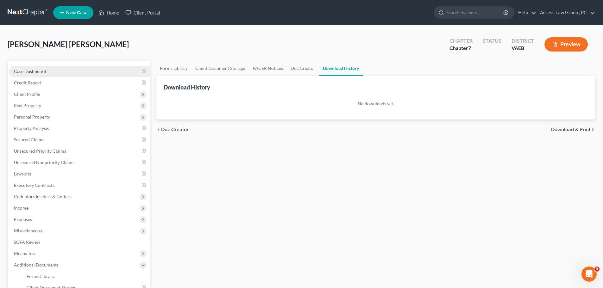
click at [30, 72] on span "Case Dashboard" at bounding box center [30, 71] width 32 height 5
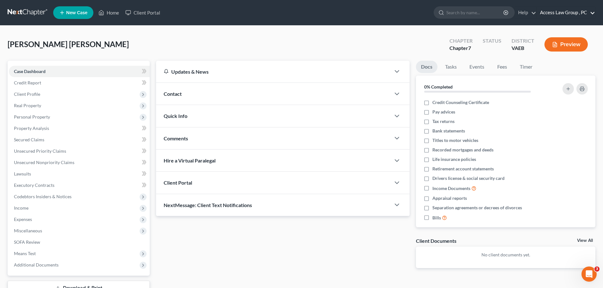
click at [534, 13] on link "Access Law Group , PC" at bounding box center [566, 12] width 58 height 11
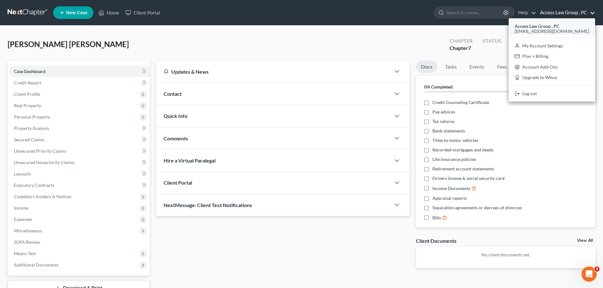
click at [527, 28] on div "[EMAIL_ADDRESS][DOMAIN_NAME]" at bounding box center [551, 32] width 74 height 8
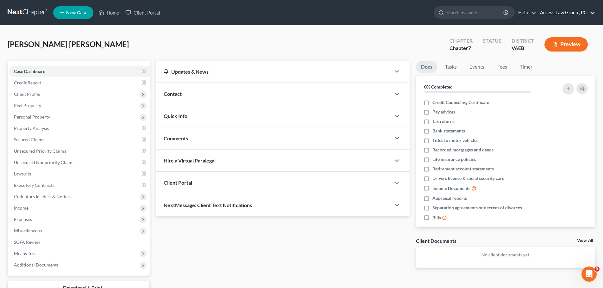
click at [534, 13] on link "Access Law Group , PC" at bounding box center [566, 12] width 58 height 11
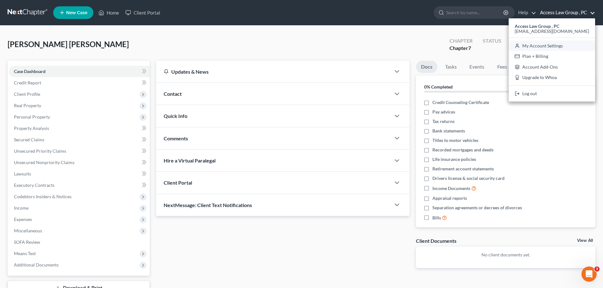
click at [534, 45] on link "My Account Settings" at bounding box center [551, 45] width 86 height 11
select select "83"
select select "24"
select select "48"
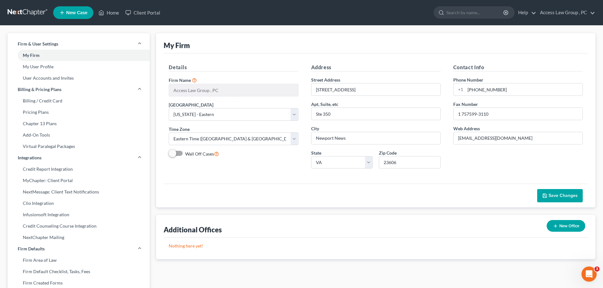
drag, startPoint x: 173, startPoint y: 152, endPoint x: 187, endPoint y: 152, distance: 13.9
click at [187, 152] on label "Wall Off Cases" at bounding box center [202, 153] width 34 height 7
drag, startPoint x: 176, startPoint y: 153, endPoint x: 187, endPoint y: 152, distance: 10.8
click at [187, 152] on label "Wall Off Cases" at bounding box center [202, 153] width 34 height 7
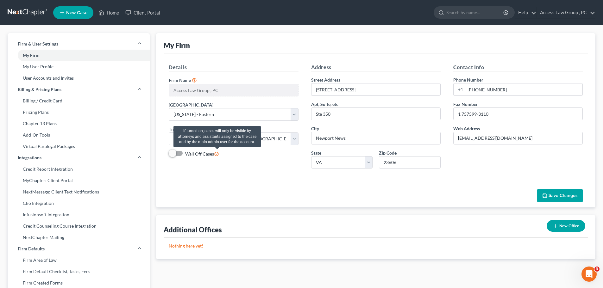
click at [218, 152] on icon at bounding box center [216, 154] width 5 height 6
click at [192, 152] on input "Wall Off Cases" at bounding box center [190, 152] width 4 height 4
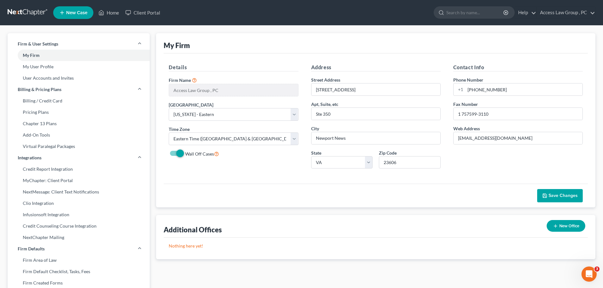
drag, startPoint x: 179, startPoint y: 152, endPoint x: 168, endPoint y: 151, distance: 11.7
click at [168, 151] on div "Details Firm Name * Access Law Group , PC Primary District Select [US_STATE] - …" at bounding box center [233, 119] width 142 height 110
drag, startPoint x: 180, startPoint y: 151, endPoint x: 173, endPoint y: 150, distance: 6.7
click at [168, 151] on div "Details Firm Name * Access Law Group , PC Primary District Select [US_STATE] - …" at bounding box center [233, 119] width 142 height 110
click at [220, 152] on div "Wall Off Cases" at bounding box center [233, 153] width 129 height 7
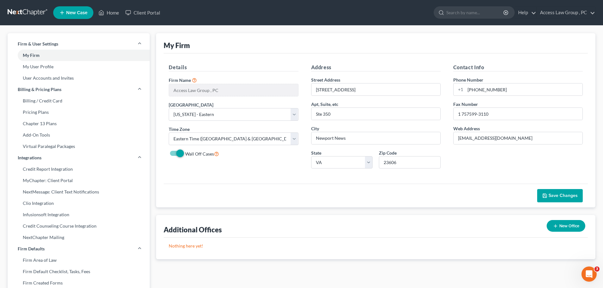
drag, startPoint x: 179, startPoint y: 153, endPoint x: 156, endPoint y: 153, distance: 23.4
click at [156, 153] on div "My Firm Details Firm Name * Access Law Group , PC Primary District Select [US_S…" at bounding box center [375, 247] width 445 height 428
click at [185, 150] on label "Wall Off Cases" at bounding box center [202, 153] width 34 height 7
click at [188, 150] on input "Wall Off Cases" at bounding box center [190, 152] width 4 height 4
checkbox input "false"
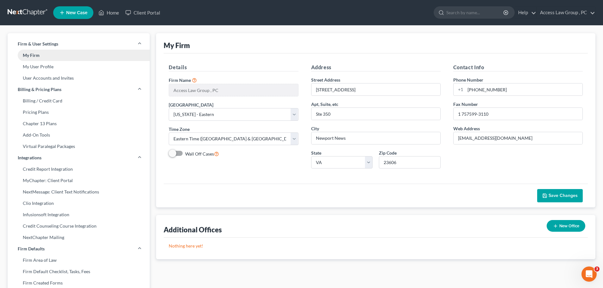
click at [26, 58] on link "My Firm" at bounding box center [79, 55] width 142 height 11
click at [27, 67] on link "My User Profile" at bounding box center [79, 66] width 142 height 11
select select "48"
select select "83"
select select "attorney"
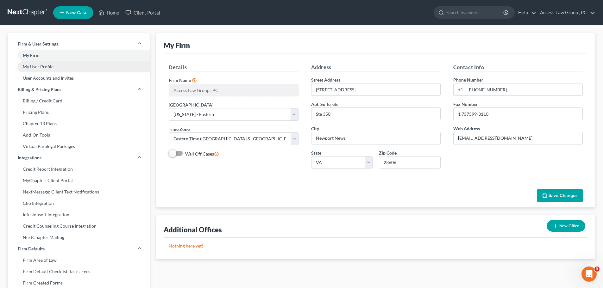
select select "0"
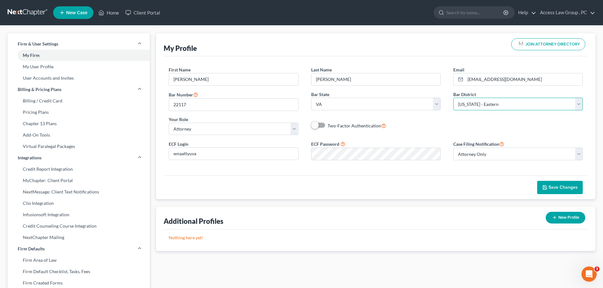
click at [534, 104] on select "Select [US_STATE] - [GEOGRAPHIC_DATA] [US_STATE] - [GEOGRAPHIC_DATA][US_STATE] …" at bounding box center [517, 104] width 129 height 13
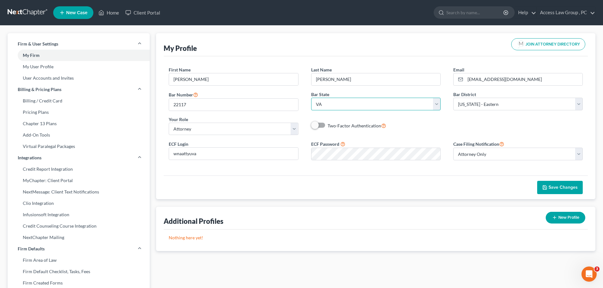
click at [439, 104] on select "State [US_STATE] AK AR AZ CA CO CT DE DC [GEOGRAPHIC_DATA] [GEOGRAPHIC_DATA] GU…" at bounding box center [375, 104] width 129 height 13
click at [271, 183] on div "Save Changes" at bounding box center [376, 188] width 424 height 24
click at [534, 185] on span "Save Changes" at bounding box center [562, 187] width 29 height 5
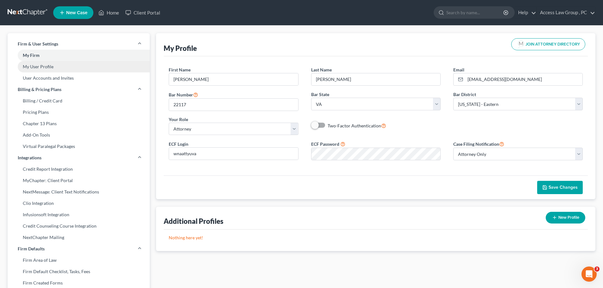
click at [40, 67] on link "My User Profile" at bounding box center [79, 66] width 142 height 11
click at [40, 66] on link "My User Profile" at bounding box center [79, 66] width 142 height 11
click at [34, 79] on link "User Accounts and Invites" at bounding box center [79, 77] width 142 height 11
select select "0"
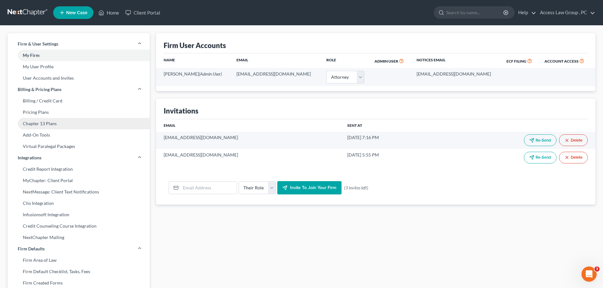
click at [44, 124] on link "Chapter 13 Plans" at bounding box center [79, 123] width 142 height 11
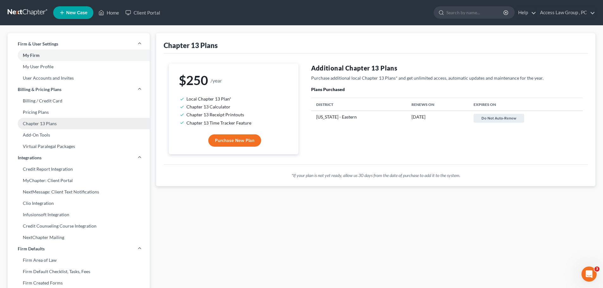
click at [49, 124] on link "Chapter 13 Plans" at bounding box center [79, 123] width 142 height 11
click at [47, 135] on link "Add-On Tools" at bounding box center [79, 134] width 142 height 11
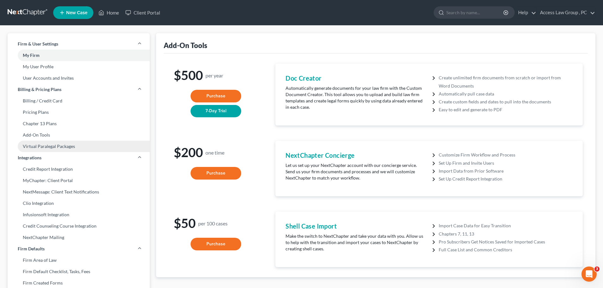
click at [42, 146] on link "Virtual Paralegal Packages" at bounding box center [79, 146] width 142 height 11
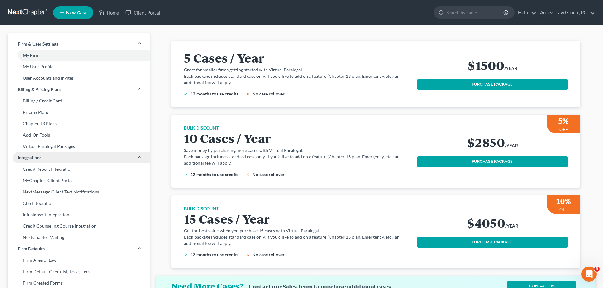
click at [40, 159] on span "Integrations" at bounding box center [30, 158] width 24 height 6
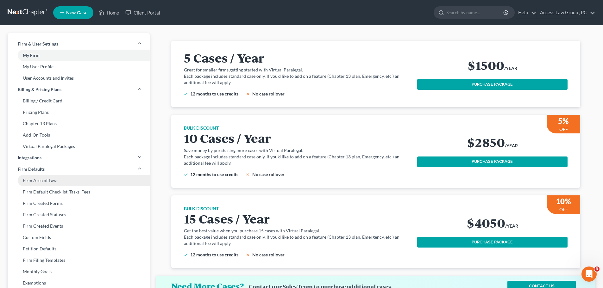
click at [31, 181] on link "Firm Area of Law" at bounding box center [79, 180] width 142 height 11
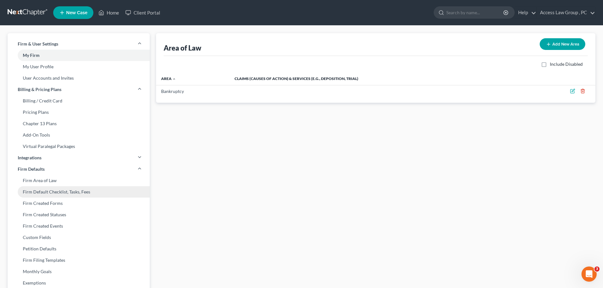
click at [28, 191] on link "Firm Default Checklist, Tasks, Fees" at bounding box center [79, 191] width 142 height 11
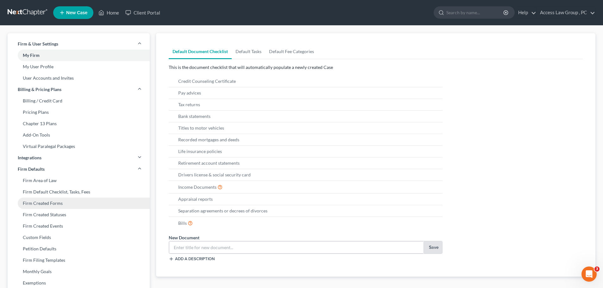
click at [30, 203] on link "Firm Created Forms" at bounding box center [79, 203] width 142 height 11
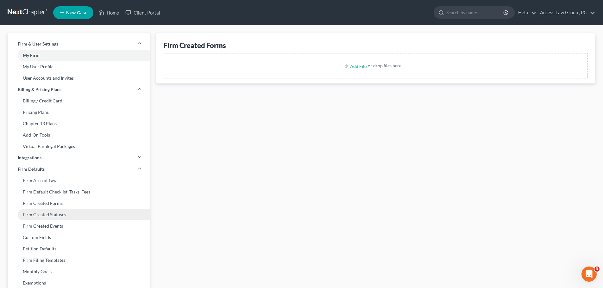
click at [28, 212] on link "Firm Created Statuses" at bounding box center [79, 214] width 142 height 11
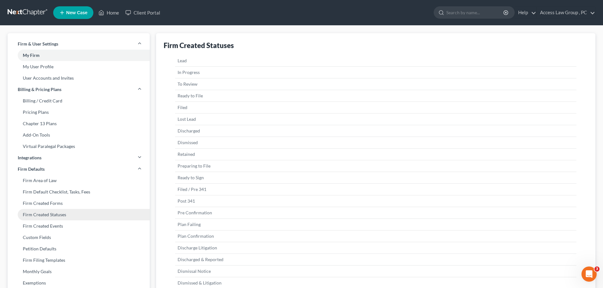
click at [37, 217] on link "Firm Created Statuses" at bounding box center [79, 214] width 142 height 11
click at [37, 215] on link "Firm Created Statuses" at bounding box center [79, 214] width 142 height 11
click at [36, 226] on link "Firm Created Events" at bounding box center [79, 226] width 142 height 11
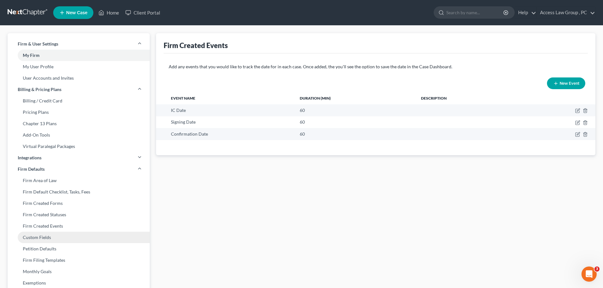
click at [45, 237] on link "Custom Fields" at bounding box center [79, 237] width 142 height 11
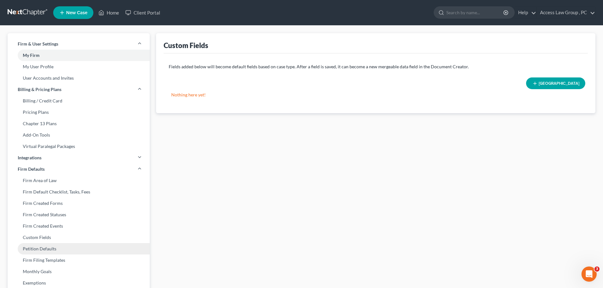
click at [42, 249] on link "Petition Defaults" at bounding box center [79, 248] width 142 height 11
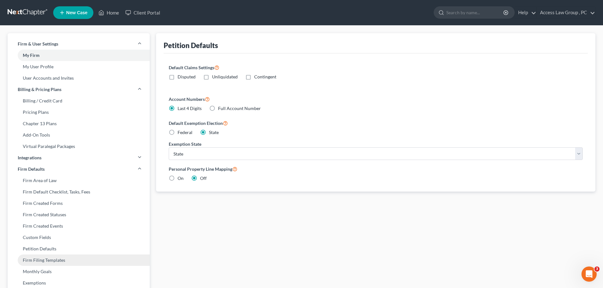
click at [36, 261] on link "Firm Filing Templates" at bounding box center [79, 260] width 142 height 11
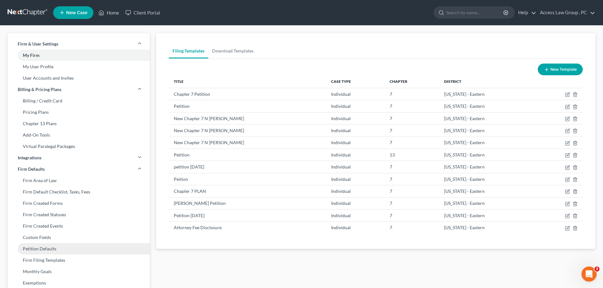
click at [49, 250] on link "Petition Defaults" at bounding box center [79, 248] width 142 height 11
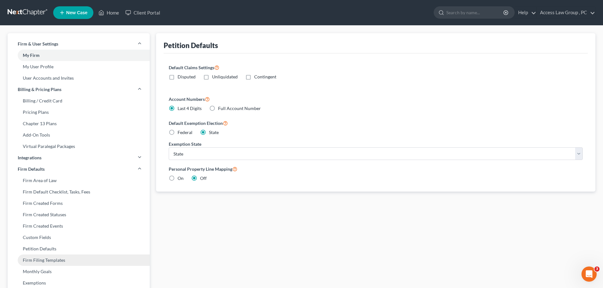
click at [46, 261] on link "Firm Filing Templates" at bounding box center [79, 260] width 142 height 11
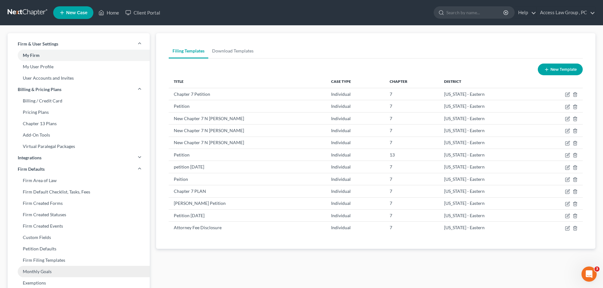
click at [40, 272] on link "Monthly Goals" at bounding box center [79, 271] width 142 height 11
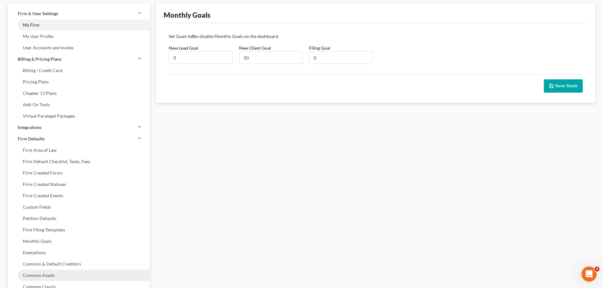
scroll to position [95, 0]
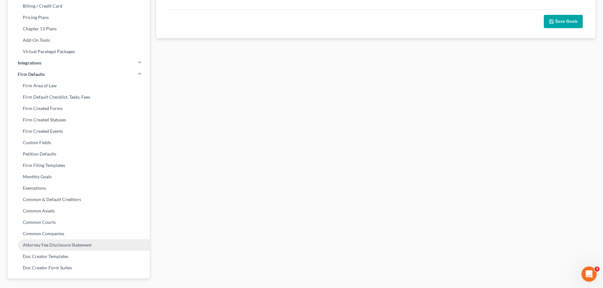
click at [63, 245] on link "Attorney Fee Disclosure Statement" at bounding box center [79, 245] width 142 height 11
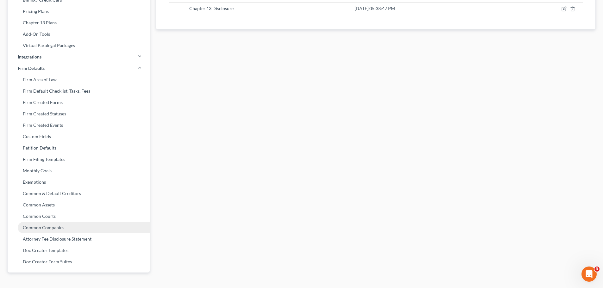
scroll to position [112, 0]
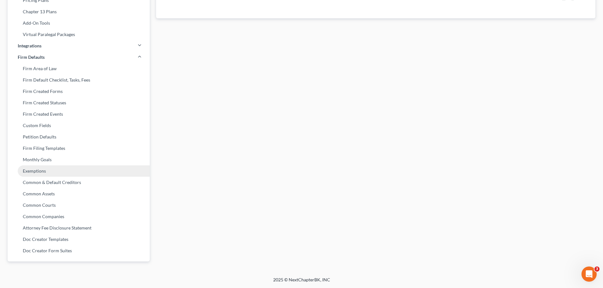
click at [43, 170] on link "Exemptions" at bounding box center [79, 170] width 142 height 11
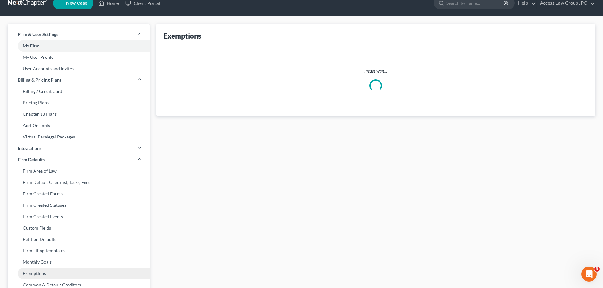
select select "0"
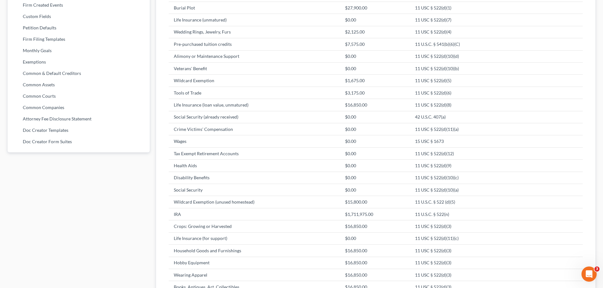
scroll to position [221, 0]
click at [45, 129] on link "Doc Creator Templates" at bounding box center [79, 129] width 142 height 11
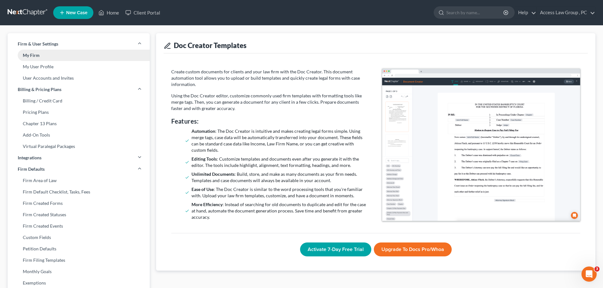
click at [32, 54] on link "My Firm" at bounding box center [79, 55] width 142 height 11
select select "83"
select select "24"
select select "48"
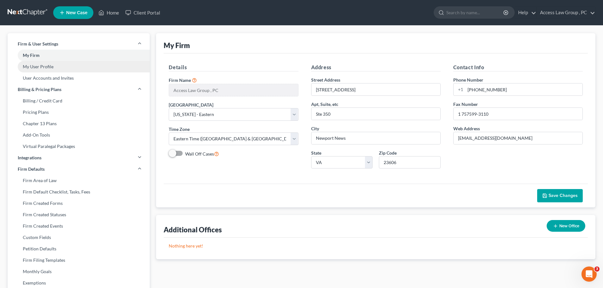
click at [36, 68] on link "My User Profile" at bounding box center [79, 66] width 142 height 11
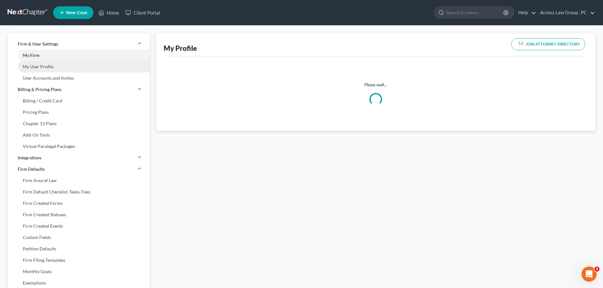
select select "48"
select select "83"
select select "attorney"
select select "0"
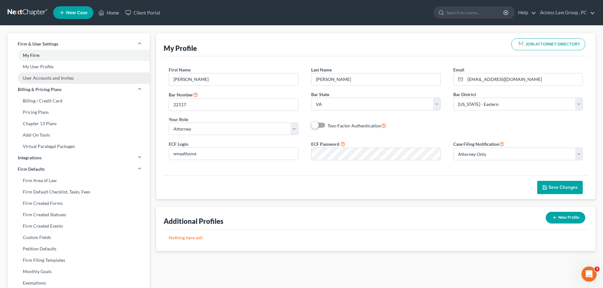
click at [35, 77] on link "User Accounts and Invites" at bounding box center [79, 77] width 142 height 11
select select "0"
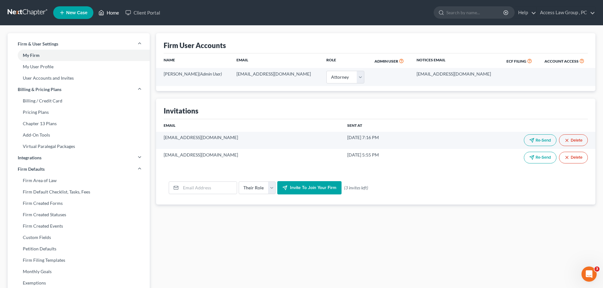
click at [113, 14] on link "Home" at bounding box center [108, 12] width 27 height 11
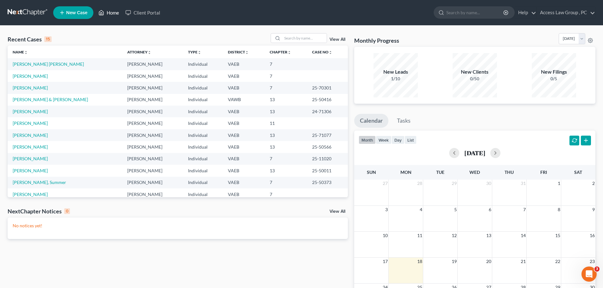
click at [114, 14] on link "Home" at bounding box center [108, 12] width 27 height 11
click at [109, 12] on link "Home" at bounding box center [108, 12] width 27 height 11
click at [27, 100] on link "[PERSON_NAME] & [PERSON_NAME]" at bounding box center [50, 99] width 75 height 5
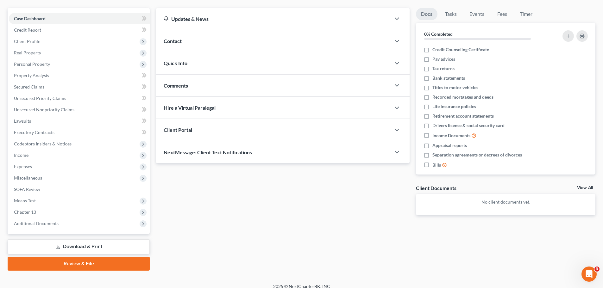
scroll to position [59, 0]
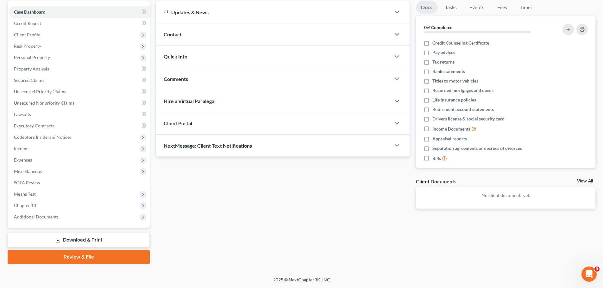
click at [76, 240] on link "Download & Print" at bounding box center [79, 240] width 142 height 15
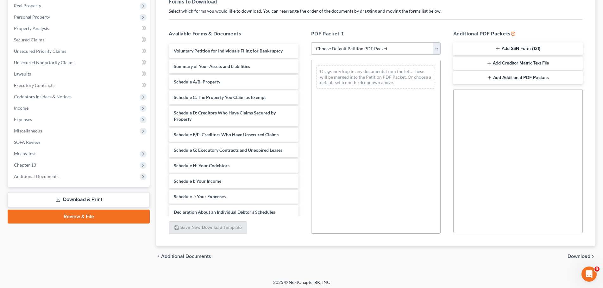
scroll to position [103, 0]
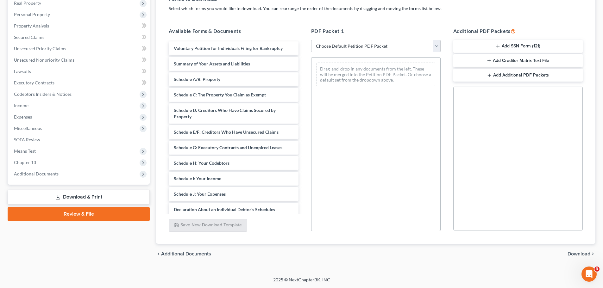
click at [120, 215] on link "Review & File" at bounding box center [79, 214] width 142 height 14
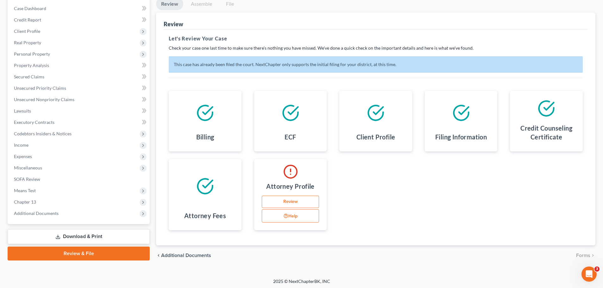
scroll to position [63, 0]
click at [295, 201] on link "Review" at bounding box center [291, 202] width 58 height 13
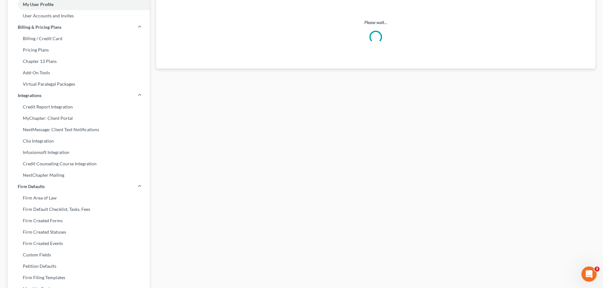
scroll to position [9, 0]
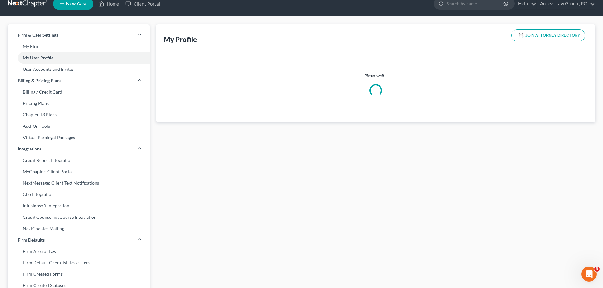
select select "48"
select select "83"
select select "attorney"
select select "0"
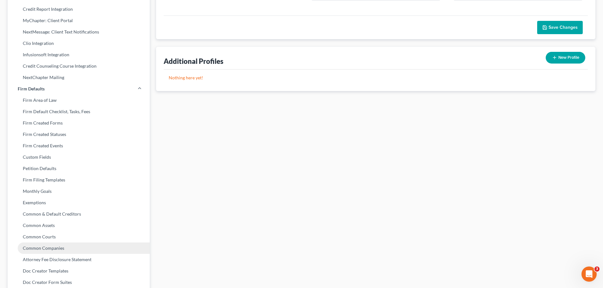
scroll to position [192, 0]
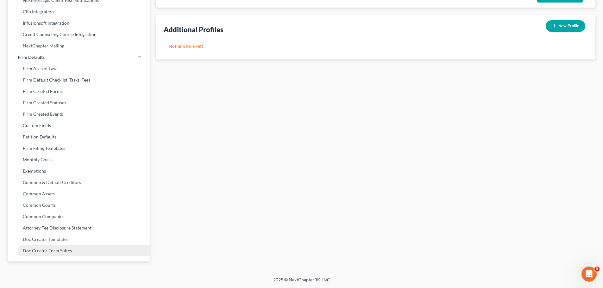
click at [33, 250] on link "Doc Creator Form Suites" at bounding box center [79, 250] width 142 height 11
